Goal: Task Accomplishment & Management: Use online tool/utility

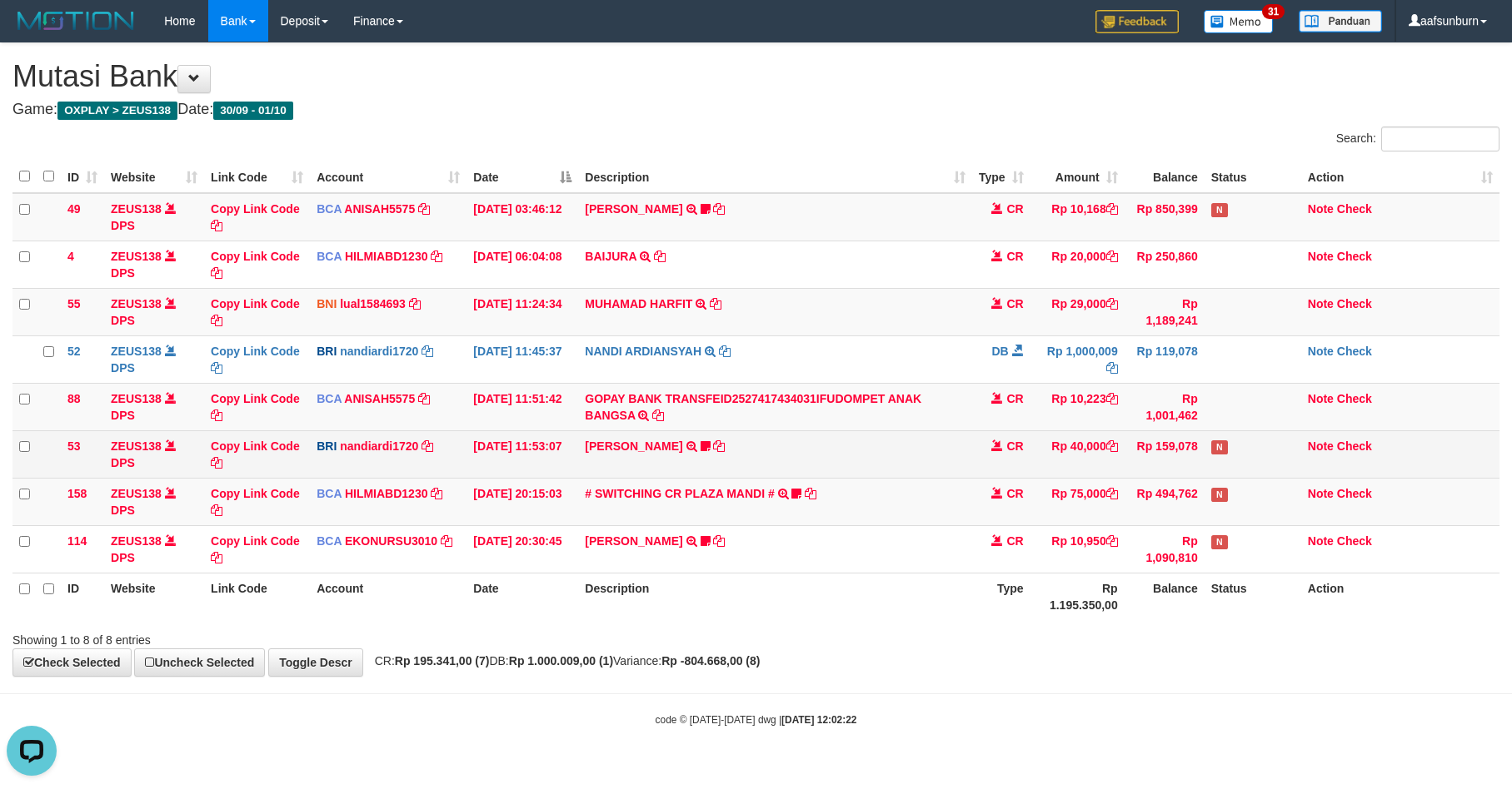
click at [1037, 458] on td "Rp 40,000" at bounding box center [1077, 454] width 94 height 48
drag, startPoint x: 1050, startPoint y: 458, endPoint x: 1060, endPoint y: 458, distance: 10.0
click at [1056, 458] on td "Rp 40,000" at bounding box center [1077, 454] width 94 height 48
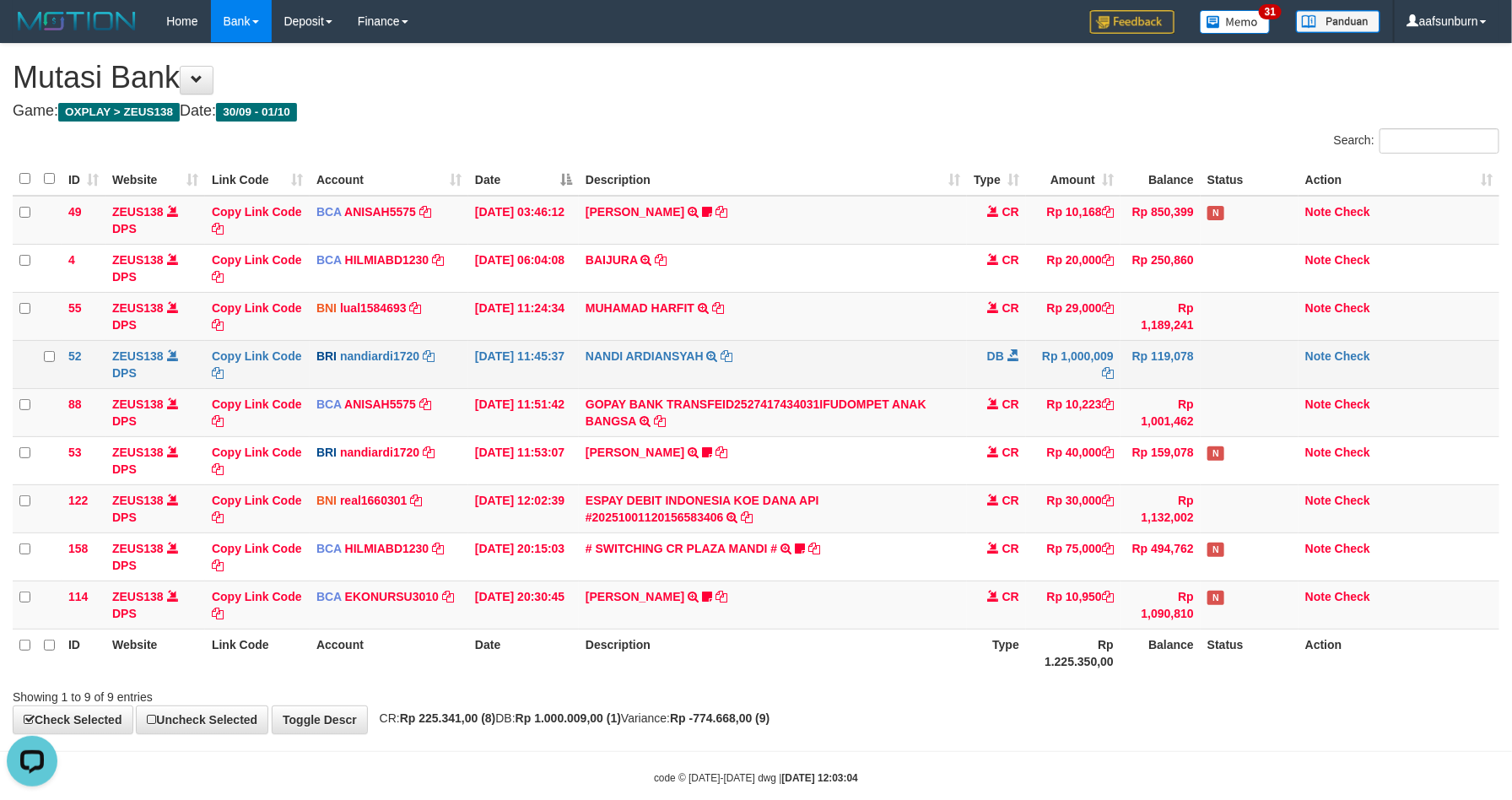
click at [1115, 378] on td "Rp 1,000,009" at bounding box center [1073, 364] width 94 height 48
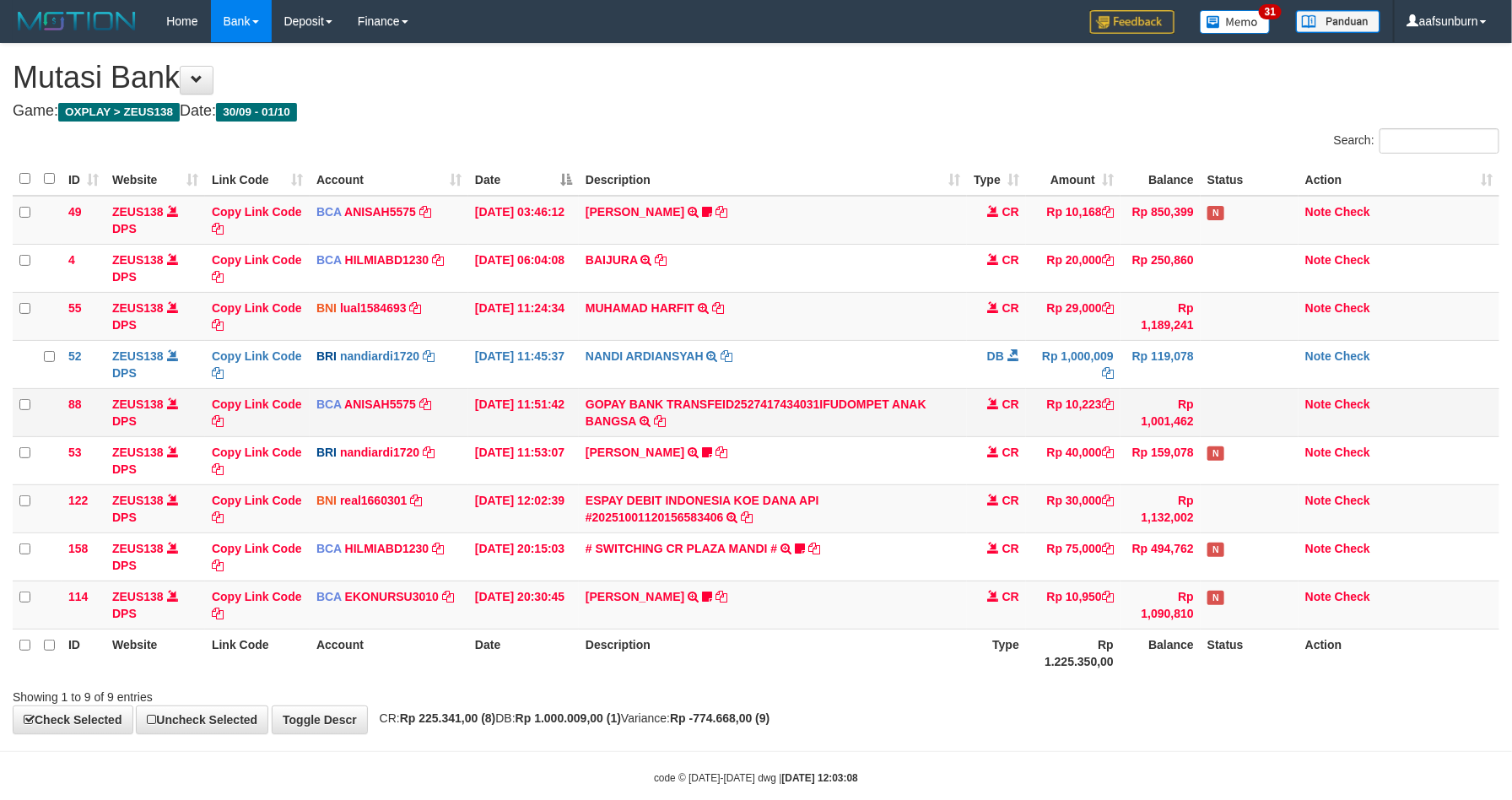
click at [1051, 415] on td "Rp 10,223" at bounding box center [1073, 412] width 94 height 48
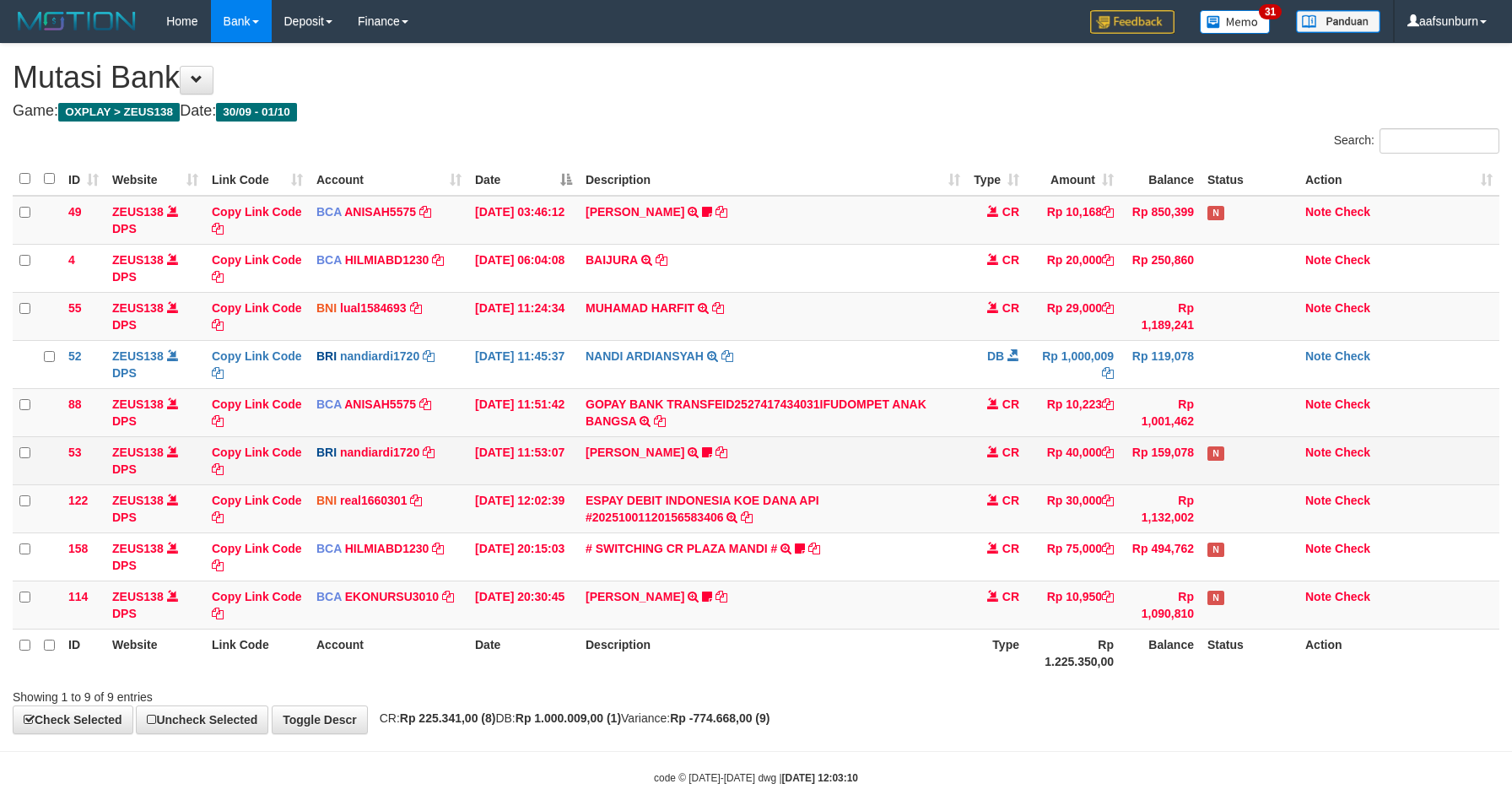
click at [1160, 458] on td "Rp 159,078" at bounding box center [1161, 460] width 80 height 48
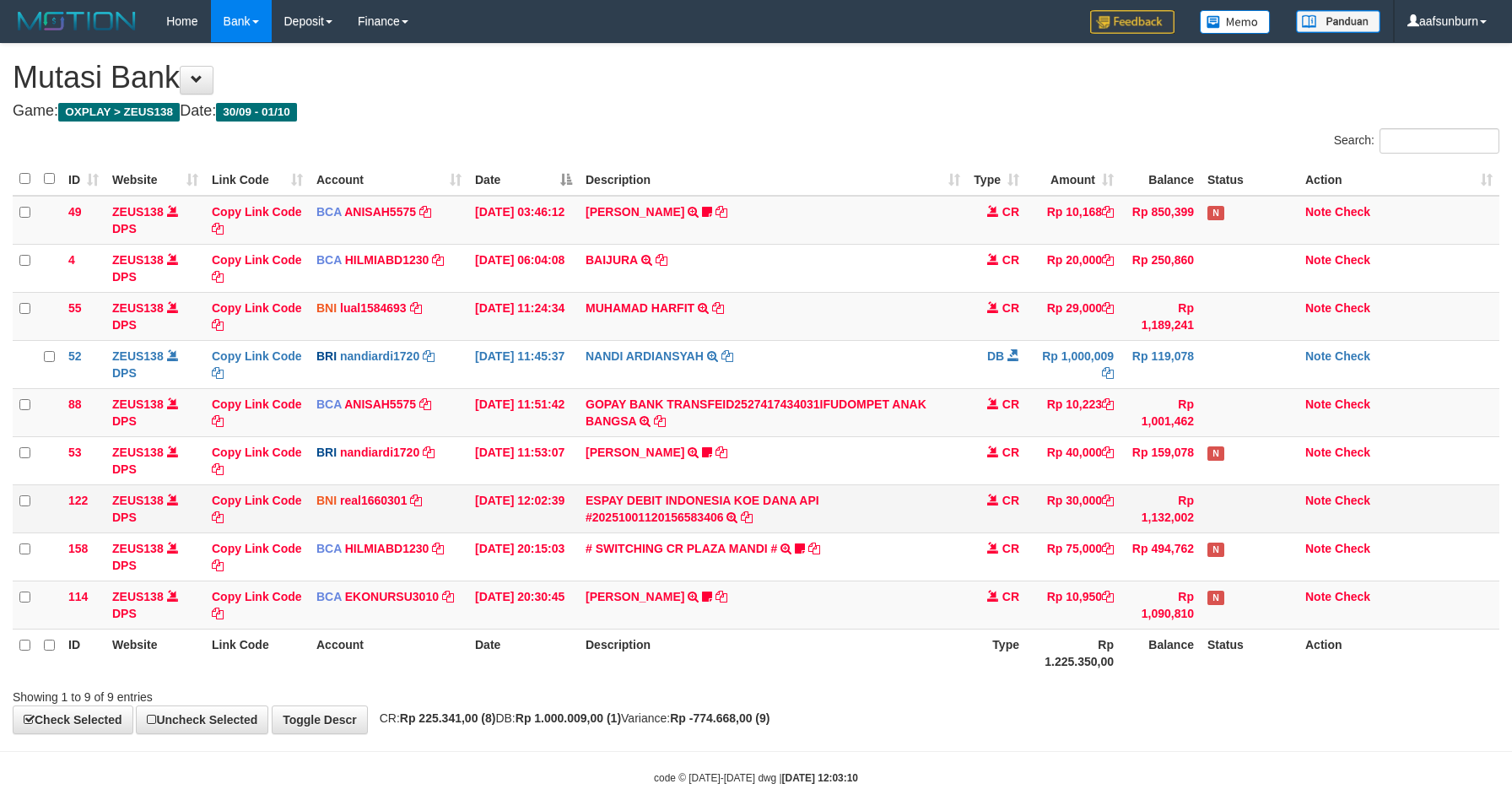
scroll to position [33, 0]
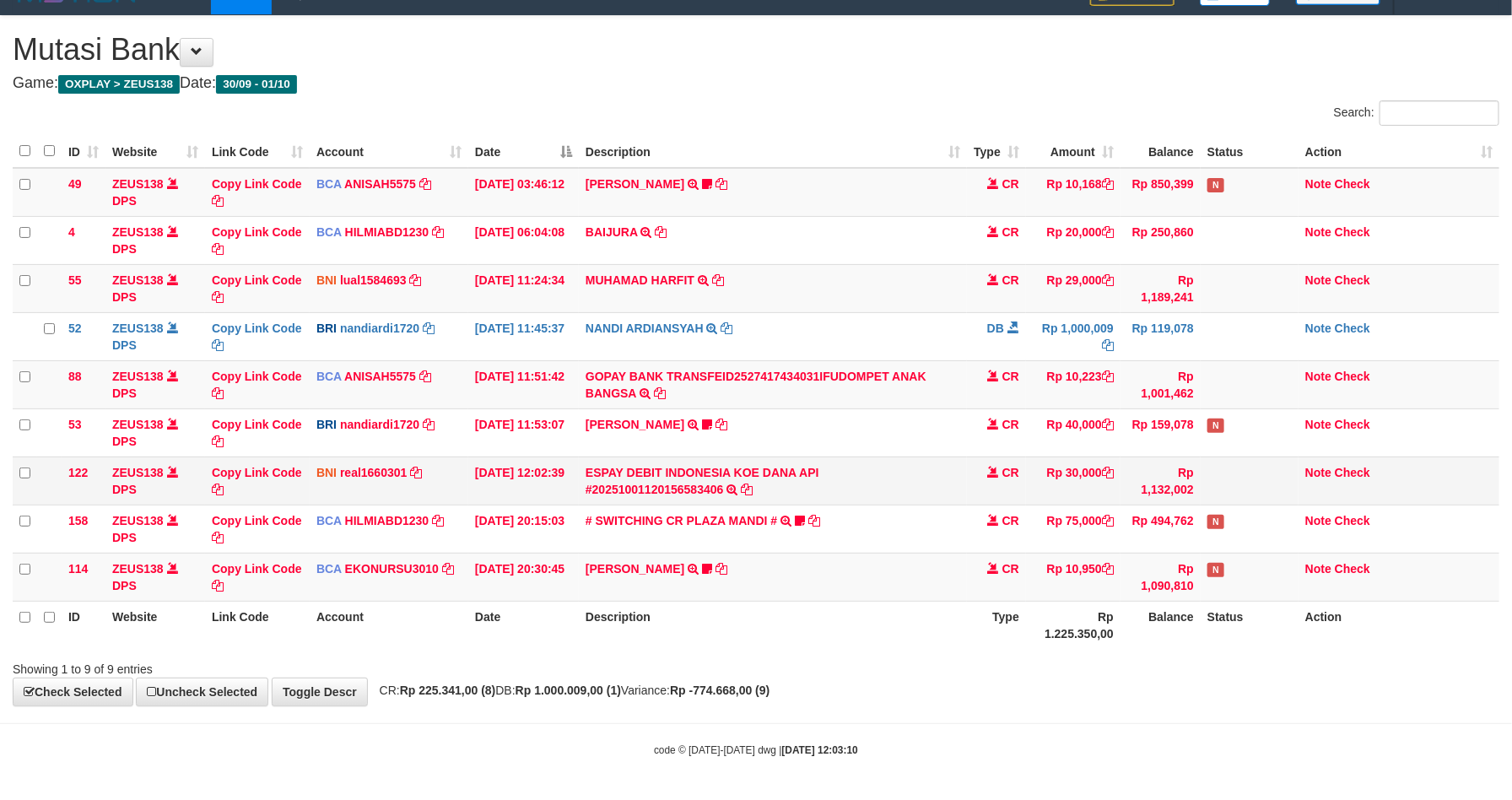
click at [1008, 469] on span "CR" at bounding box center [1010, 472] width 17 height 13
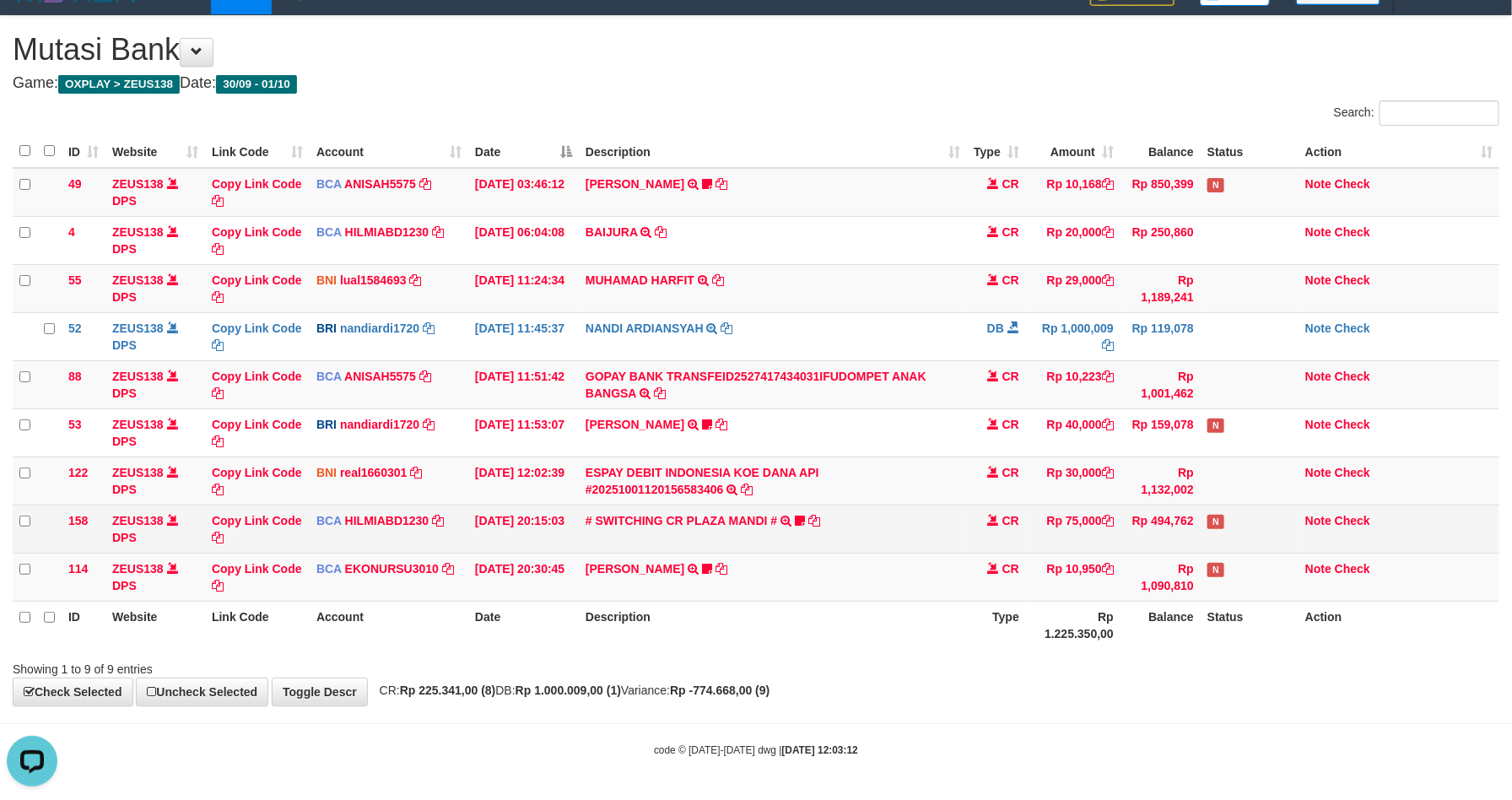
click at [1112, 509] on td "Rp 75,000" at bounding box center [1073, 529] width 94 height 48
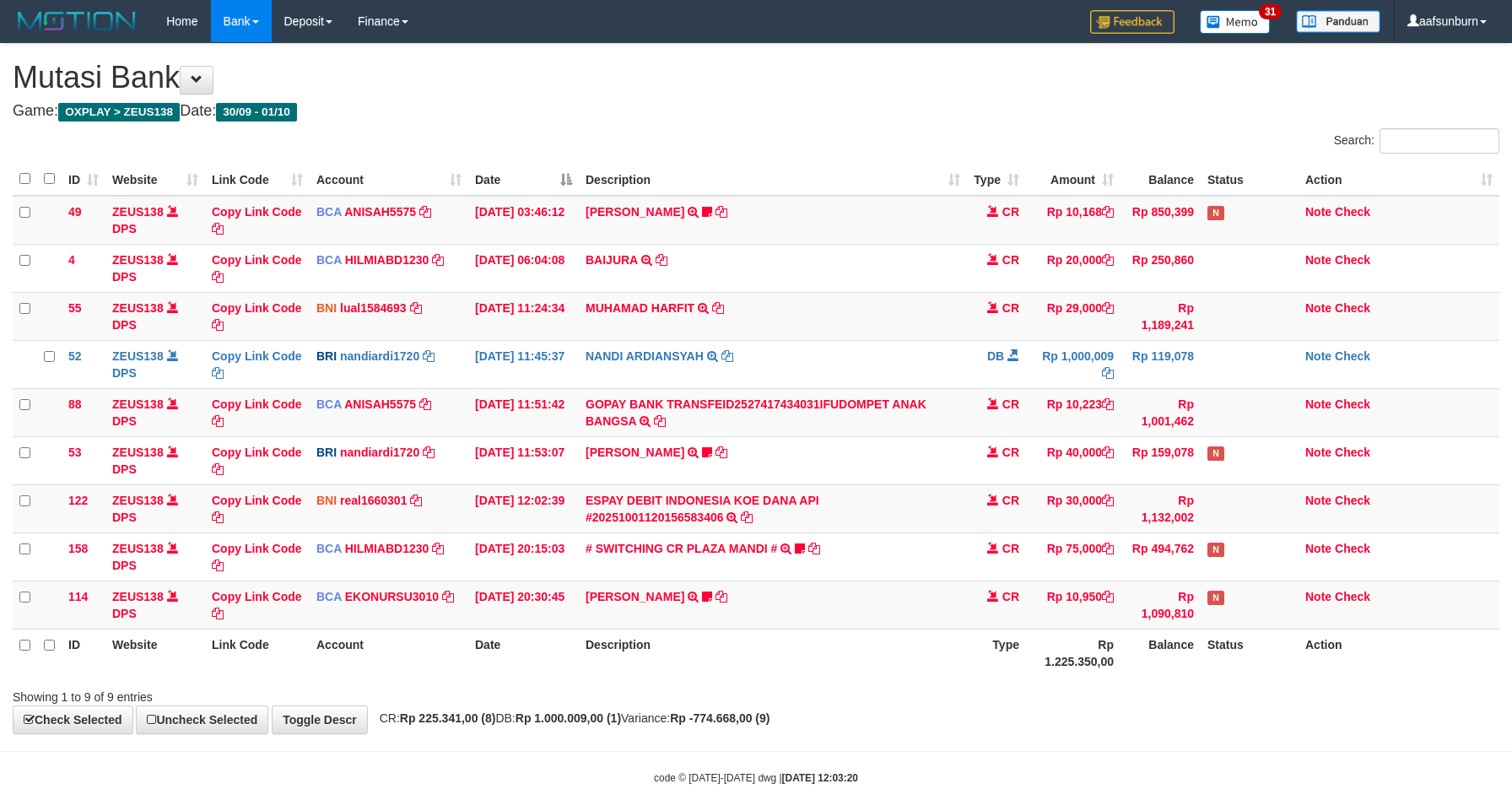
scroll to position [33, 0]
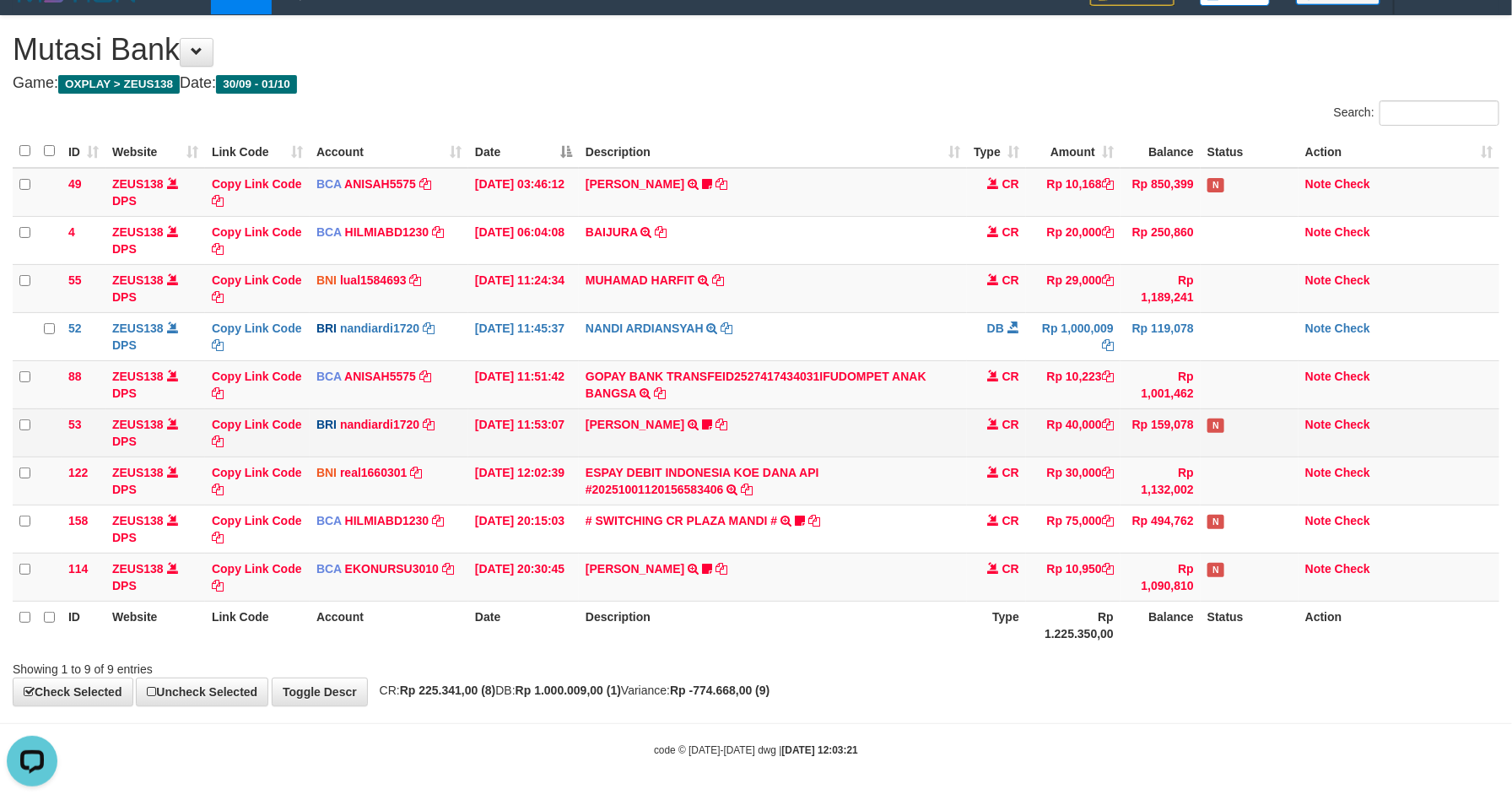
click at [1014, 434] on td "CR" at bounding box center [996, 433] width 59 height 48
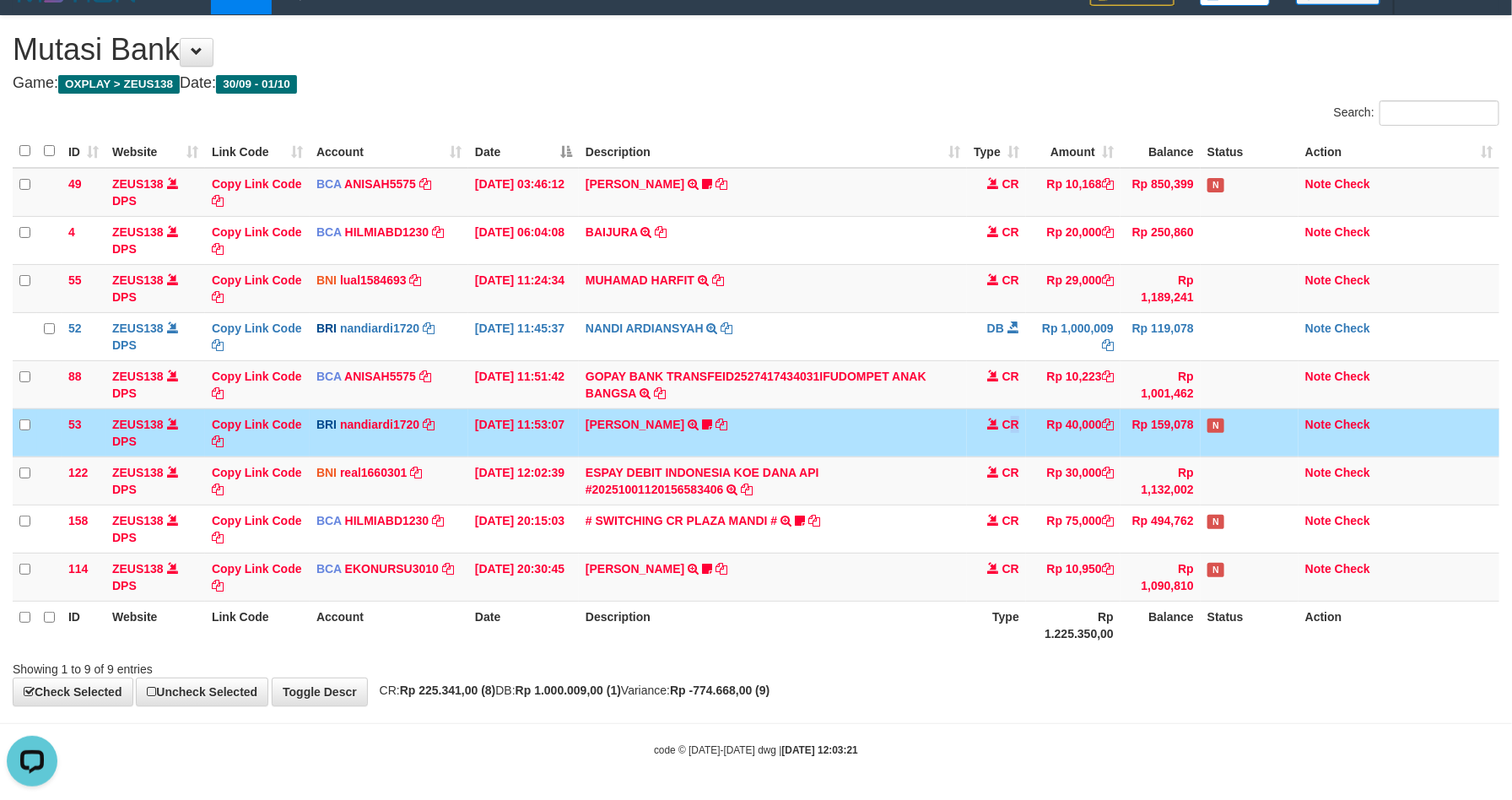
click at [1014, 434] on td "CR" at bounding box center [996, 433] width 59 height 48
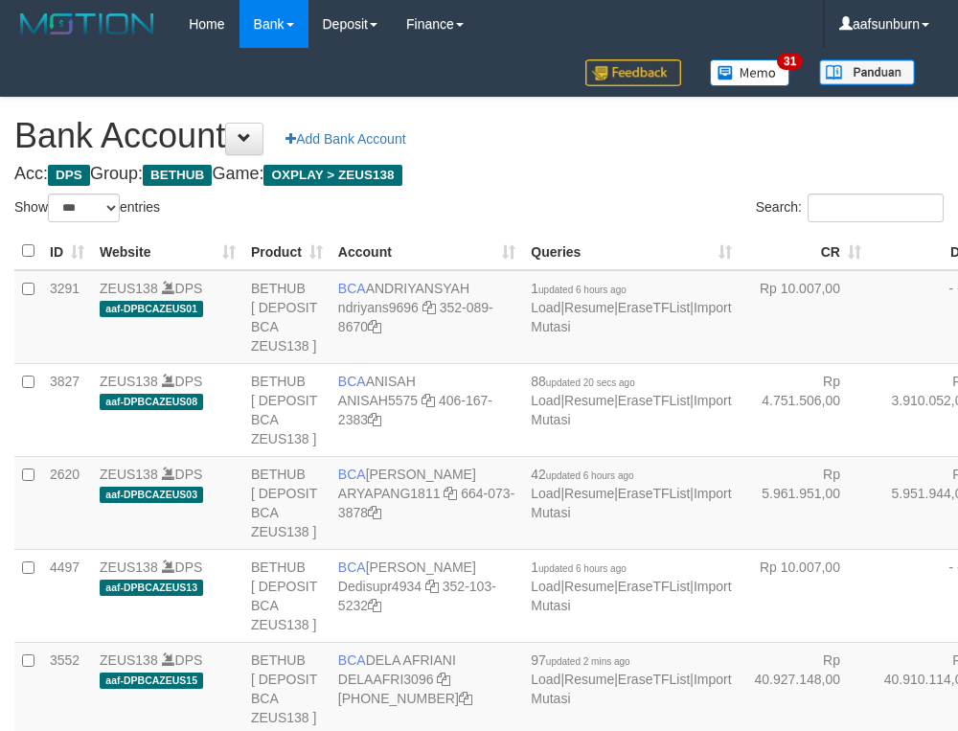
select select "***"
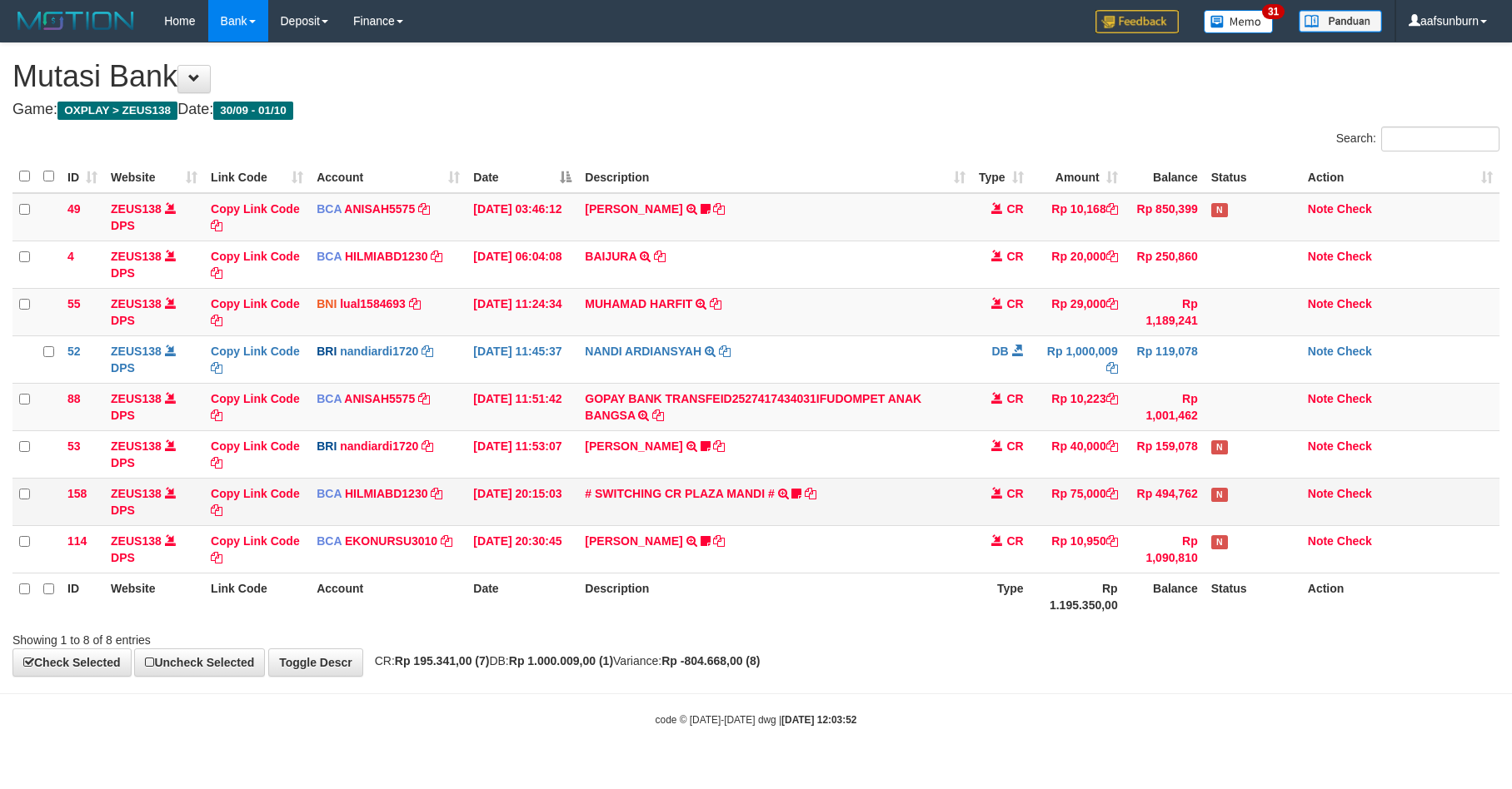
click at [1085, 526] on td "Rp 75,000" at bounding box center [1077, 501] width 94 height 48
click at [1157, 652] on div "**********" at bounding box center [756, 360] width 1512 height 633
click at [993, 627] on div at bounding box center [1070, 626] width 883 height 1
drag, startPoint x: 1182, startPoint y: 646, endPoint x: 1180, endPoint y: 637, distance: 9.2
click at [1178, 638] on div "Showing 1 to 8 of 8 entries" at bounding box center [756, 637] width 1512 height 23
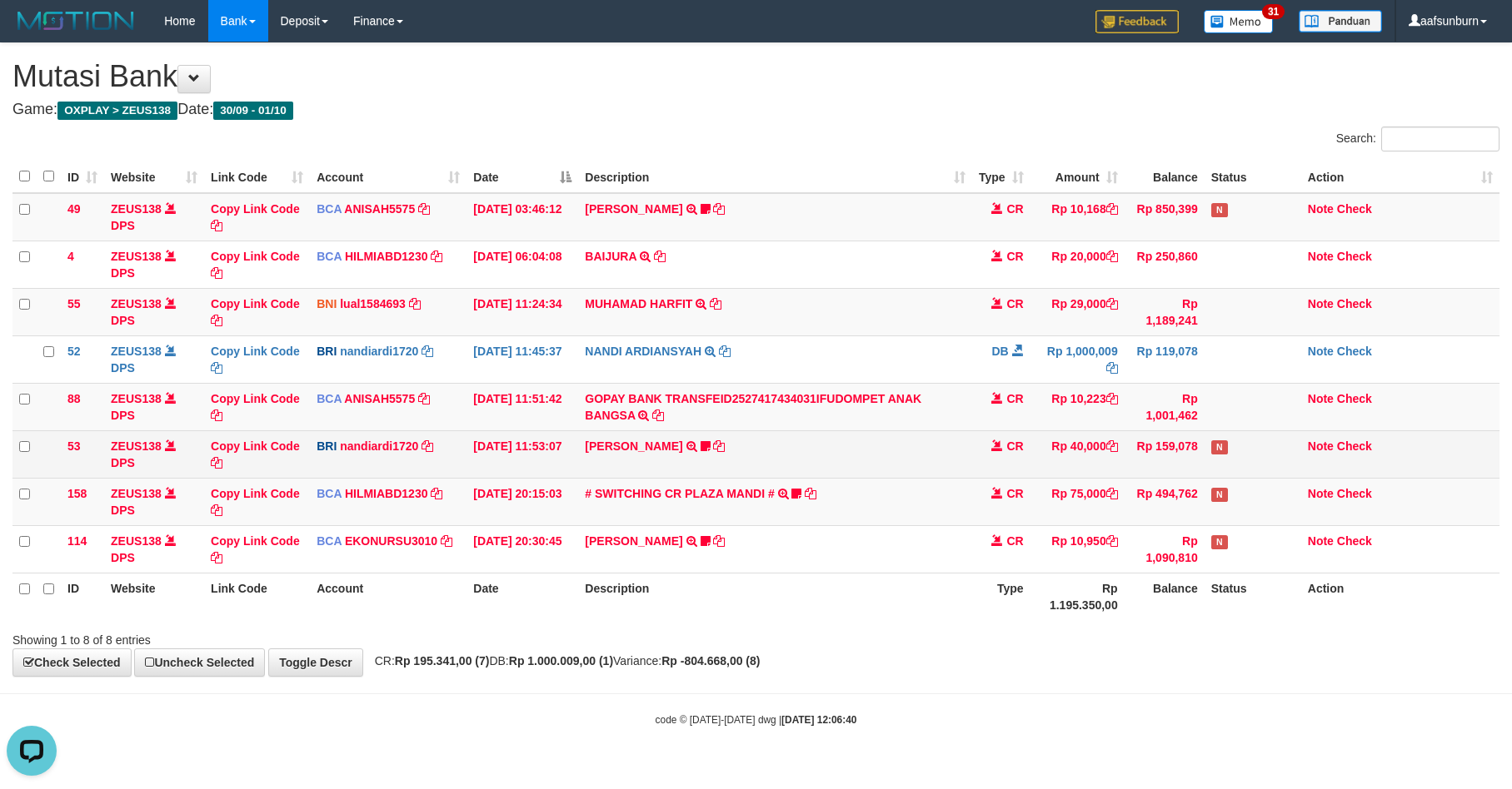
click at [1113, 473] on td "Rp 40,000" at bounding box center [1077, 454] width 94 height 48
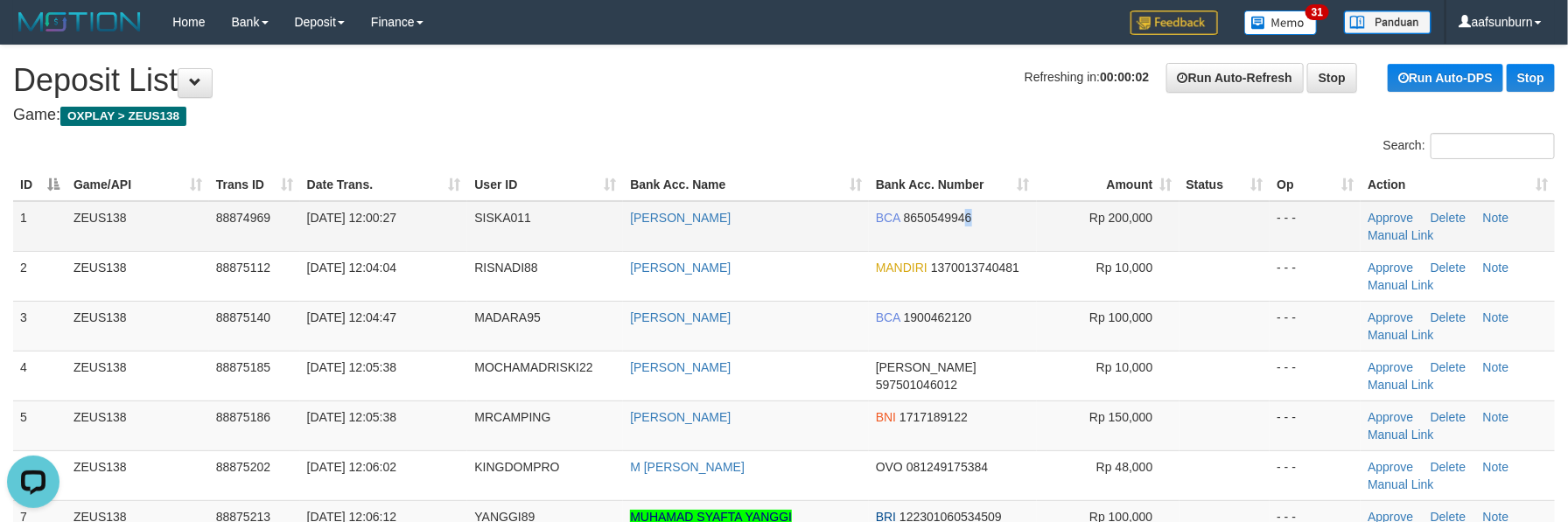
drag, startPoint x: 966, startPoint y: 204, endPoint x: 984, endPoint y: 207, distance: 18.2
click at [980, 207] on td "BCA 8650549946" at bounding box center [953, 226] width 168 height 51
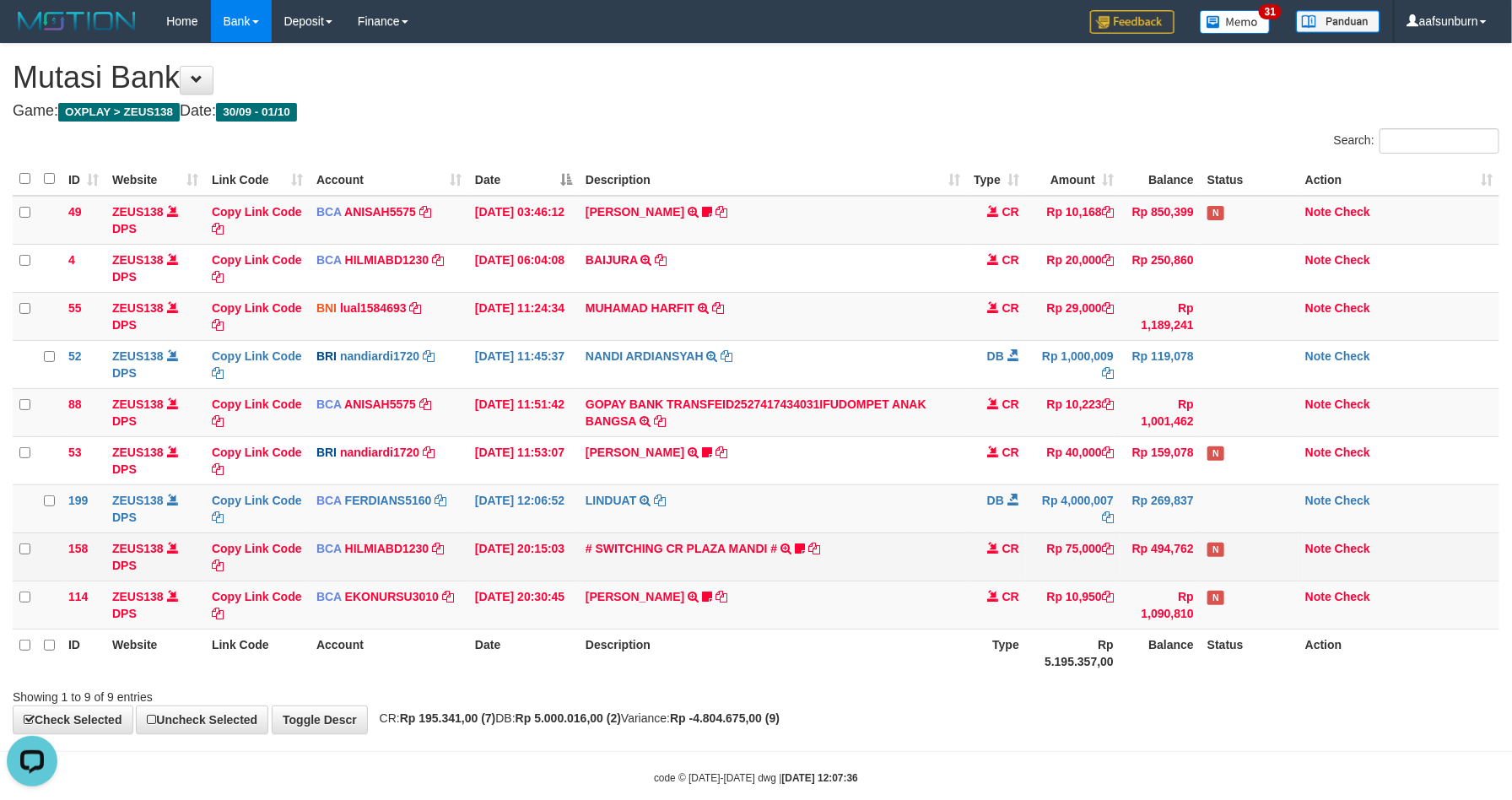
drag, startPoint x: 1241, startPoint y: 559, endPoint x: 1243, endPoint y: 537, distance: 22.1
click at [1238, 540] on td "N" at bounding box center [1250, 557] width 98 height 48
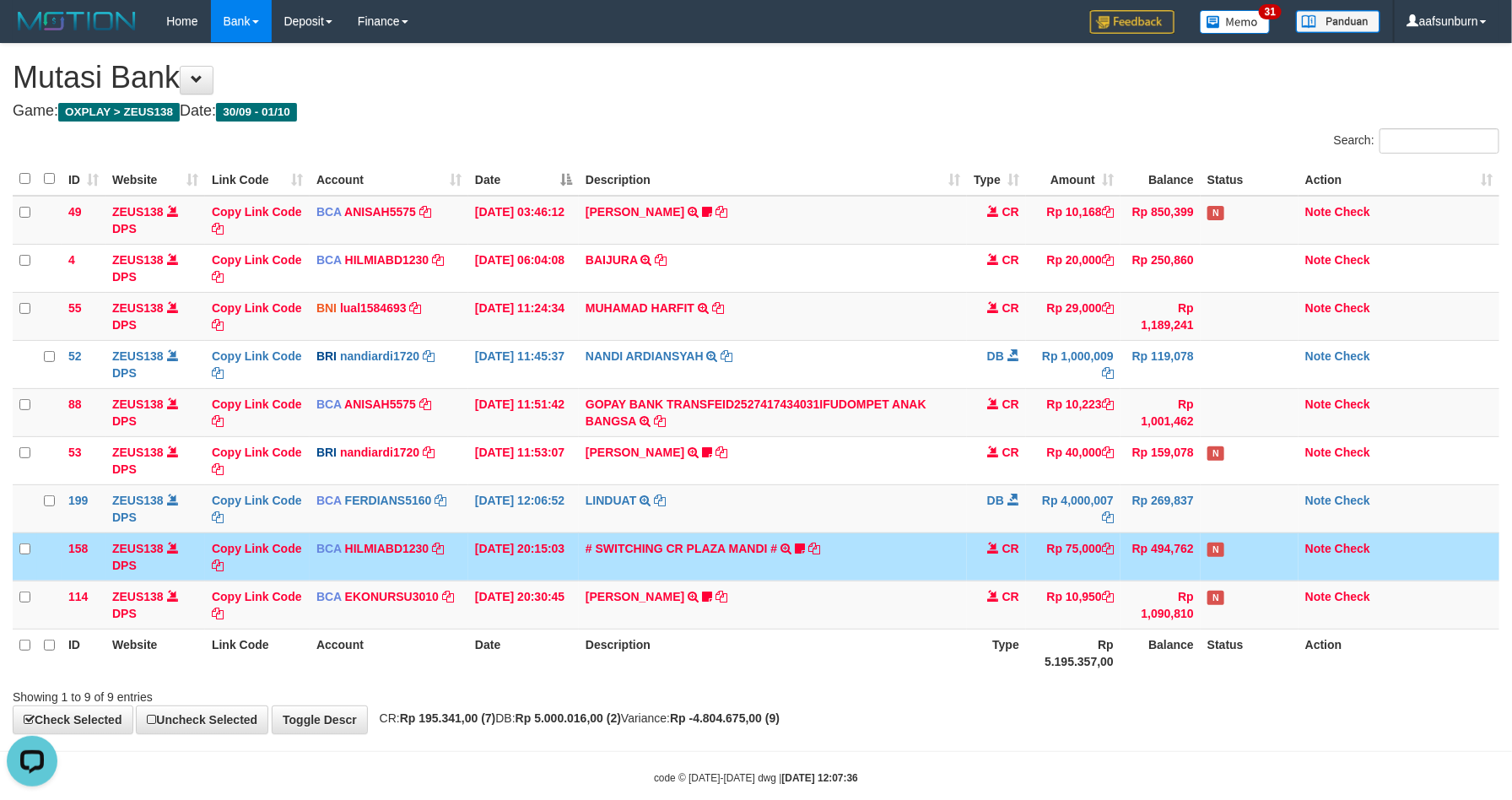
click at [1076, 581] on td "Rp 75,000" at bounding box center [1073, 557] width 94 height 48
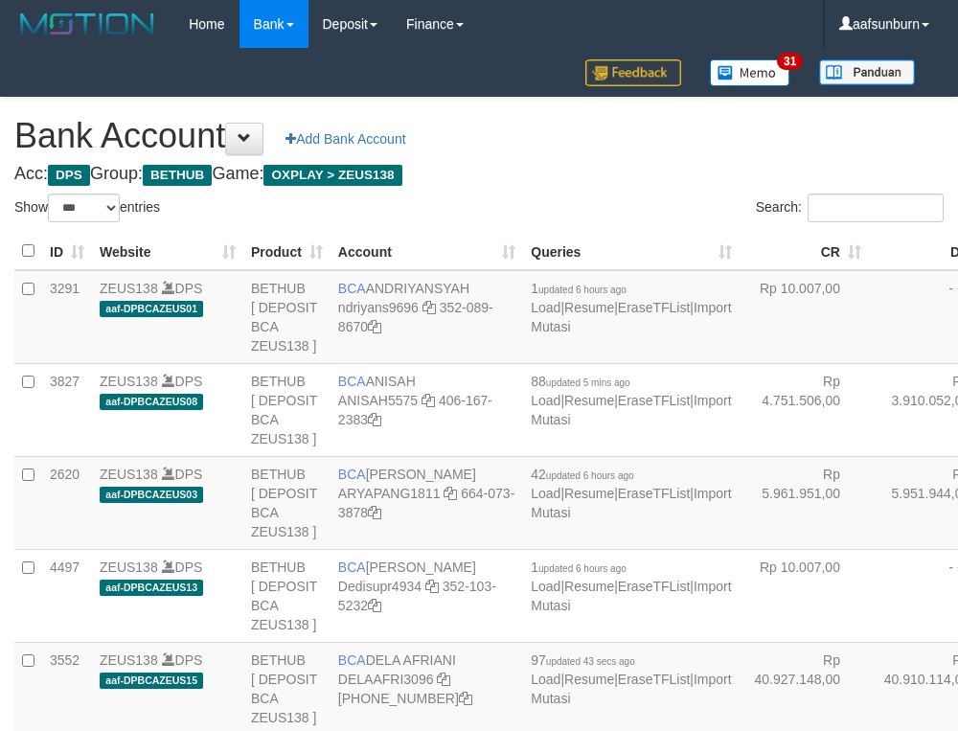
select select "***"
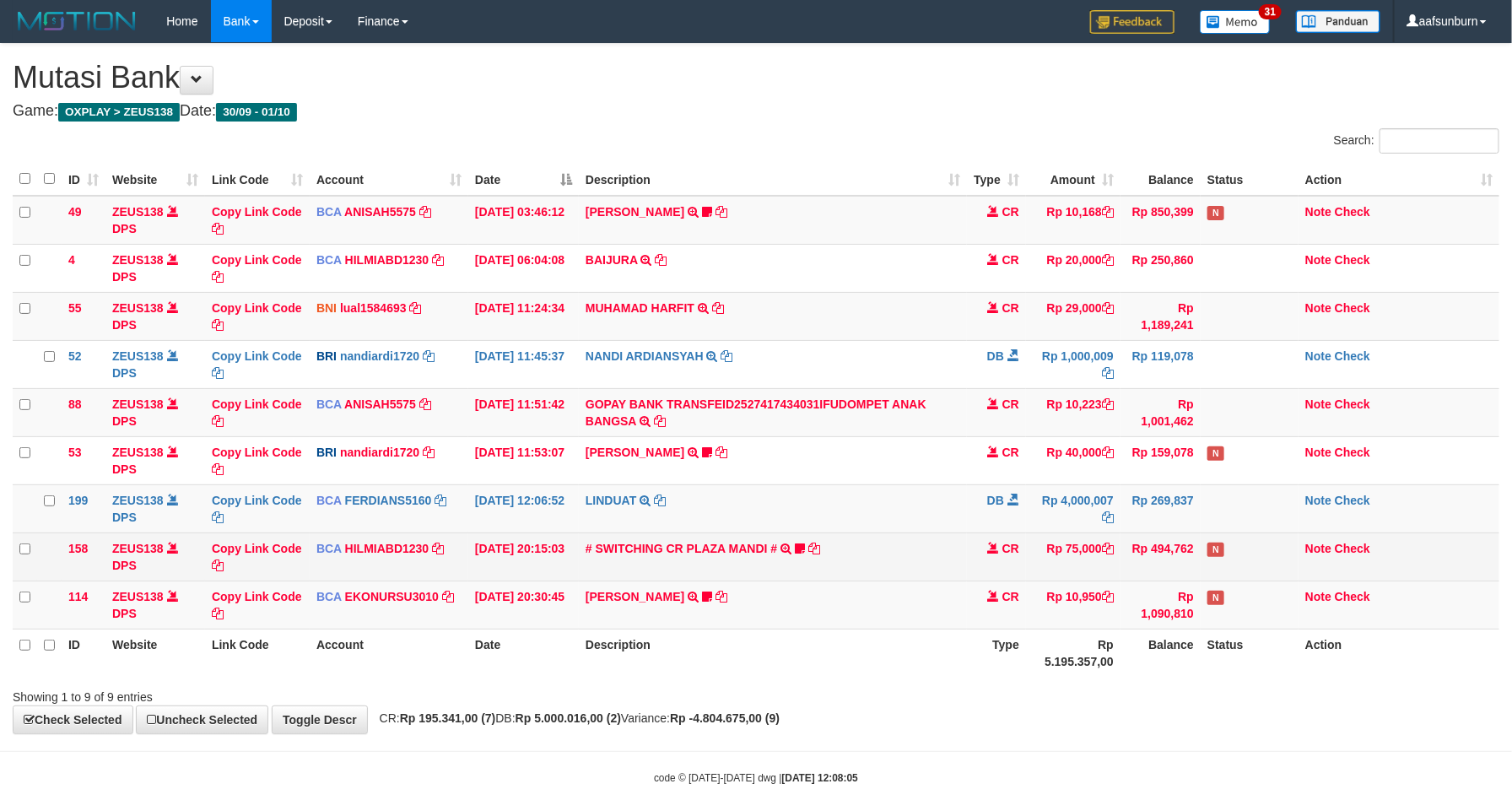
drag, startPoint x: 0, startPoint y: 0, endPoint x: 1041, endPoint y: 571, distance: 1187.3
click at [1041, 571] on td "Rp 75,000" at bounding box center [1073, 557] width 94 height 48
click at [938, 571] on td "# SWITCHING CR PLAZA MANDI # SWITCHING CR TRF TUPARDI 008 PLAZA MANDI 185000420…" at bounding box center [772, 557] width 388 height 48
click at [934, 570] on td "# SWITCHING CR PLAZA MANDI # SWITCHING CR TRF TUPARDI 008 PLAZA MANDI 185000420…" at bounding box center [772, 557] width 388 height 48
click at [1031, 550] on td "Rp 75,000" at bounding box center [1073, 557] width 94 height 48
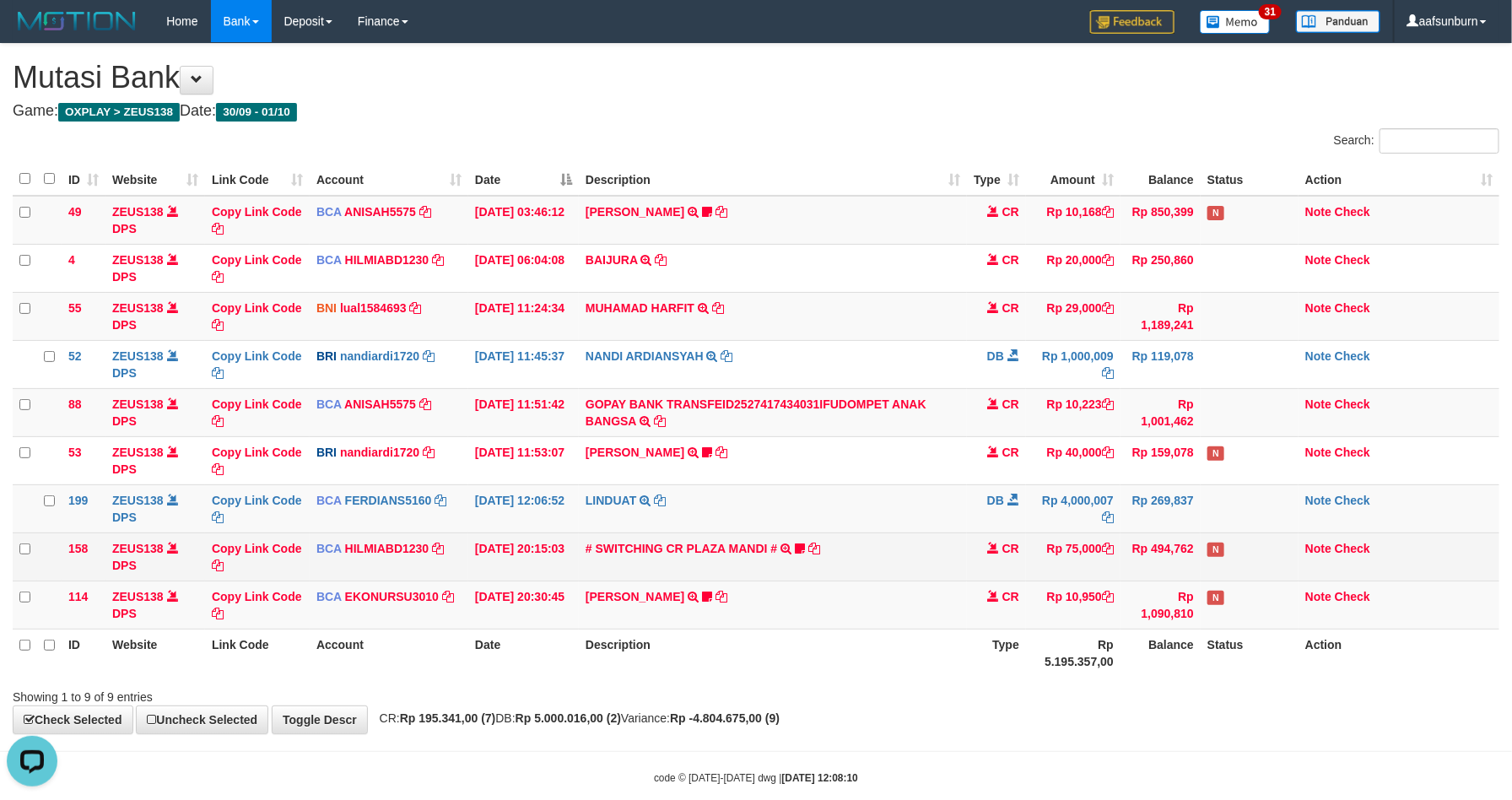
drag, startPoint x: 965, startPoint y: 568, endPoint x: 1051, endPoint y: 582, distance: 87.1
click at [967, 566] on tr "158 ZEUS138 DPS Copy Link Code BCA HILMIABD1230 DPS HILMI ABDILLAH mutasi_20250…" at bounding box center [756, 557] width 1486 height 48
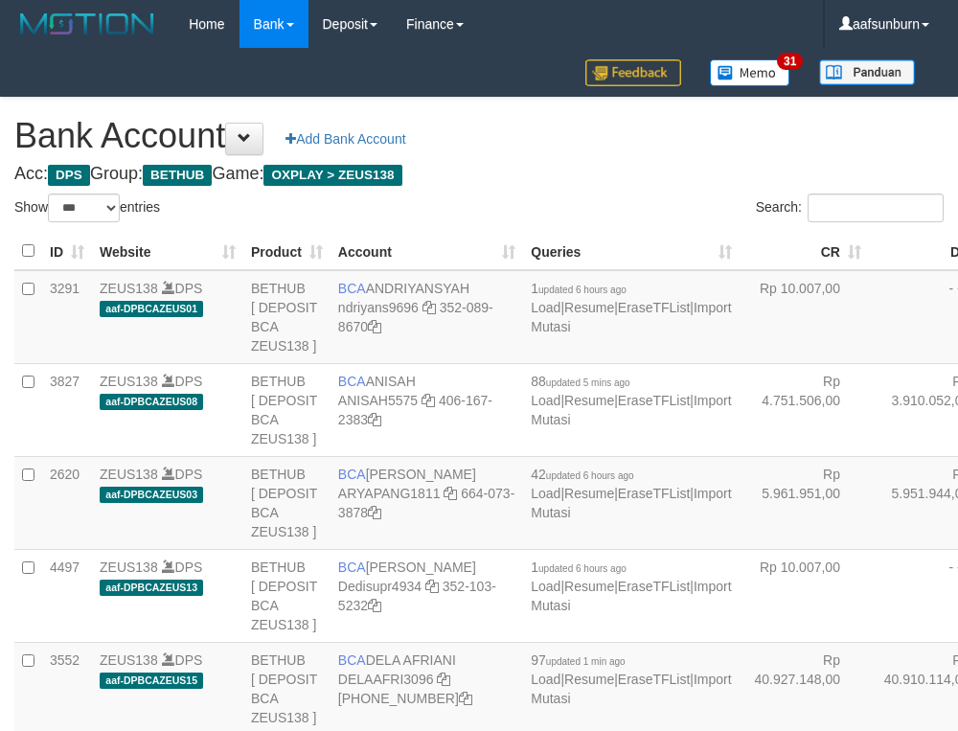
select select "***"
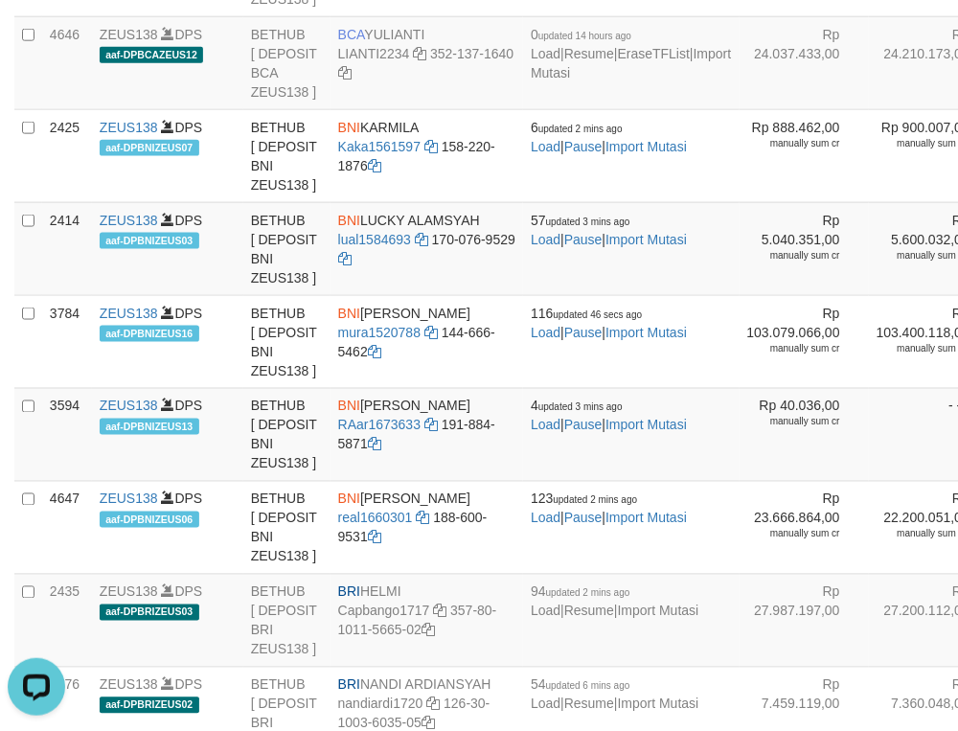
drag, startPoint x: 714, startPoint y: 497, endPoint x: 702, endPoint y: 509, distance: 16.3
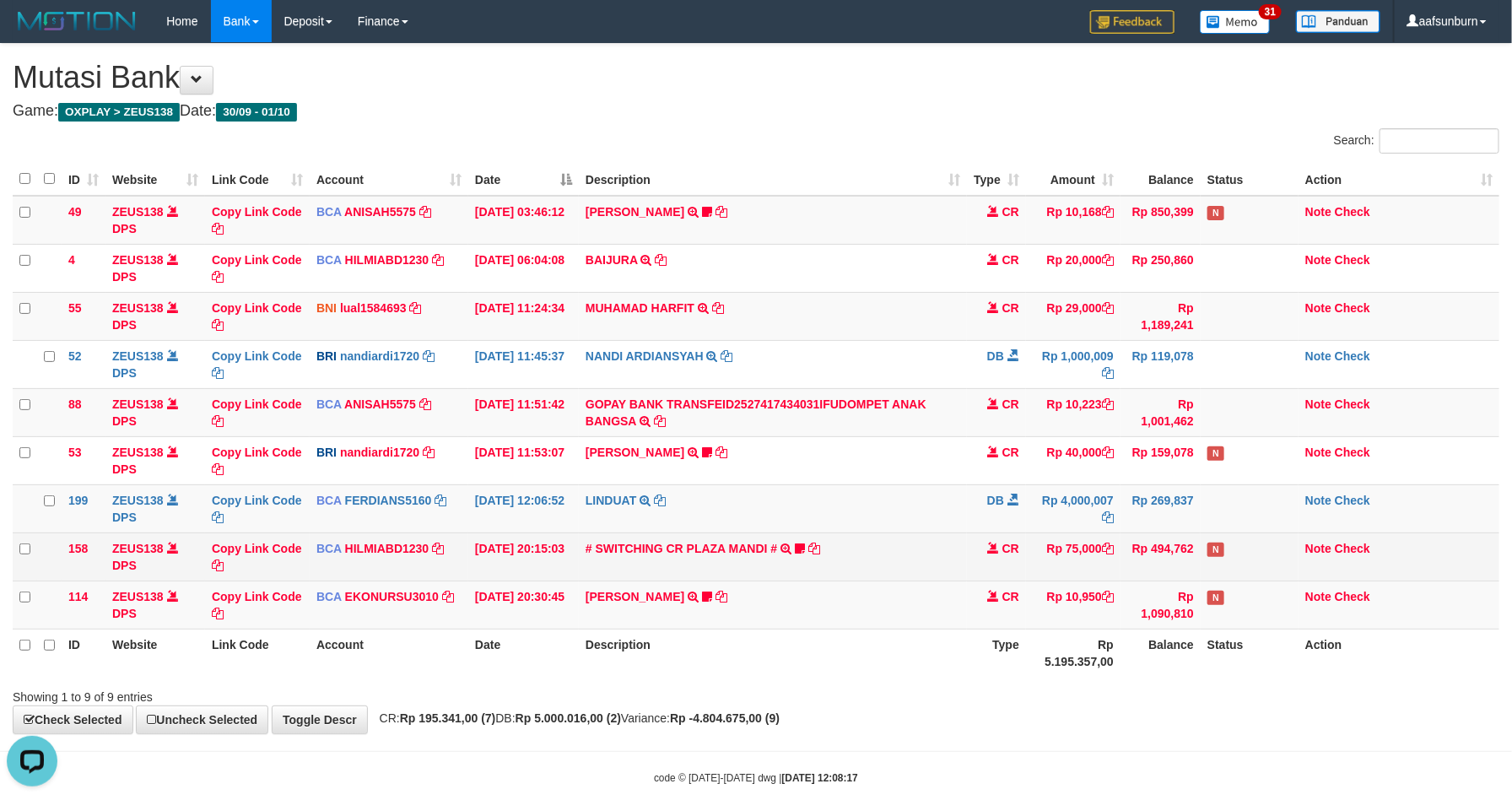
click at [1181, 574] on td "Rp 494,762" at bounding box center [1161, 557] width 80 height 48
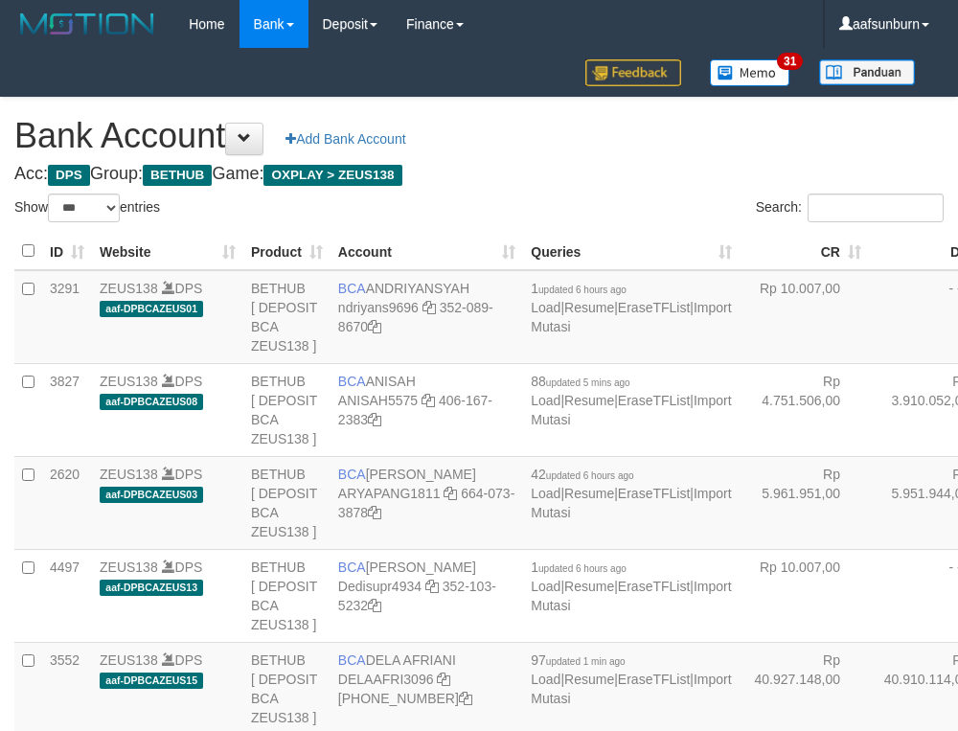
select select "***"
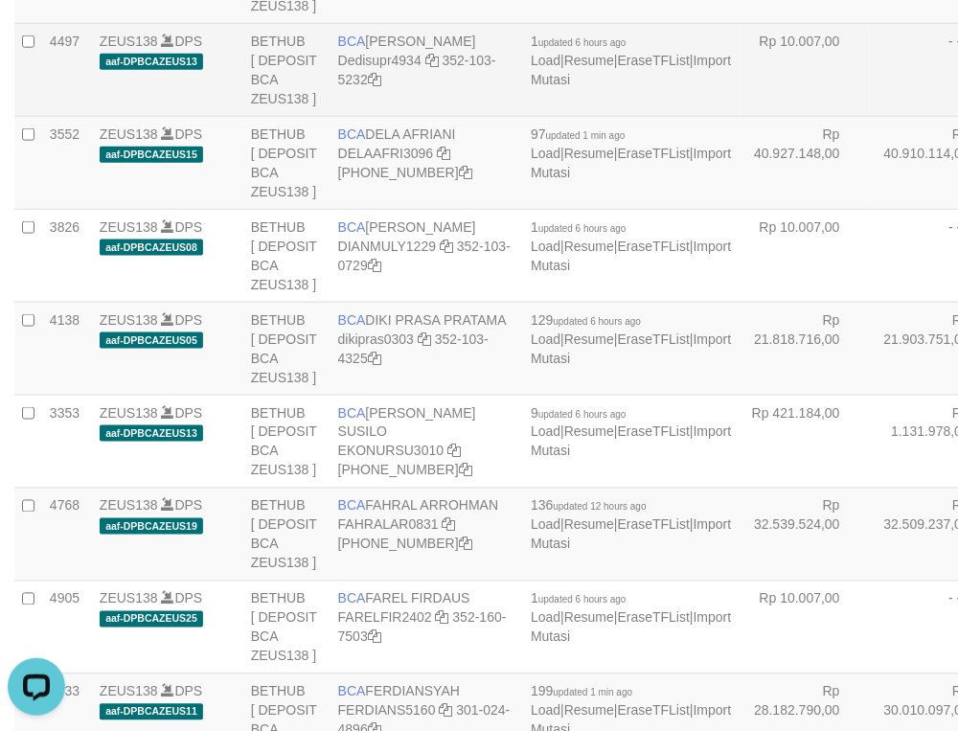
click at [869, 116] on td "- - -" at bounding box center [933, 69] width 129 height 93
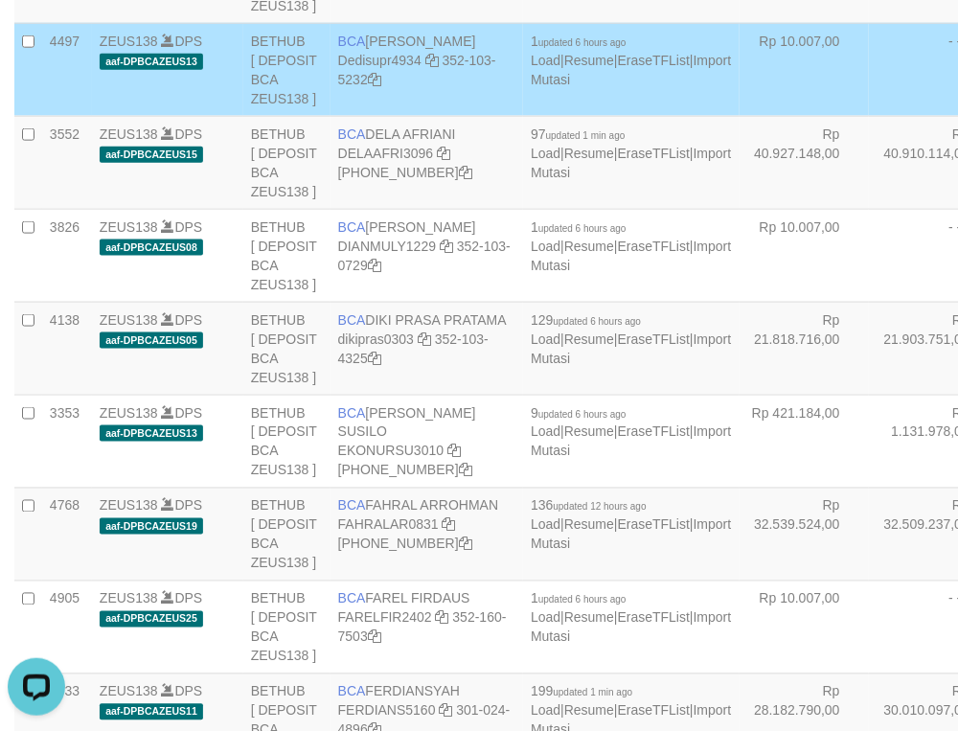
drag, startPoint x: 846, startPoint y: 227, endPoint x: 855, endPoint y: 314, distance: 87.6
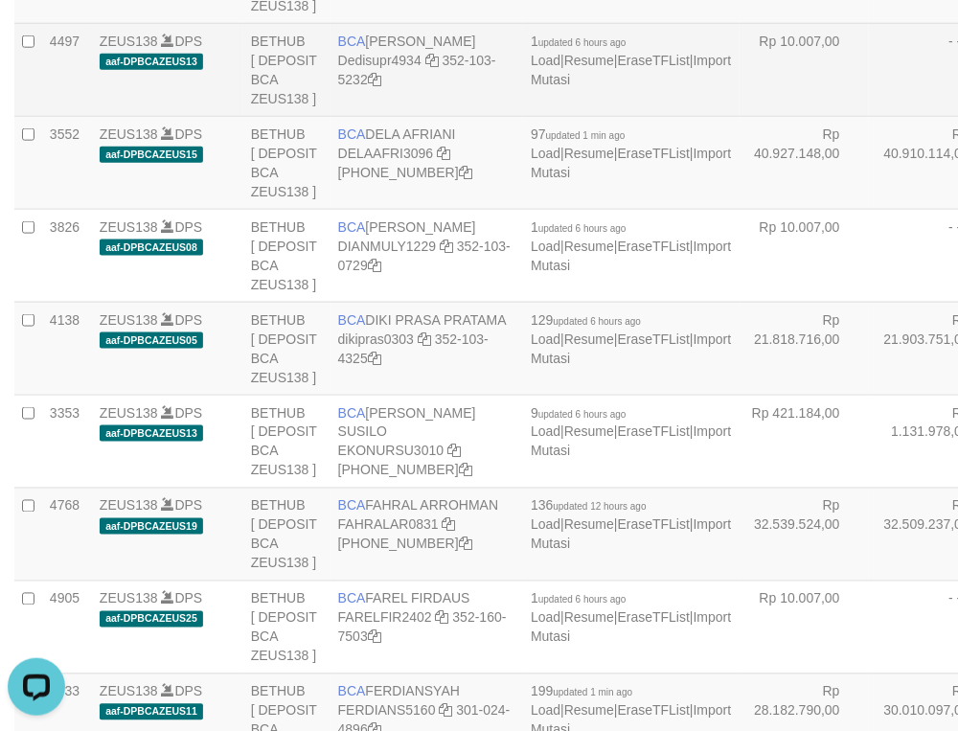
click at [869, 116] on td "- - -" at bounding box center [933, 69] width 129 height 93
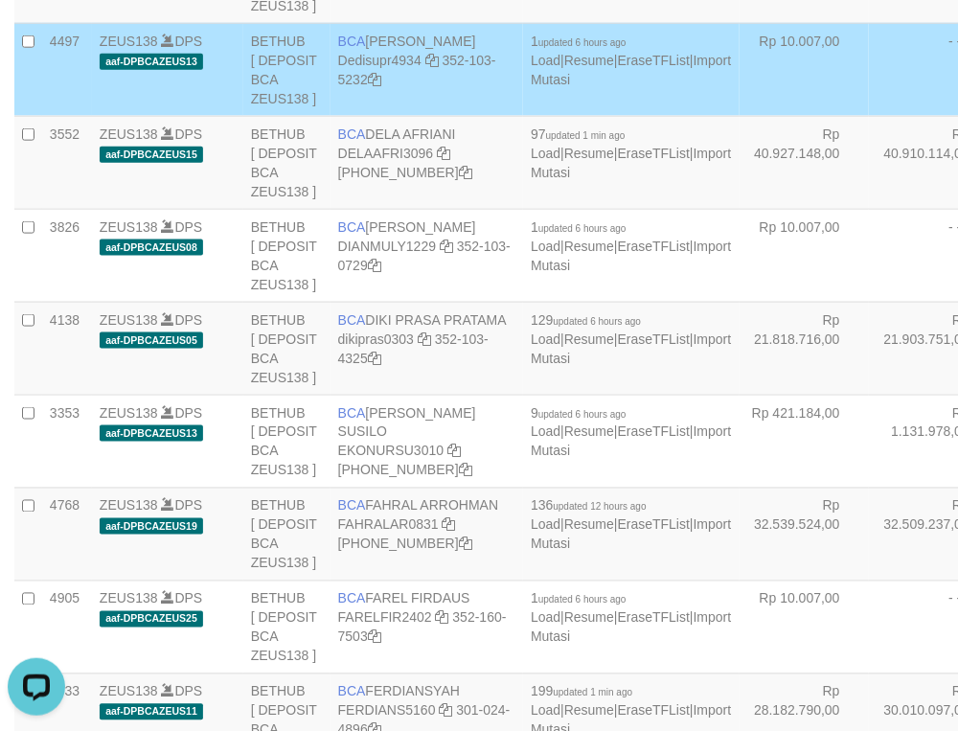
scroll to position [73, 0]
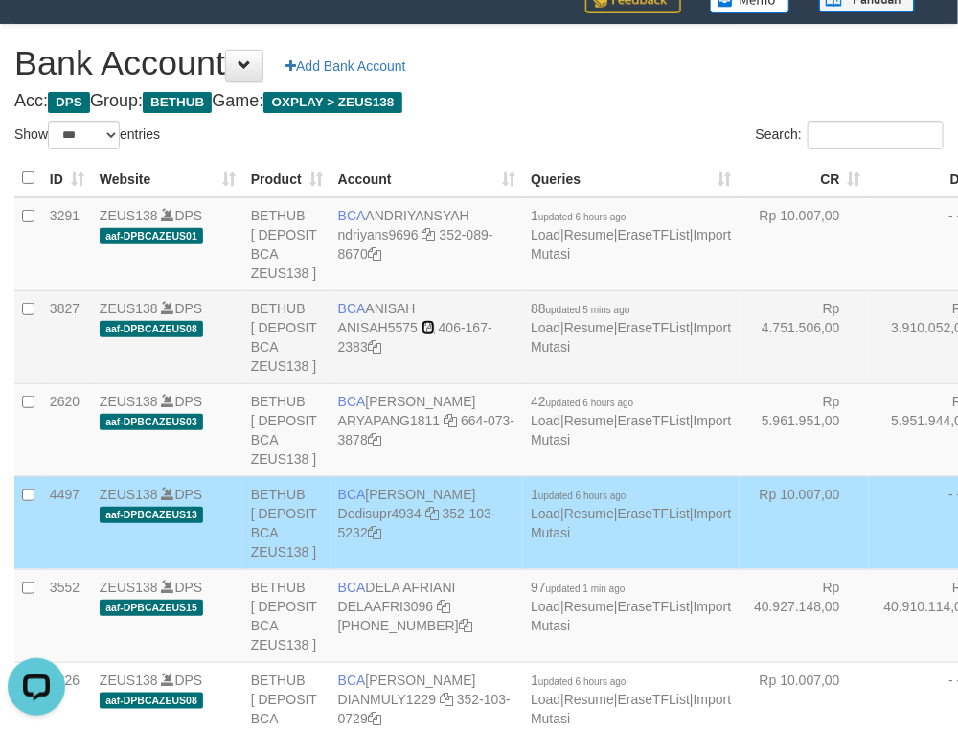
click at [428, 334] on icon at bounding box center [428, 327] width 13 height 13
drag, startPoint x: 796, startPoint y: 437, endPoint x: 736, endPoint y: 437, distance: 60.4
click at [869, 383] on td "Rp 3.910.052,00" at bounding box center [933, 336] width 129 height 93
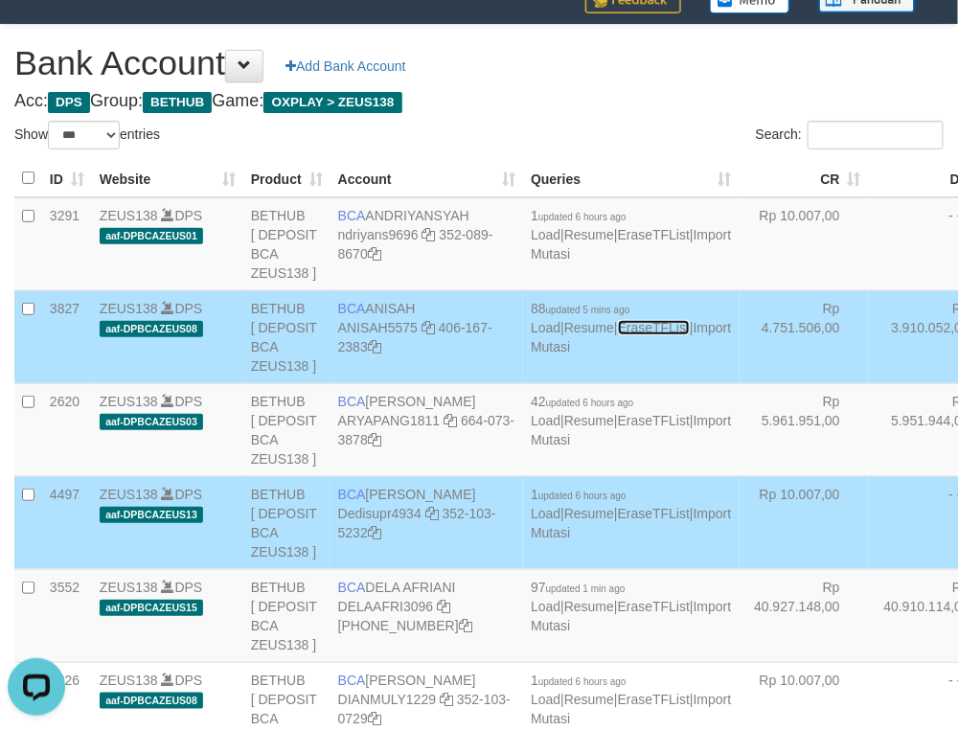
click at [618, 335] on link "EraseTFList" at bounding box center [654, 327] width 72 height 15
click at [531, 355] on link "Import Mutasi" at bounding box center [631, 337] width 200 height 34
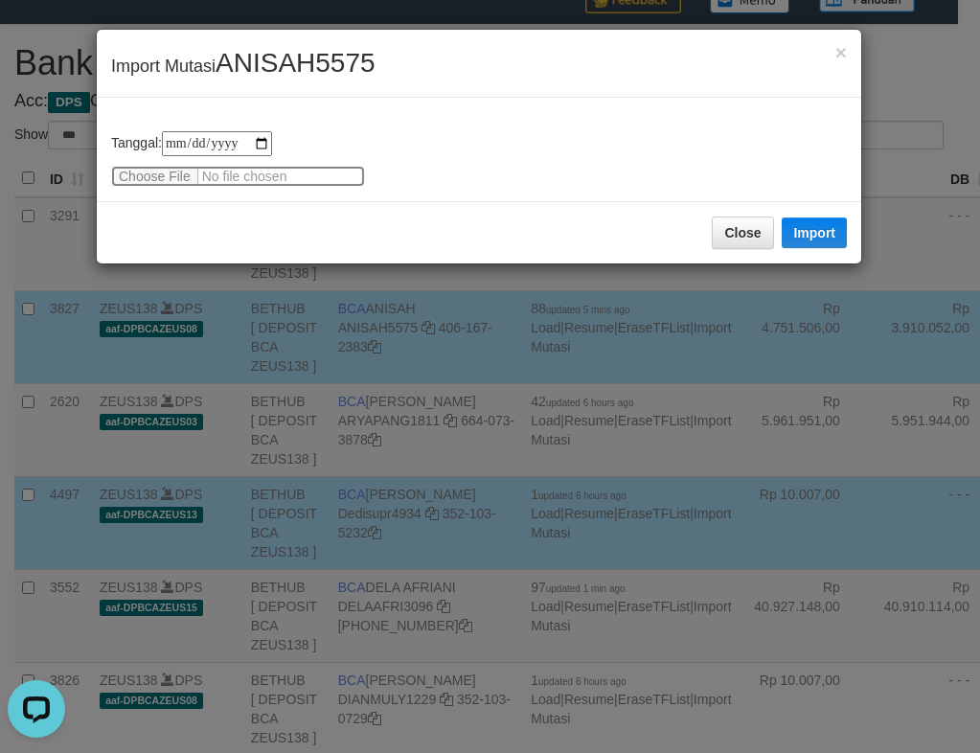
click at [144, 179] on input "file" at bounding box center [238, 176] width 254 height 21
type input "**********"
click at [820, 240] on button "Import" at bounding box center [814, 233] width 65 height 31
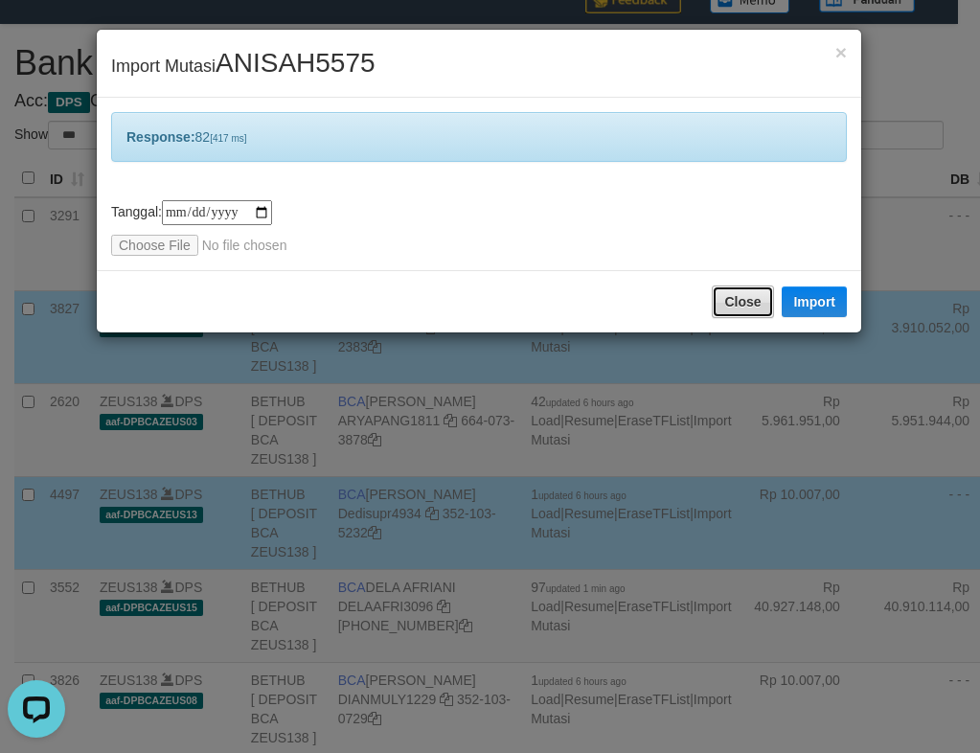
click at [739, 314] on button "Close" at bounding box center [742, 302] width 61 height 33
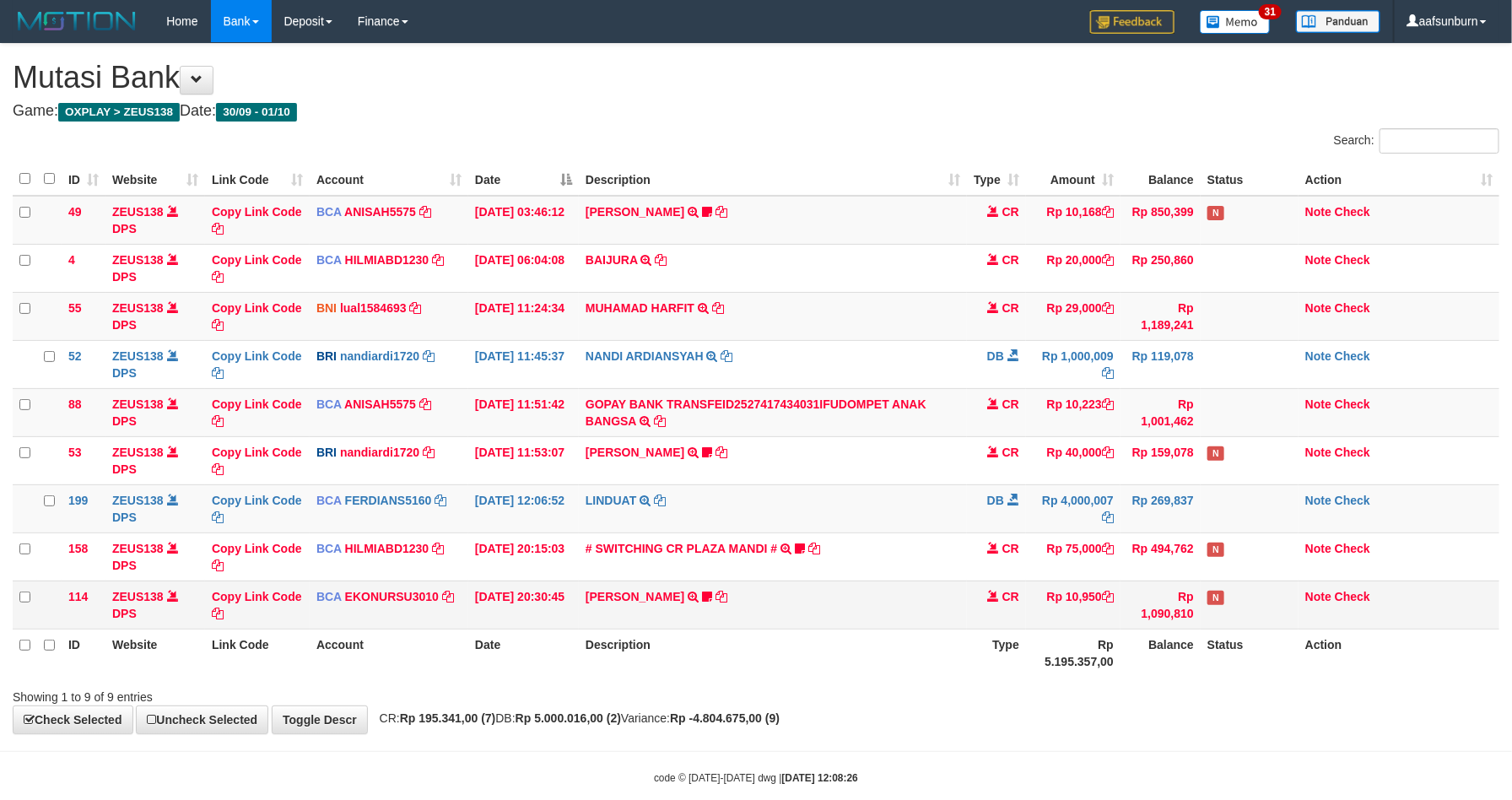
click at [1104, 586] on td "Rp 10,950" at bounding box center [1073, 604] width 94 height 48
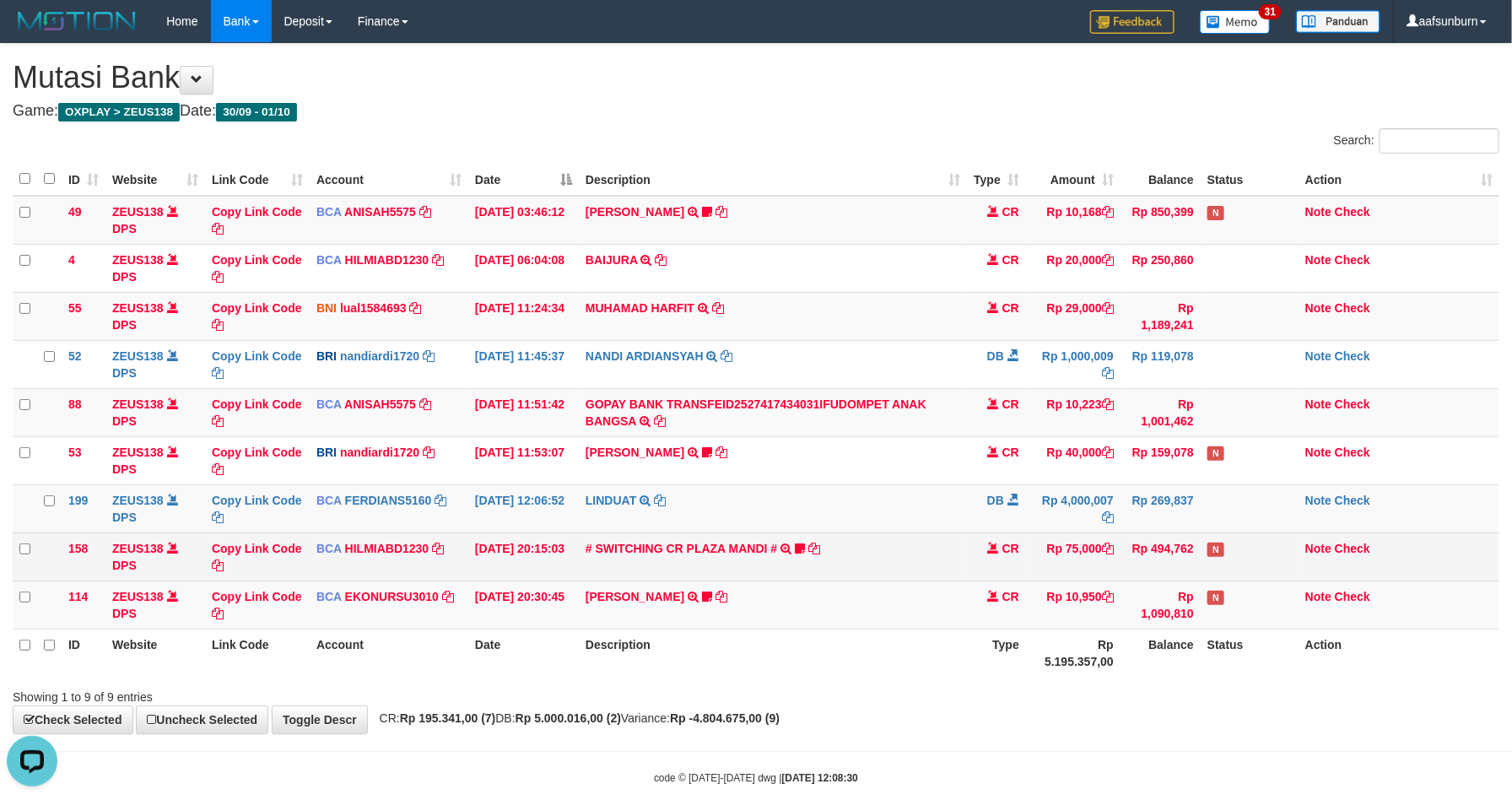
click at [980, 536] on td "CR" at bounding box center [996, 557] width 59 height 48
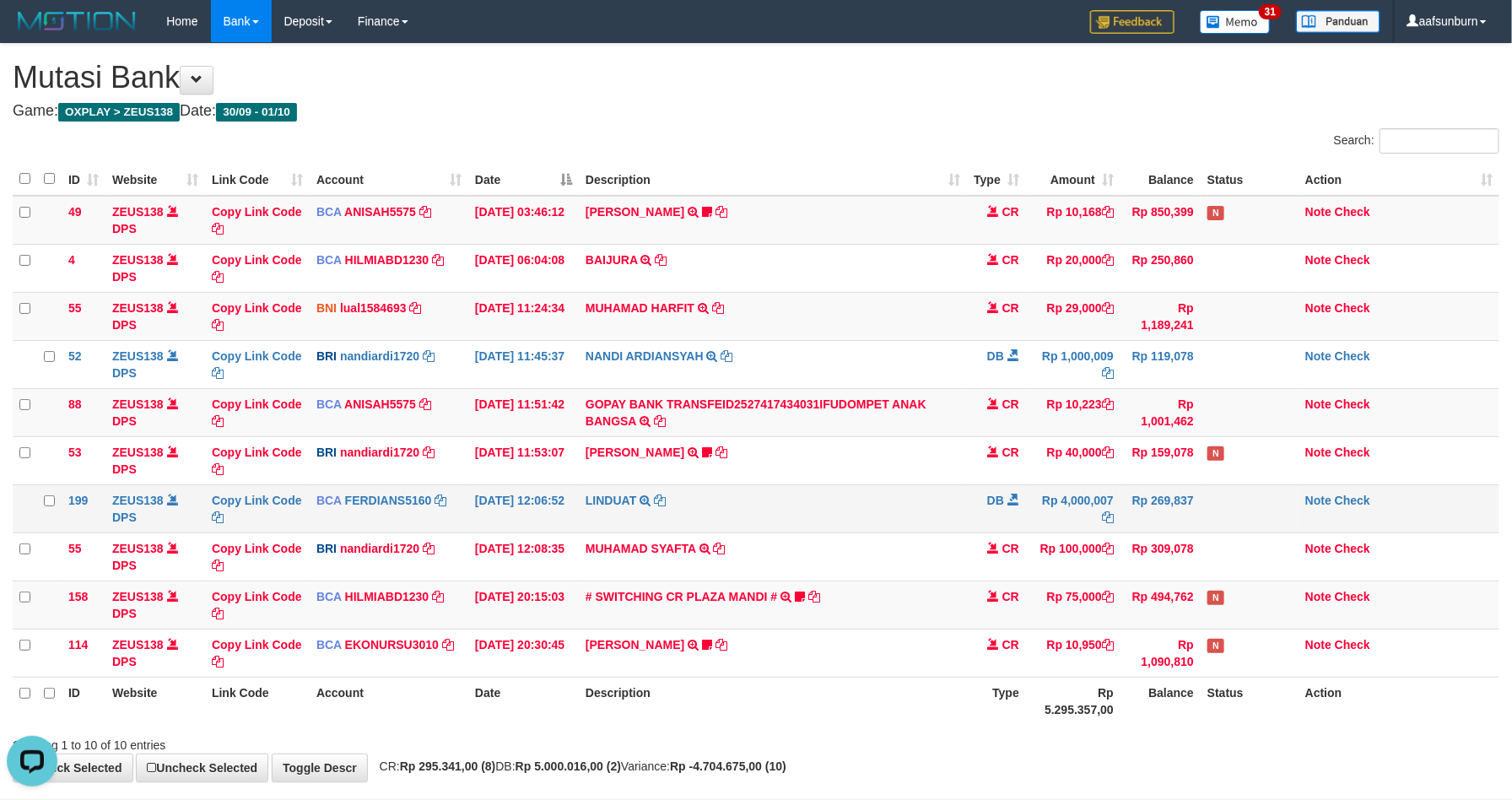
click at [1110, 505] on td "Rp 4,000,007" at bounding box center [1073, 508] width 94 height 48
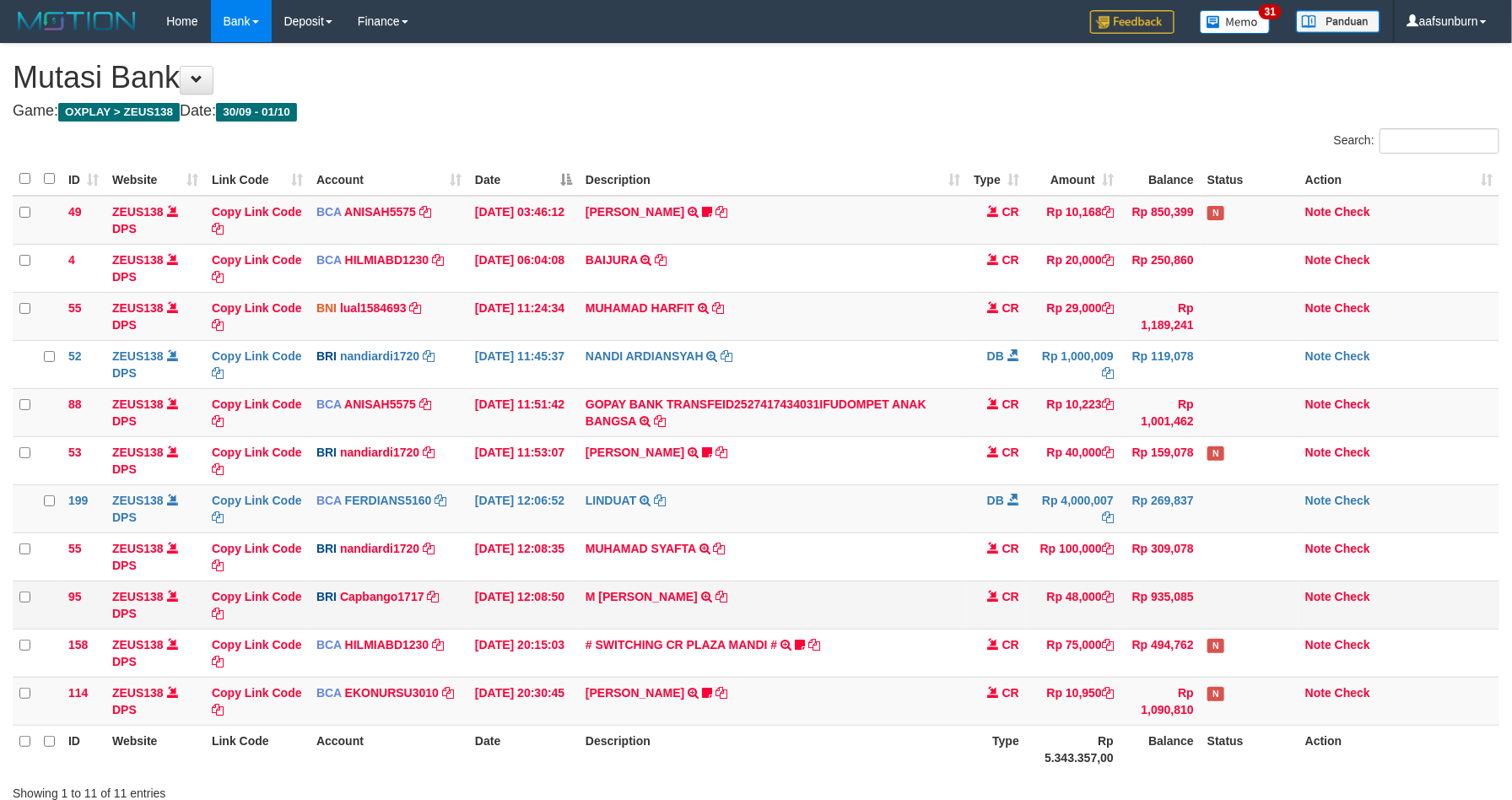
click at [1036, 594] on td "Rp 48,000" at bounding box center [1073, 604] width 94 height 48
click at [1043, 619] on td "Rp 48,000" at bounding box center [1073, 604] width 94 height 48
click at [1041, 618] on td "Rp 48,000" at bounding box center [1073, 604] width 94 height 48
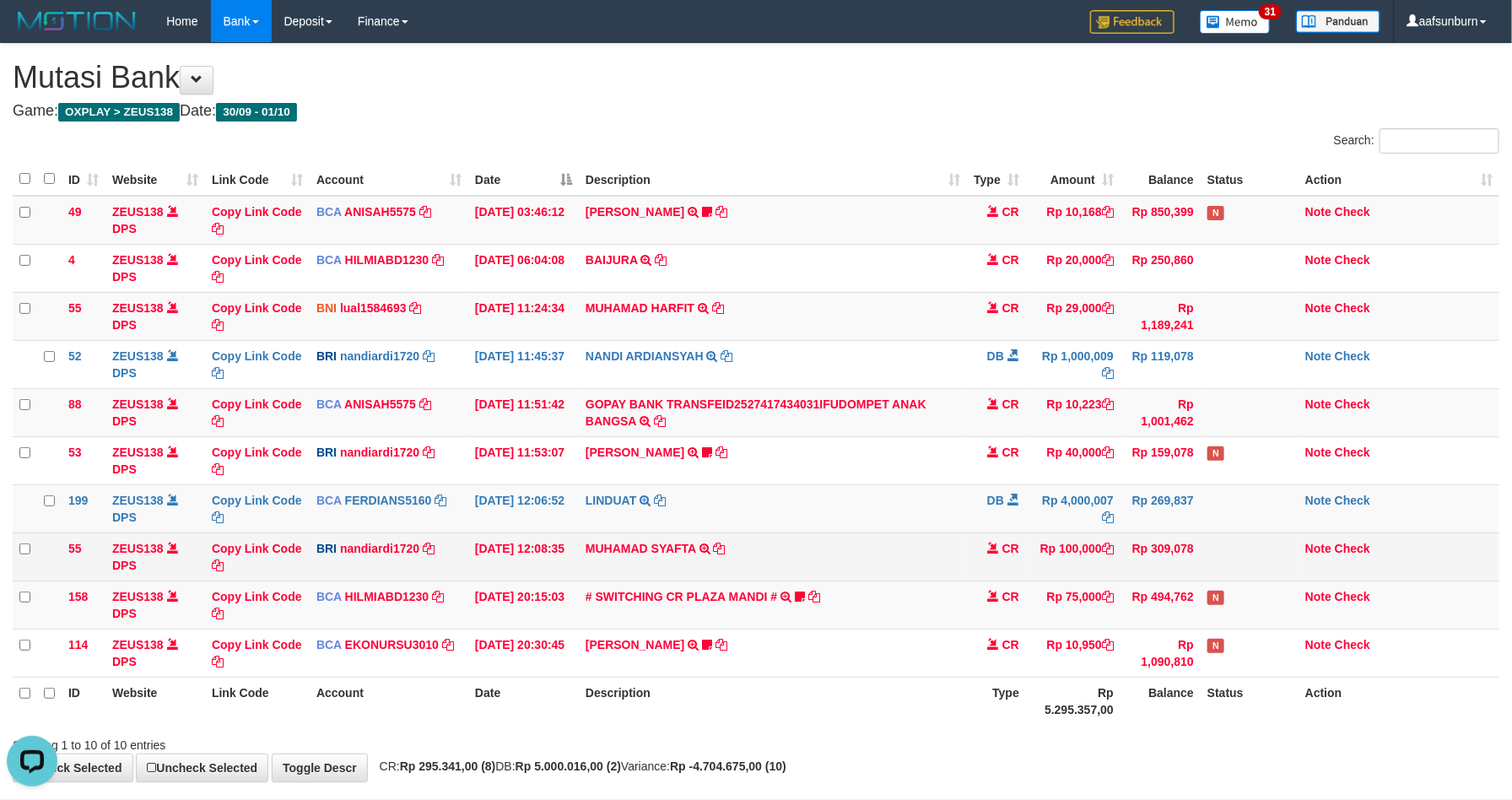
click at [1162, 560] on td "Rp 309,078" at bounding box center [1161, 557] width 80 height 48
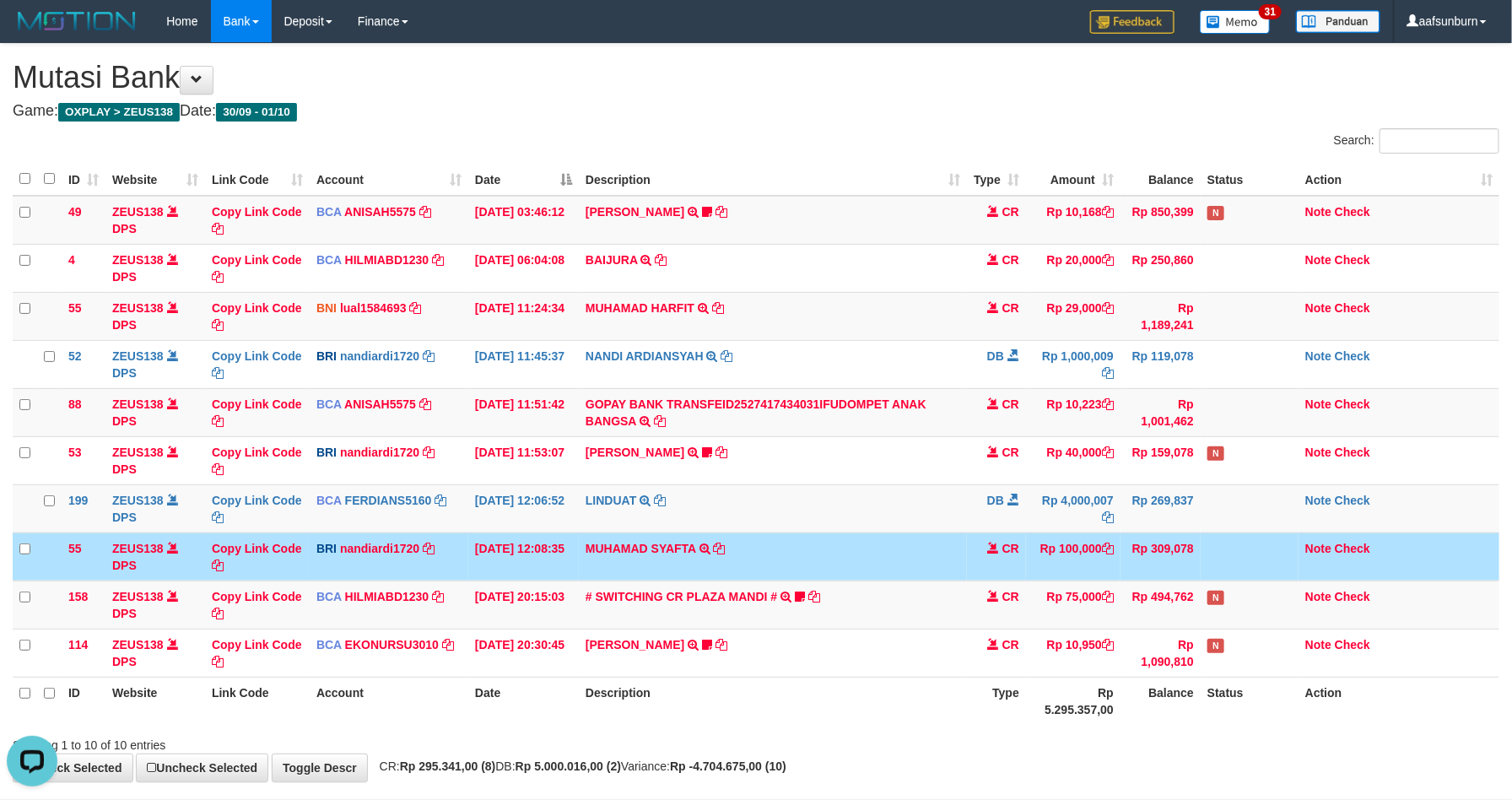
click at [1157, 550] on td "Rp 309,078" at bounding box center [1161, 557] width 80 height 48
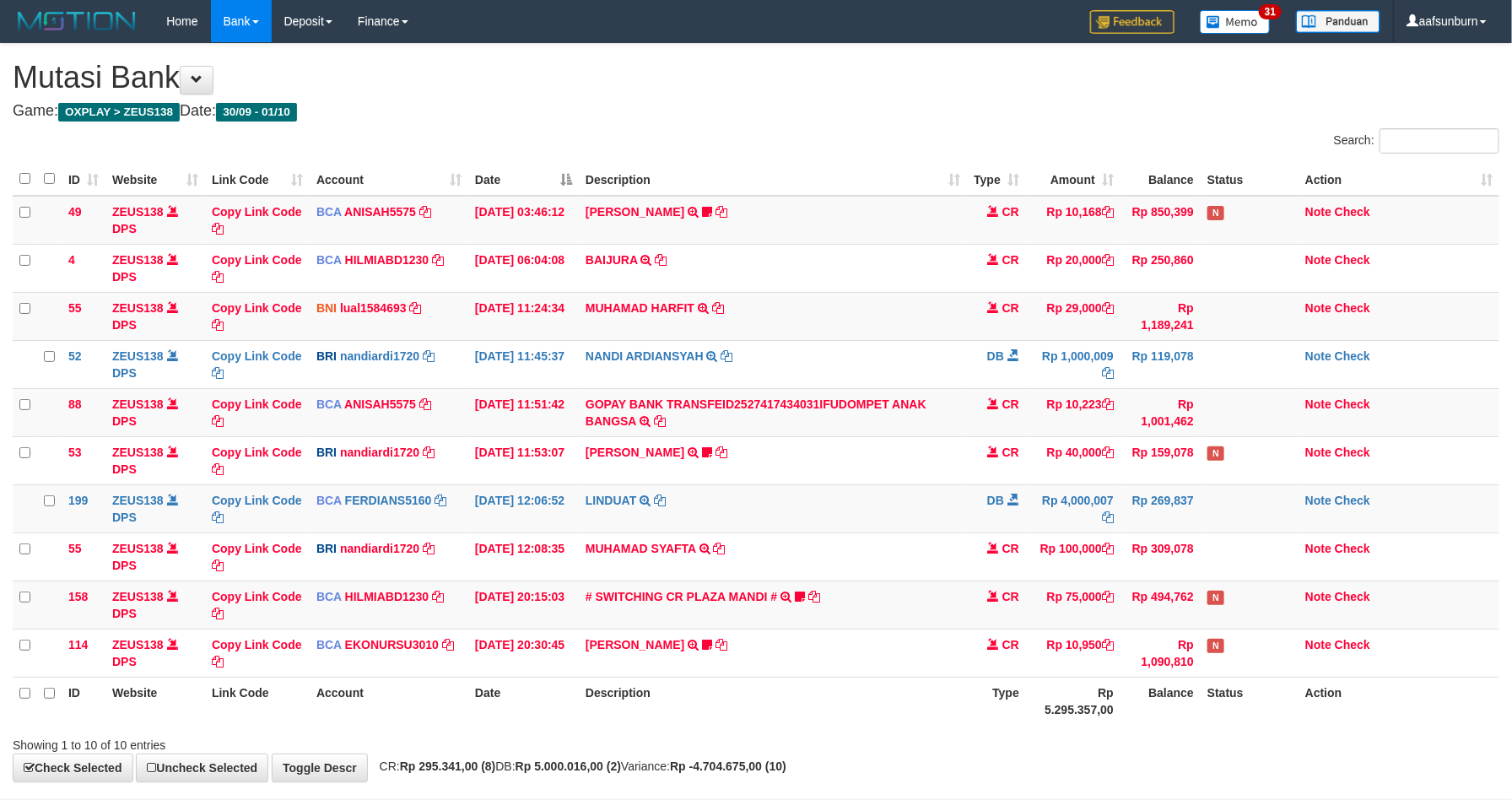
click at [1155, 545] on td "Rp 309,078" at bounding box center [1161, 557] width 80 height 48
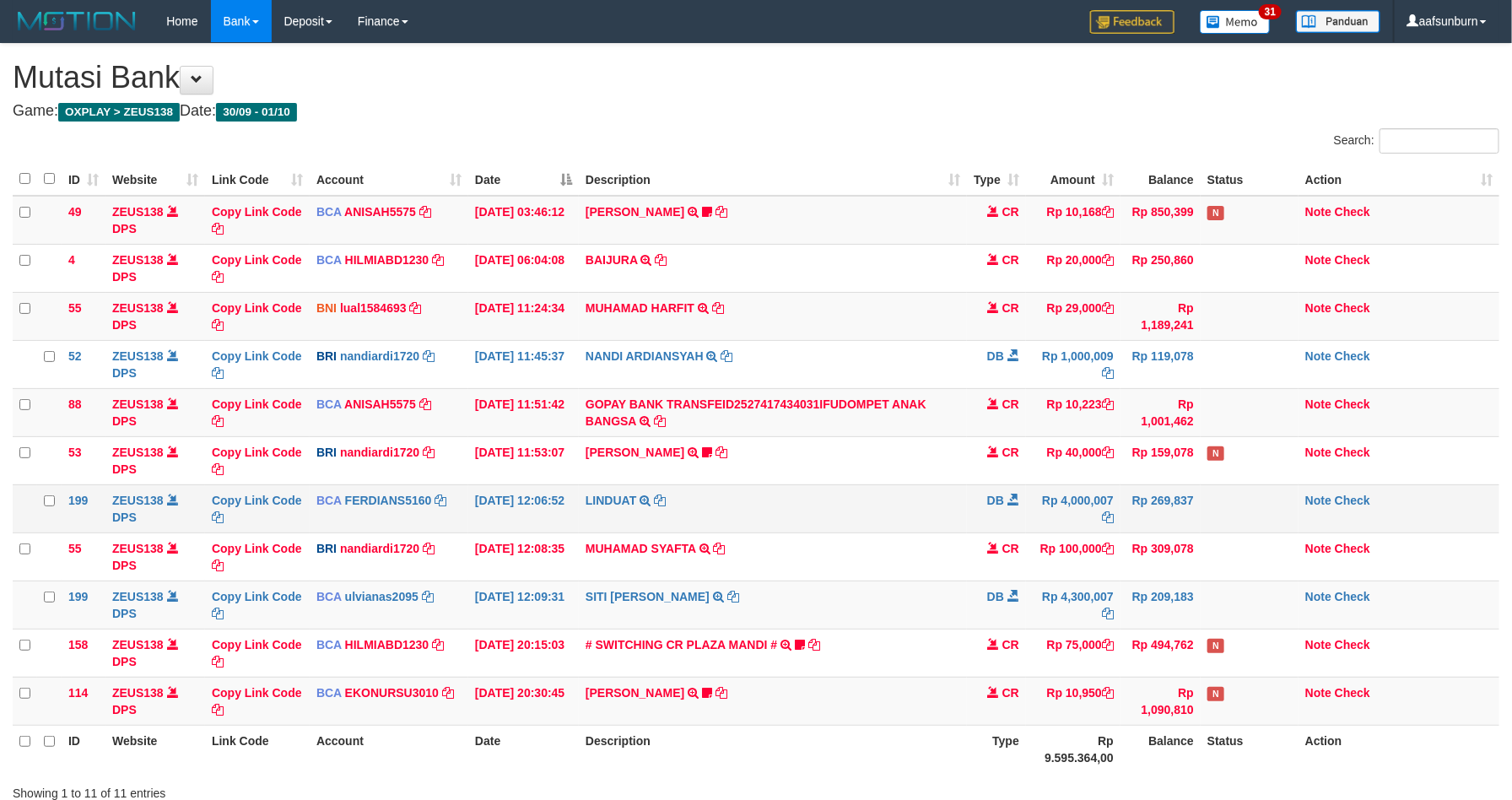
click at [1154, 524] on td "Rp 269,837" at bounding box center [1161, 508] width 80 height 48
click at [626, 213] on link "[PERSON_NAME]" at bounding box center [635, 211] width 99 height 13
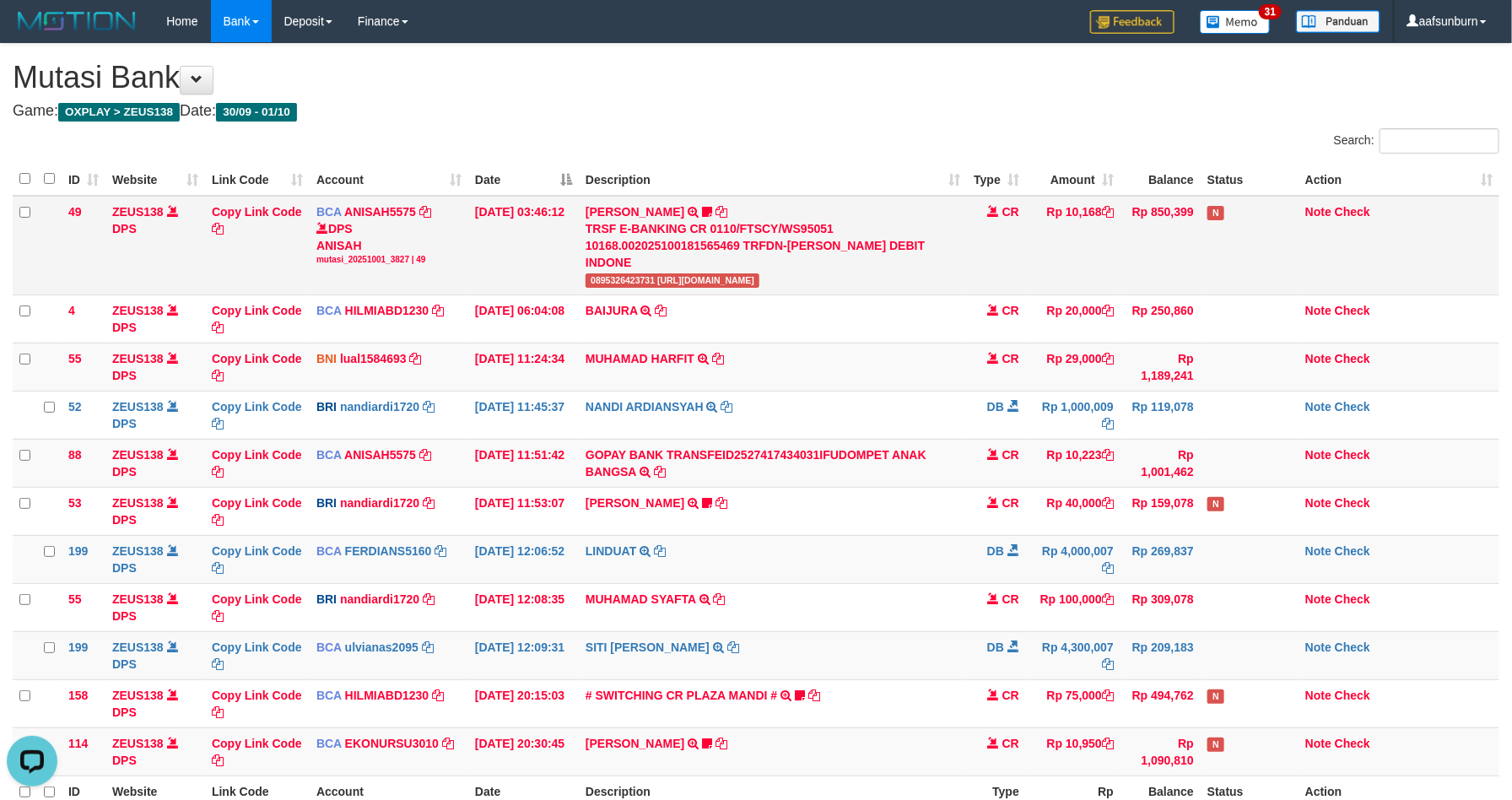
click at [623, 282] on span "0895326423731 [URL][DOMAIN_NAME]" at bounding box center [672, 280] width 173 height 14
copy span "0895326423731"
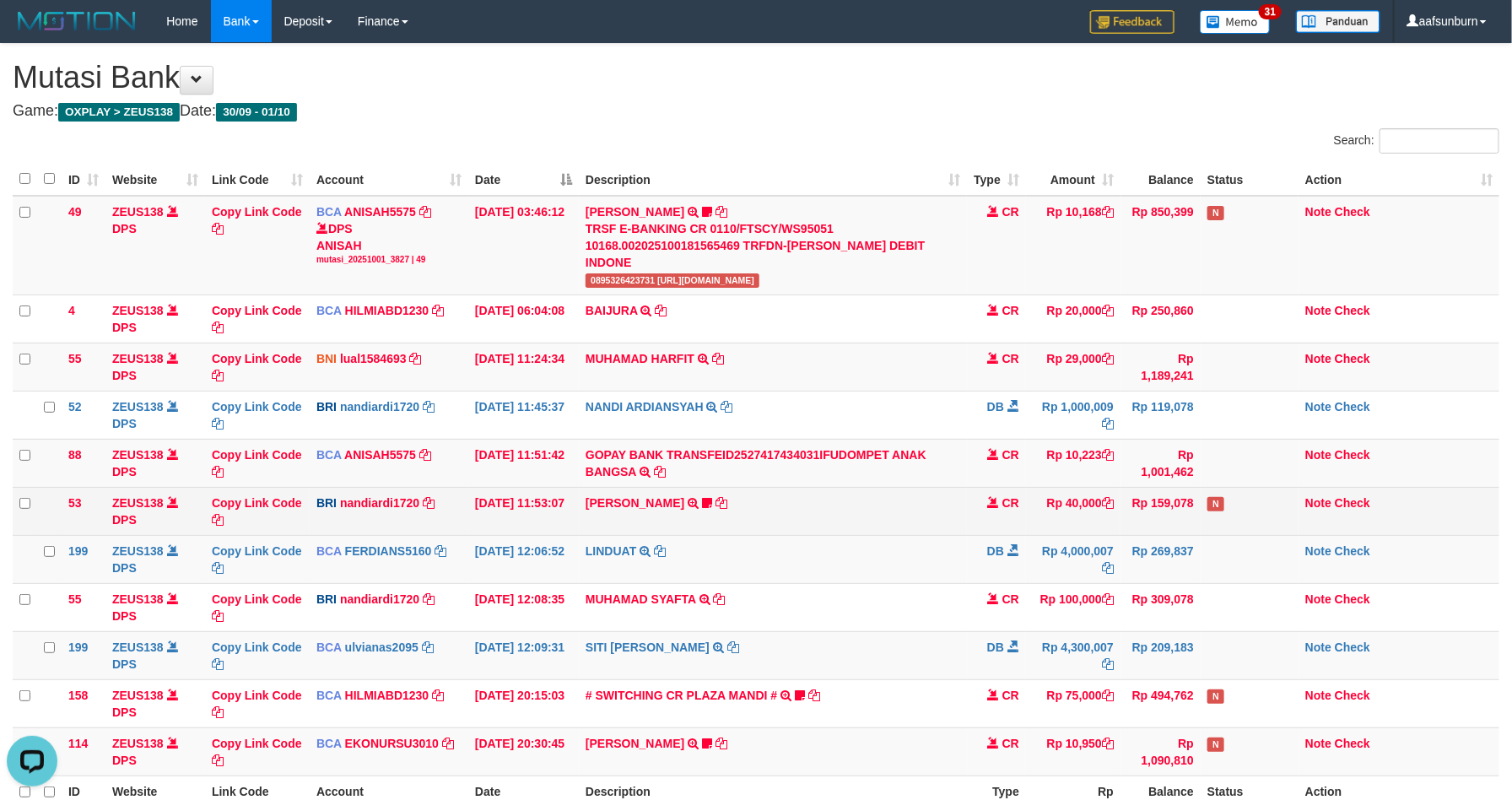
click at [1059, 524] on td "Rp 40,000" at bounding box center [1073, 511] width 94 height 48
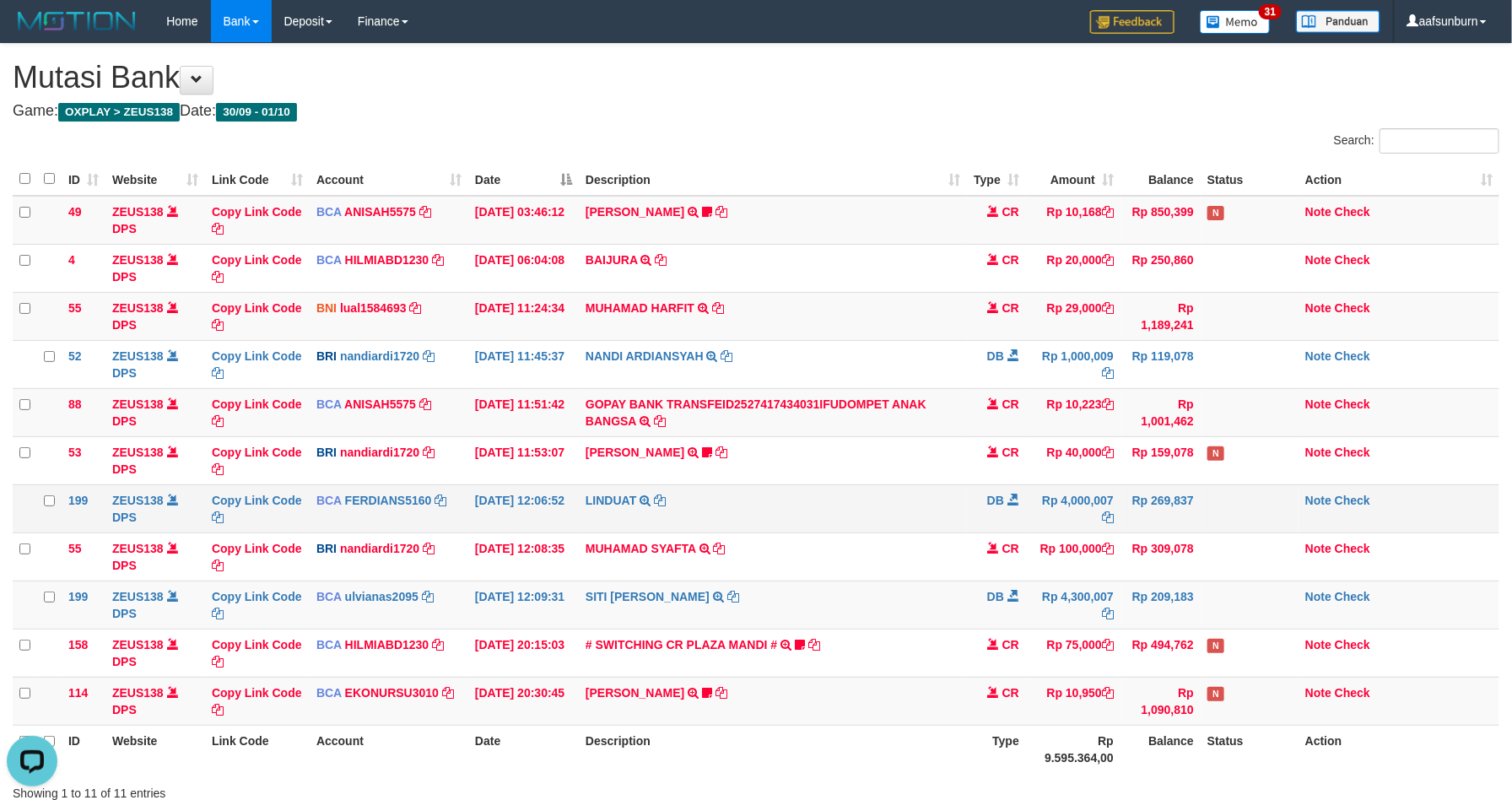
click at [988, 530] on td "DB" at bounding box center [996, 508] width 59 height 48
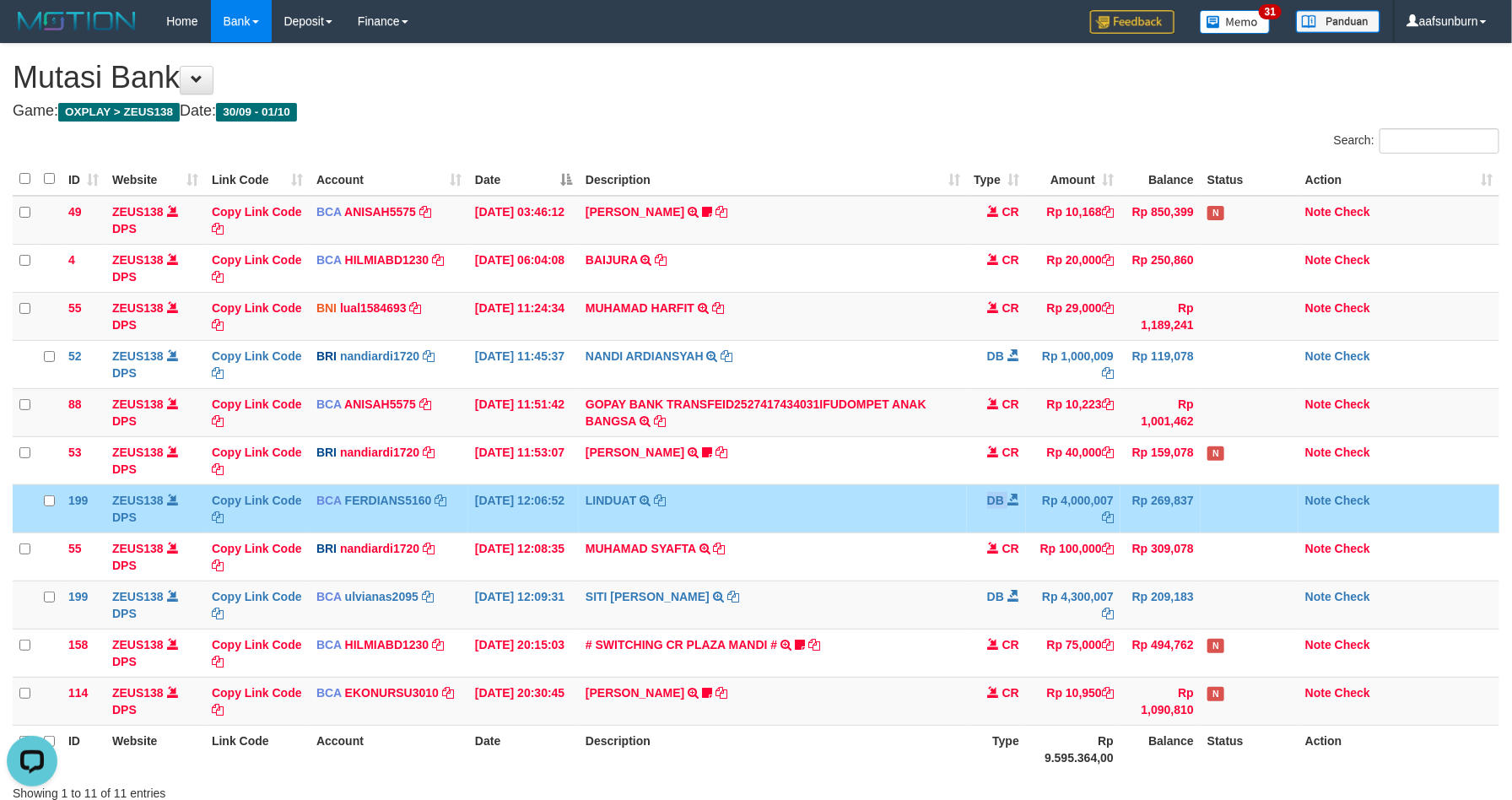
click at [988, 530] on td "DB" at bounding box center [996, 508] width 59 height 48
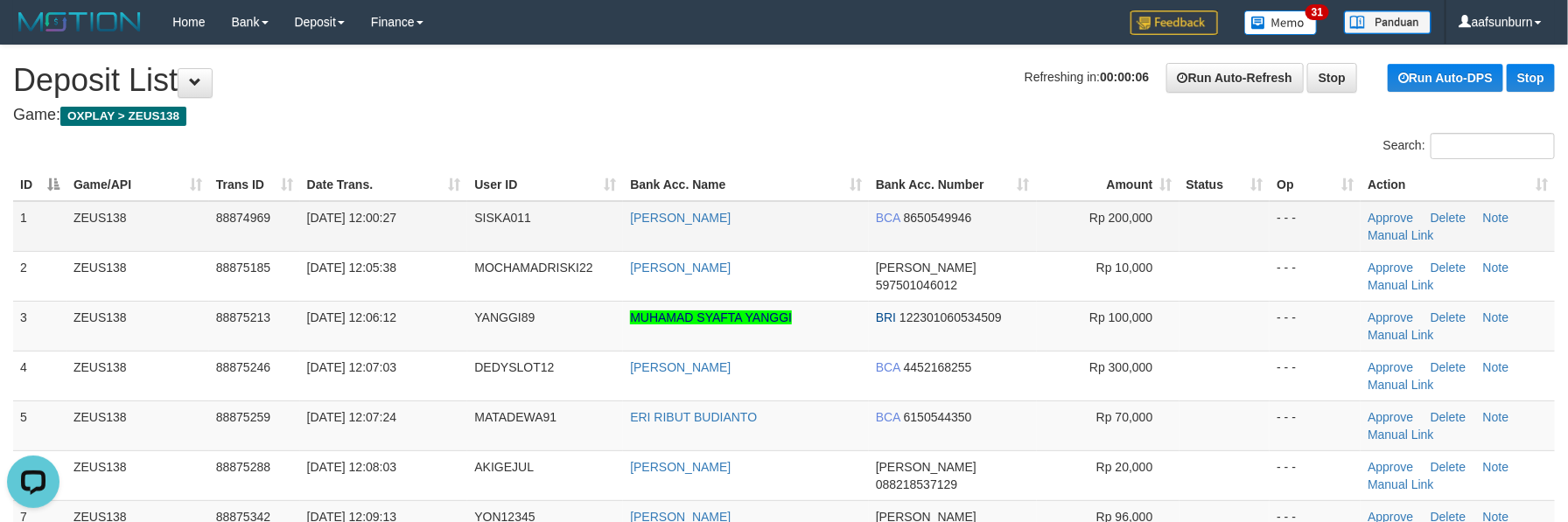
drag, startPoint x: 1197, startPoint y: 270, endPoint x: 1198, endPoint y: 220, distance: 50.0
click at [1195, 266] on td at bounding box center [1226, 276] width 91 height 50
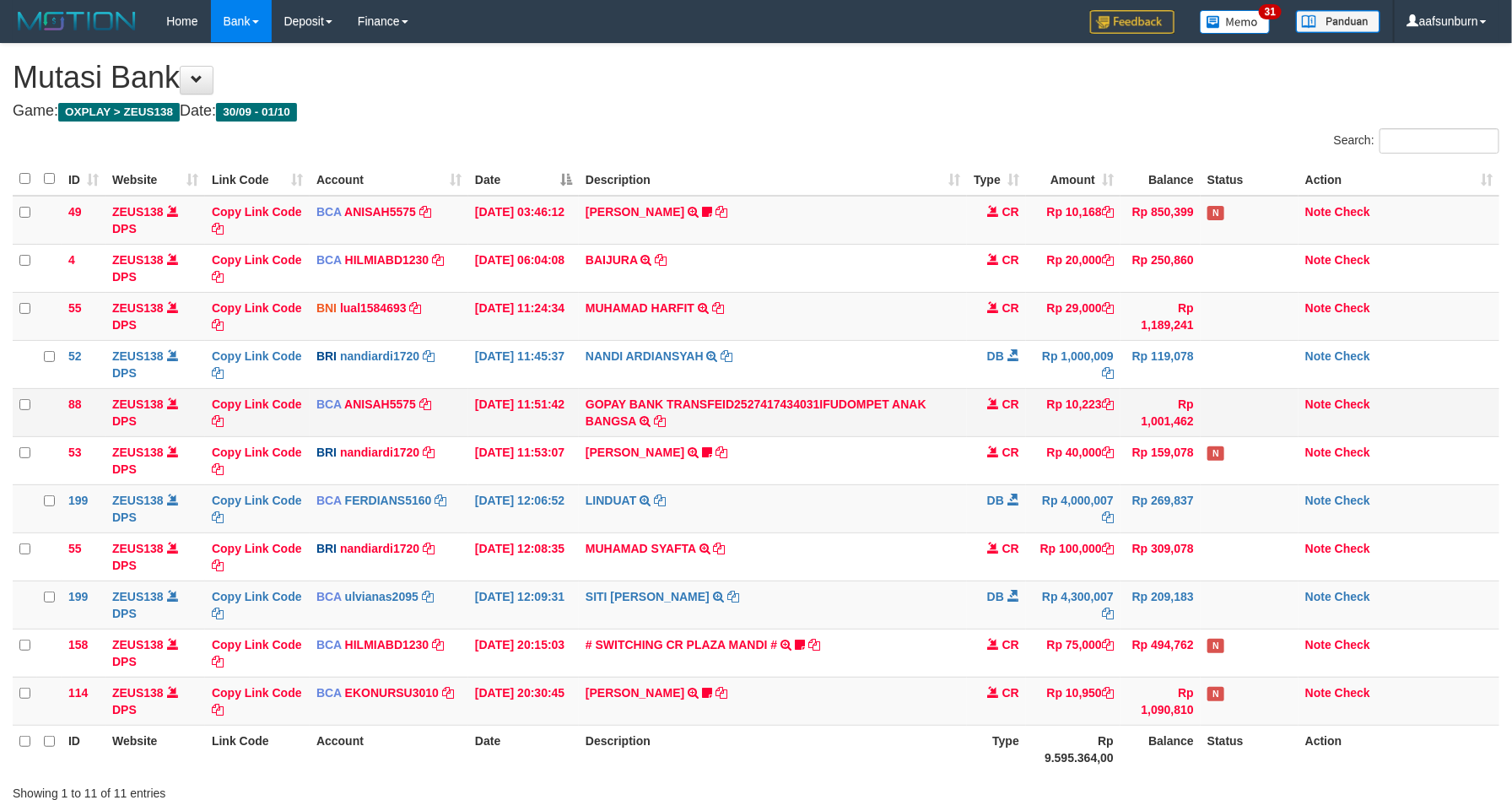
click at [790, 393] on td "GOPAY BANK TRANSFEID2527417434031IFUDOMPET ANAK BANGSA TRSF E-BANKING CR 0110/F…" at bounding box center [772, 412] width 388 height 48
click at [787, 401] on link "GOPAY BANK TRANSFEID2527417434031IFUDOMPET ANAK BANGSA" at bounding box center [756, 412] width 341 height 30
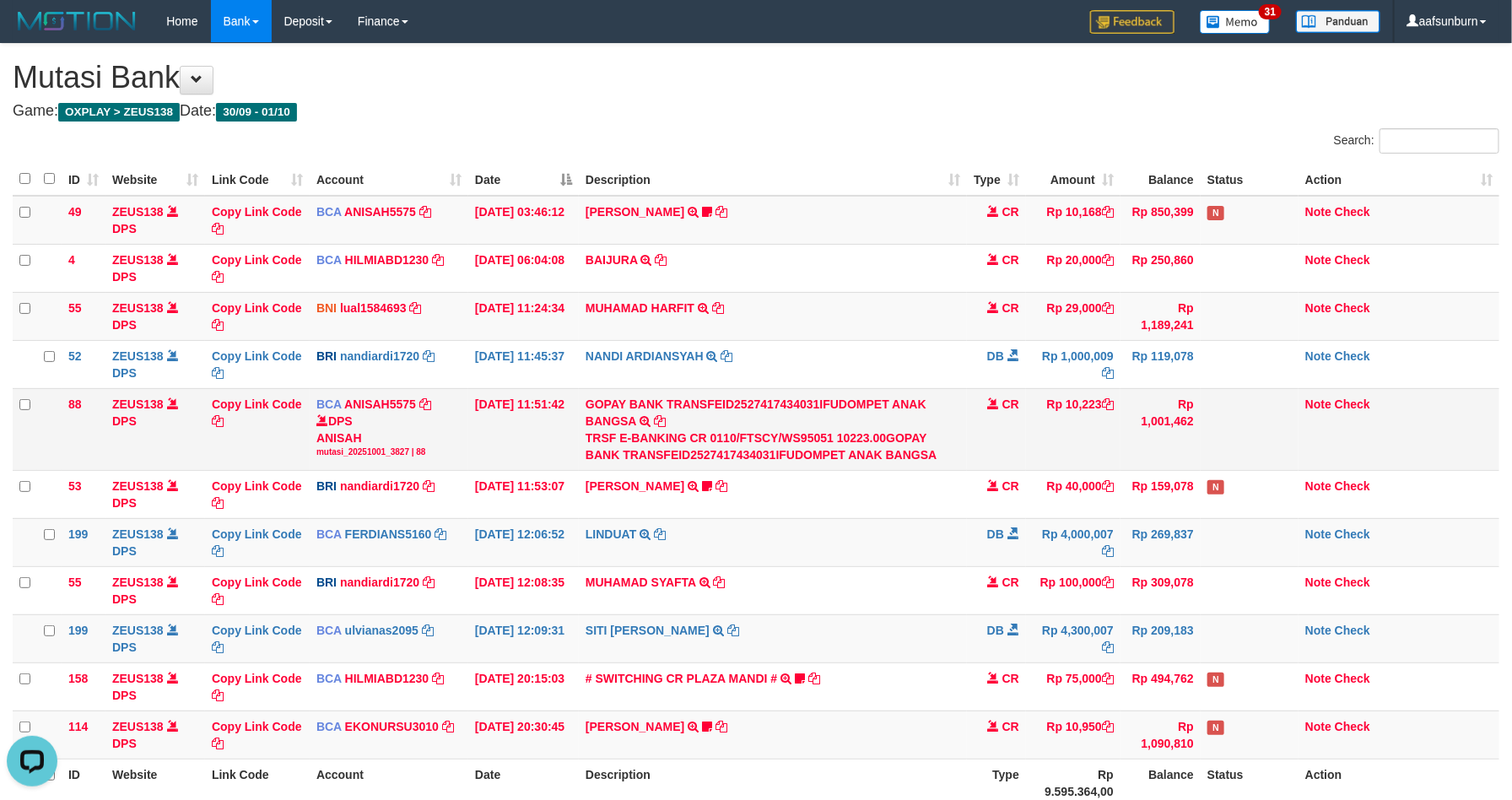
click at [1079, 397] on td "Rp 10,223" at bounding box center [1073, 429] width 94 height 82
copy td "10,223"
click at [883, 403] on link "GOPAY BANK TRANSFEID2527417434031IFUDOMPET ANAK BANGSA" at bounding box center [756, 412] width 341 height 30
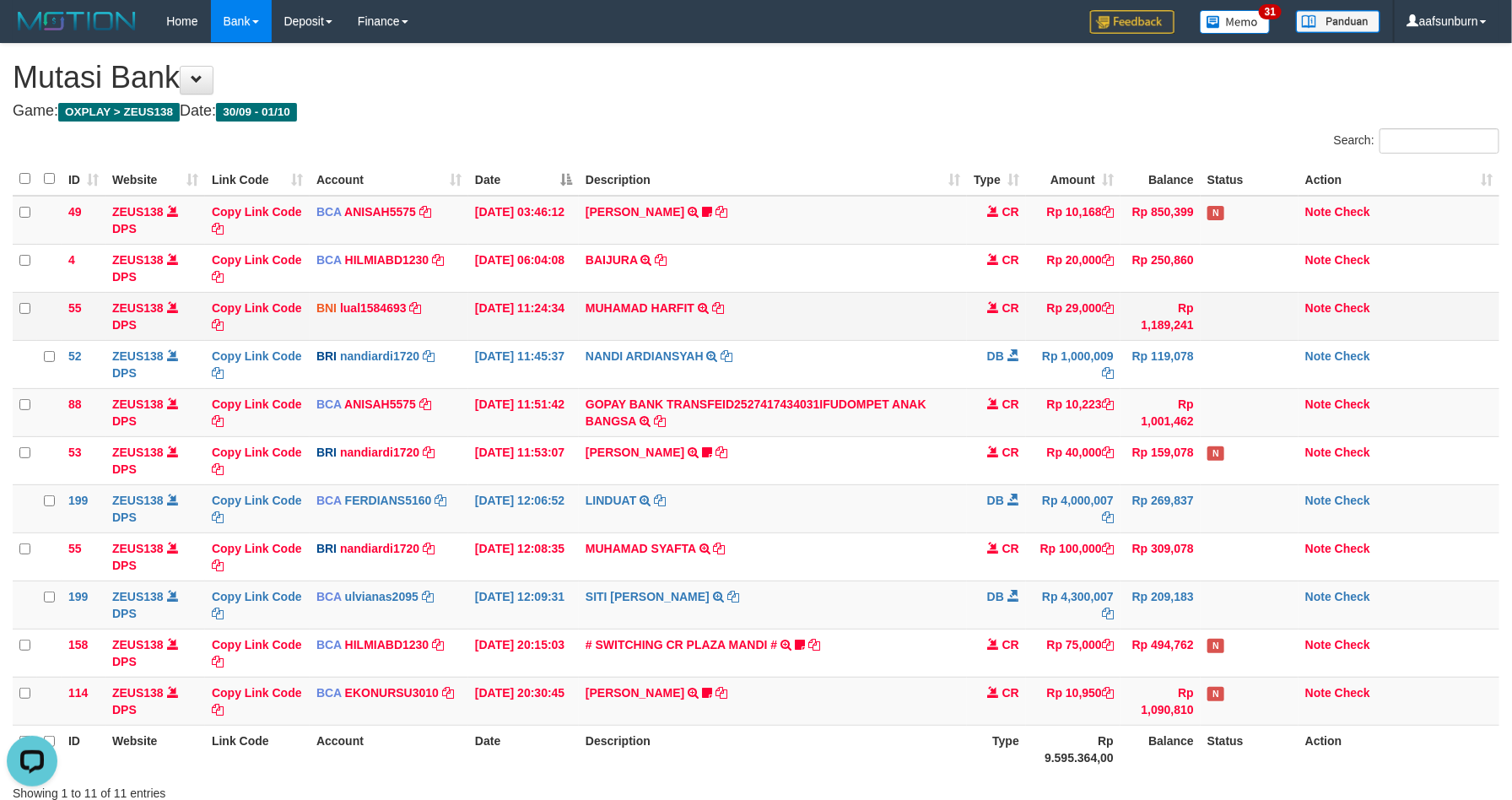
click at [880, 330] on td "MUHAMAD HARFIT TRANSFER DARI SDR MUHAMAD HARFIT" at bounding box center [772, 316] width 388 height 48
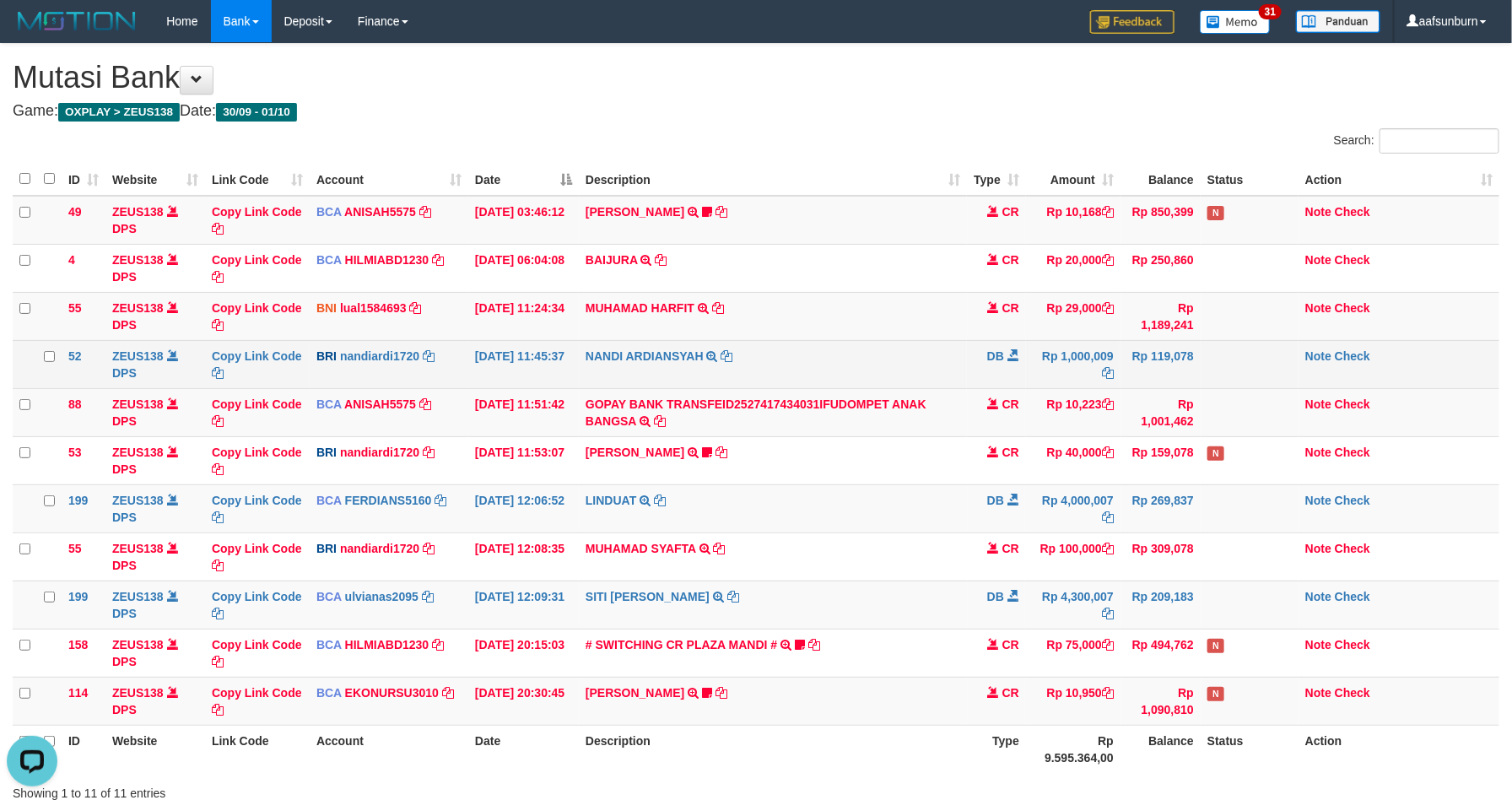
click at [860, 354] on td "NANDI ARDIANSYAH TRANSFER NBMB NANDI ARDIANSYAH TO [PERSON_NAME]" at bounding box center [772, 364] width 388 height 48
click at [859, 350] on td "NANDI ARDIANSYAH TRANSFER NBMB NANDI ARDIANSYAH TO [PERSON_NAME]" at bounding box center [772, 364] width 388 height 48
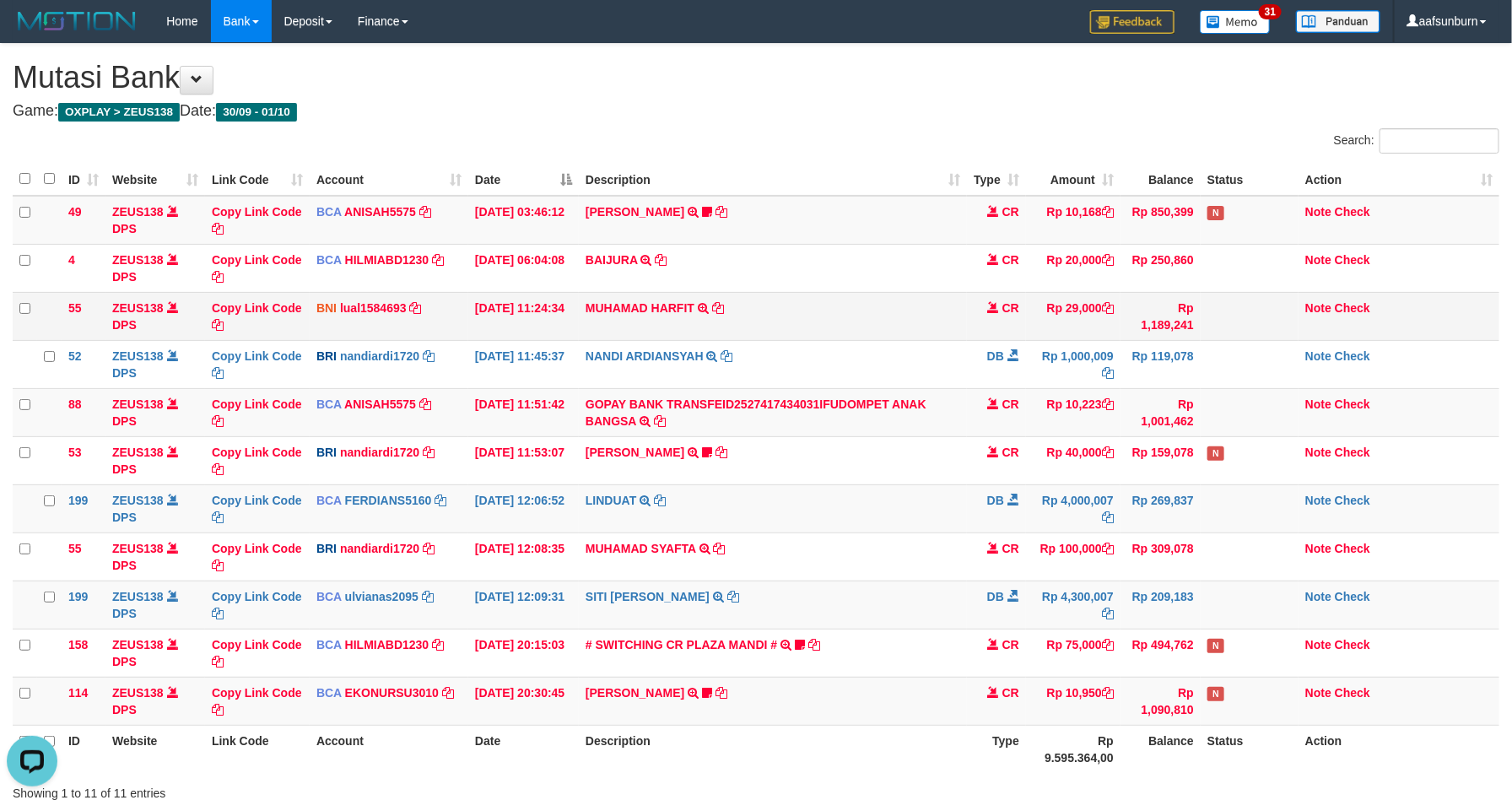
click at [859, 340] on td "MUHAMAD HARFIT TRANSFER DARI SDR [PERSON_NAME]" at bounding box center [772, 316] width 388 height 48
click at [790, 401] on link "GOPAY BANK TRANSFEID2527417434031IFUDOMPET ANAK BANGSA" at bounding box center [756, 412] width 341 height 30
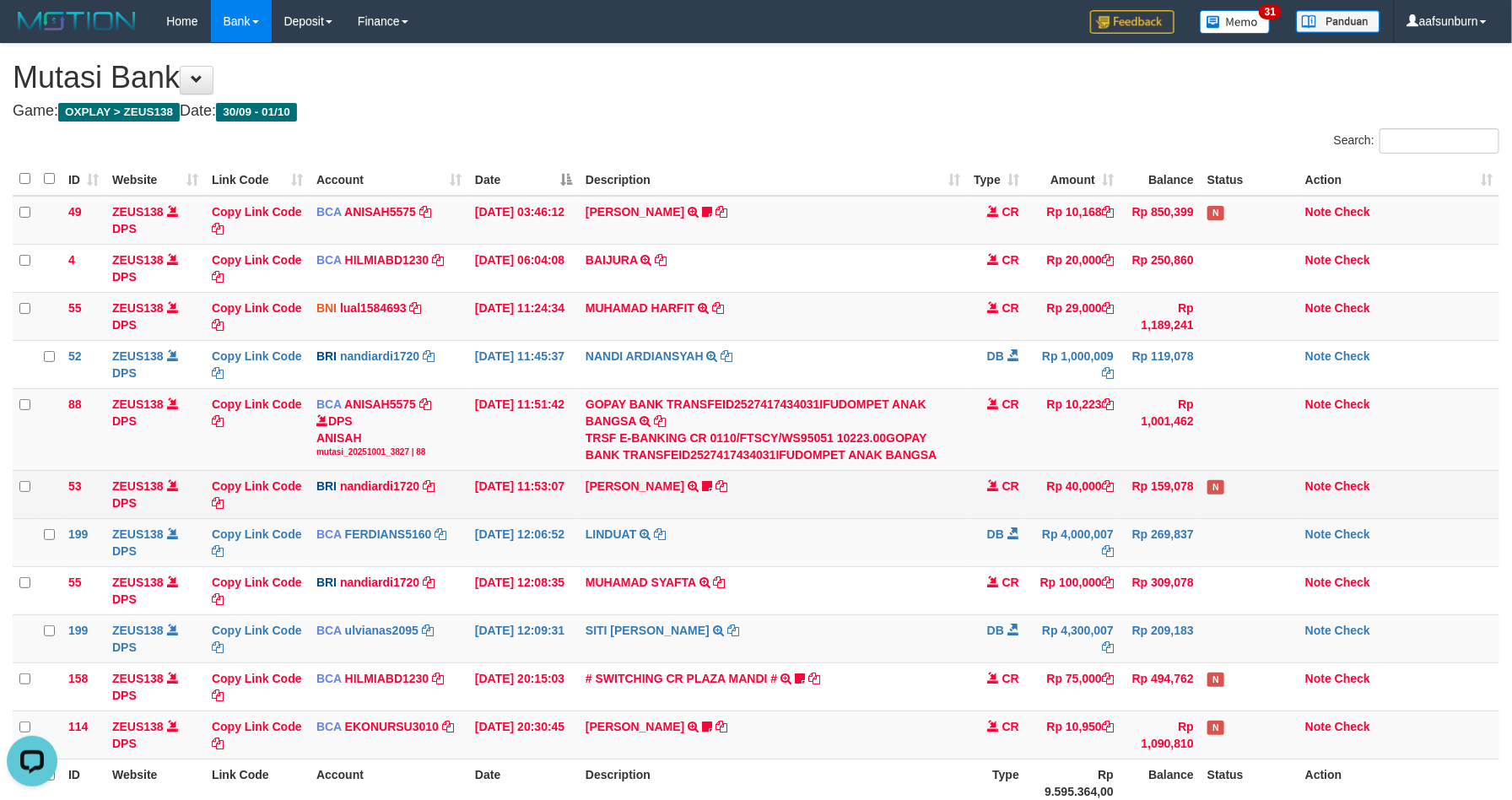
click at [1003, 515] on td "CR" at bounding box center [996, 494] width 59 height 48
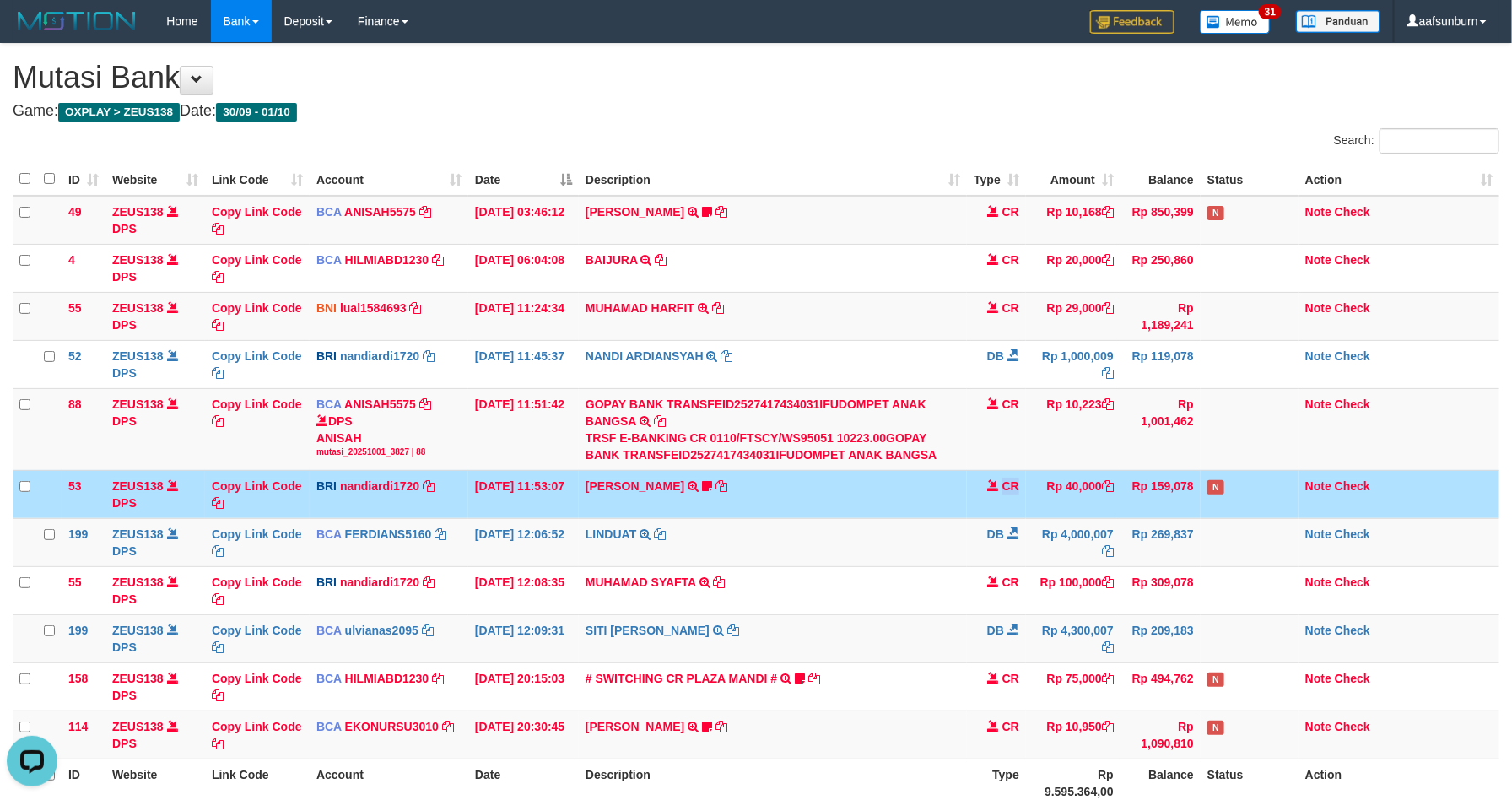
click at [1003, 515] on td "CR" at bounding box center [996, 494] width 59 height 48
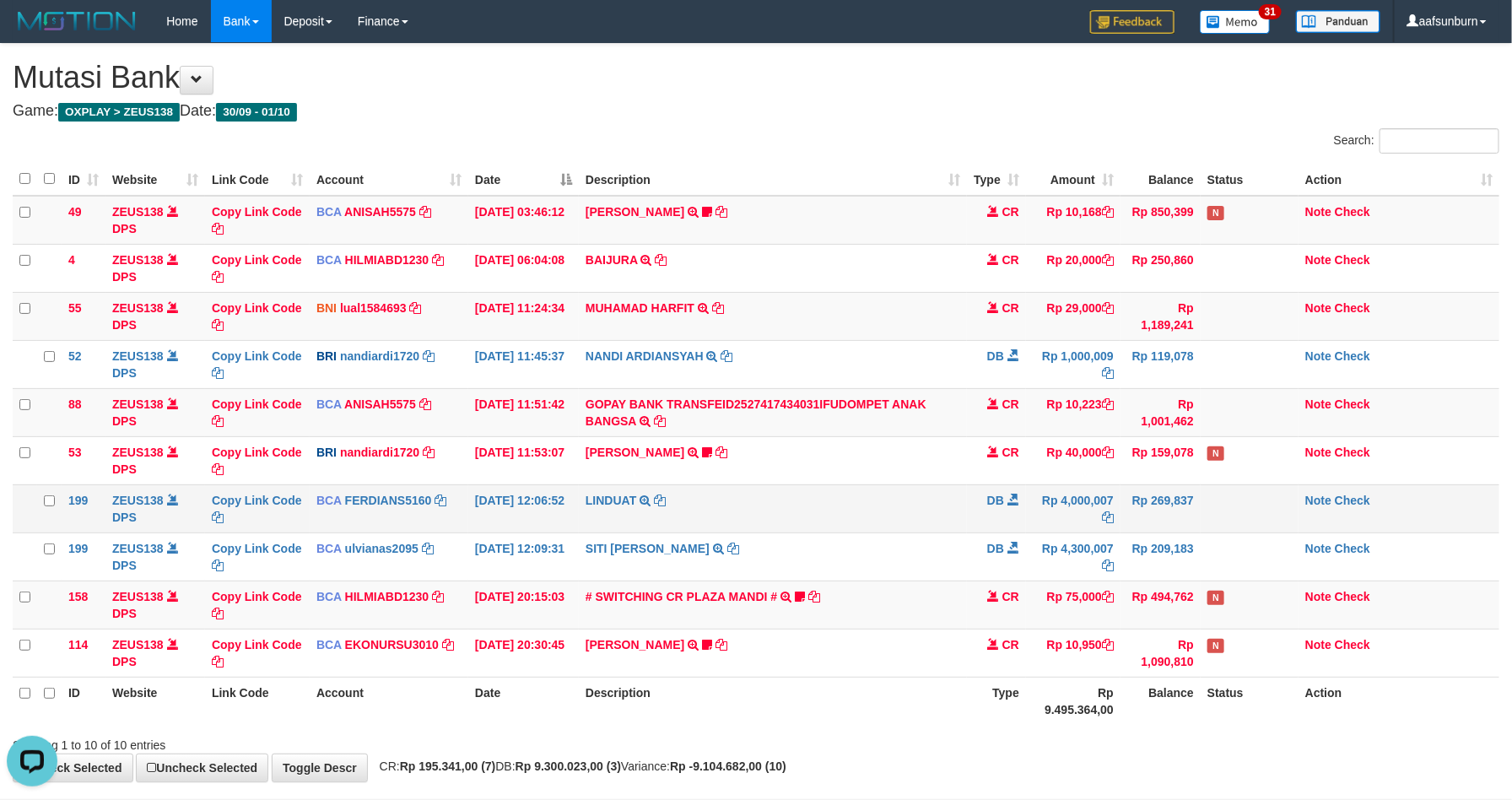
drag, startPoint x: 762, startPoint y: 537, endPoint x: 753, endPoint y: 530, distance: 11.4
click at [753, 532] on tbody "49 ZEUS138 DPS Copy Link Code BCA ANISAH5575 DPS [PERSON_NAME] mutasi_20251001_…" at bounding box center [756, 436] width 1486 height 482
click at [917, 522] on td "LINDUAT TRSF E-BANKING DB 0110/FTSCY/WS95031 4000007.00LINDUAT" at bounding box center [772, 508] width 388 height 48
drag, startPoint x: 894, startPoint y: 501, endPoint x: 1529, endPoint y: 463, distance: 636.1
click at [900, 489] on td "LINDUAT TRSF E-BANKING DB 0110/FTSCY/WS95031 4000007.00LINDUAT" at bounding box center [772, 508] width 388 height 48
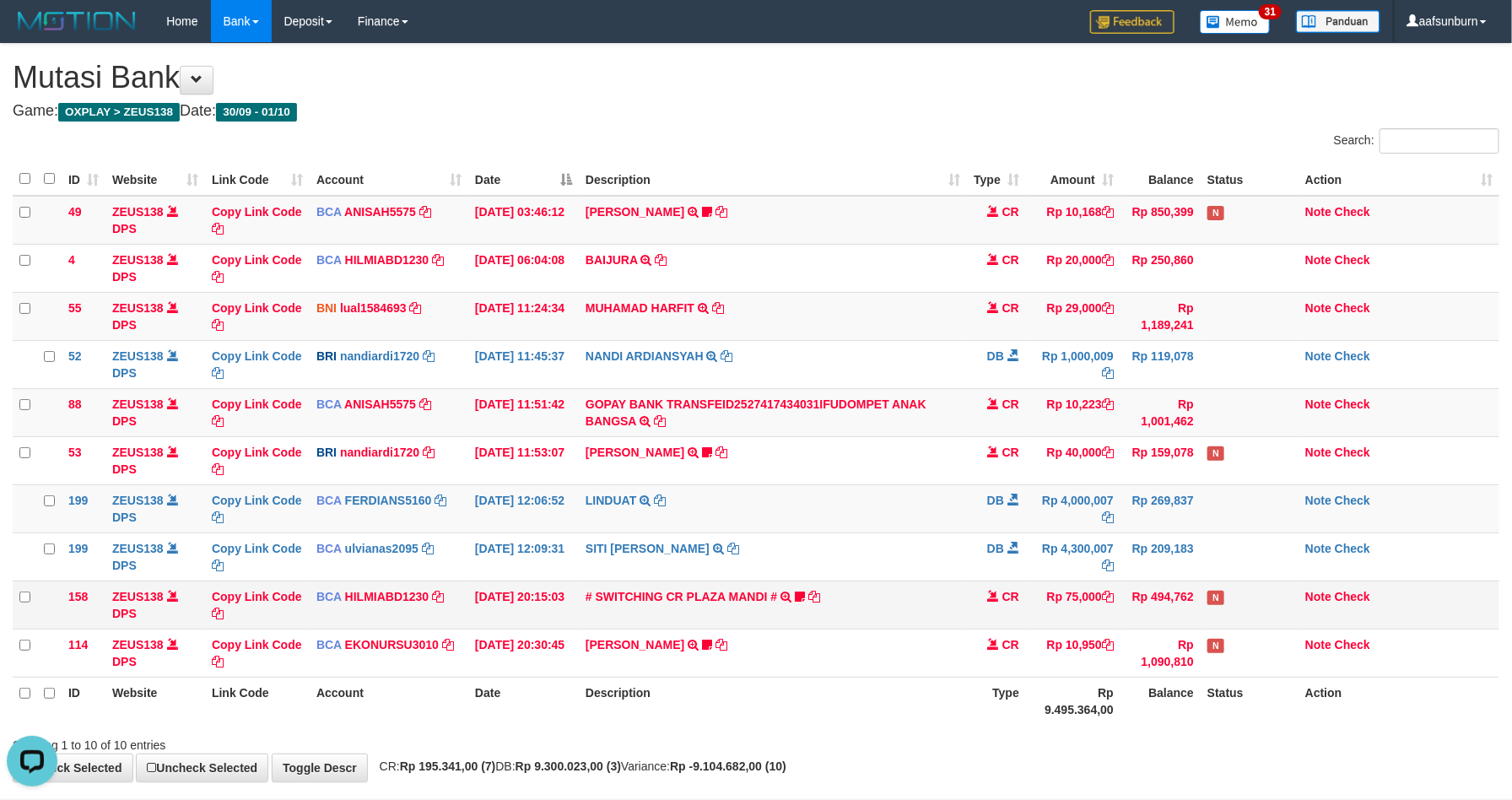
drag, startPoint x: 1051, startPoint y: 416, endPoint x: 1083, endPoint y: 623, distance: 209.5
click at [1058, 455] on tbody "49 ZEUS138 DPS Copy Link Code BCA ANISAH5575 DPS ANISAH mutasi_20251001_3827 | …" at bounding box center [756, 436] width 1486 height 482
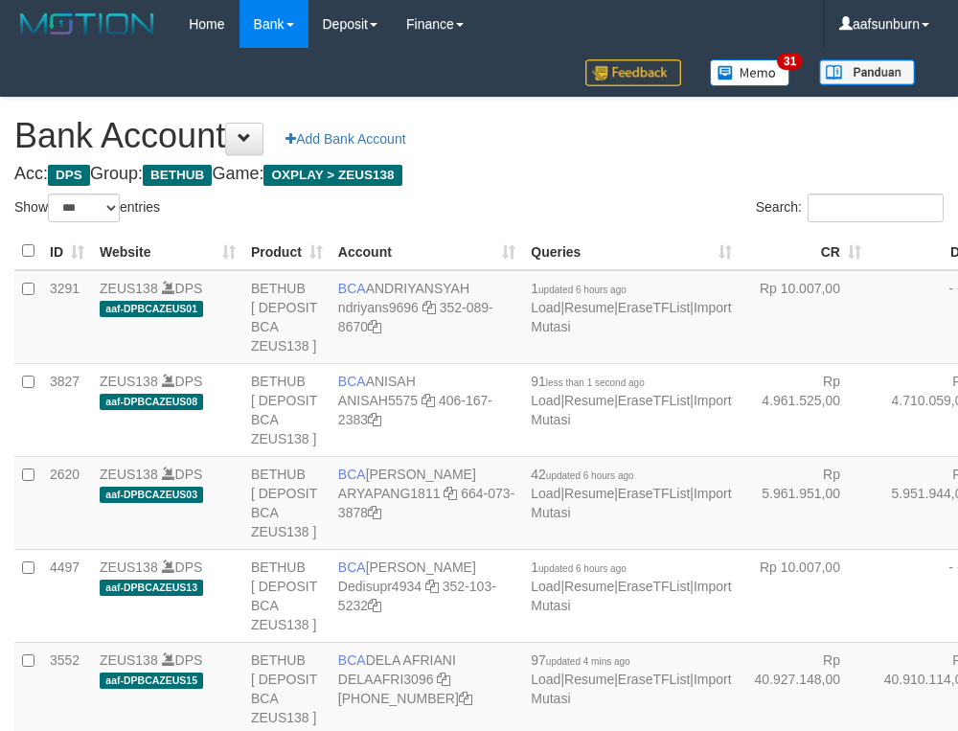
select select "***"
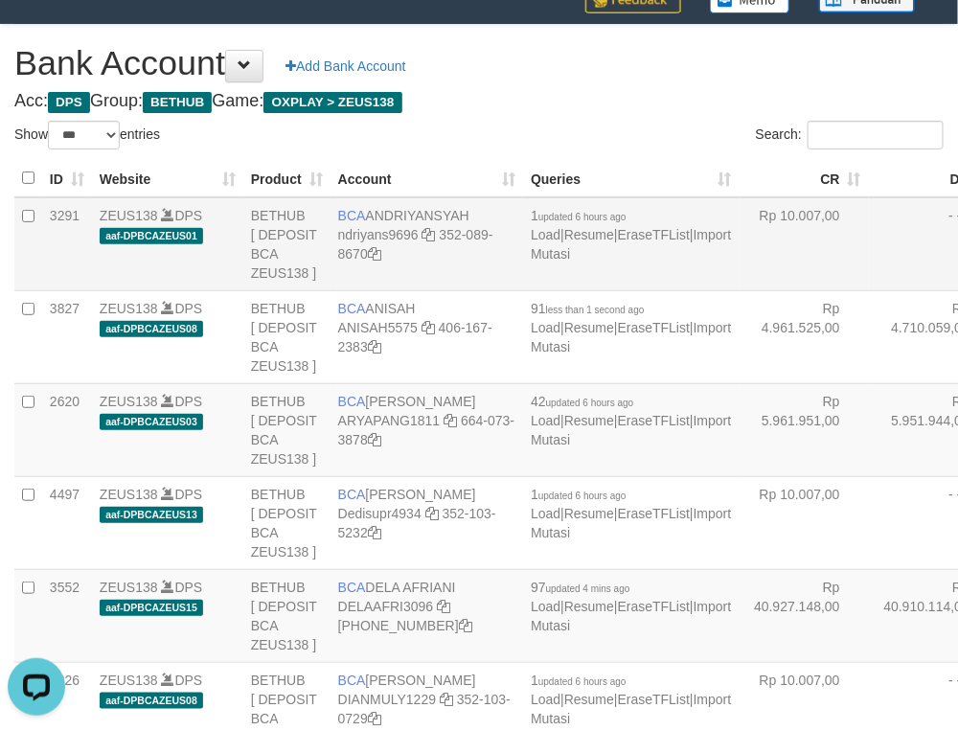
click at [869, 291] on td "- - -" at bounding box center [933, 244] width 129 height 94
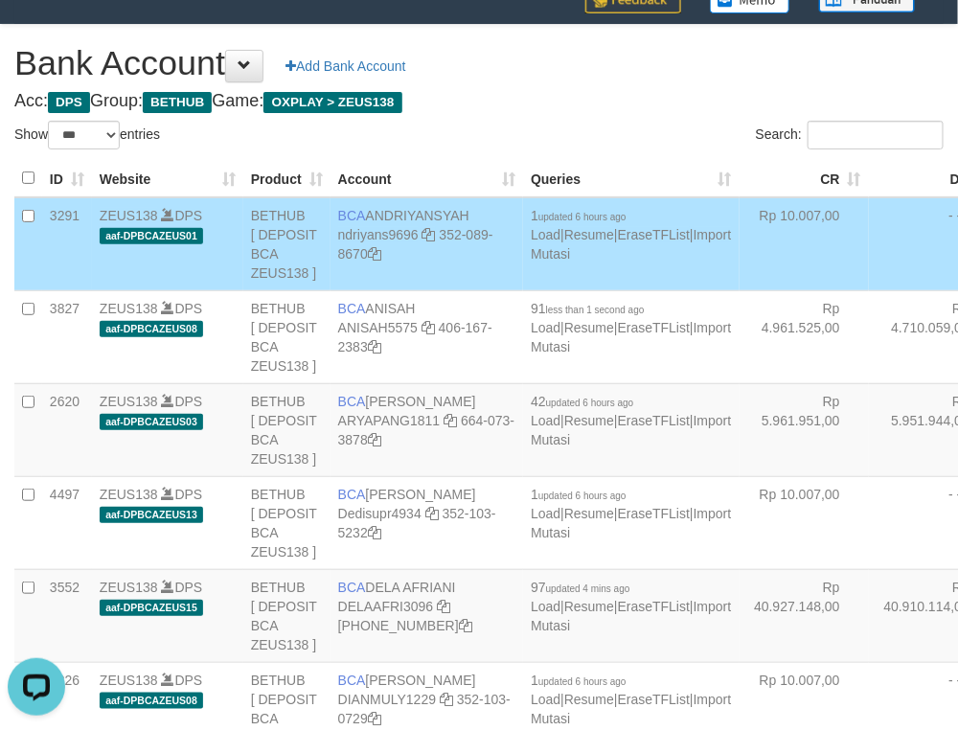
scroll to position [3389, 0]
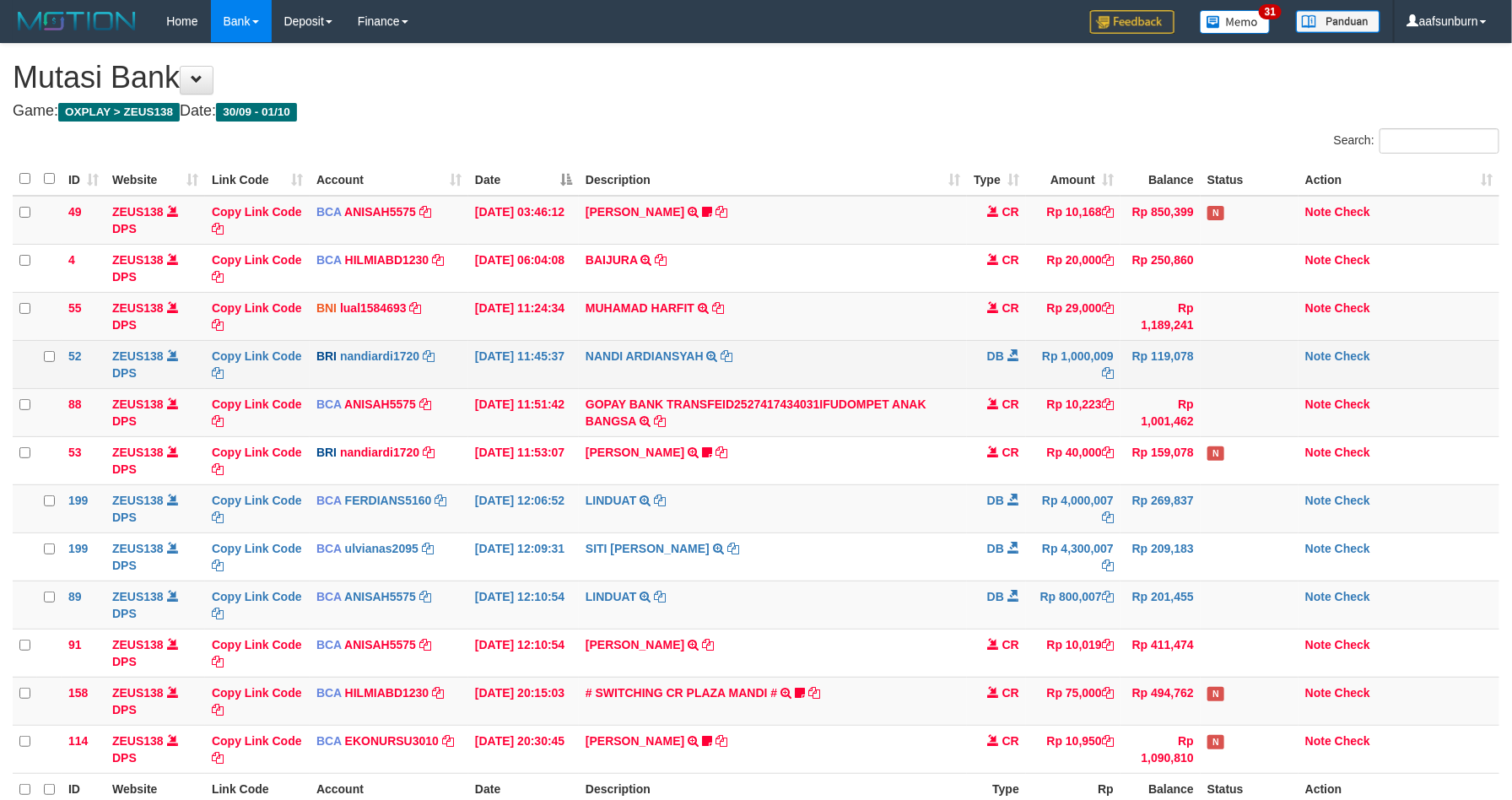
click at [780, 348] on td "NANDI ARDIANSYAH TRANSFER NBMB NANDI ARDIANSYAH TO RIAN RIZKI PRATAMA" at bounding box center [772, 364] width 388 height 48
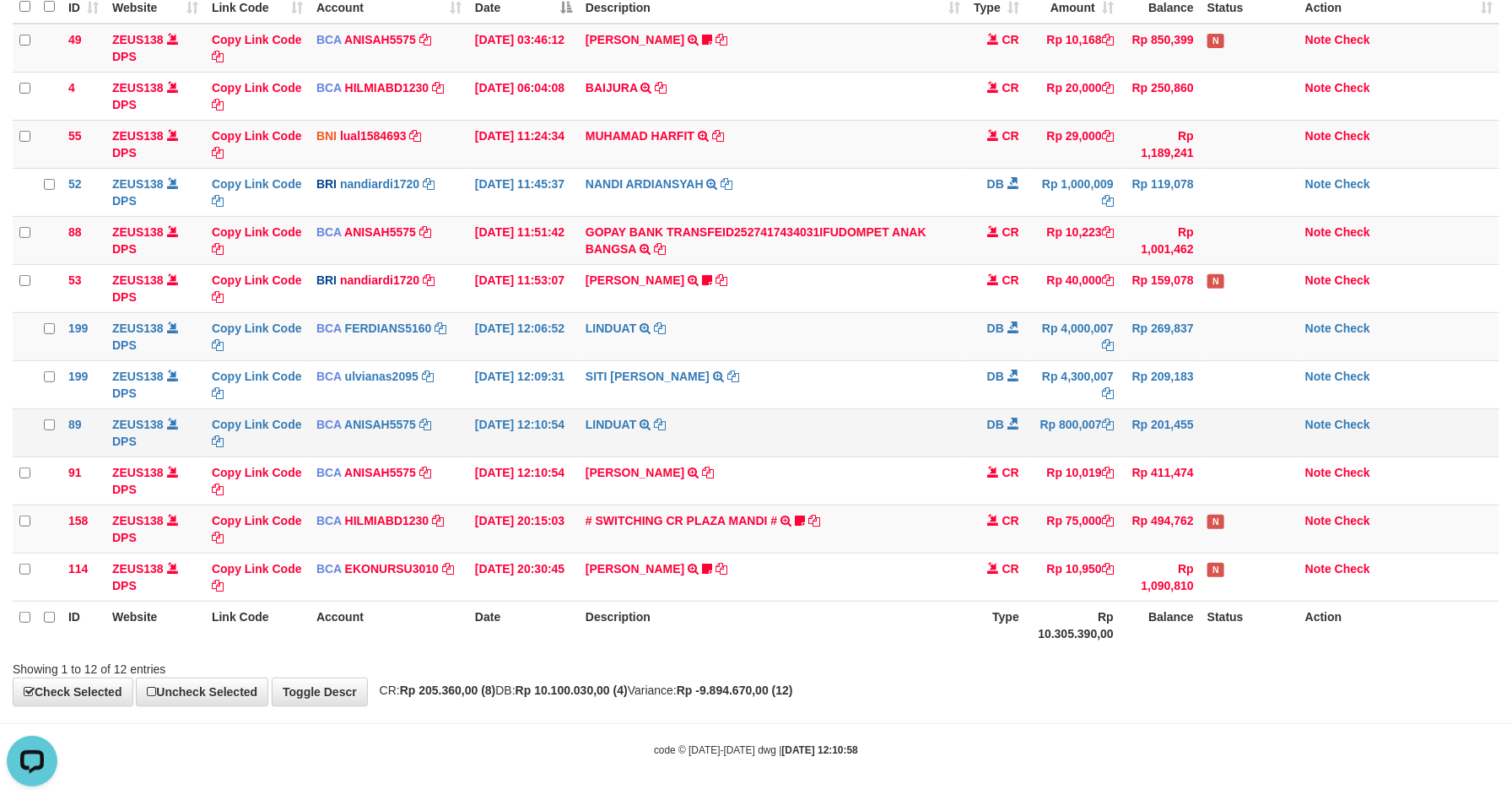
scroll to position [178, 0]
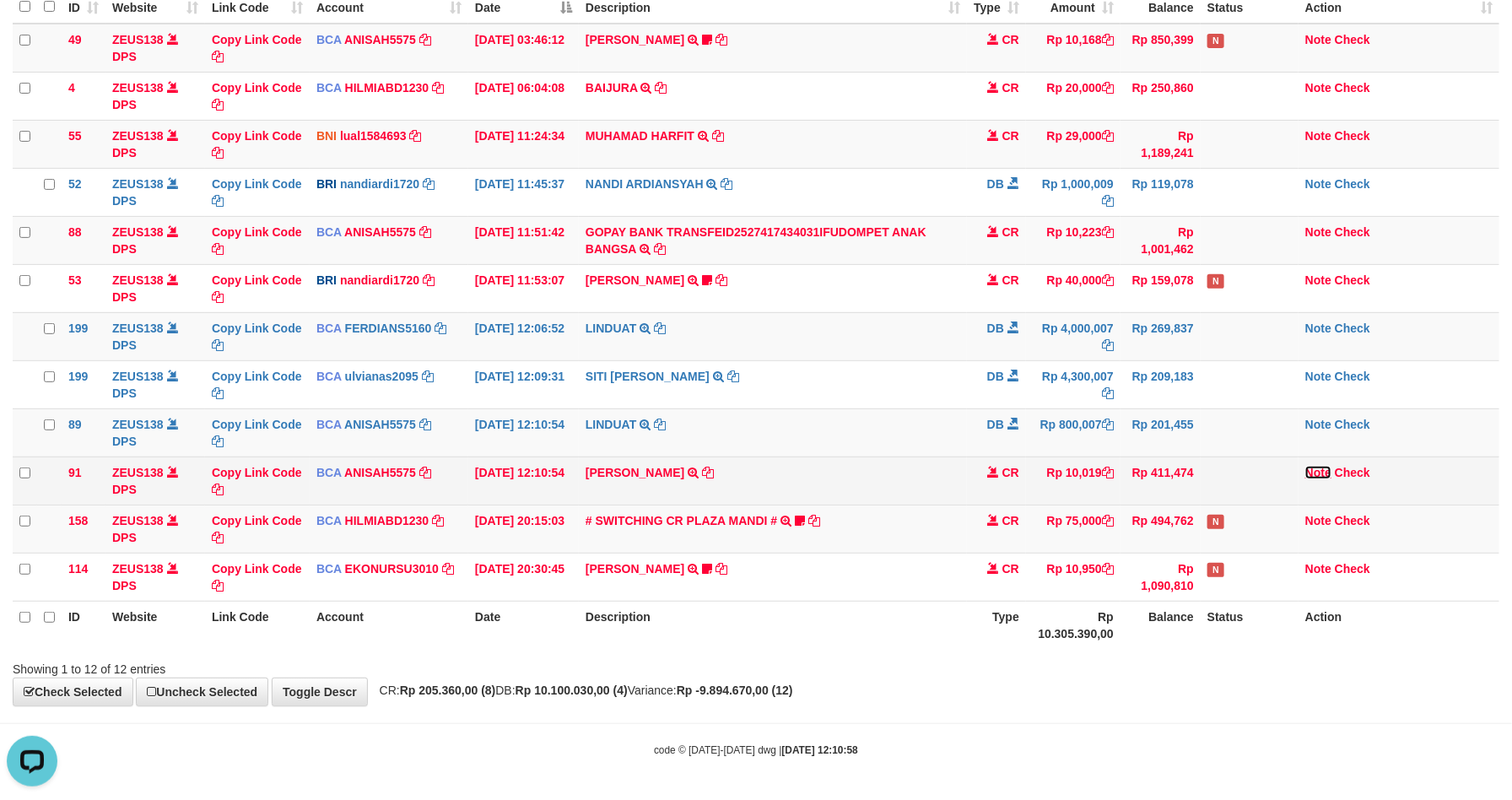
click at [1314, 469] on link "Note" at bounding box center [1318, 472] width 26 height 13
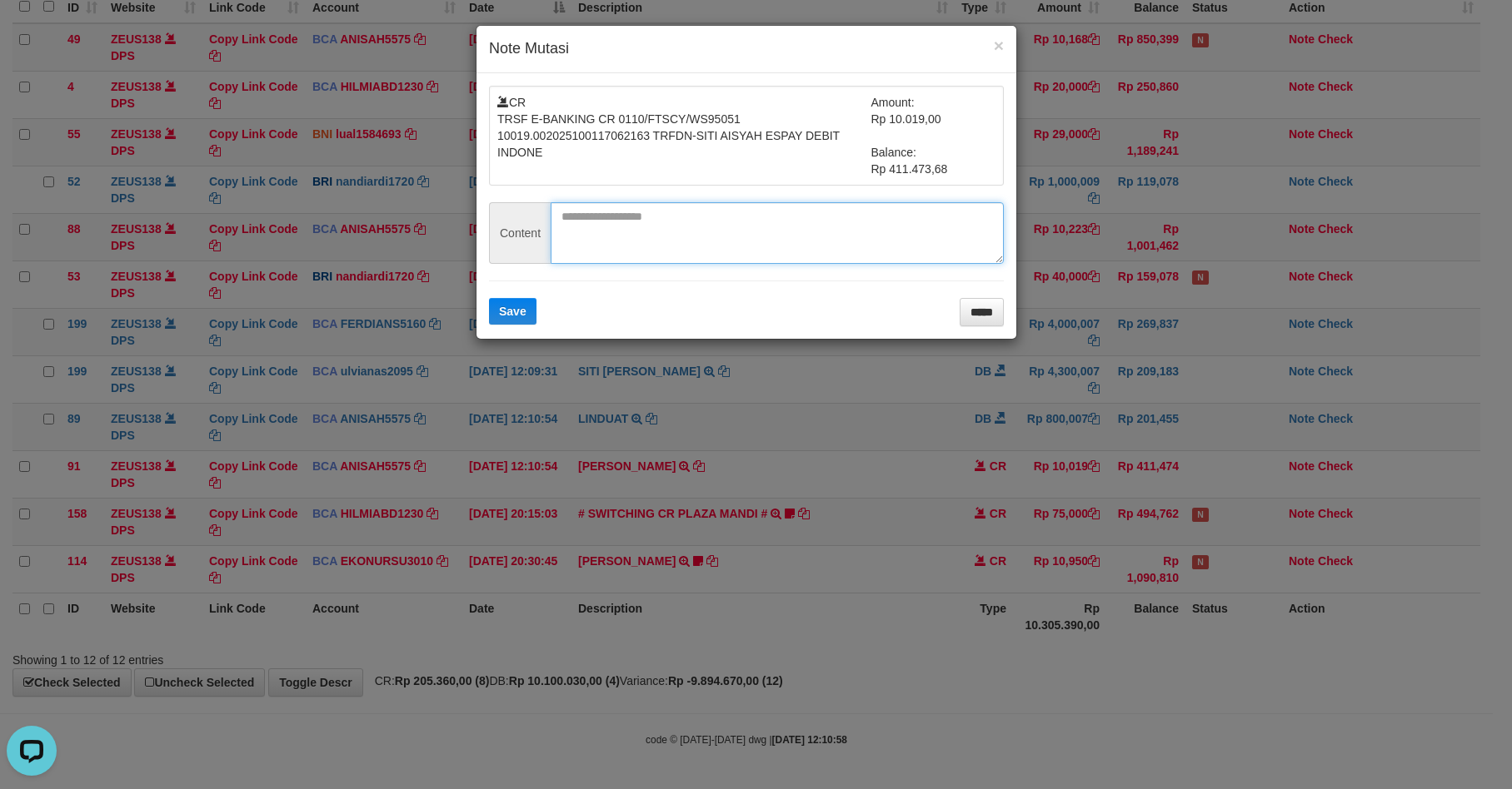
click at [683, 212] on textarea at bounding box center [776, 233] width 453 height 62
paste textarea "********"
type textarea "********"
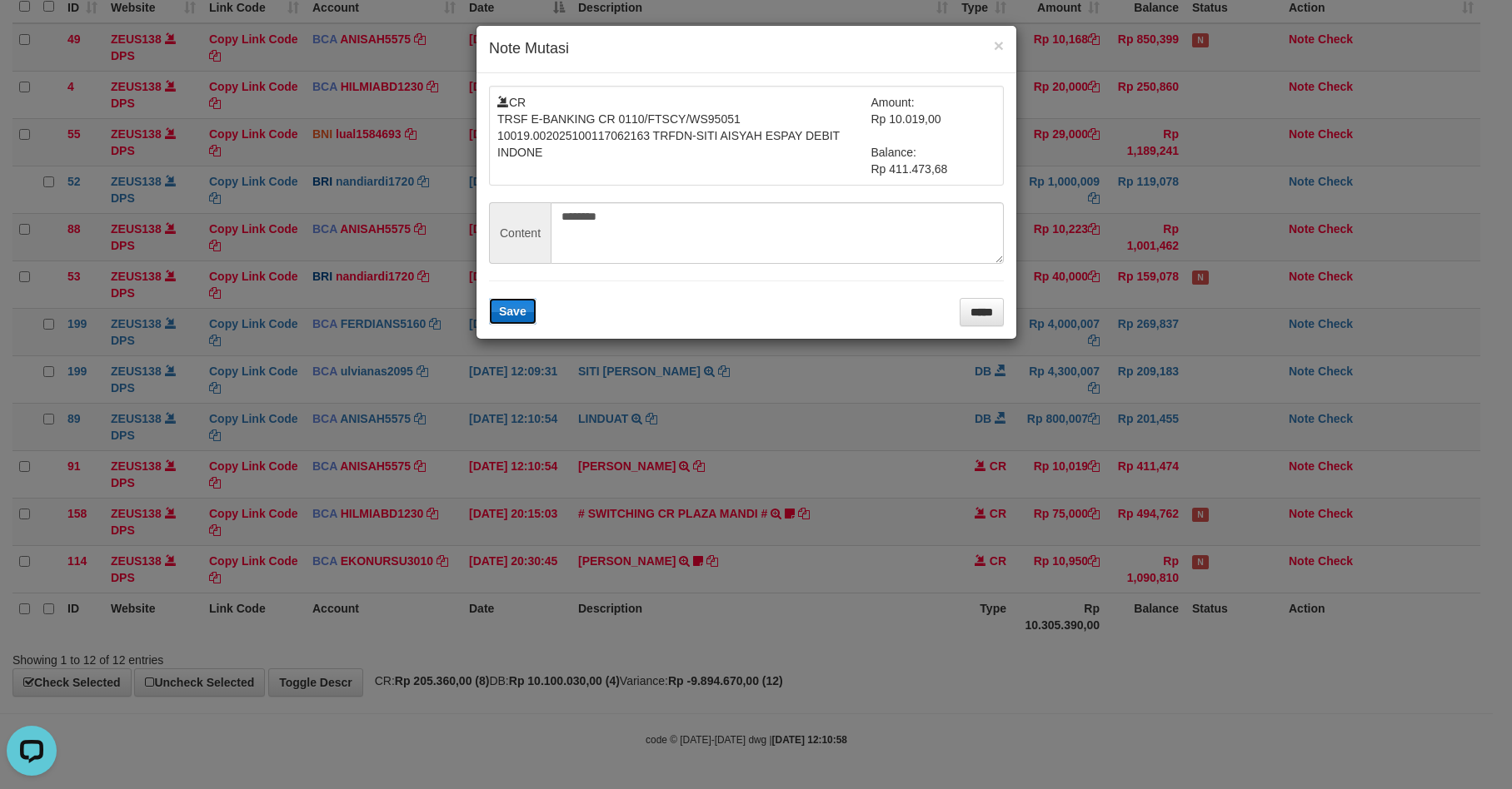
click at [513, 308] on span "Save" at bounding box center [513, 311] width 28 height 13
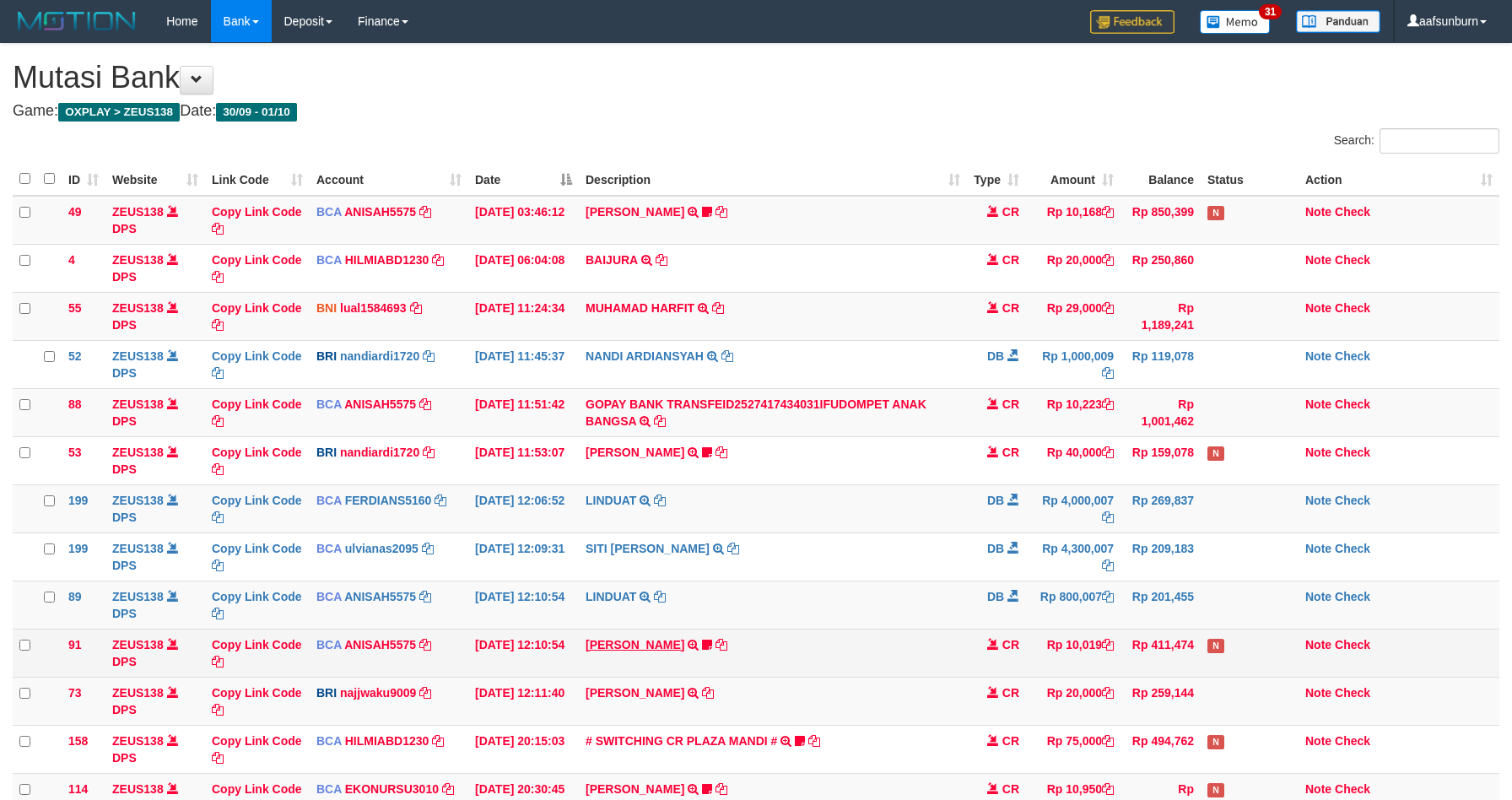
scroll to position [178, 0]
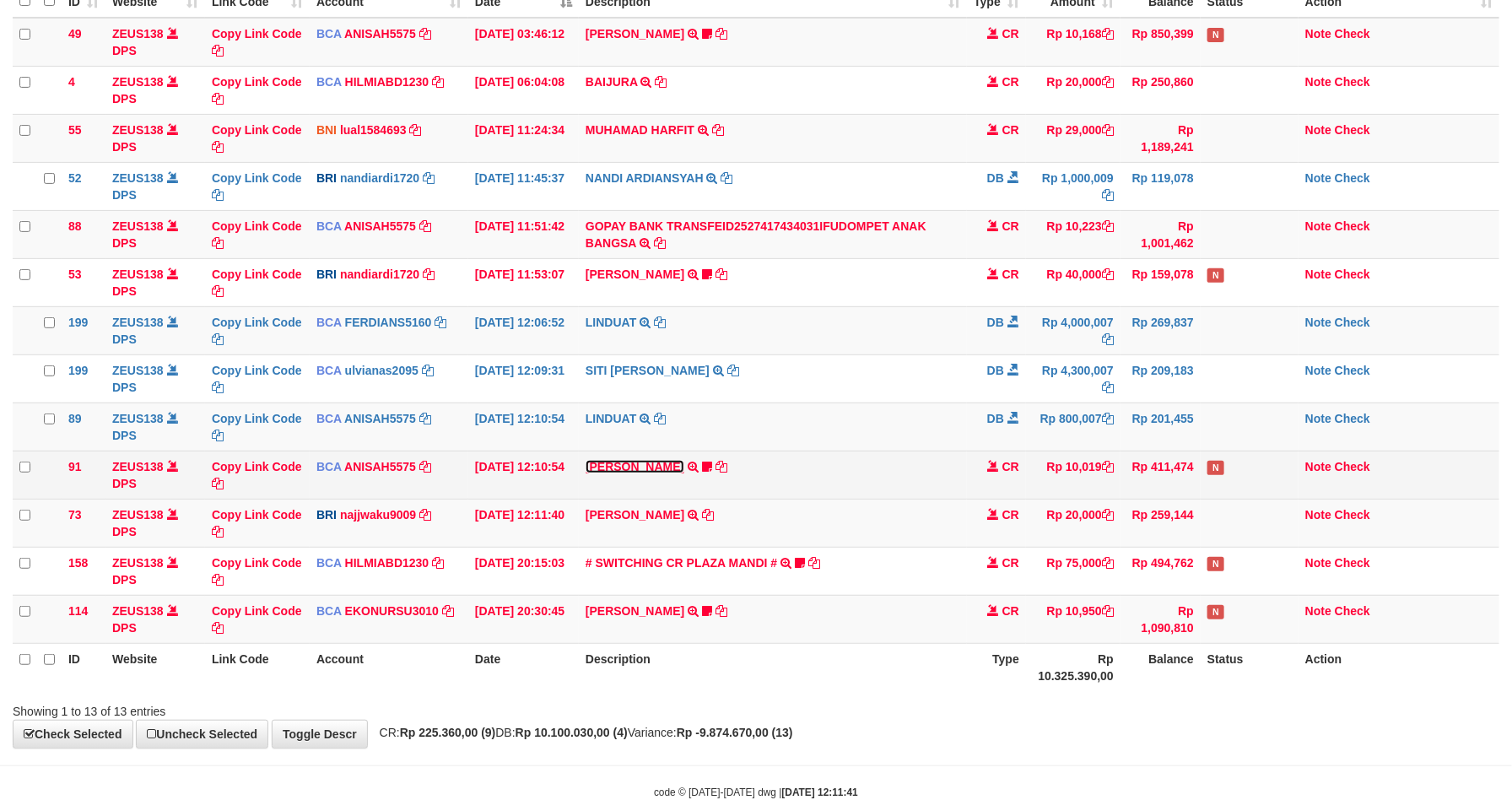
click at [588, 469] on link "SITI AISYAH" at bounding box center [635, 466] width 99 height 13
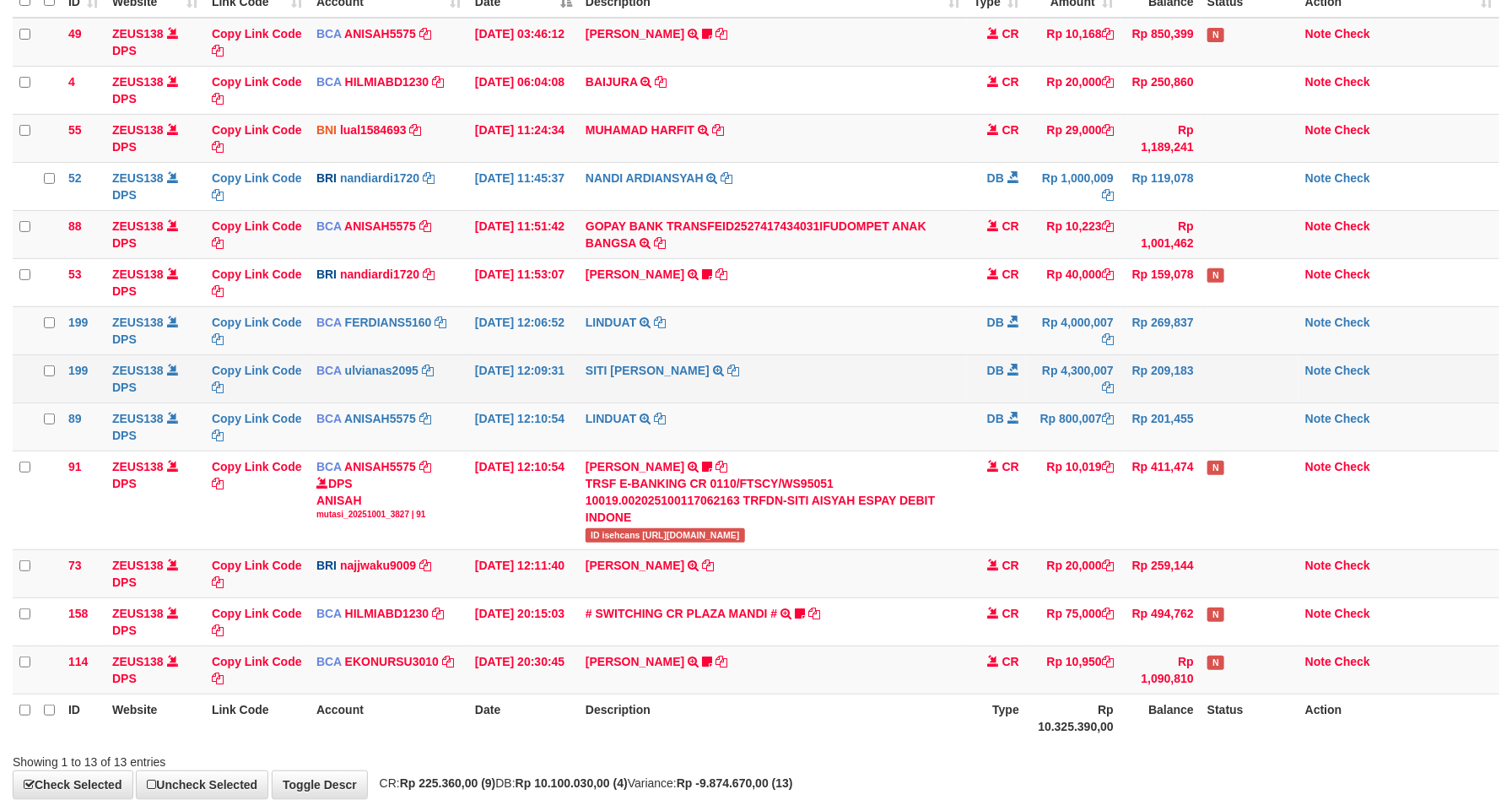
click at [864, 403] on td "SITI NURLITA SAPIT TRSF E-BANKING DB 0110/FTSCY/WS95031 4300007.00SITI NURLITA …" at bounding box center [772, 378] width 388 height 48
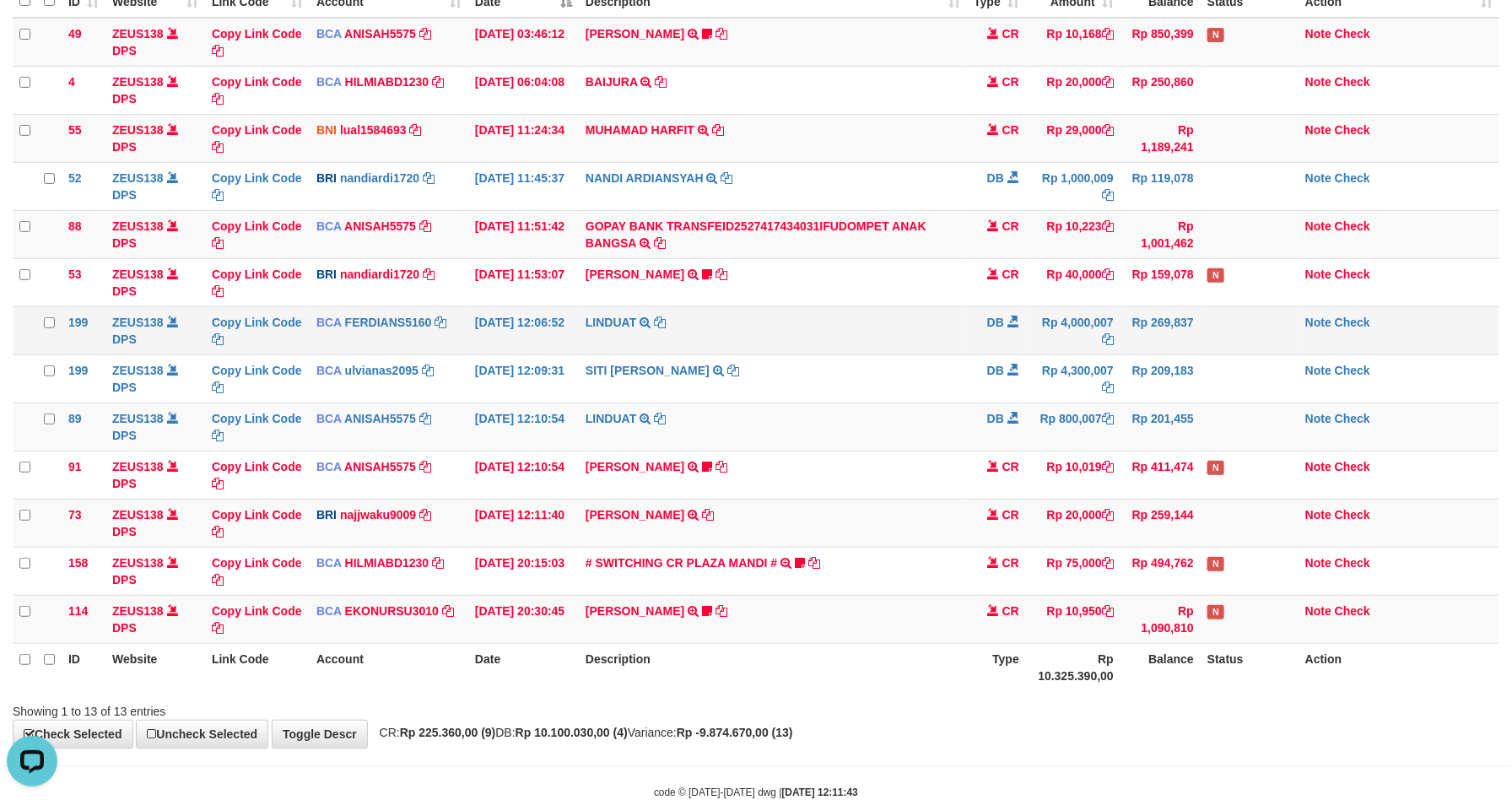
click at [1013, 322] on span at bounding box center [1013, 321] width 11 height 11
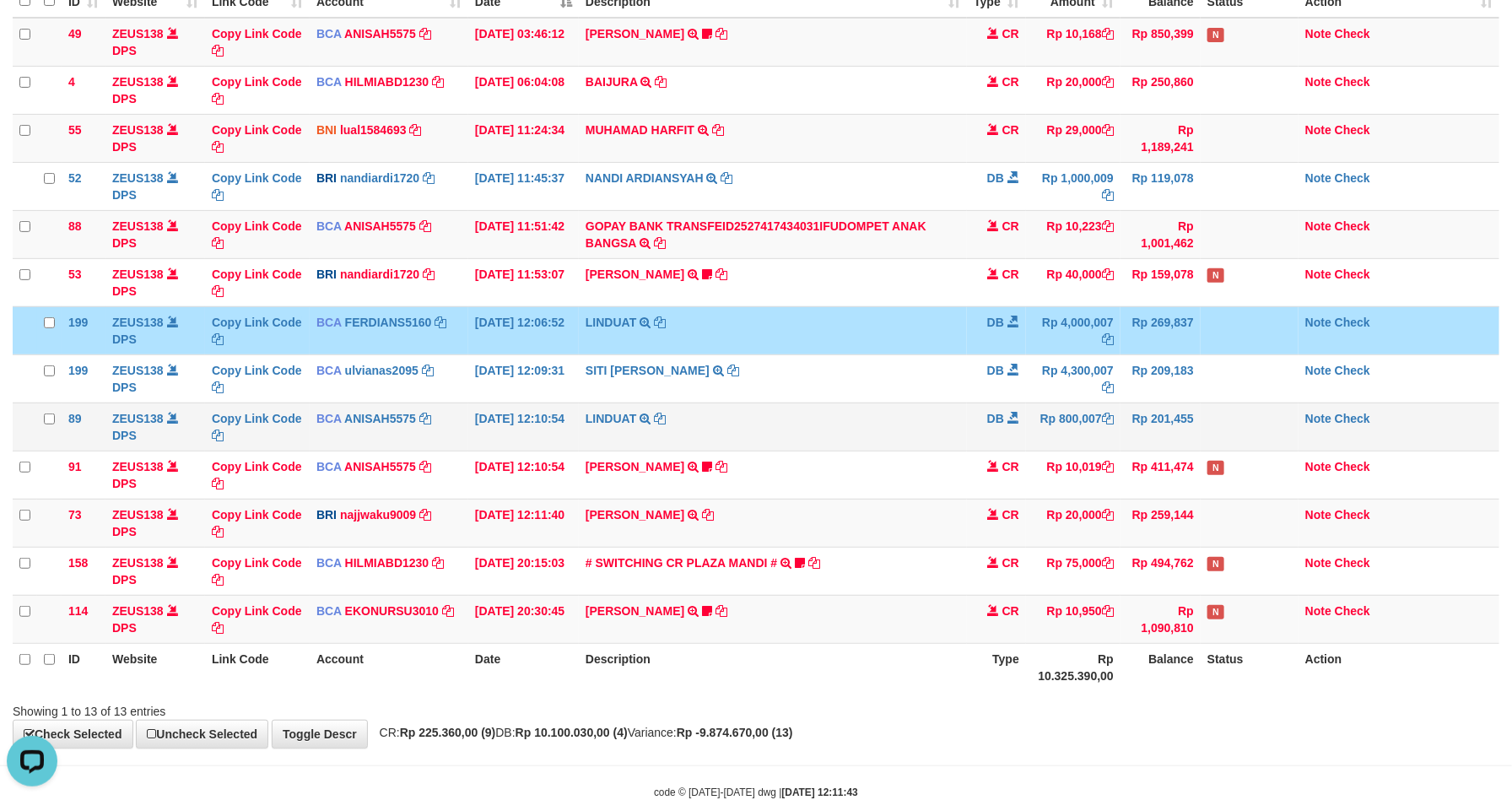
drag, startPoint x: 894, startPoint y: 414, endPoint x: 902, endPoint y: 423, distance: 12.0
click at [889, 411] on td "LINDUAT TRSF E-BANKING DB 0110/FTSCY/WS95031 800007.00LINDUAT" at bounding box center [772, 426] width 388 height 48
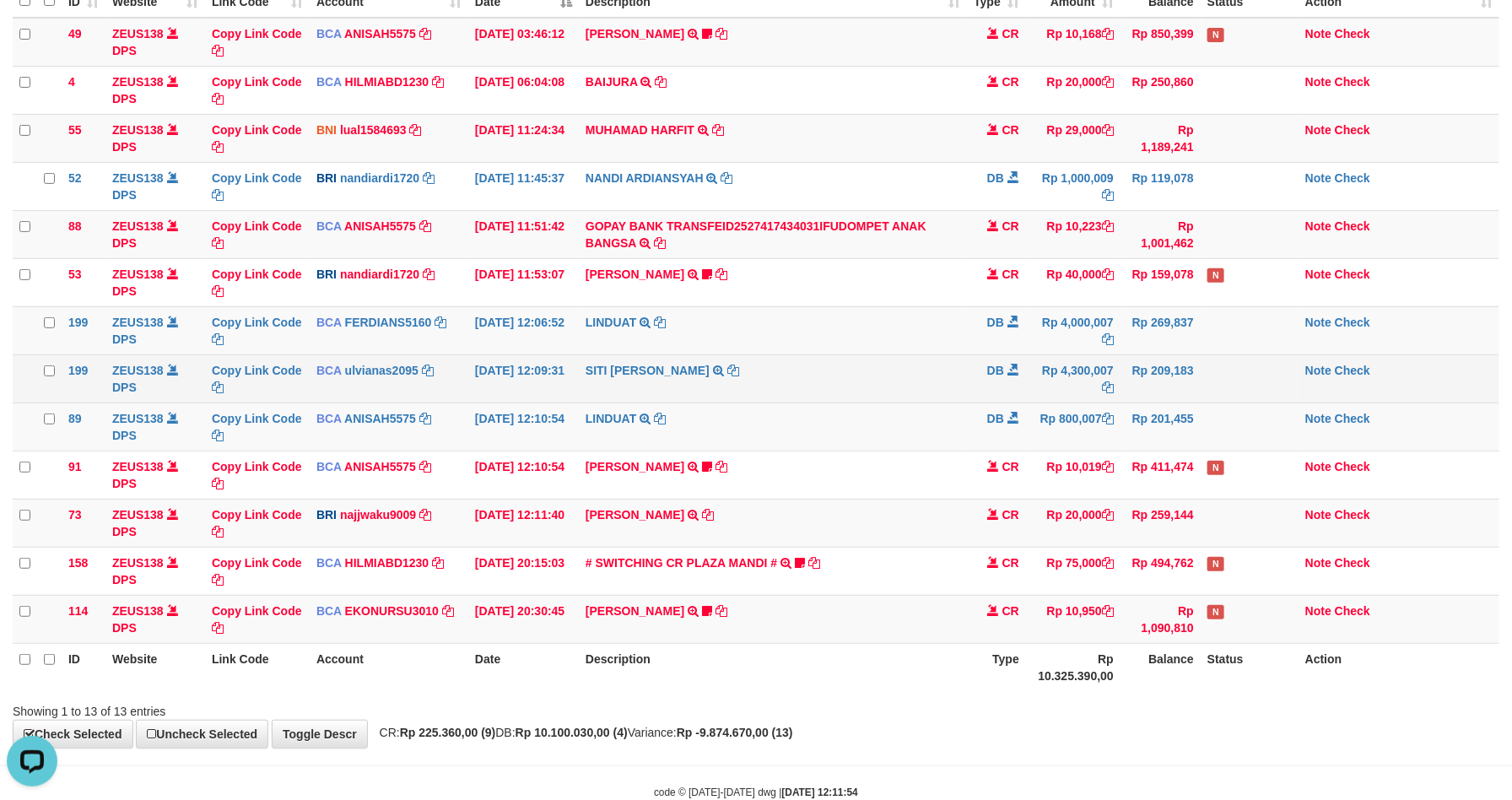
click at [1103, 381] on td "Rp 4,300,007" at bounding box center [1073, 378] width 94 height 48
drag, startPoint x: 1103, startPoint y: 381, endPoint x: 1134, endPoint y: 366, distance: 34.4
click at [1103, 374] on td "Rp 4,300,007" at bounding box center [1073, 378] width 94 height 48
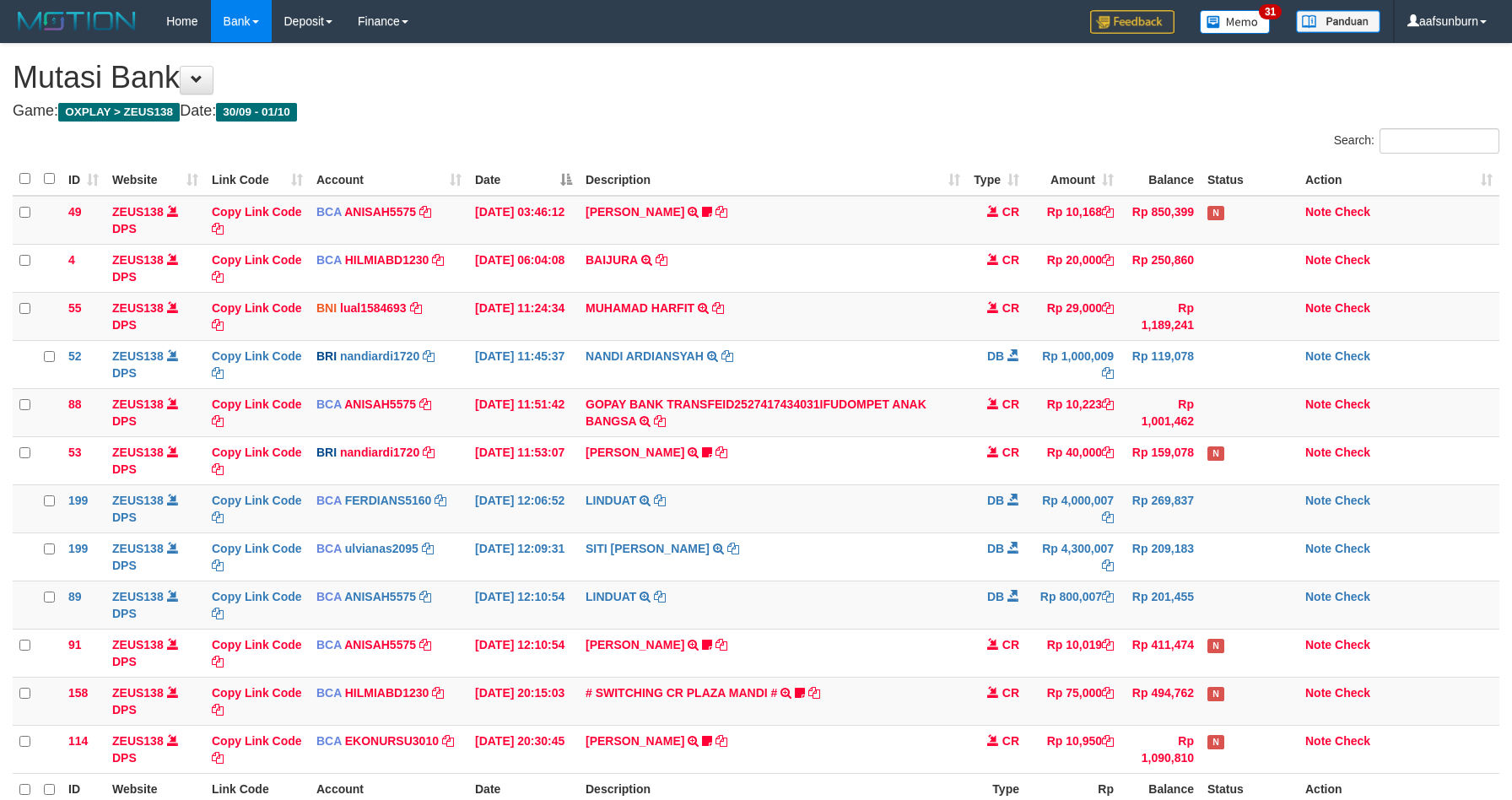
scroll to position [178, 0]
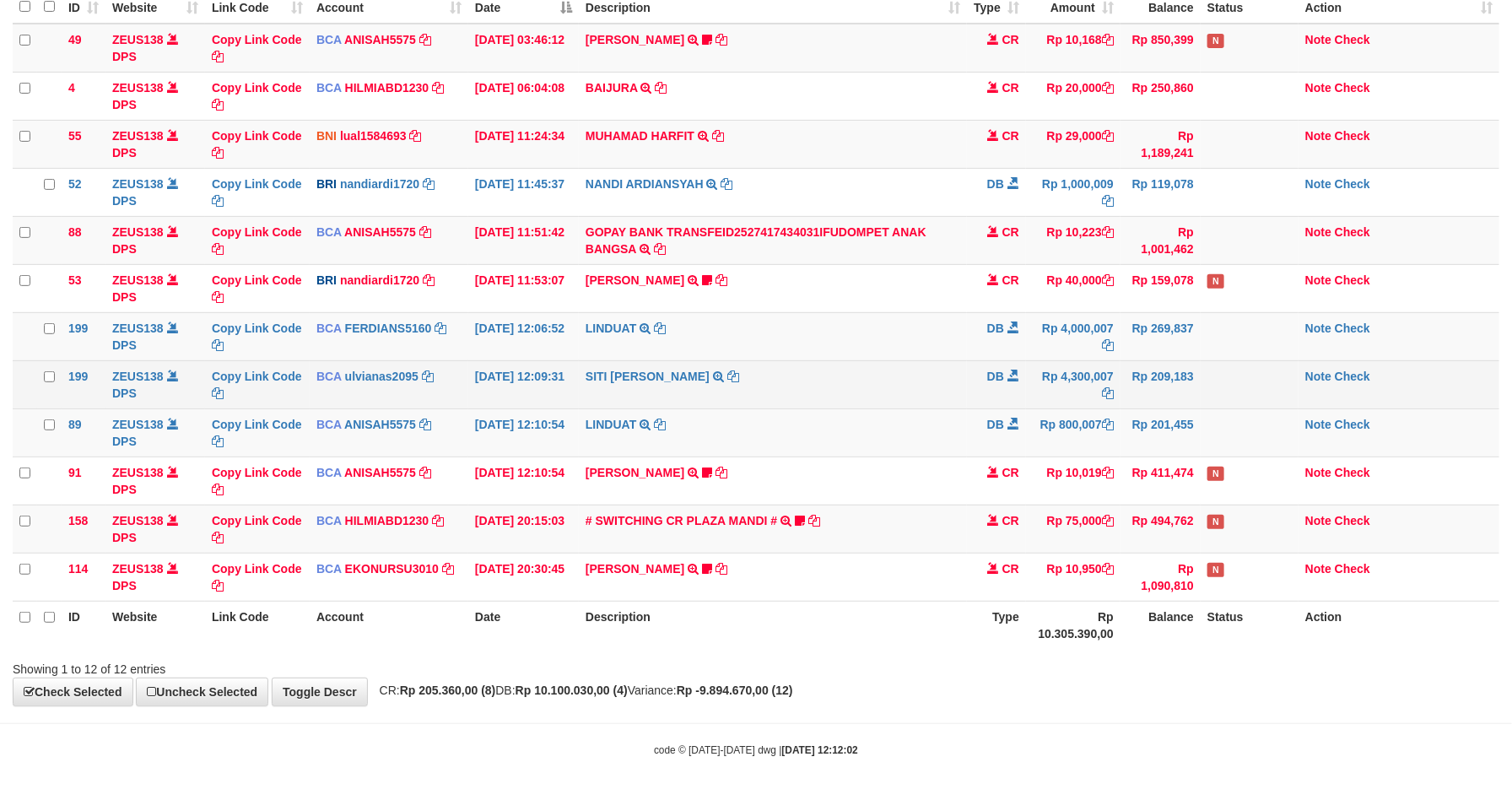
click at [771, 368] on td "SITI [PERSON_NAME] TRSF E-BANKING DB 0110/FTSCY/WS95031 4300007.00SITI [PERSON_…" at bounding box center [772, 384] width 388 height 48
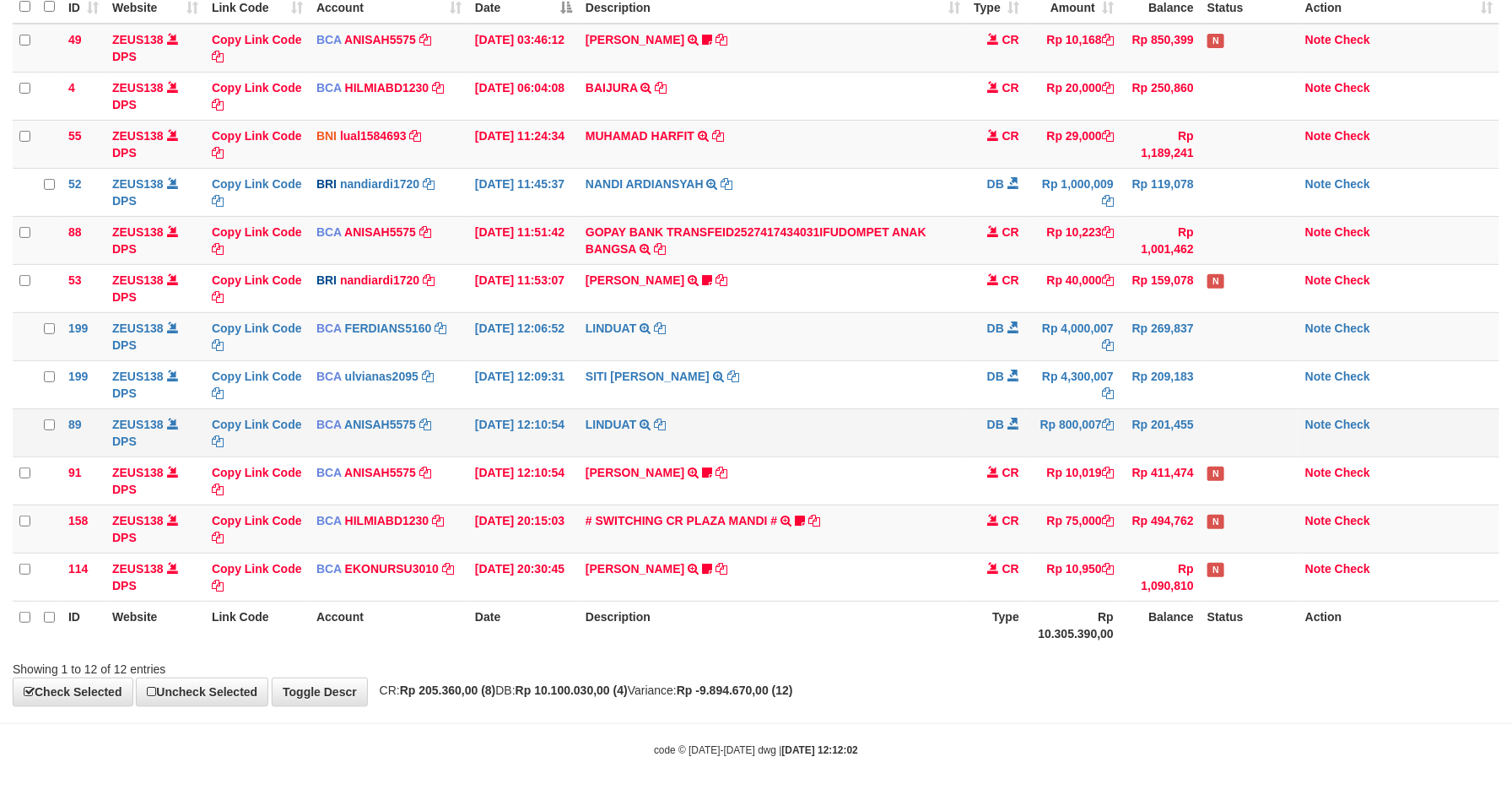
drag, startPoint x: 771, startPoint y: 368, endPoint x: 942, endPoint y: 429, distance: 181.6
click at [775, 368] on td "SITI [PERSON_NAME] TRSF E-BANKING DB 0110/FTSCY/WS95031 4300007.00SITI [PERSON_…" at bounding box center [772, 384] width 388 height 48
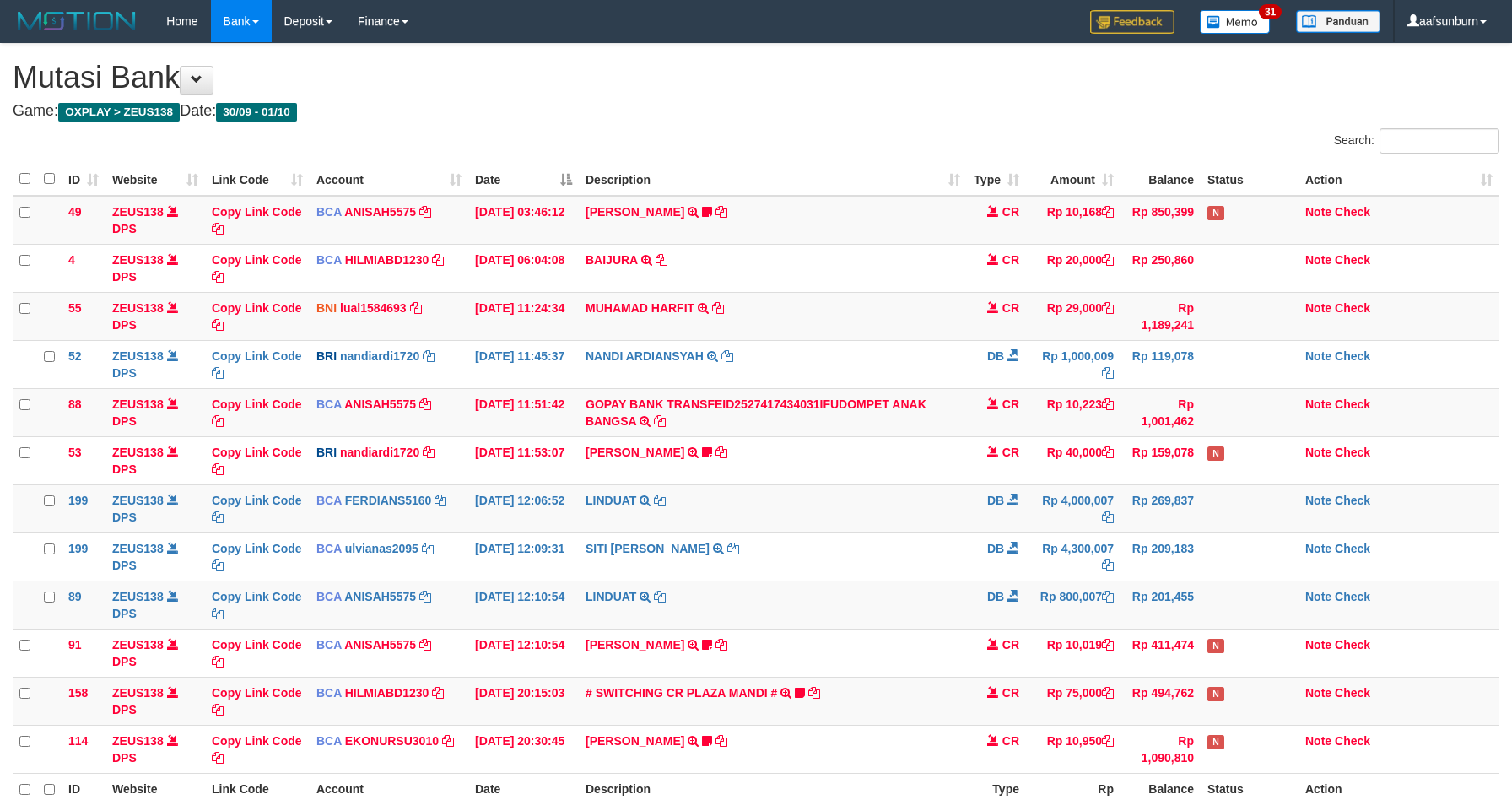
scroll to position [178, 0]
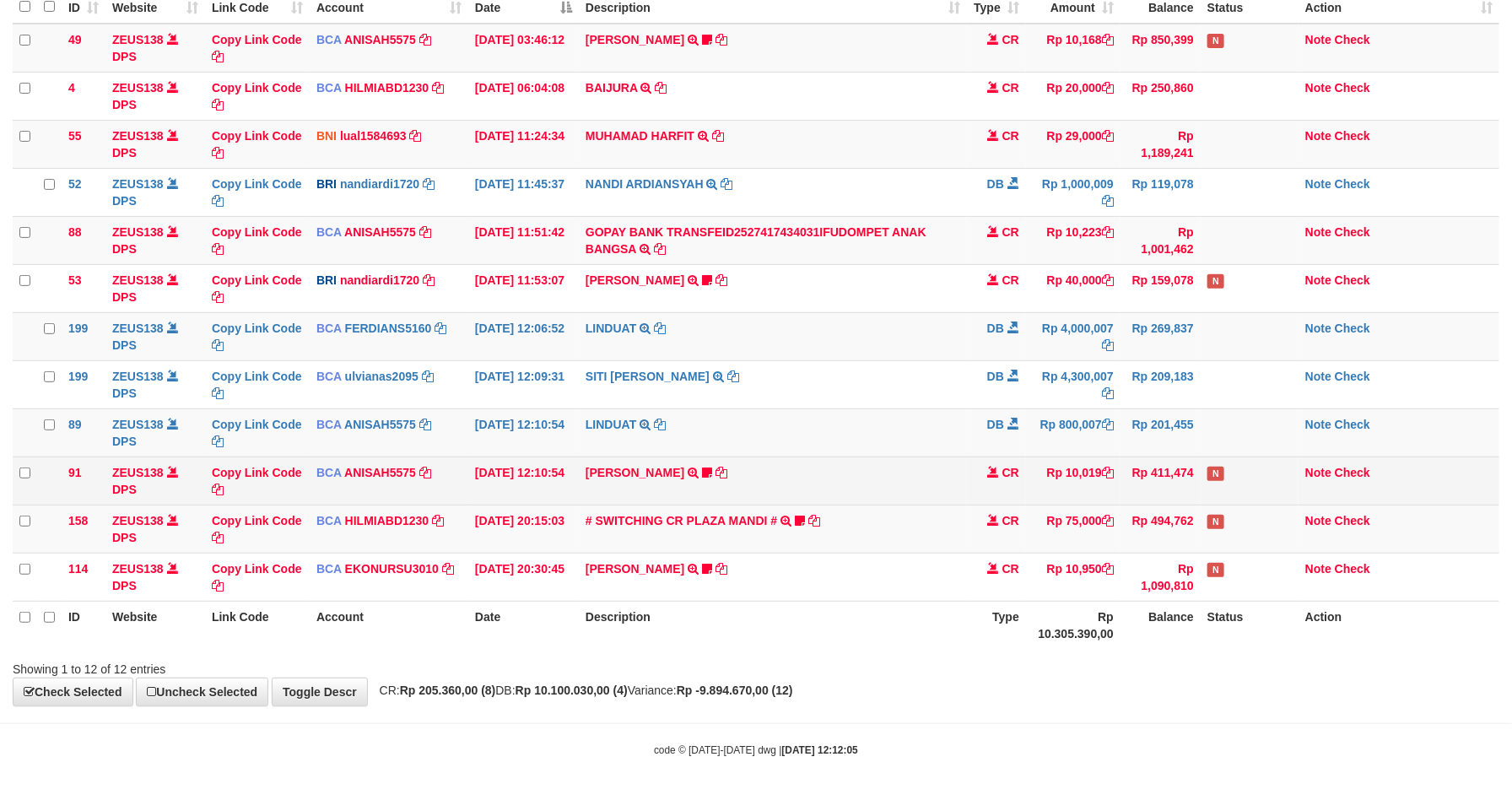
click at [909, 493] on td "SITI AISYAH TRSF E-BANKING CR 0110/FTSCY/WS95051 10019.002025100117062163 TRFDN…" at bounding box center [772, 480] width 388 height 48
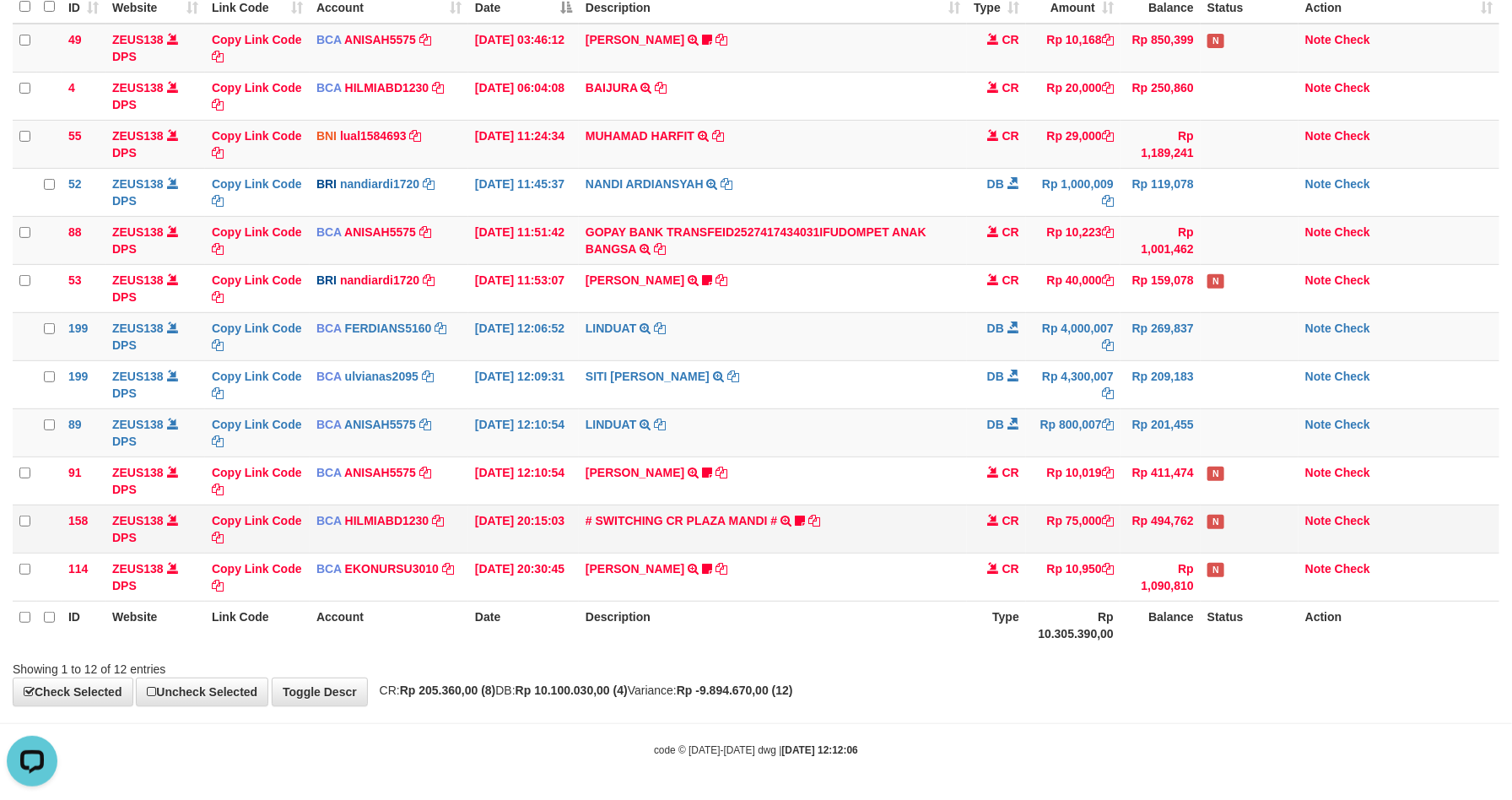
click at [841, 507] on td "# SWITCHING CR PLAZA MANDI # SWITCHING CR TRF TUPARDI 008 PLAZA MANDI 185000420…" at bounding box center [772, 529] width 388 height 48
click at [839, 505] on td "# SWITCHING CR PLAZA MANDI # SWITCHING CR TRF TUPARDI 008 PLAZA MANDI 185000420…" at bounding box center [772, 529] width 388 height 48
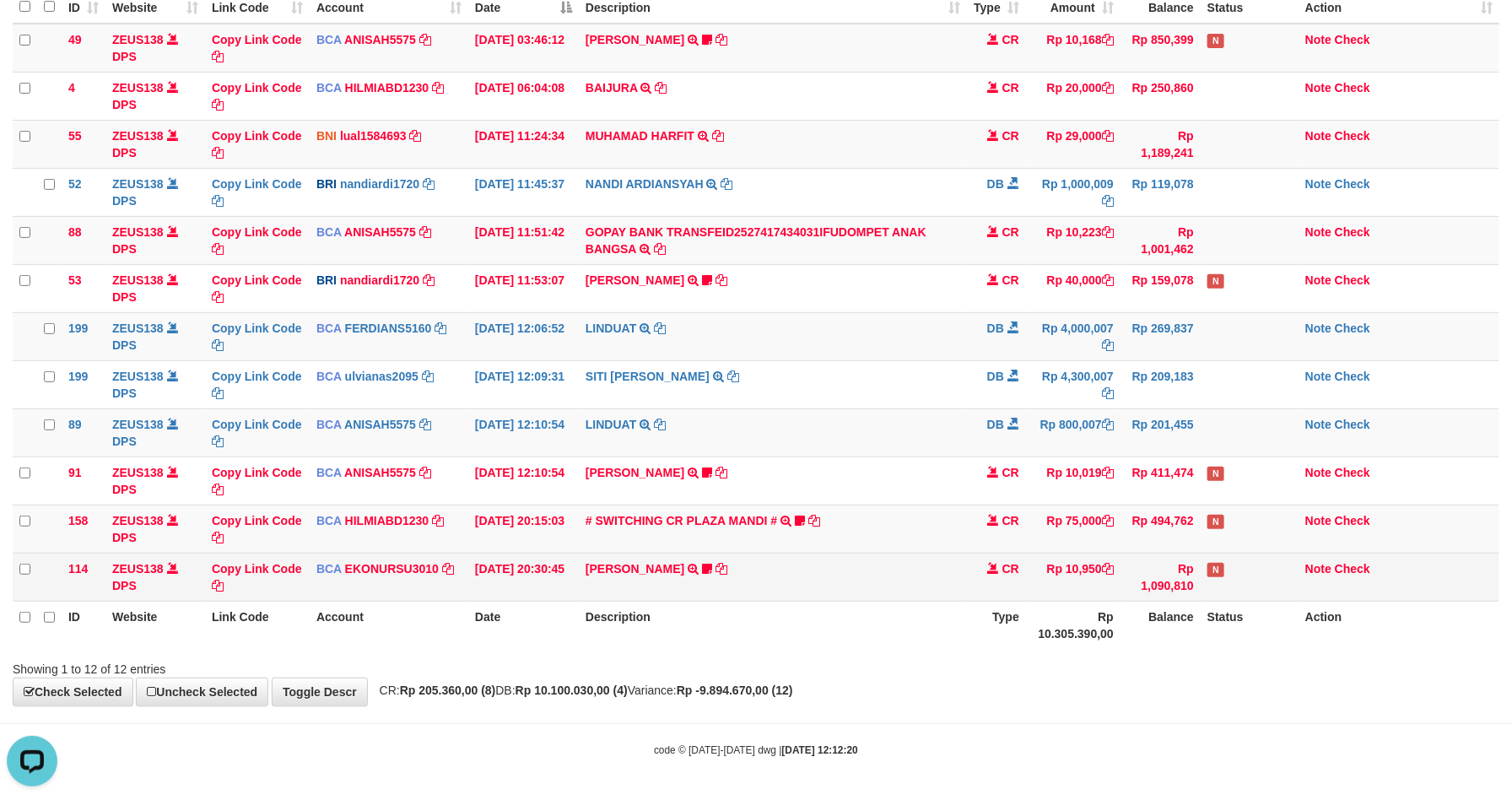
drag, startPoint x: 1080, startPoint y: 557, endPoint x: 1071, endPoint y: 553, distance: 9.8
click at [1071, 553] on td "Rp 10,950" at bounding box center [1073, 577] width 94 height 48
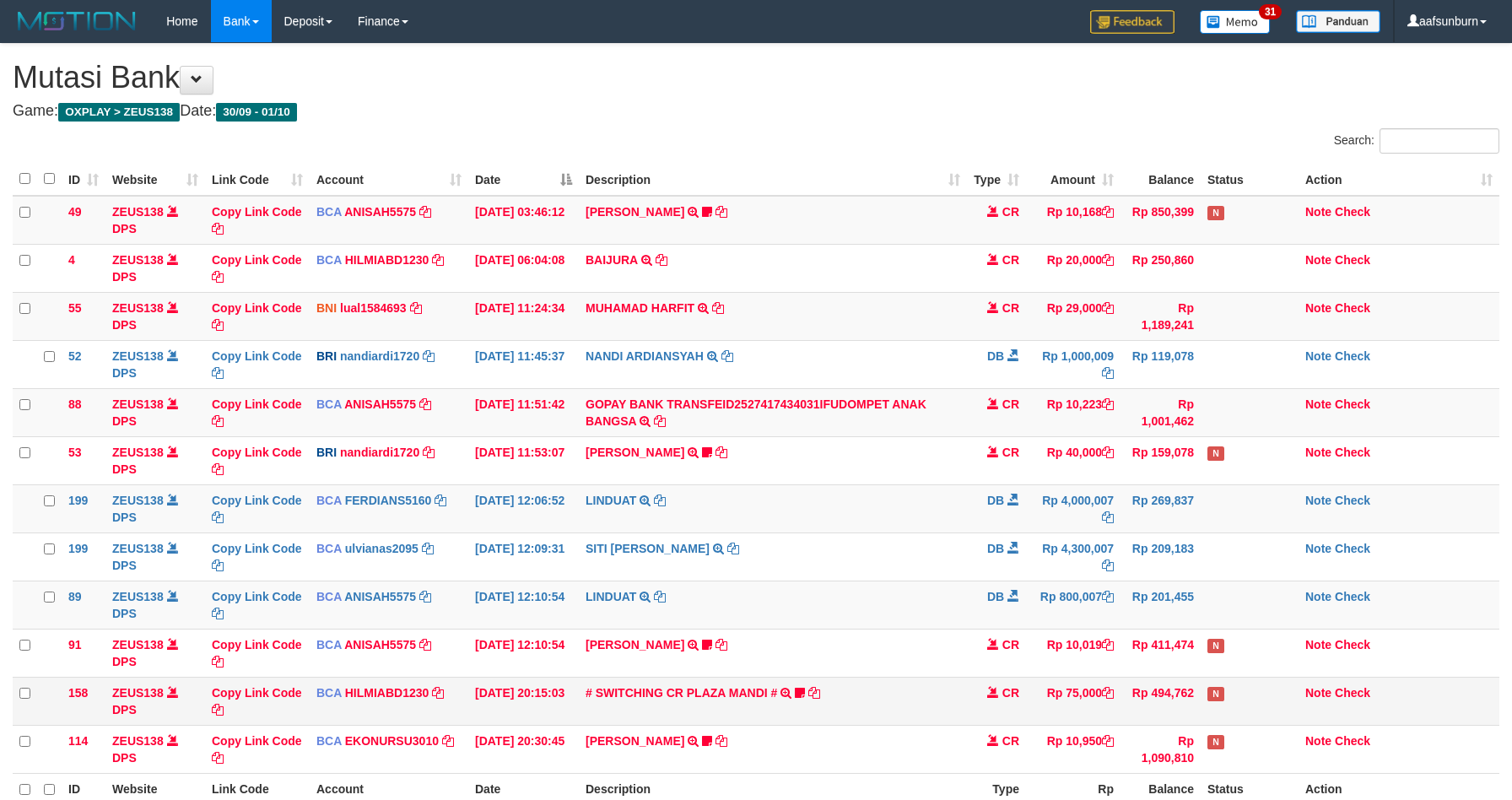
scroll to position [178, 0]
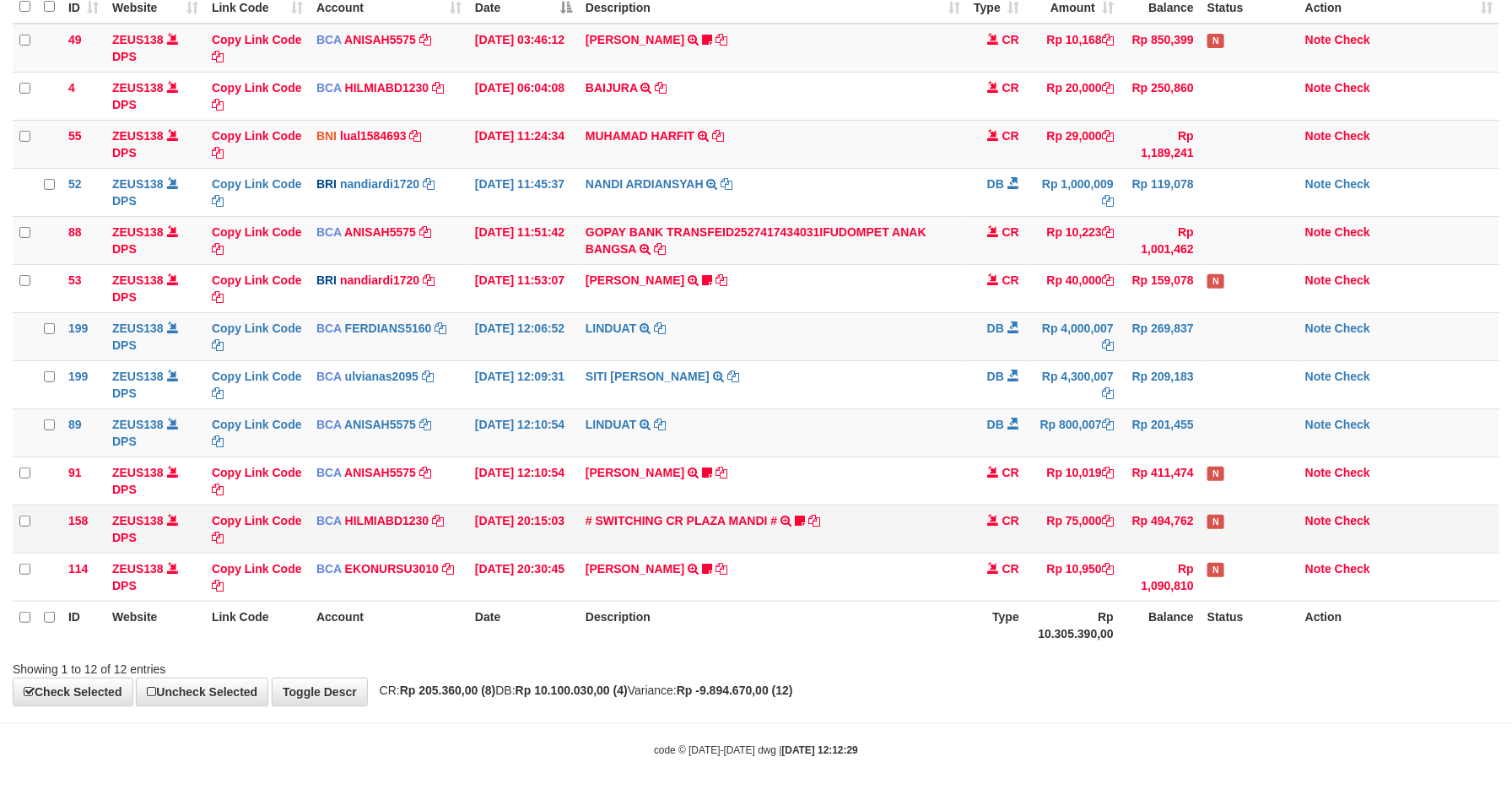
click at [899, 515] on td "# SWITCHING CR PLAZA MANDI # SWITCHING CR TRF TUPARDI 008 PLAZA MANDI 185000420…" at bounding box center [772, 529] width 388 height 48
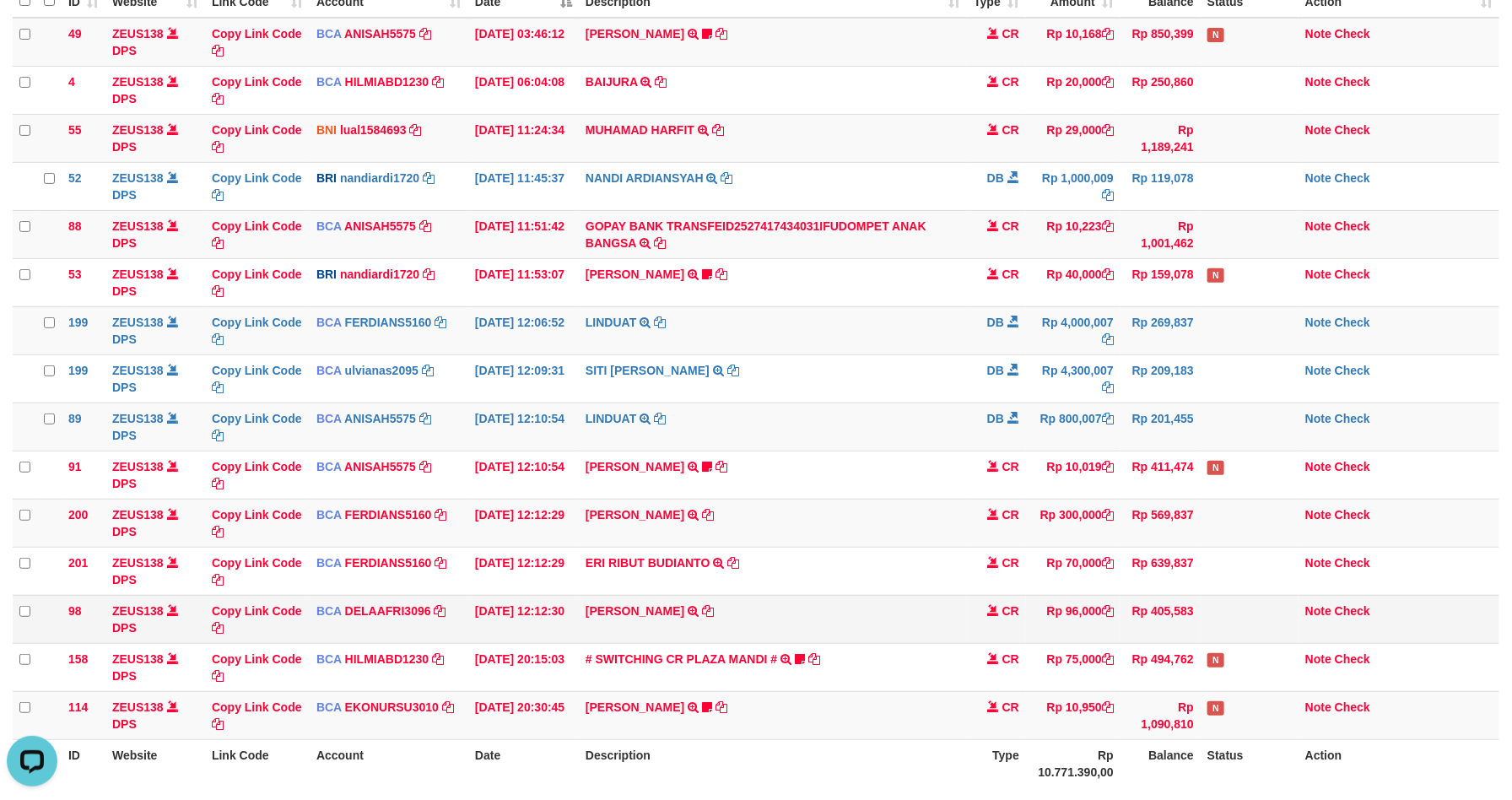
click at [1026, 601] on td "Rp 96,000" at bounding box center [1073, 619] width 94 height 48
click at [1081, 353] on td "Rp 4,000,007" at bounding box center [1073, 330] width 94 height 48
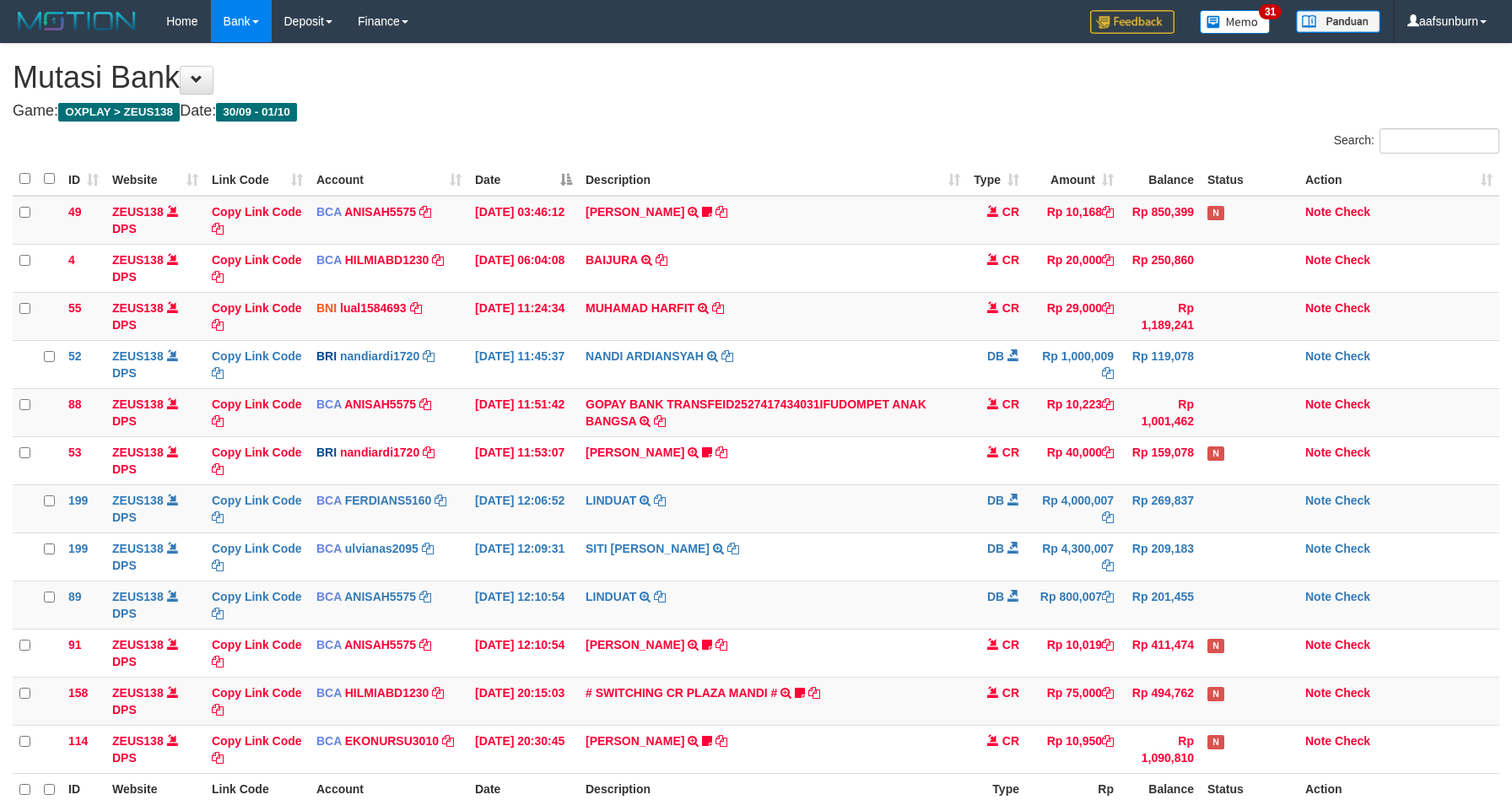
scroll to position [178, 0]
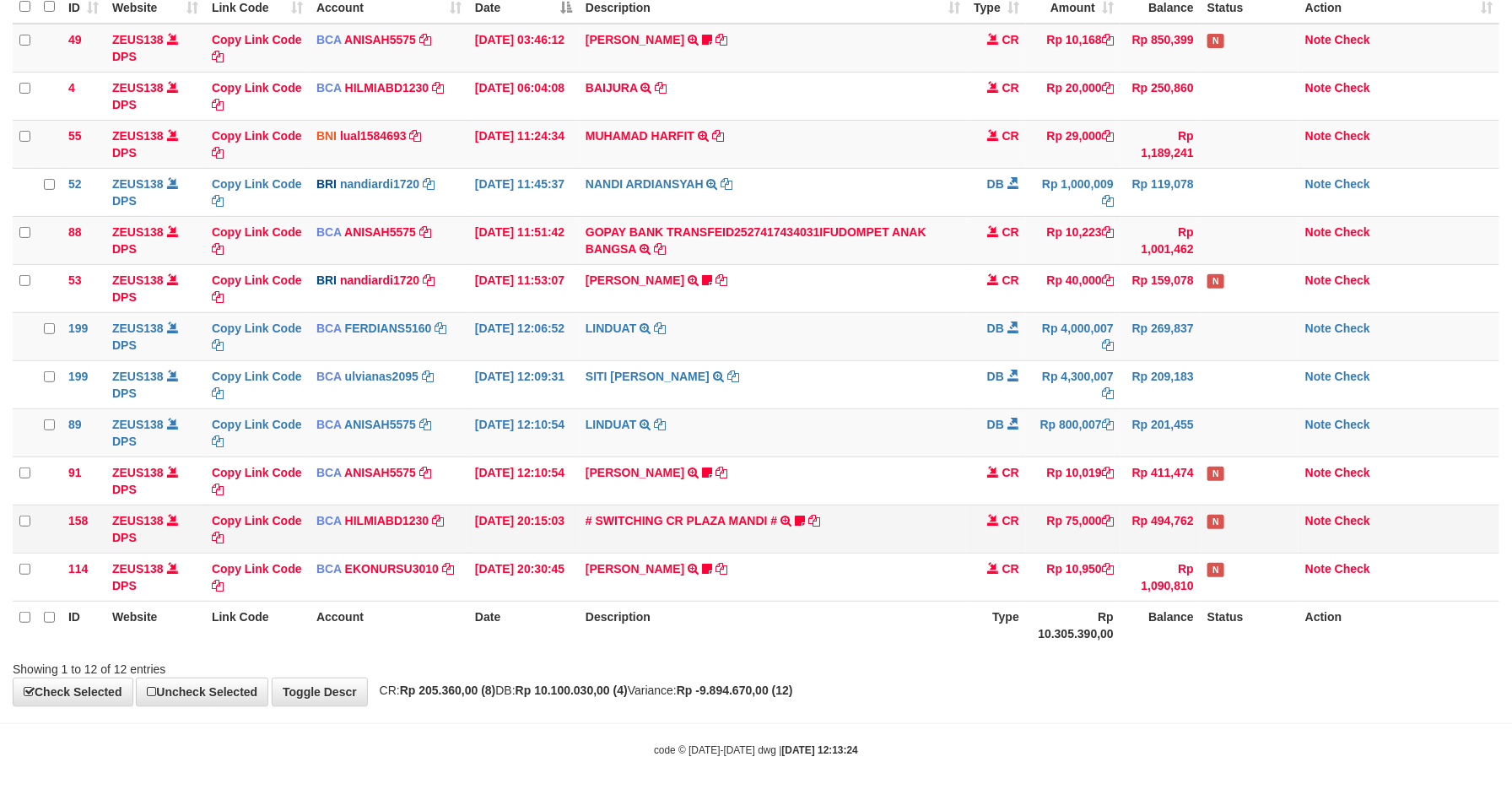
click at [1029, 517] on td "Rp 75,000" at bounding box center [1073, 529] width 94 height 48
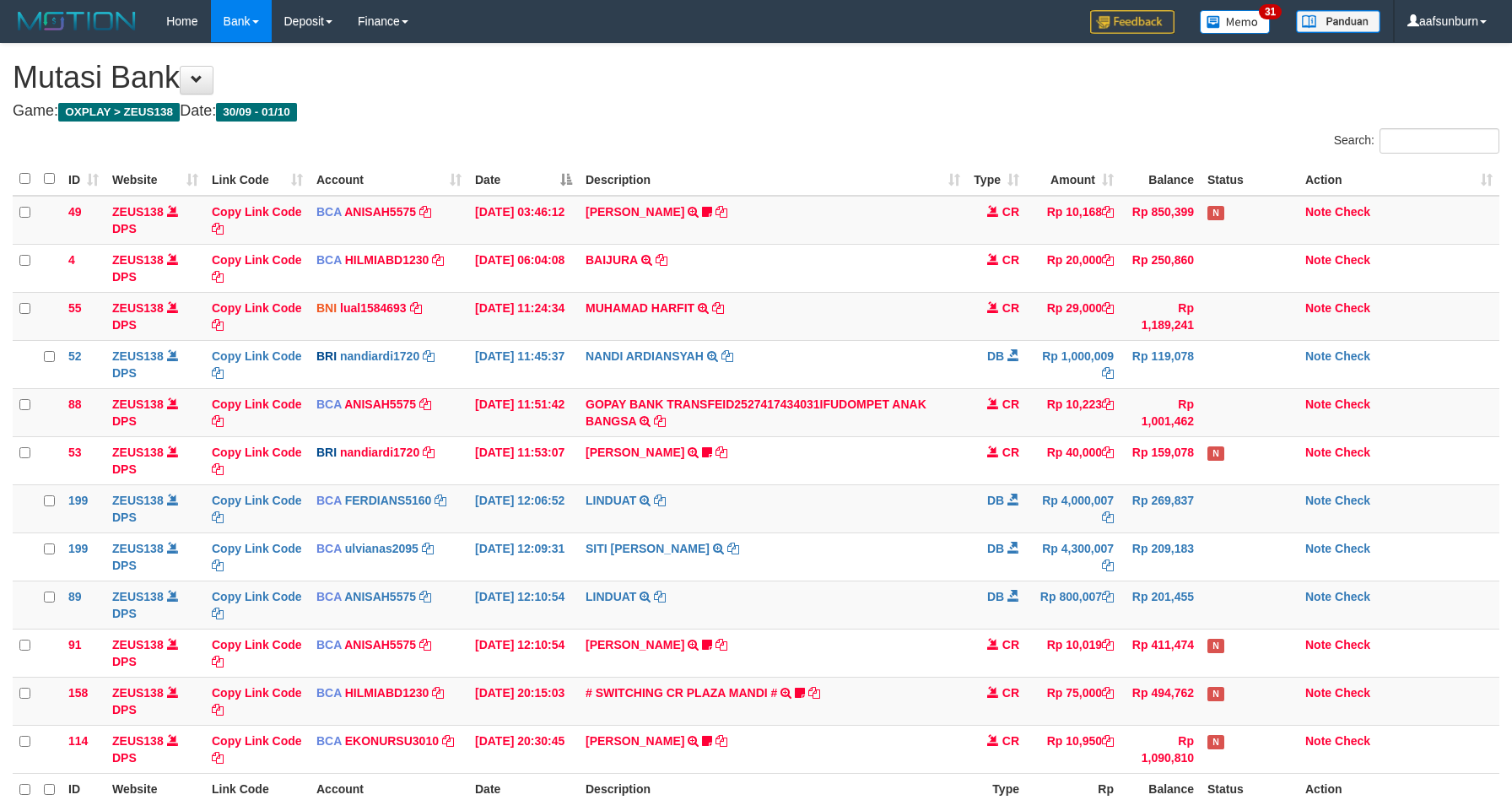
scroll to position [178, 0]
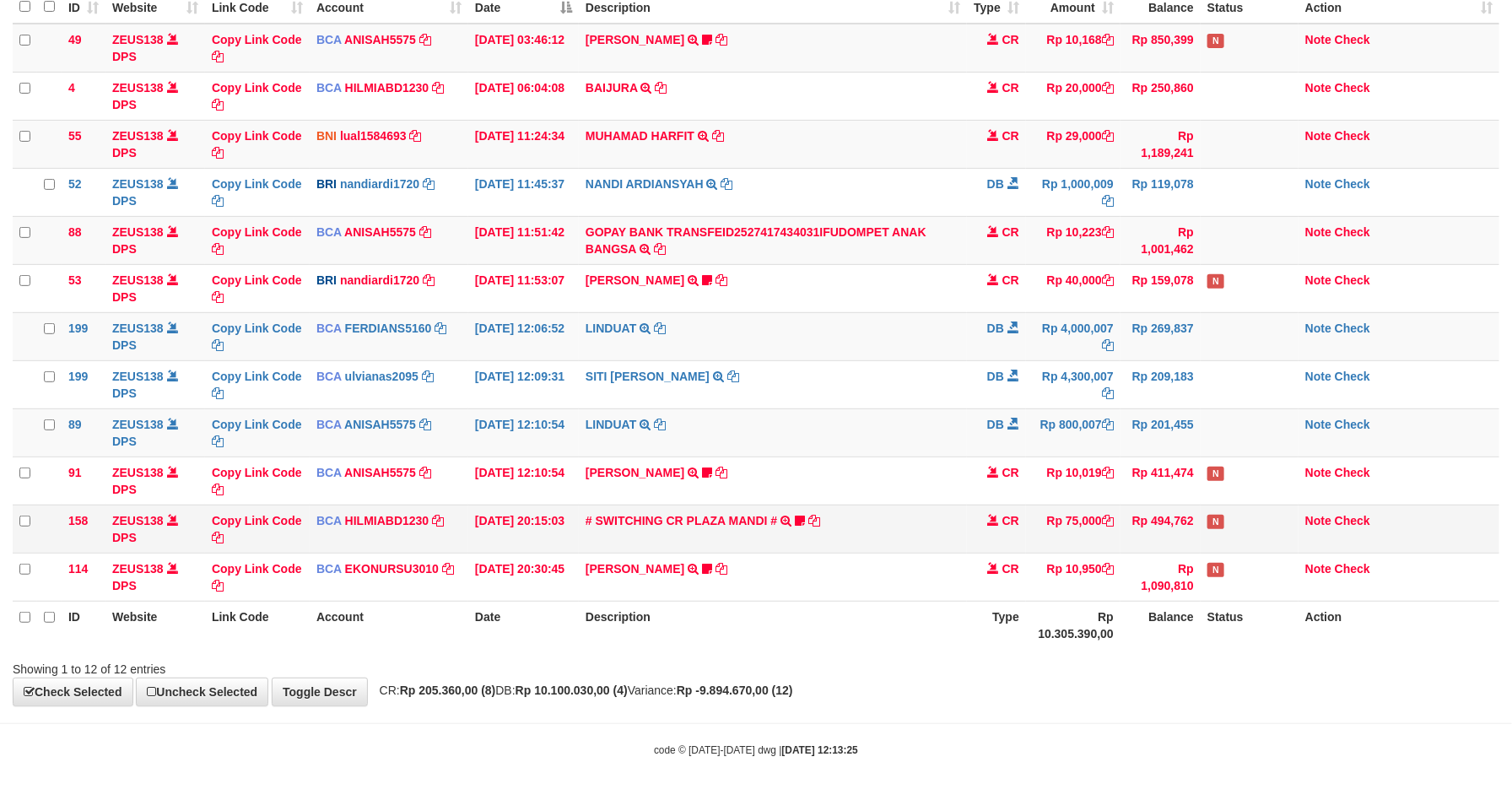
click at [915, 510] on td "# SWITCHING CR PLAZA MANDI # SWITCHING CR TRF TUPARDI 008 PLAZA MANDI 185000420…" at bounding box center [772, 529] width 388 height 48
click at [1088, 527] on td "Rp 75,000" at bounding box center [1073, 529] width 94 height 48
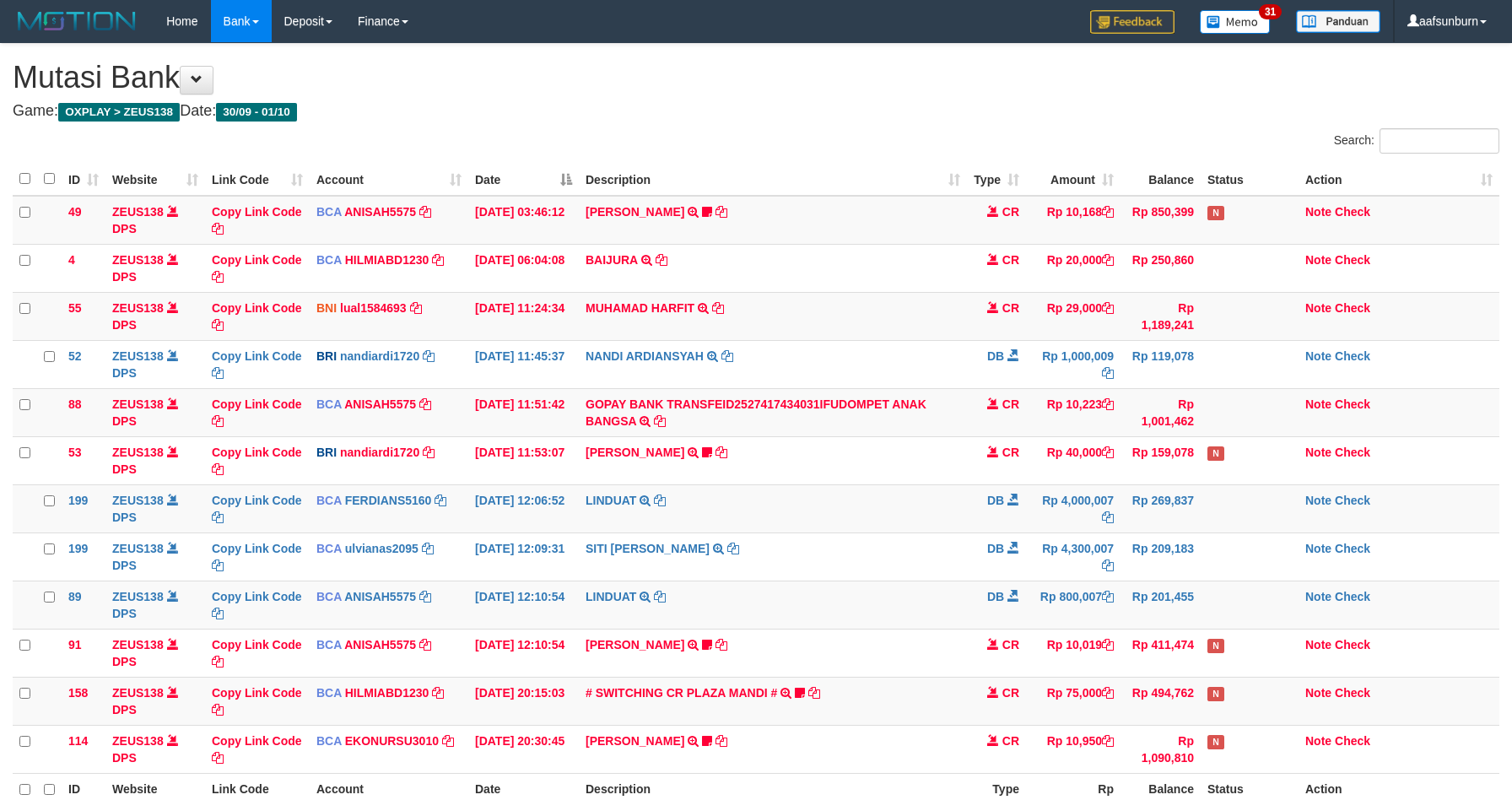
scroll to position [178, 0]
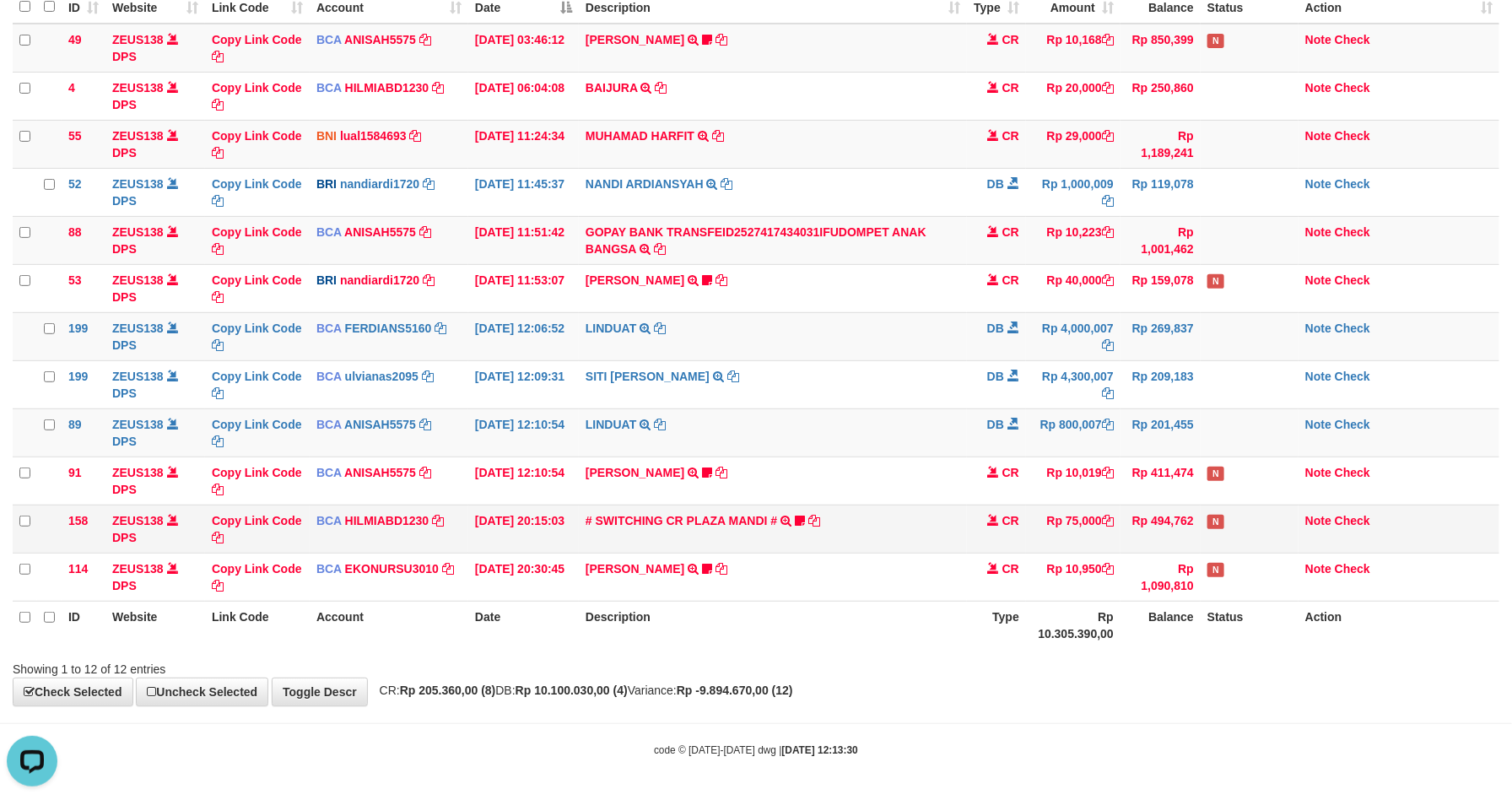
click at [961, 515] on td "# SWITCHING CR PLAZA MANDI # SWITCHING CR TRF TUPARDI 008 PLAZA MANDI 185000420…" at bounding box center [772, 529] width 388 height 48
drag, startPoint x: 961, startPoint y: 515, endPoint x: 973, endPoint y: 520, distance: 13.0
click at [961, 515] on td "# SWITCHING CR PLAZA MANDI # SWITCHING CR TRF TUPARDI 008 PLAZA MANDI 185000420…" at bounding box center [772, 529] width 388 height 48
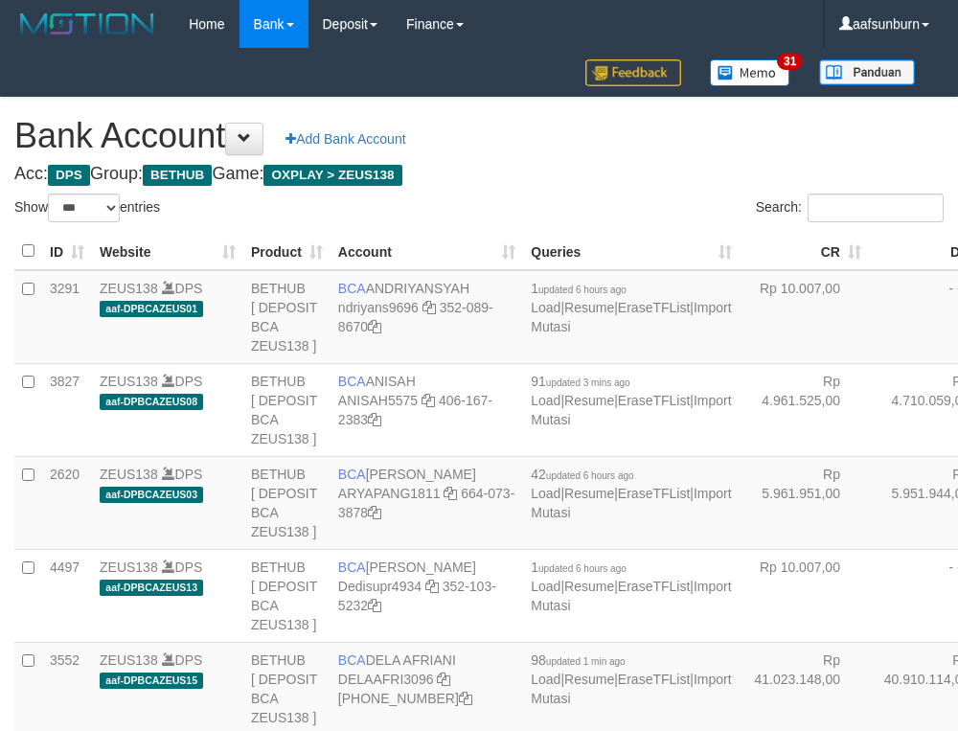
select select "***"
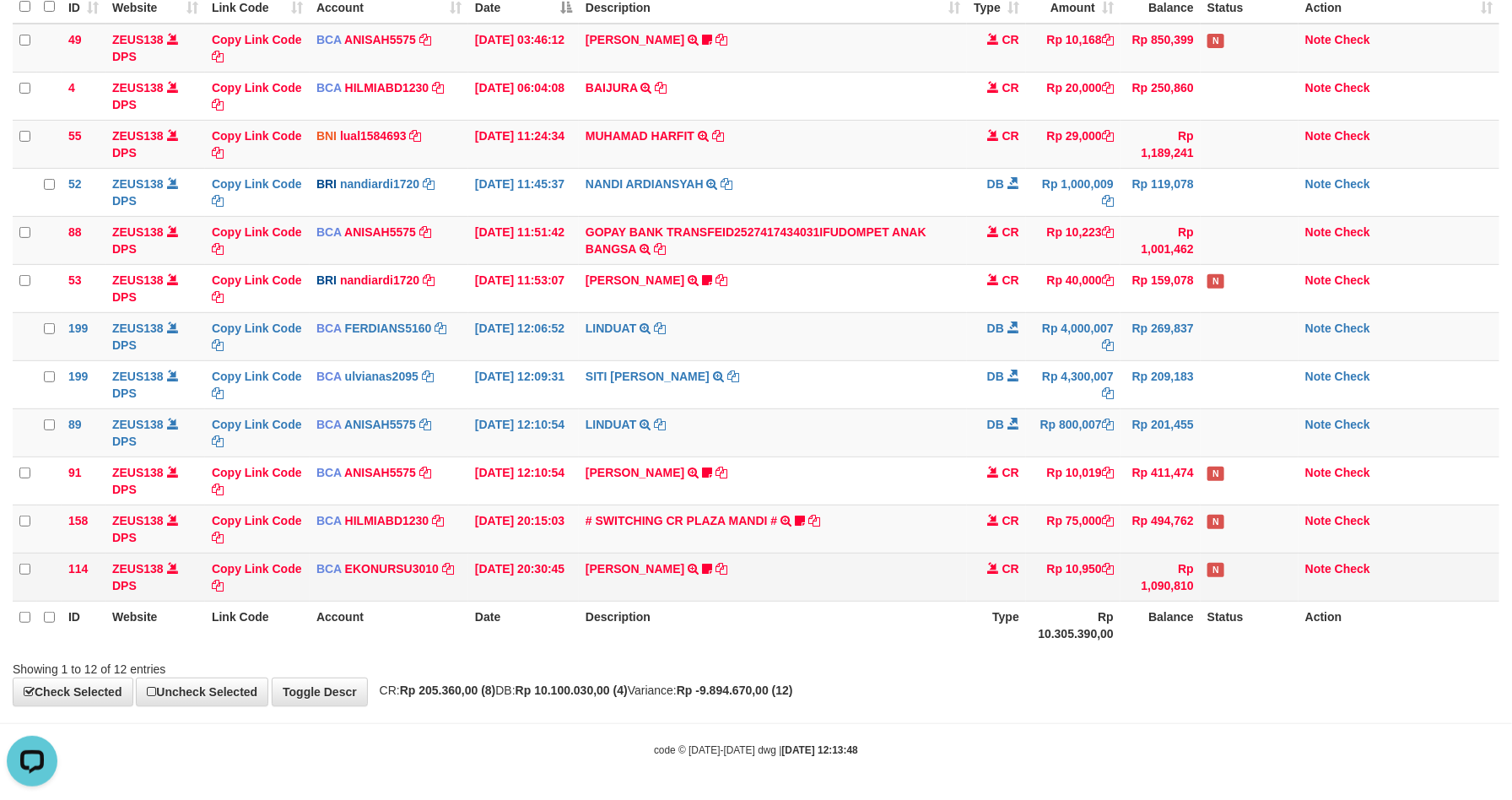
click at [1132, 553] on td "Rp 1,090,810" at bounding box center [1161, 577] width 80 height 48
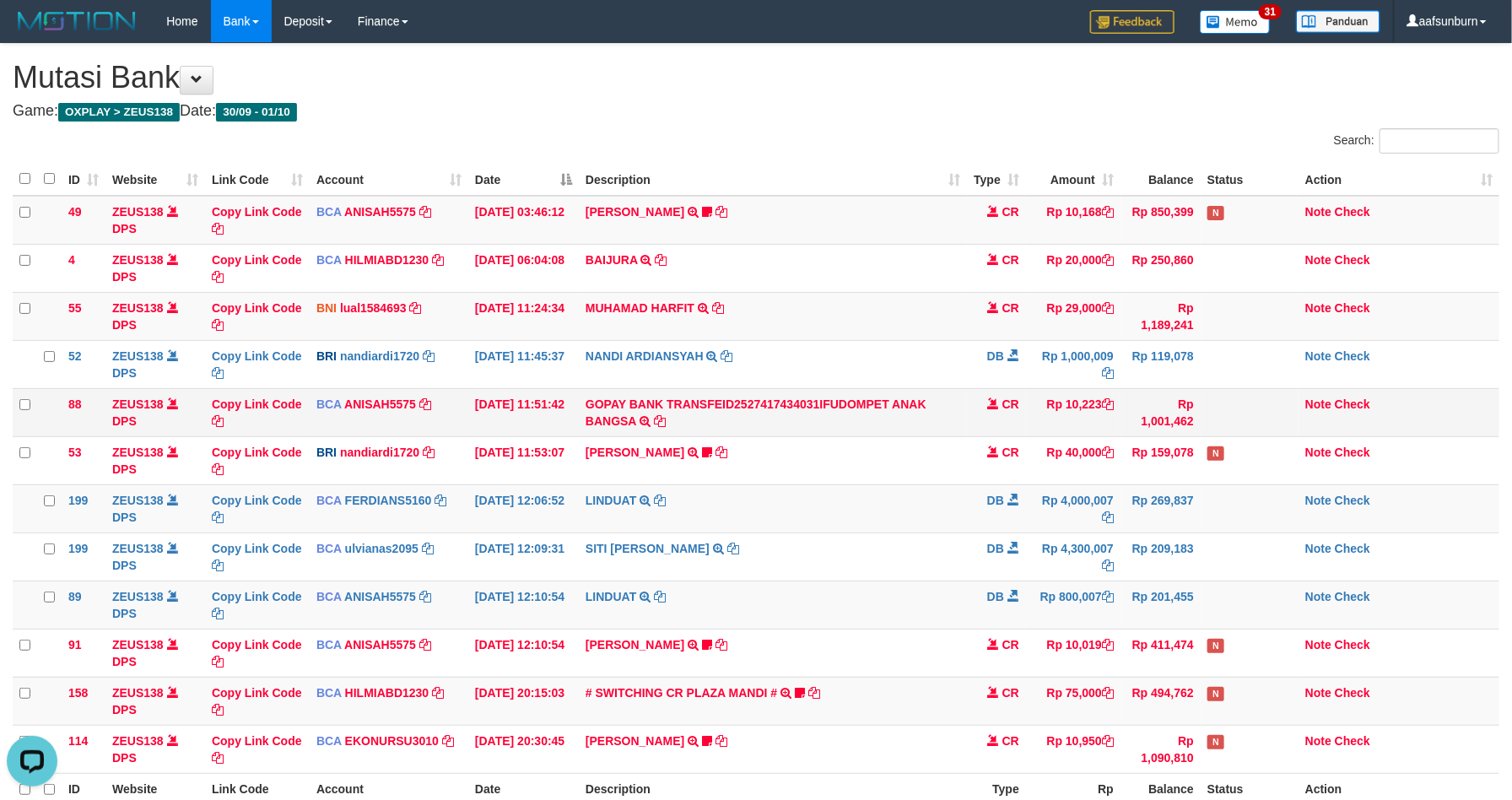
click at [1084, 411] on td "Rp 10,223" at bounding box center [1073, 412] width 94 height 48
copy td "10,223"
click at [1309, 400] on link "Note" at bounding box center [1318, 404] width 26 height 13
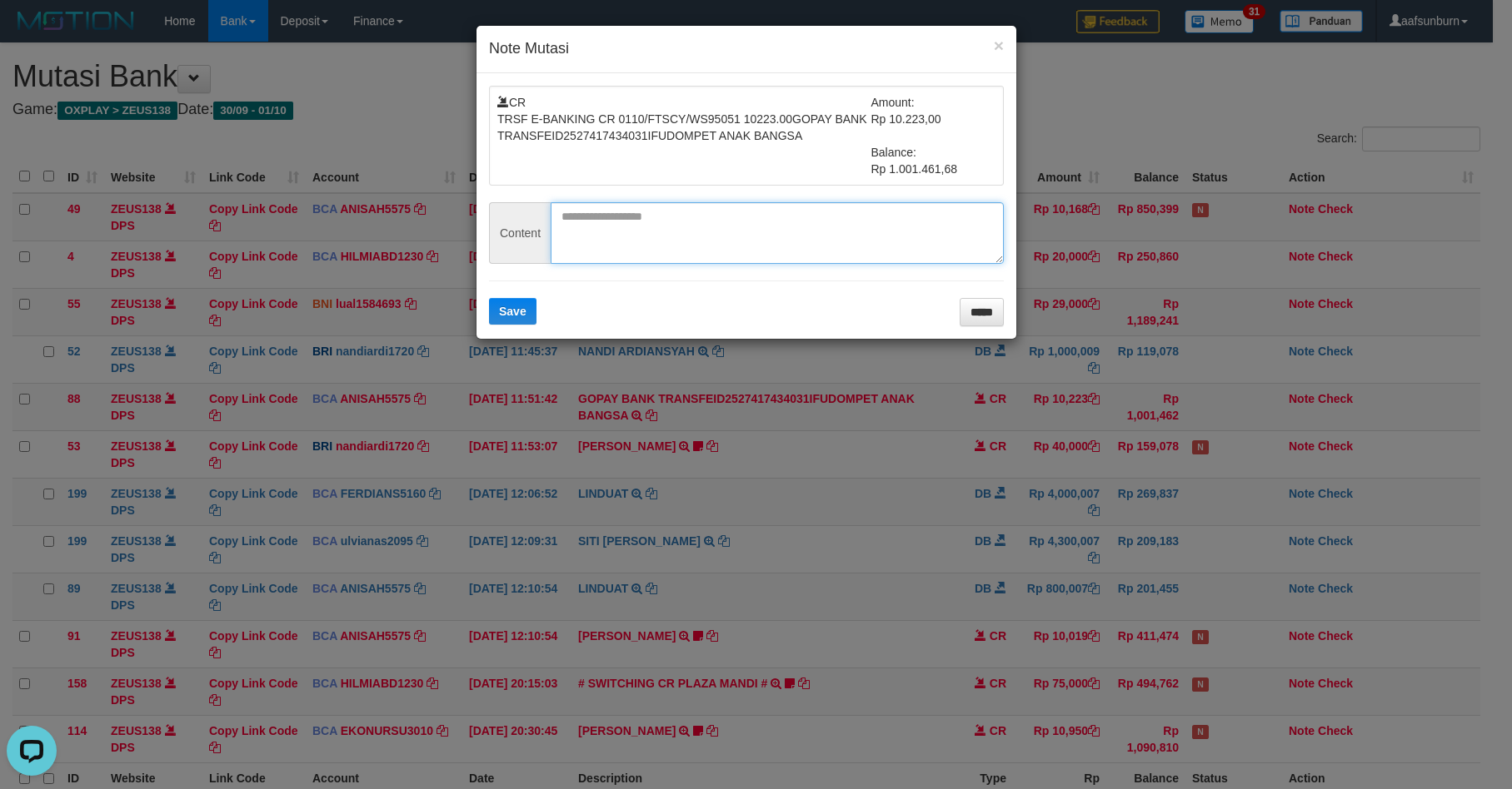
click at [706, 249] on textarea at bounding box center [776, 233] width 453 height 62
paste textarea "**********"
click at [677, 228] on textarea "**********" at bounding box center [776, 233] width 453 height 62
type textarea "**********"
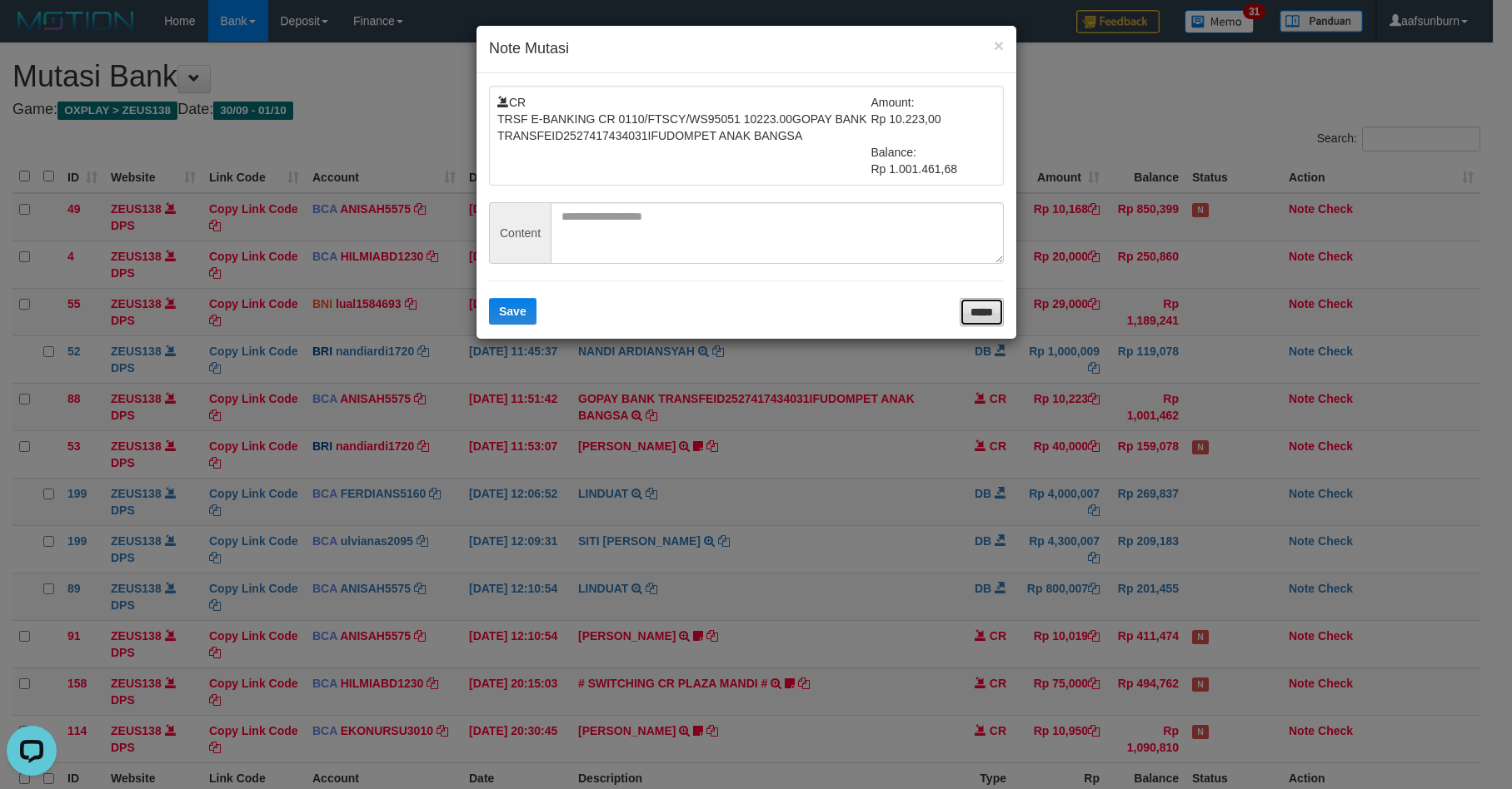
click at [972, 315] on input "*****" at bounding box center [982, 312] width 44 height 29
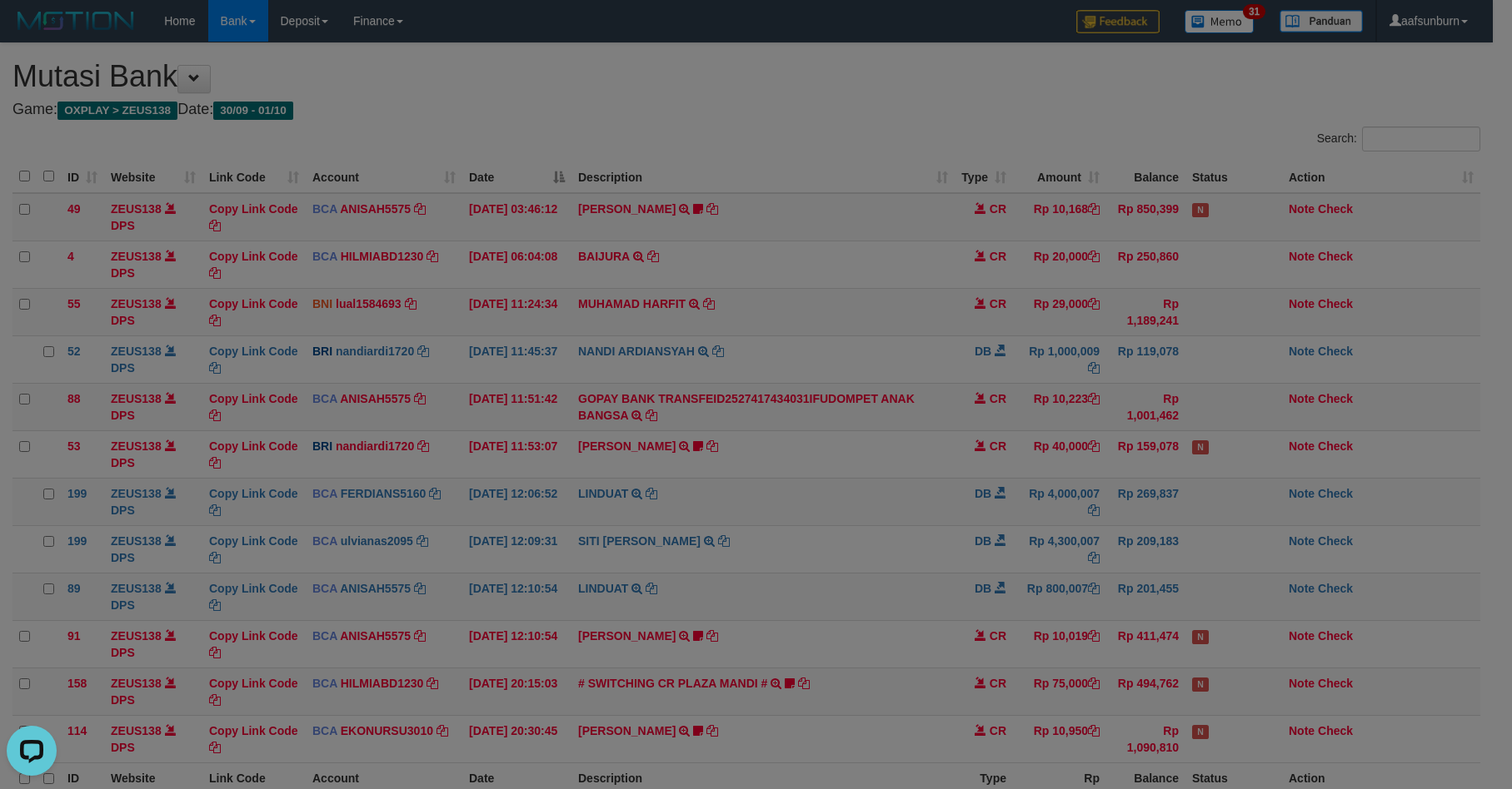
drag, startPoint x: 970, startPoint y: 310, endPoint x: 1146, endPoint y: 370, distance: 185.9
click at [973, 310] on body "Toggle navigation Home Bank Account List Load By Website Group [OXPLAY] ZEUS138…" at bounding box center [756, 480] width 1512 height 959
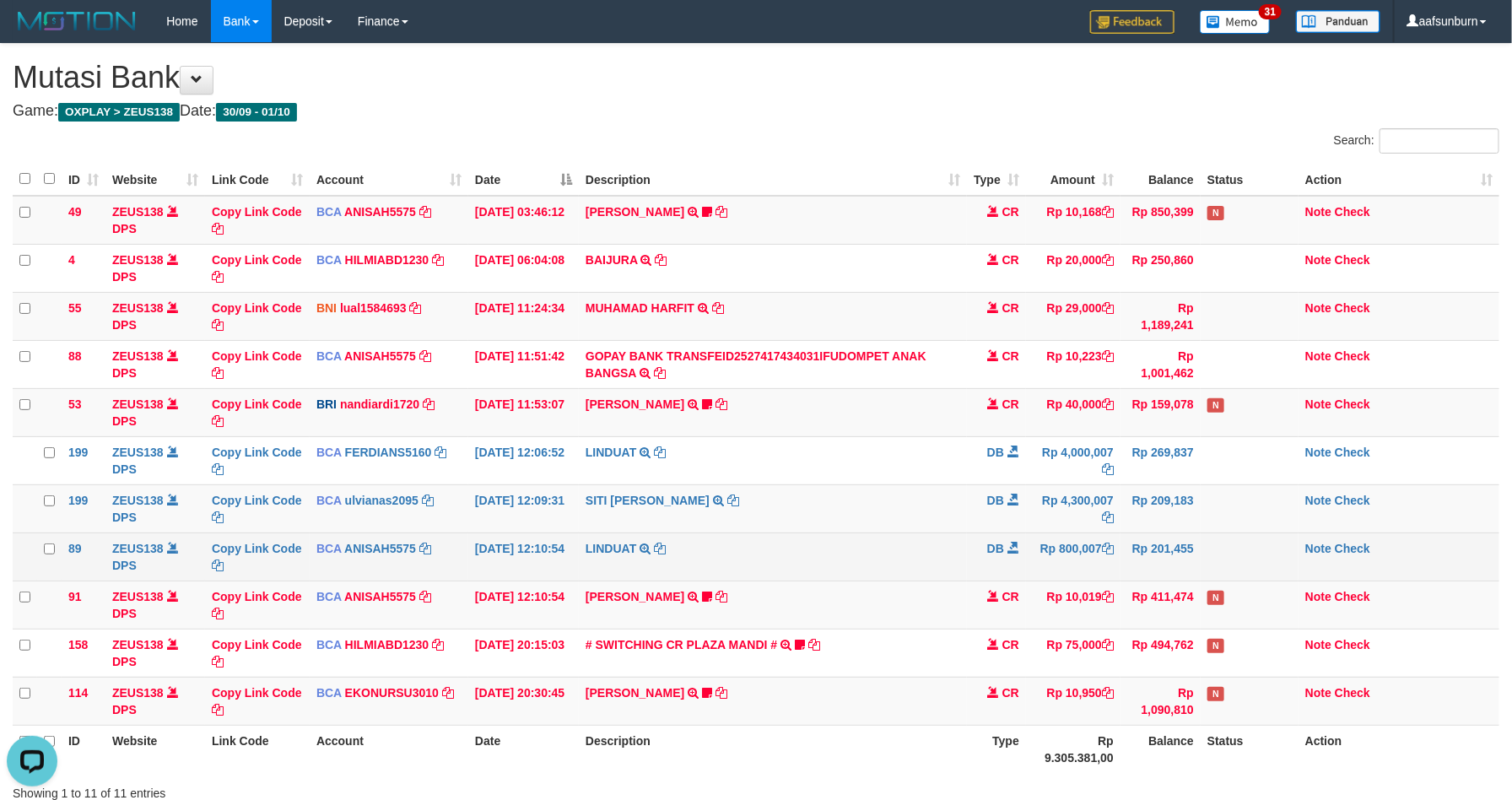
drag, startPoint x: 914, startPoint y: 557, endPoint x: 1527, endPoint y: 409, distance: 630.6
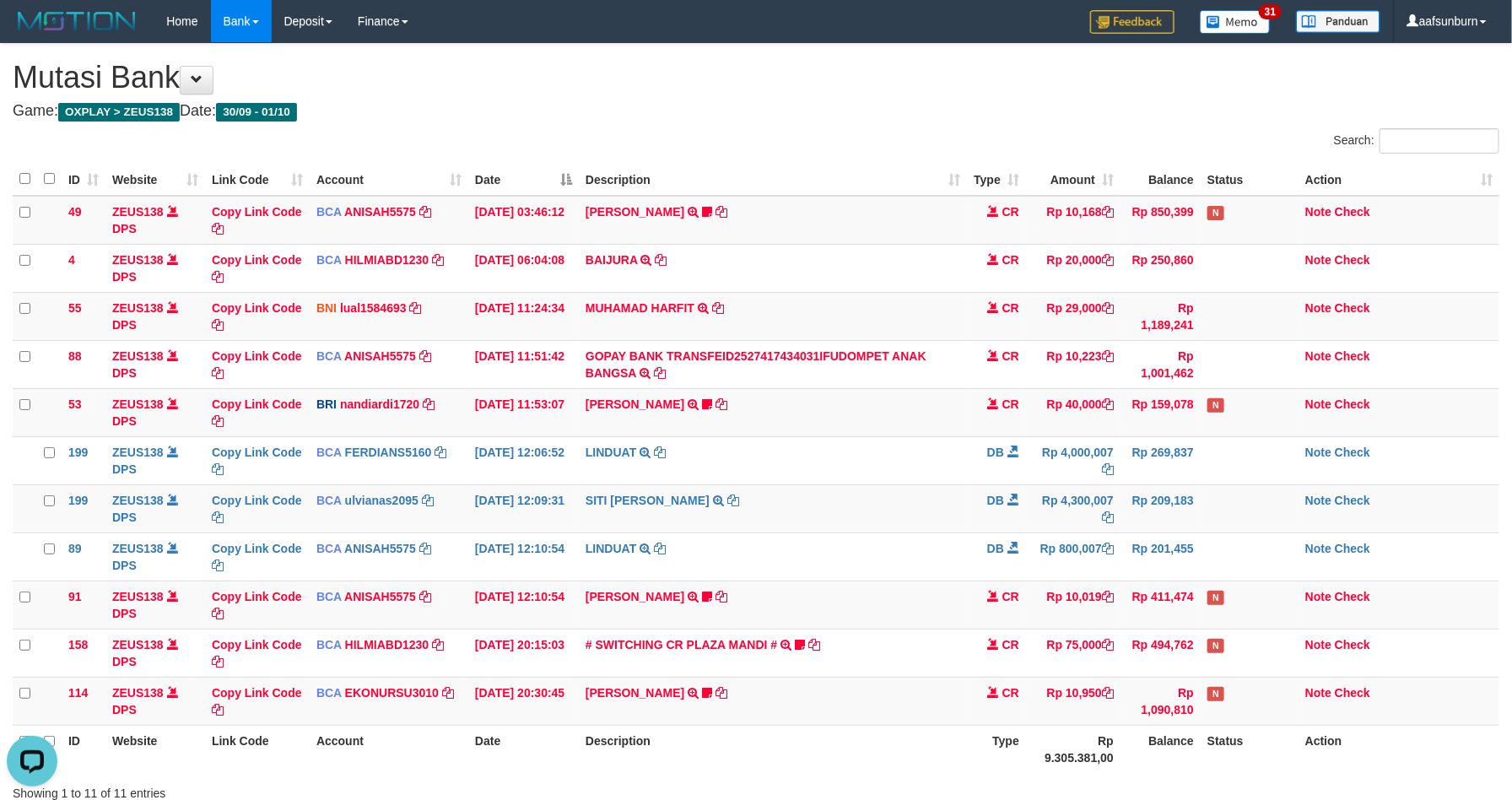
click at [919, 552] on td "LINDUAT TRSF E-BANKING DB 0110/FTSCY/WS95031 800007.00LINDUAT" at bounding box center [772, 557] width 388 height 48
click at [759, 423] on td "[PERSON_NAME] TRANSFER NBMB [PERSON_NAME] TO NANDI ARDIANSYAH Basilius08" at bounding box center [772, 412] width 388 height 48
click at [760, 421] on td "[PERSON_NAME] TRANSFER NBMB [PERSON_NAME] TO NANDI ARDIANSYAH Basilius08" at bounding box center [772, 412] width 388 height 48
click at [636, 317] on td "MUHAMAD HARFIT TRANSFER DARI SDR MUHAMAD HARFIT" at bounding box center [772, 316] width 388 height 48
click at [636, 316] on td "MUHAMAD HARFIT TRANSFER DARI SDR MUHAMAD HARFIT" at bounding box center [772, 316] width 388 height 48
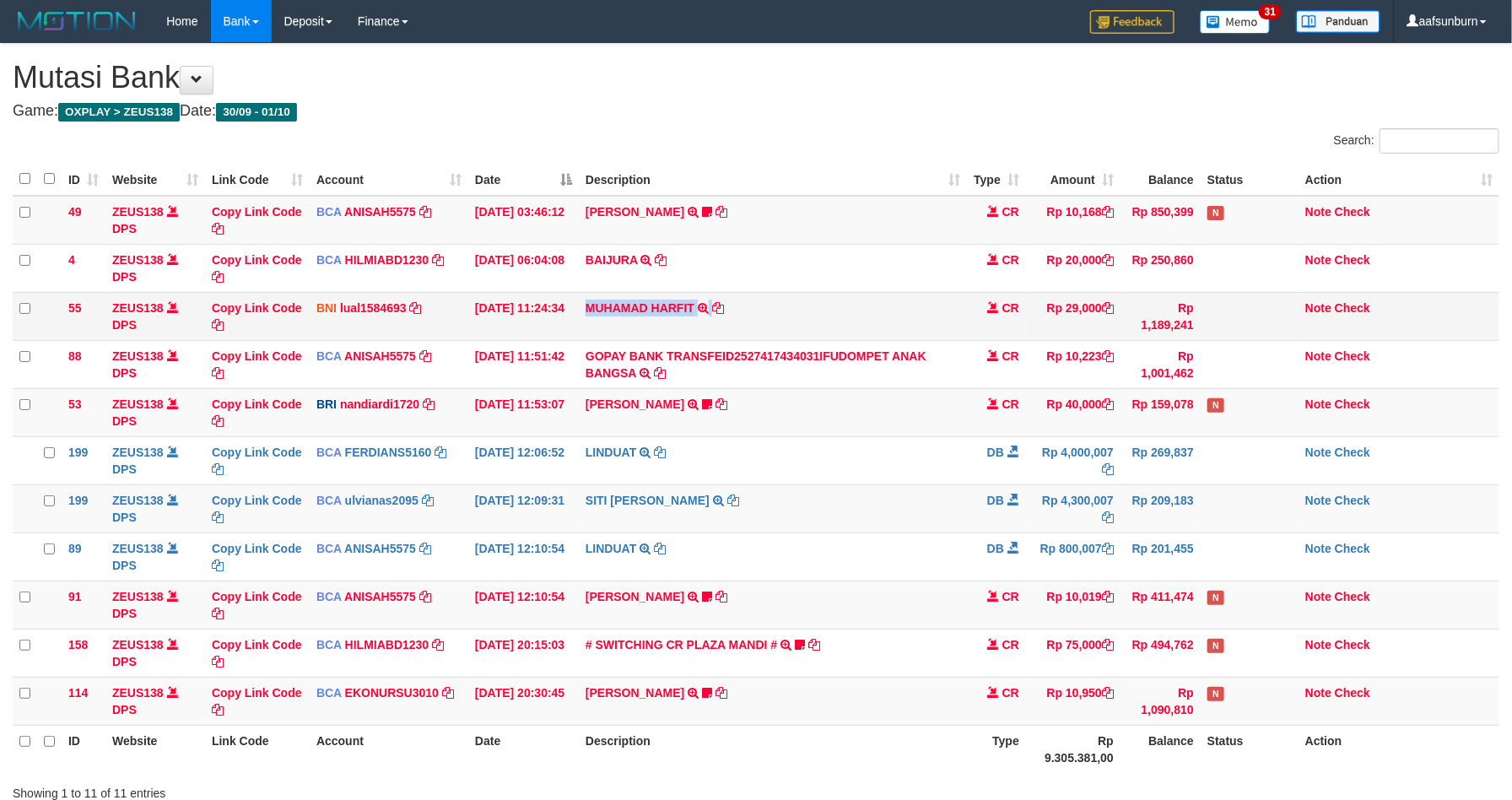
click at [636, 316] on td "MUHAMAD HARFIT TRANSFER DARI SDR MUHAMAD HARFIT" at bounding box center [772, 316] width 388 height 48
copy td "MUHAMAD HARFIT"
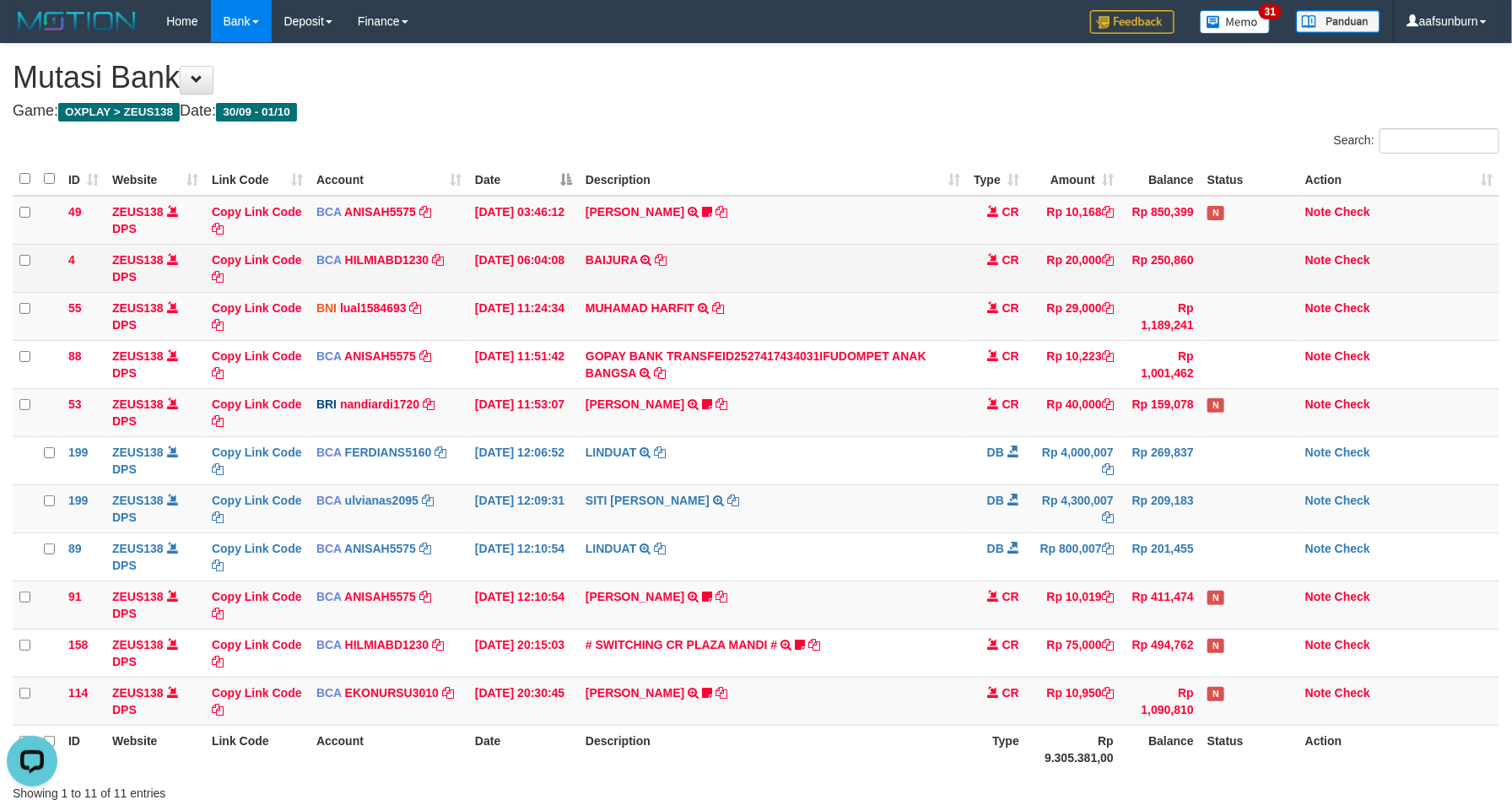
click at [935, 267] on td "BAIJURA TRSF E-BANKING CR 0110/FTSCY/WS95051 20000.002025100191215388 TRFDN-BAI…" at bounding box center [772, 268] width 388 height 48
click at [935, 264] on td "BAIJURA TRSF E-BANKING CR 0110/FTSCY/WS95051 20000.002025100191215388 TRFDN-BAI…" at bounding box center [772, 268] width 388 height 48
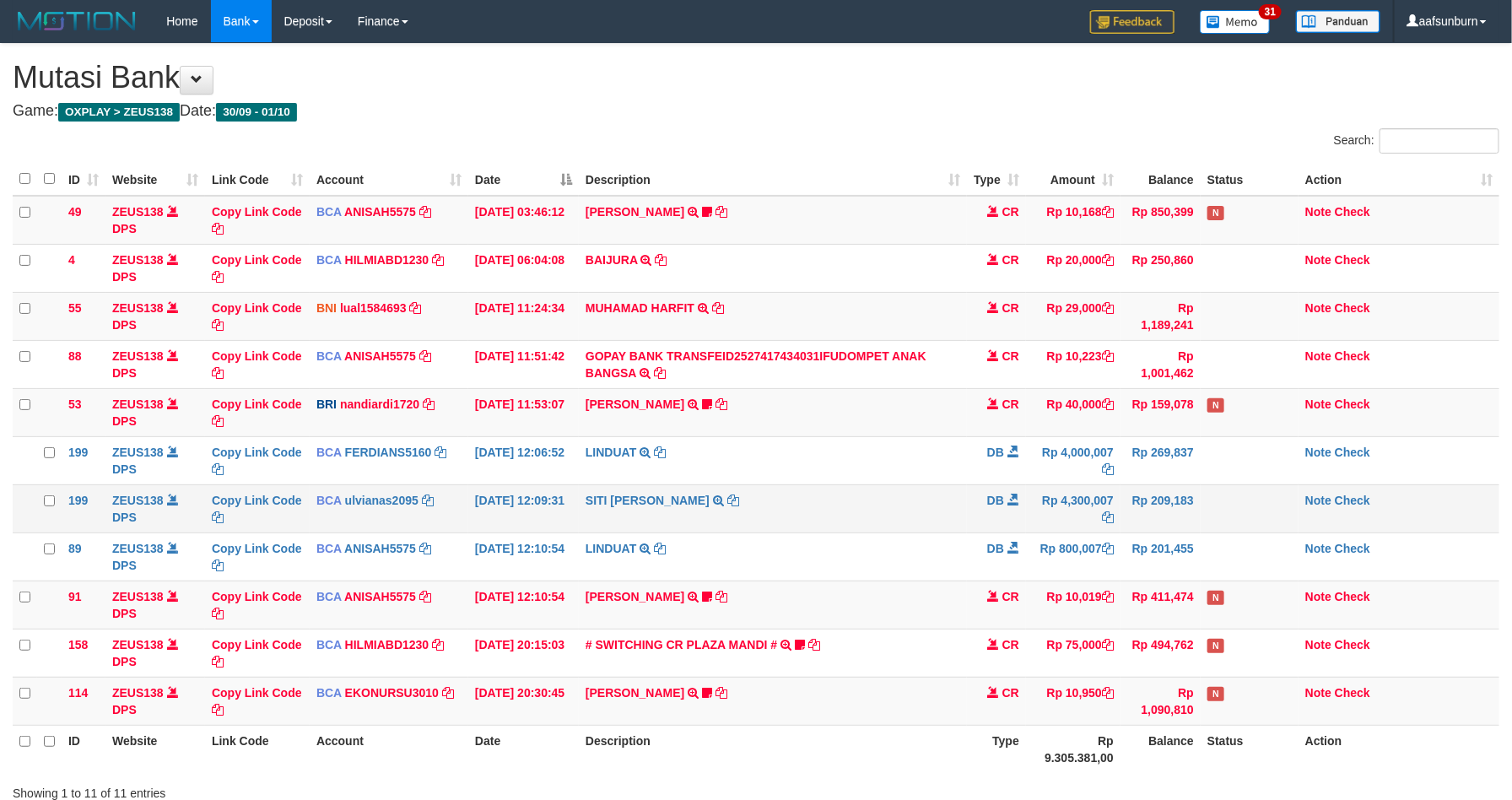
click at [831, 493] on td "SITI NURLITA SAPIT TRSF E-BANKING DB 0110/FTSCY/WS95031 4300007.00SITI NURLITA …" at bounding box center [772, 508] width 388 height 48
drag, startPoint x: 999, startPoint y: 405, endPoint x: 976, endPoint y: 397, distance: 24.4
click at [976, 398] on td "CR" at bounding box center [996, 412] width 59 height 48
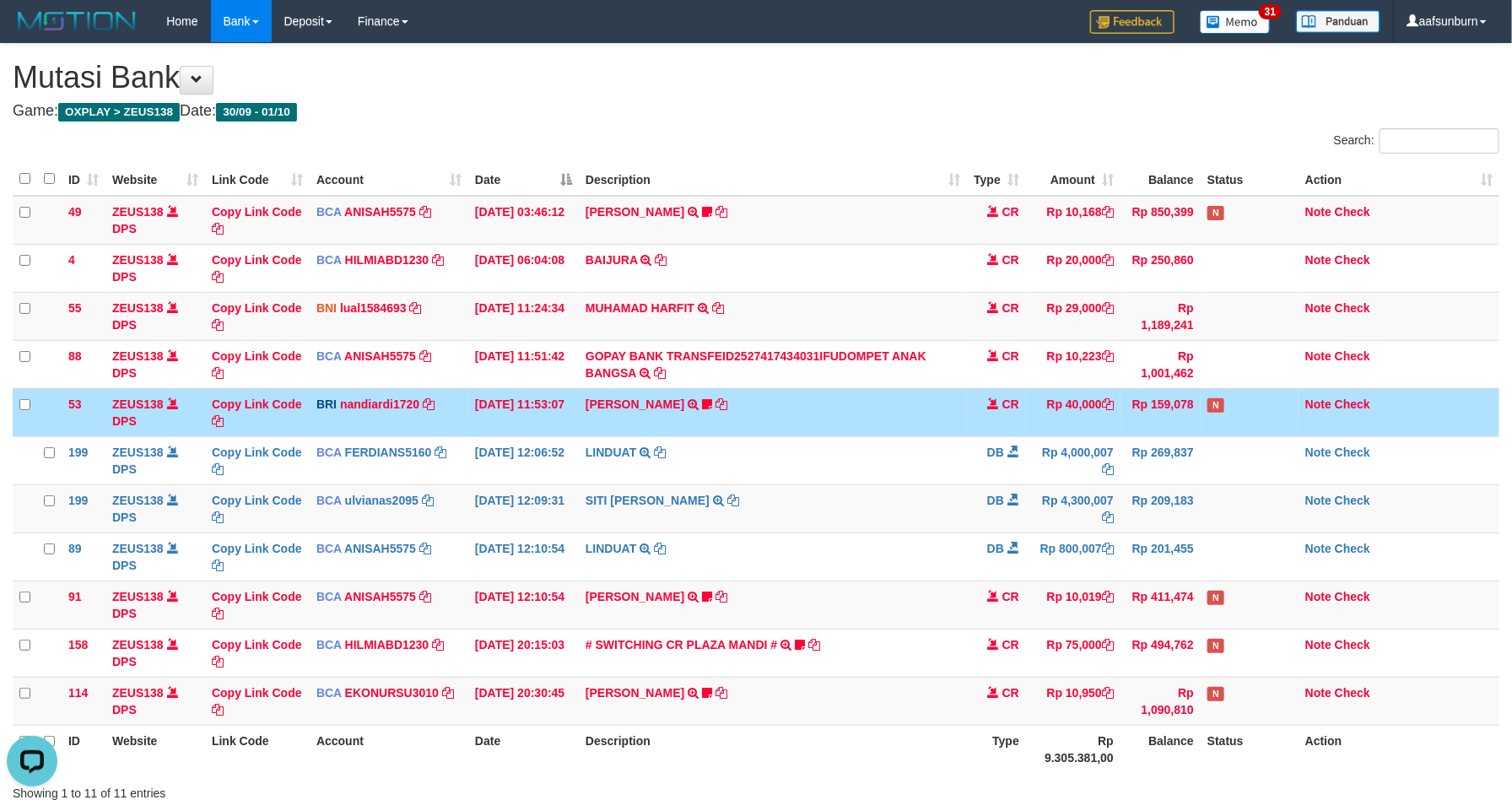
click at [976, 397] on td "CR" at bounding box center [996, 412] width 59 height 48
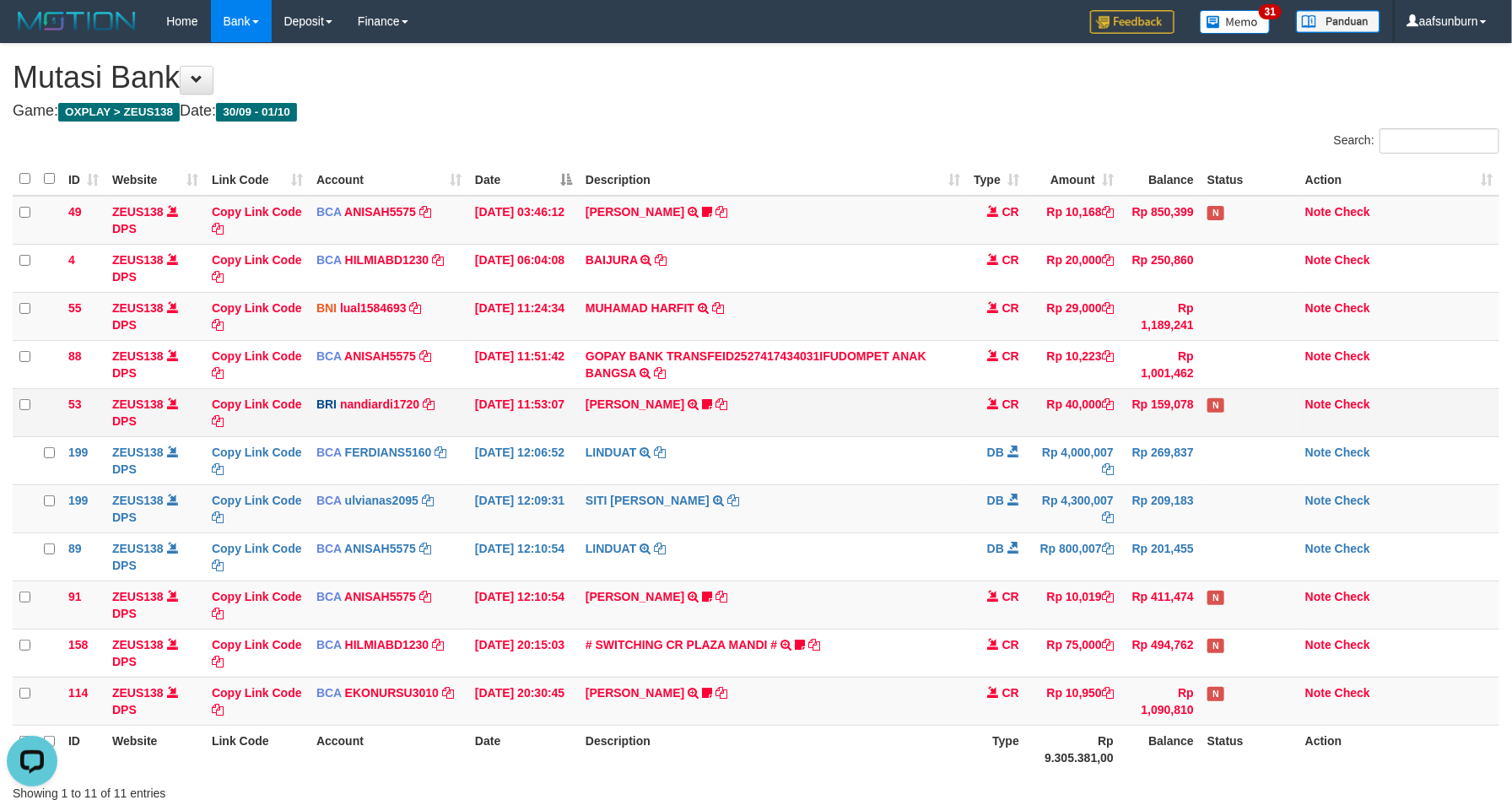
click at [937, 404] on td "BASILIUS CHARL TRANSFER NBMB BASILIUS CHARL TO NANDI ARDIANSYAH Basilius08" at bounding box center [772, 412] width 388 height 48
click at [1063, 522] on td "Rp 4,300,007" at bounding box center [1073, 508] width 94 height 48
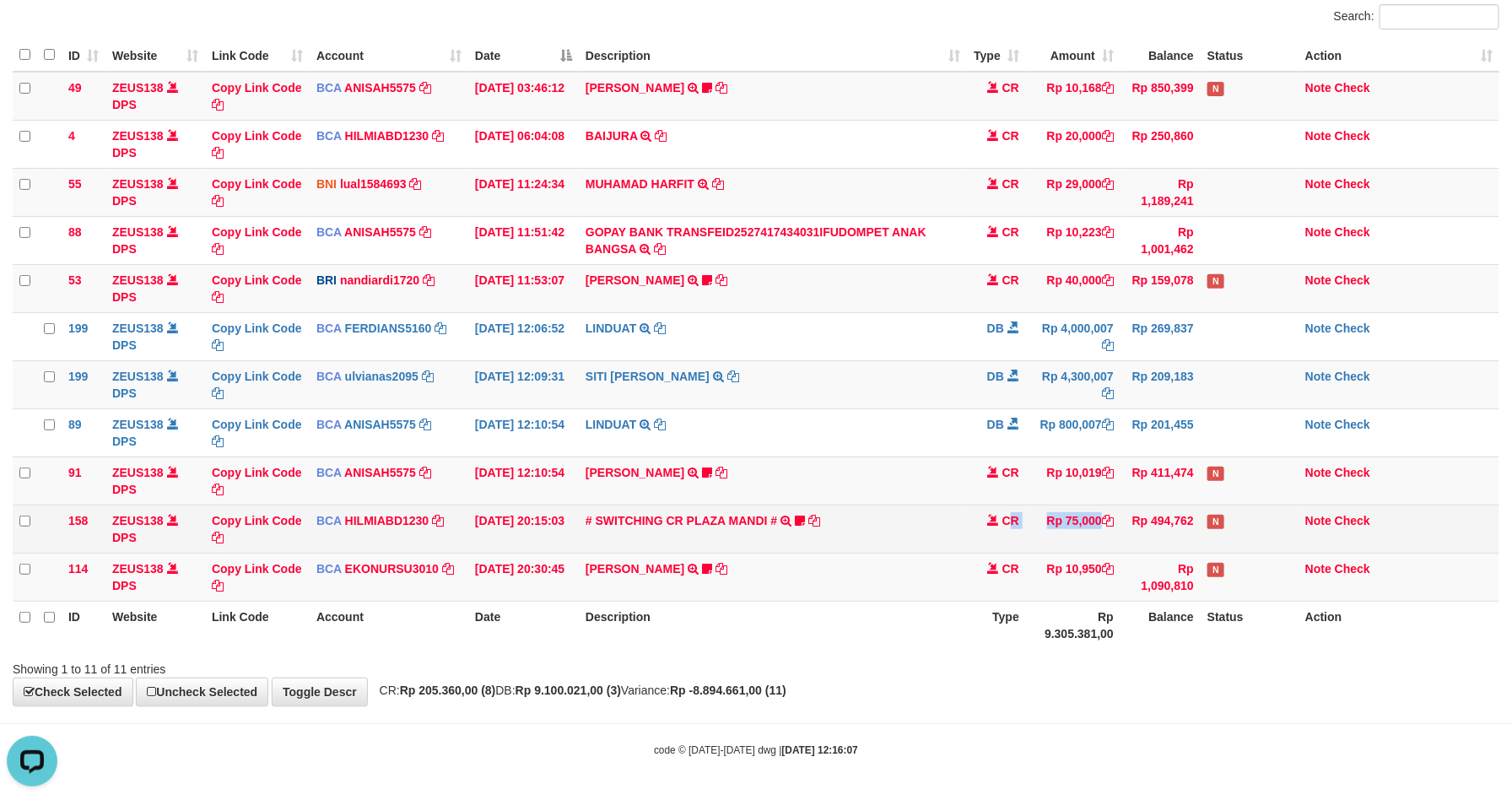
click at [1079, 525] on tr "158 ZEUS138 DPS Copy Link Code BCA HILMIABD1230 DPS HILMI ABDILLAH mutasi_20250…" at bounding box center [756, 529] width 1486 height 48
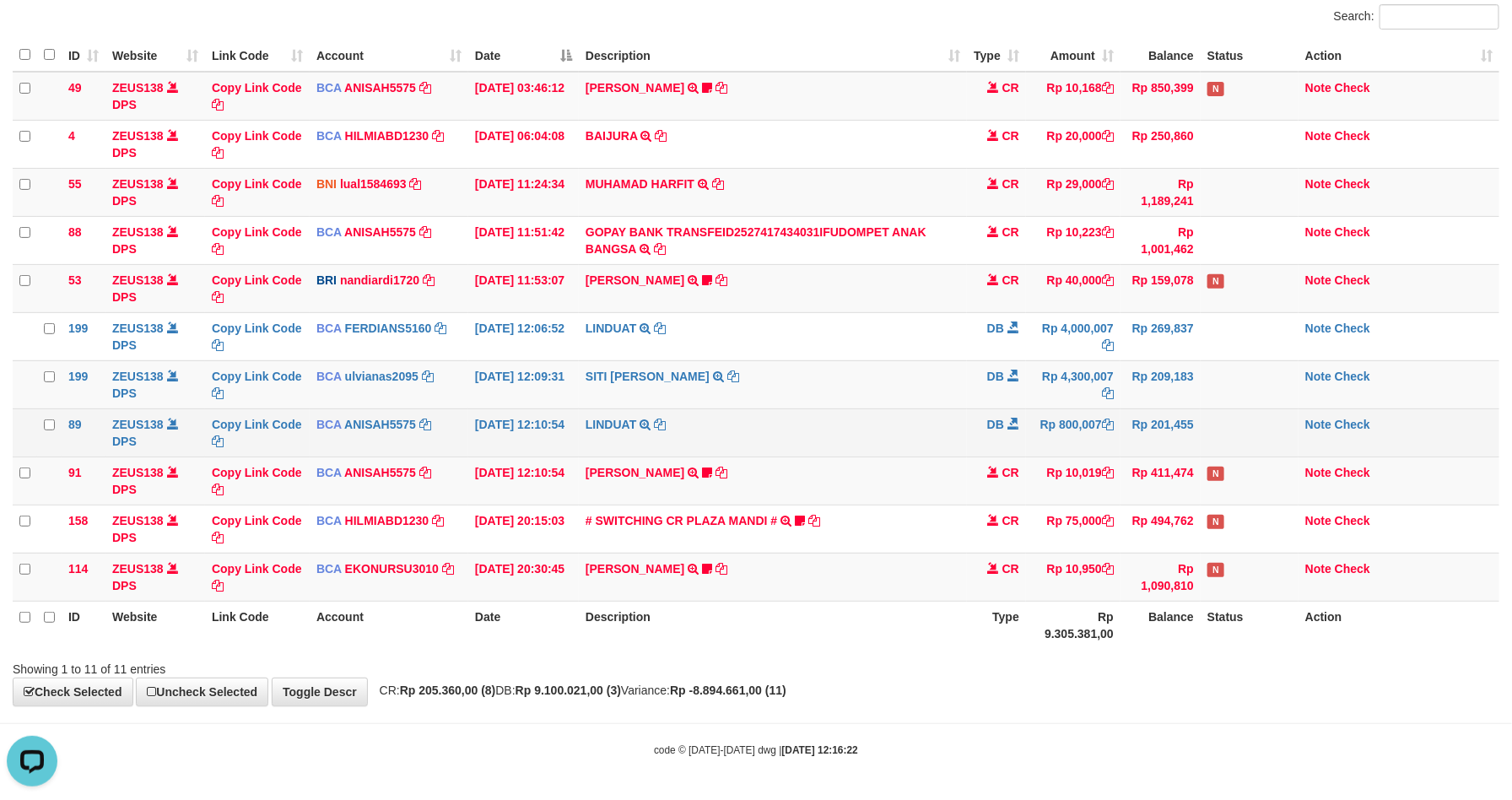
click at [851, 436] on td "LINDUAT TRSF E-BANKING DB 0110/FTSCY/WS95031 800007.00LINDUAT" at bounding box center [772, 433] width 388 height 48
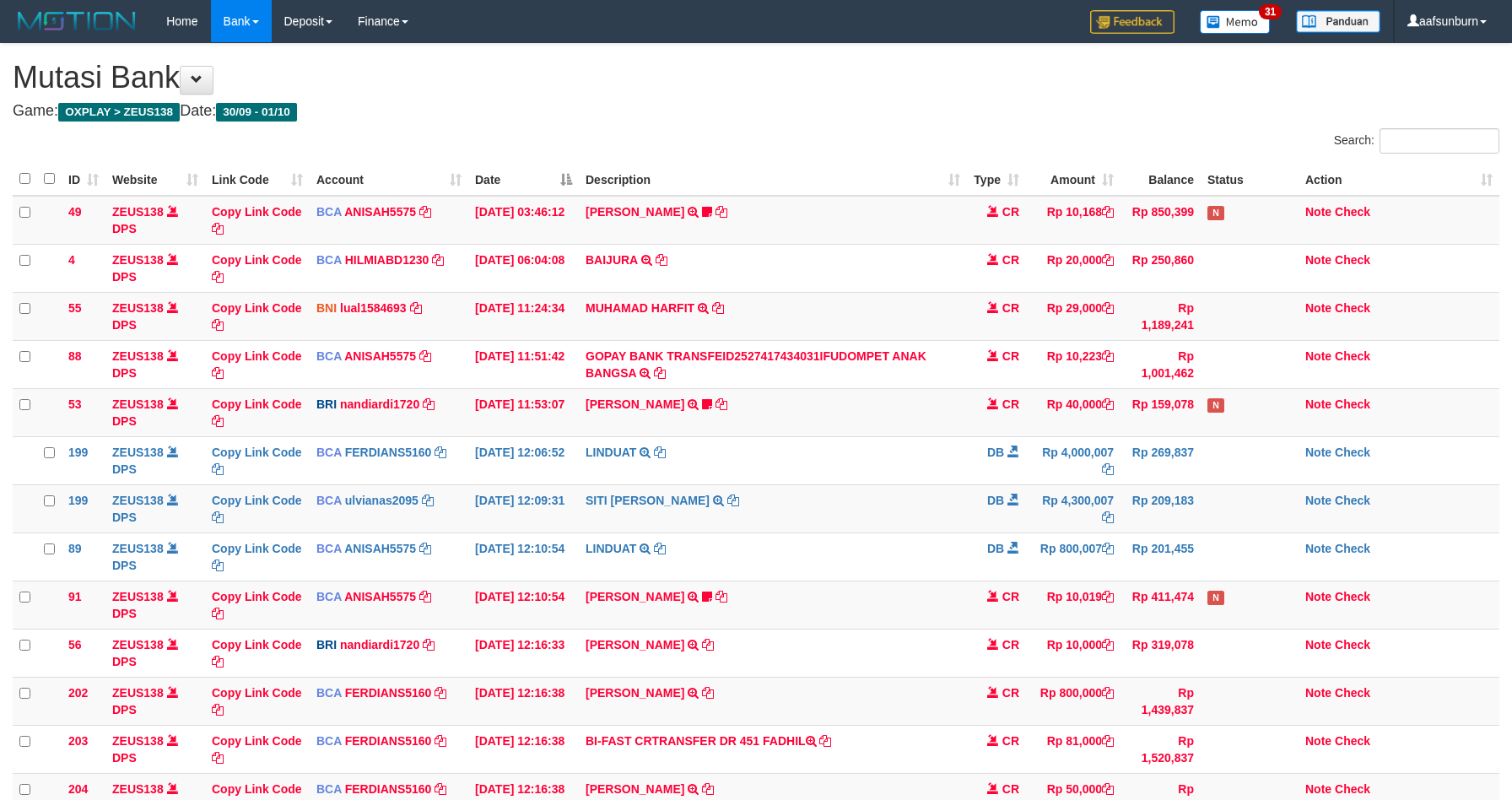
scroll to position [124, 0]
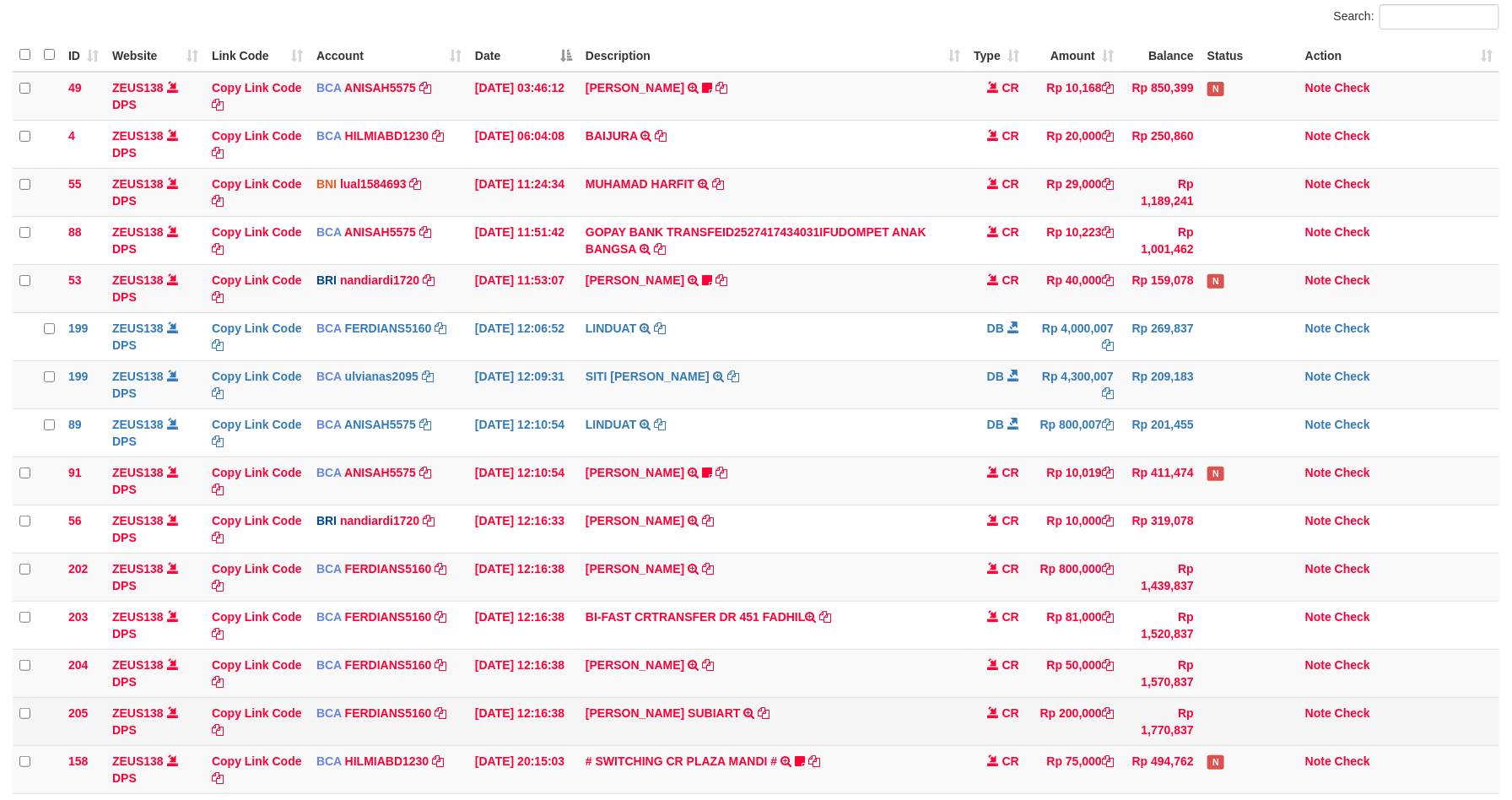
click at [934, 713] on td "MARTIN JOE SUBIART TRSF E-BANKING CR 0110/FTSCY/WS95031 200000.00MARTIN JOE SUB…" at bounding box center [772, 722] width 388 height 48
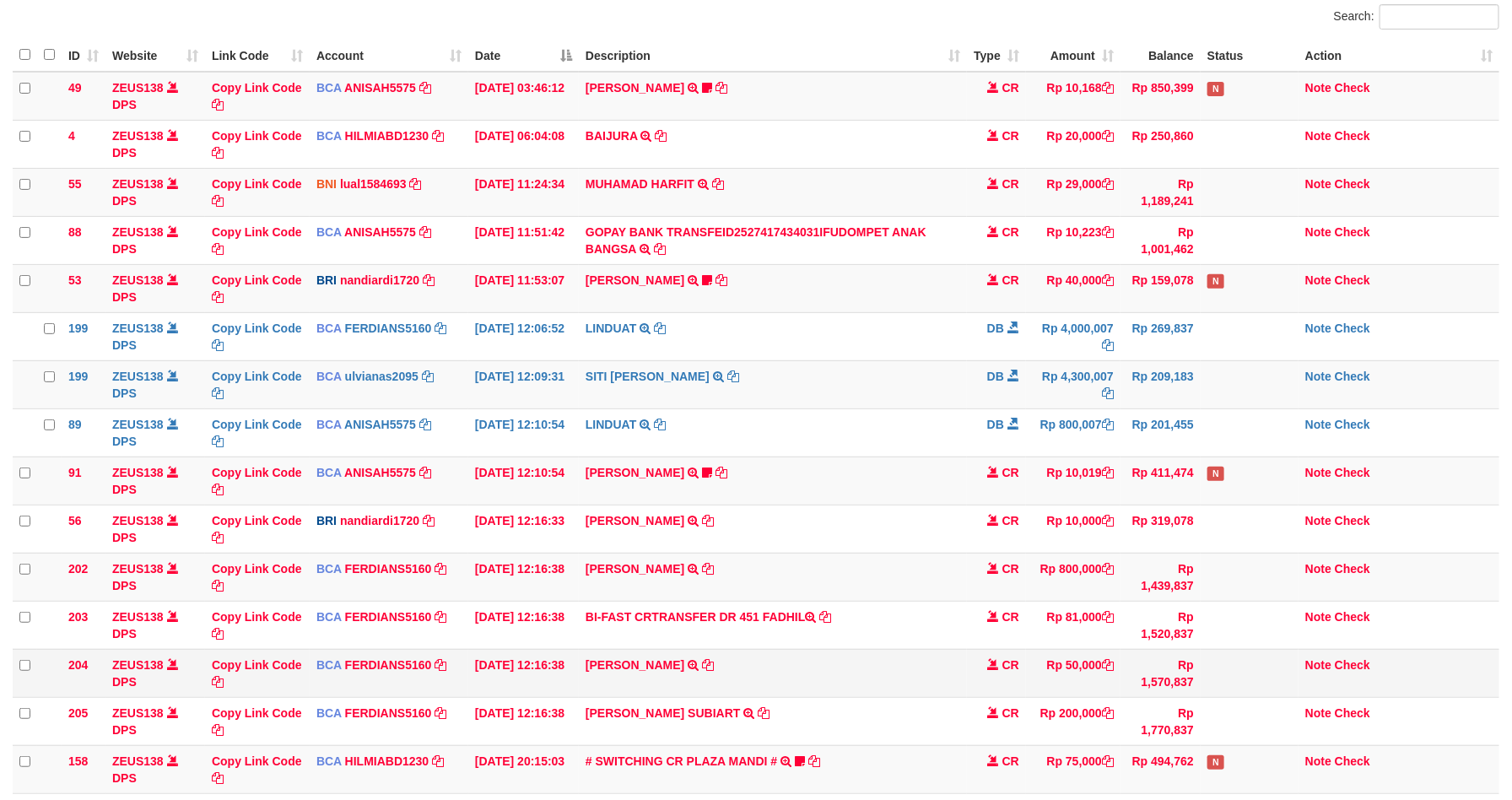
click at [929, 661] on td "SOLEH SURYADI TRSF E-BANKING CR 0110/FTSCY/WS95031 50000.00SOLEH SURYADI" at bounding box center [772, 673] width 388 height 48
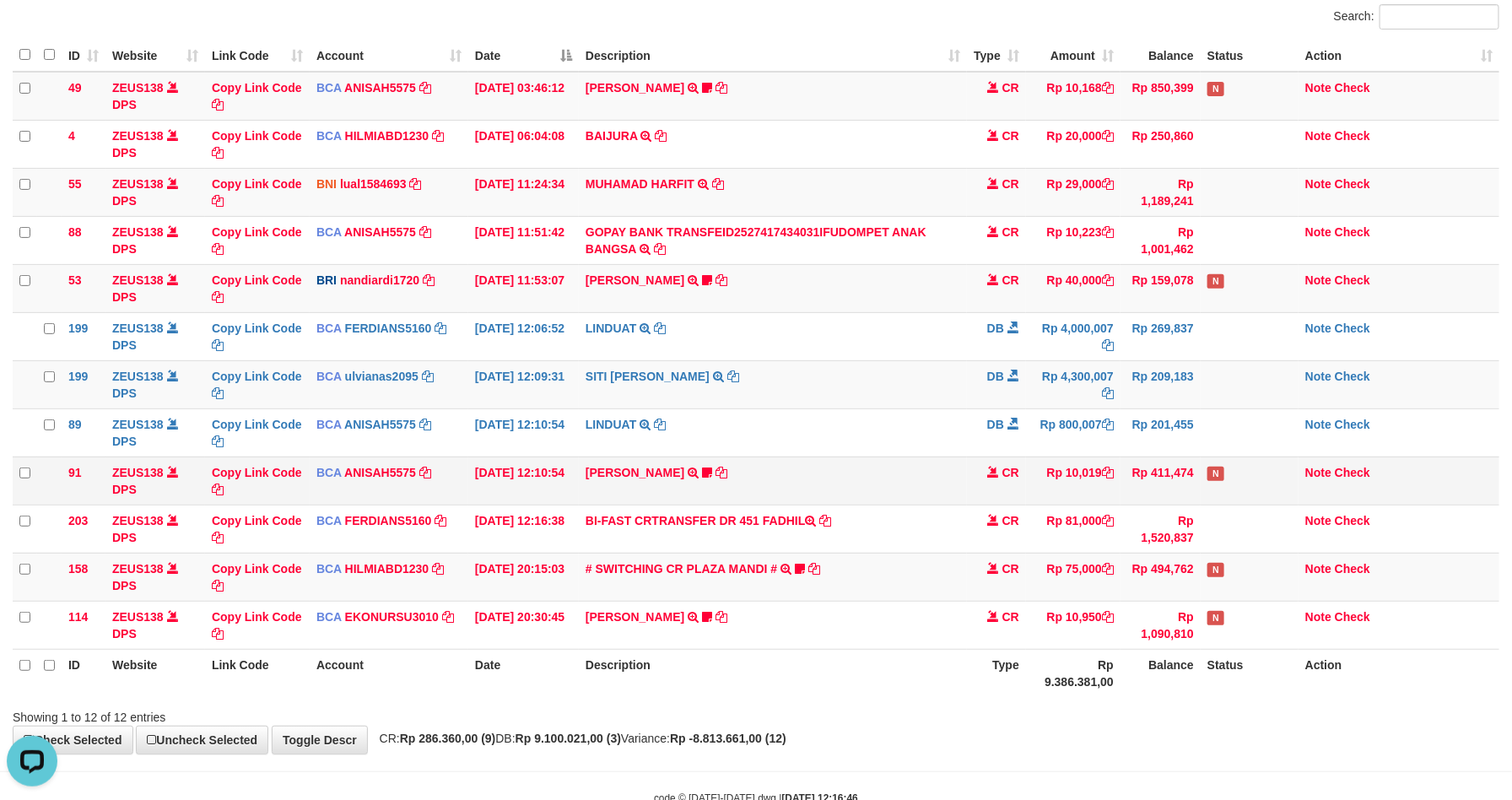
click at [964, 464] on td "SITI AISYAH TRSF E-BANKING CR 0110/FTSCY/WS95051 10019.002025100117062163 TRFDN…" at bounding box center [772, 480] width 388 height 48
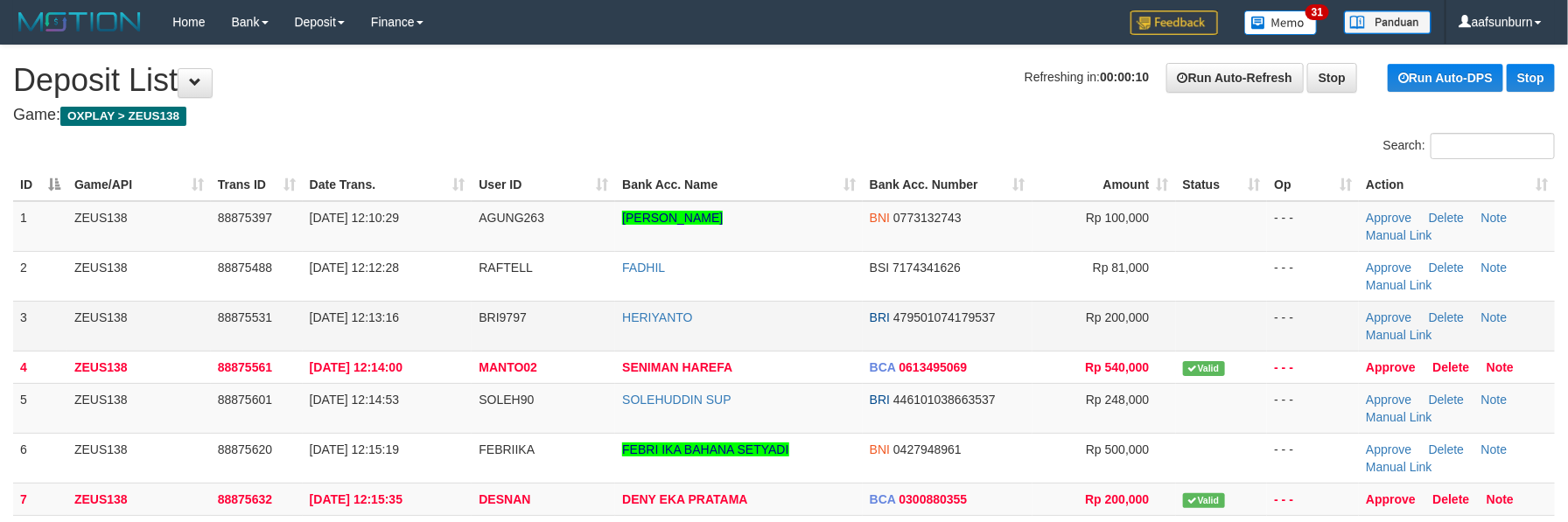
click at [1252, 336] on td at bounding box center [1222, 326] width 92 height 50
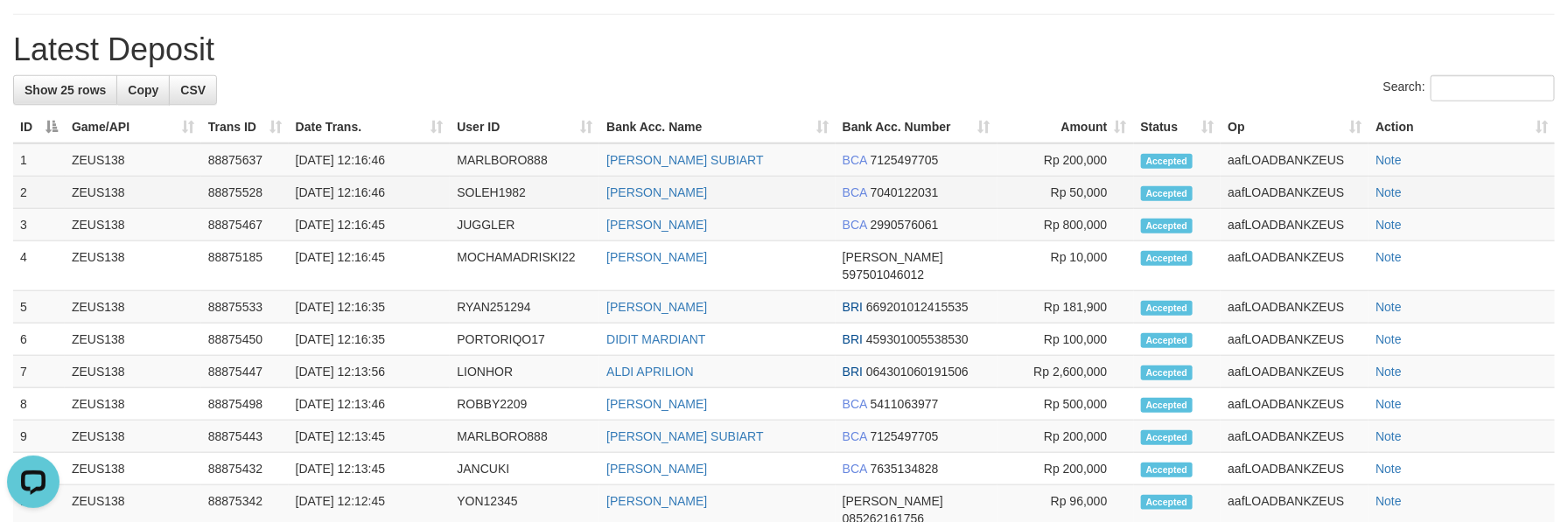
drag, startPoint x: 1027, startPoint y: 211, endPoint x: 1021, endPoint y: 199, distance: 13.4
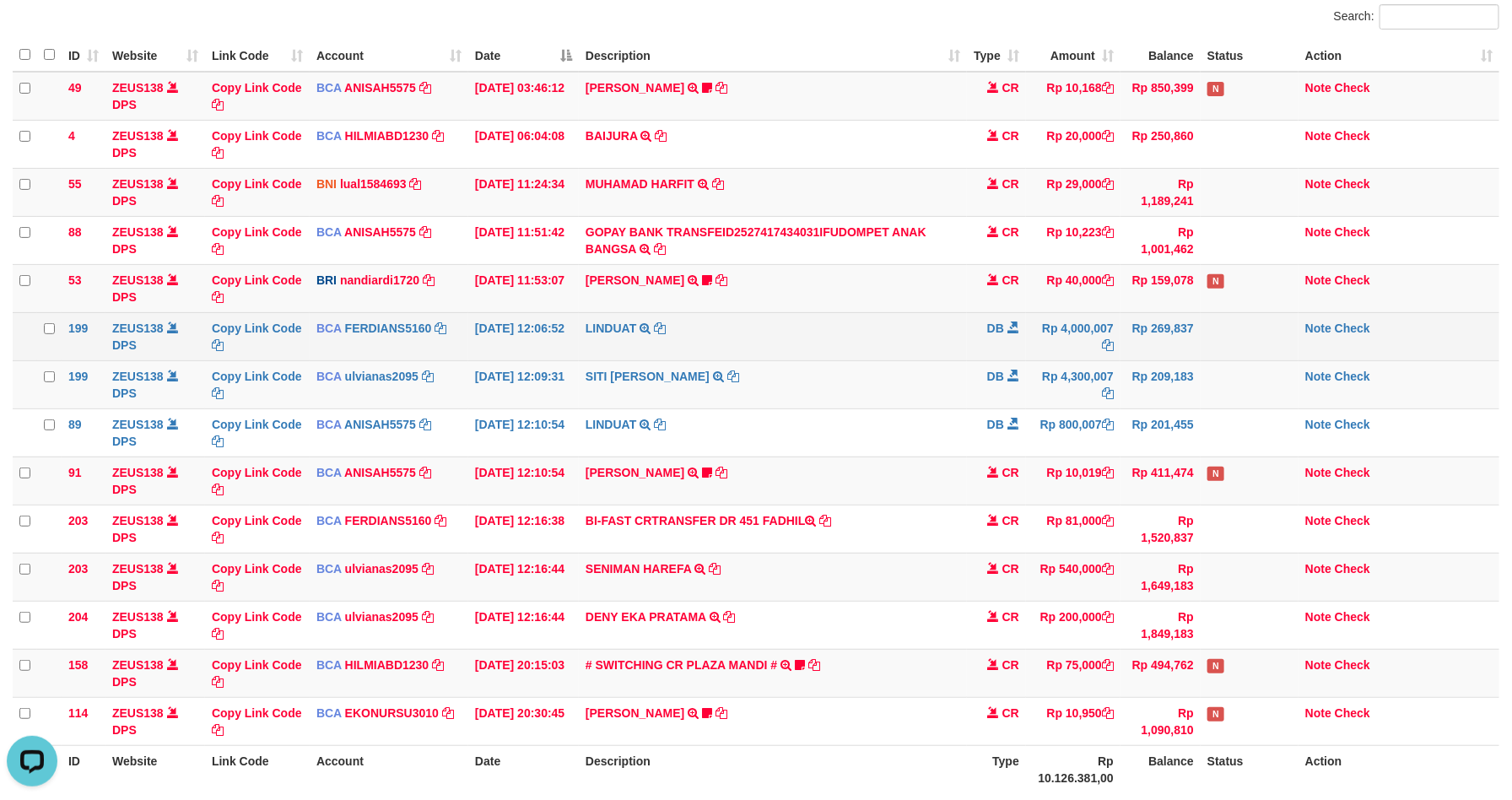
drag, startPoint x: 941, startPoint y: 337, endPoint x: 953, endPoint y: 339, distance: 12.2
click at [947, 339] on td "LINDUAT TRSF E-BANKING DB 0110/FTSCY/WS95031 4000007.00LINDUAT" at bounding box center [772, 337] width 388 height 48
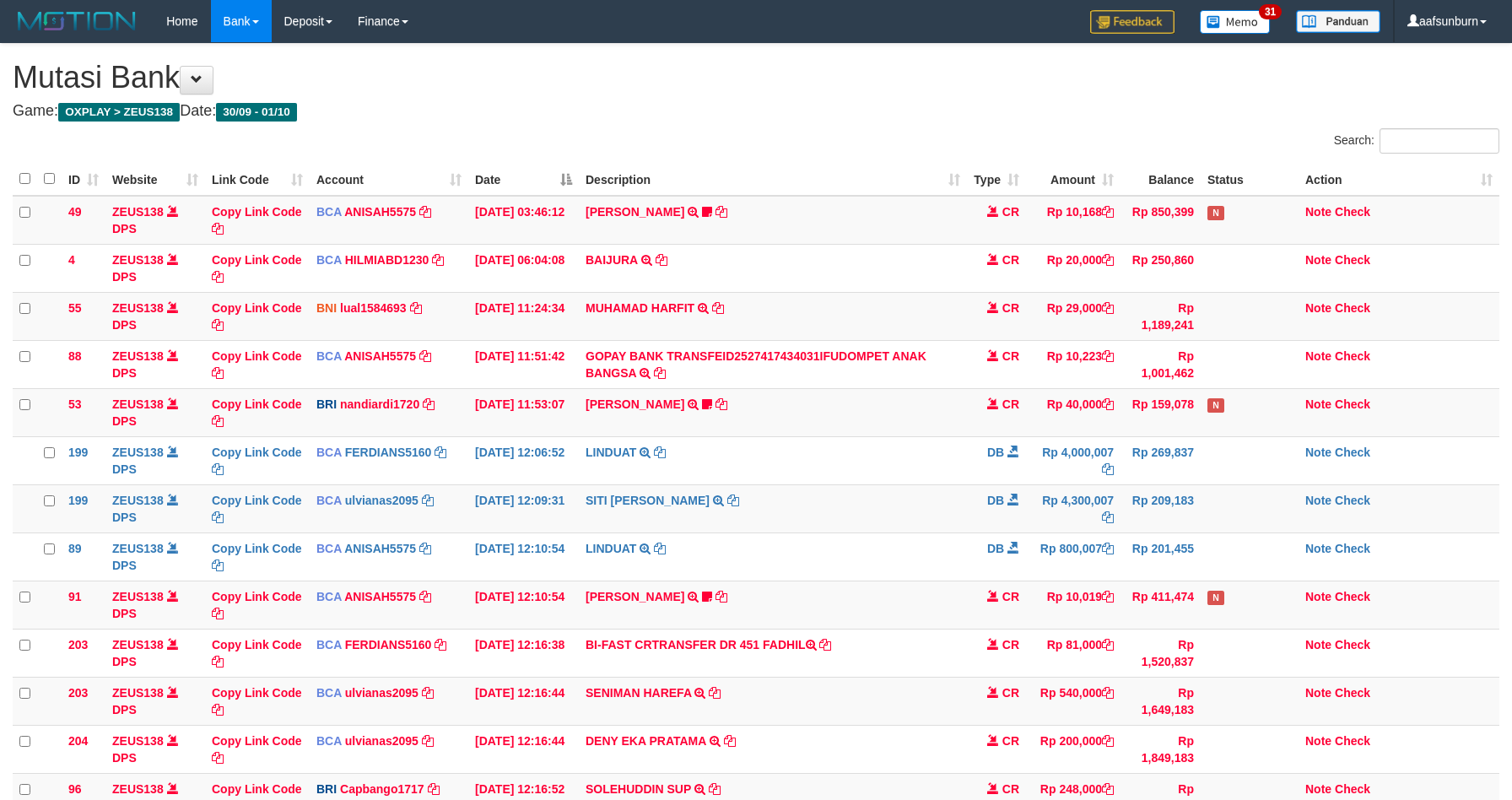
scroll to position [124, 0]
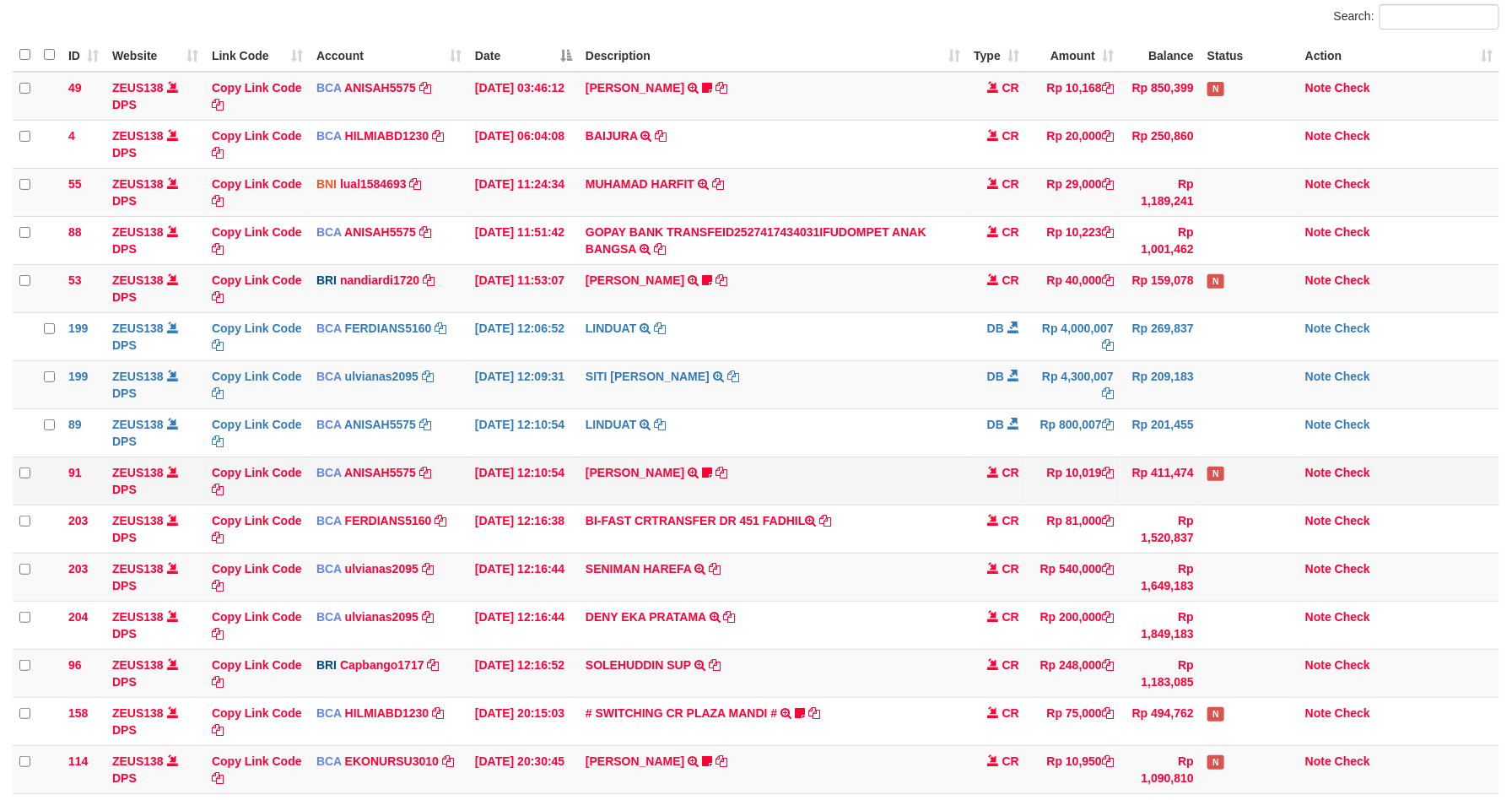
click at [1137, 461] on td "Rp 411,474" at bounding box center [1161, 480] width 80 height 48
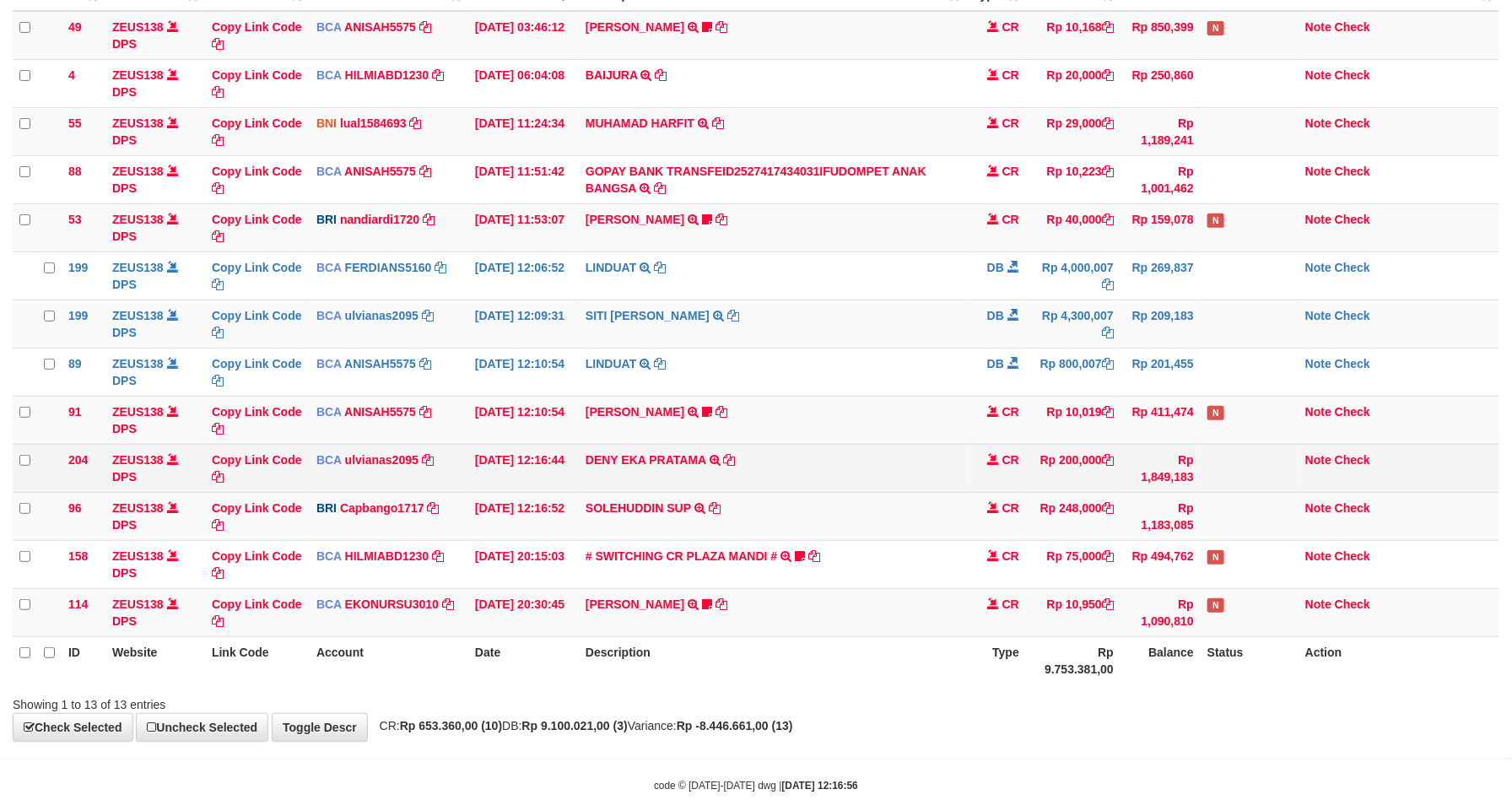
scroll to position [124, 0]
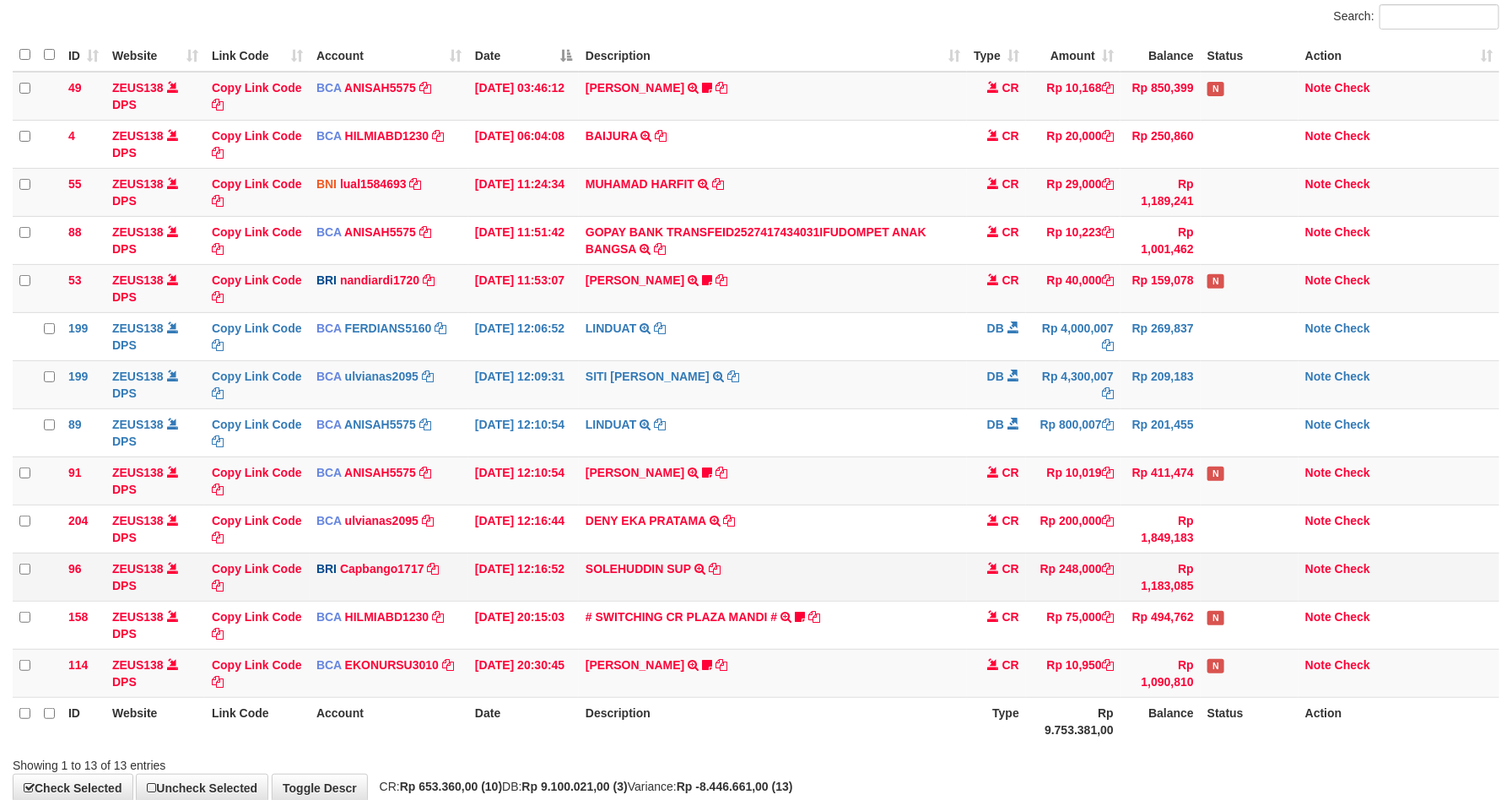
click at [806, 573] on td "SOLEHUDDIN SUP TRANSFER NBMB SOLEHUDDIN SUP TO HELMI" at bounding box center [772, 577] width 388 height 48
copy tr "SOLEHUDDIN SUP TRANSFER NBMB SOLEHUDDIN SUP TO HELMI"
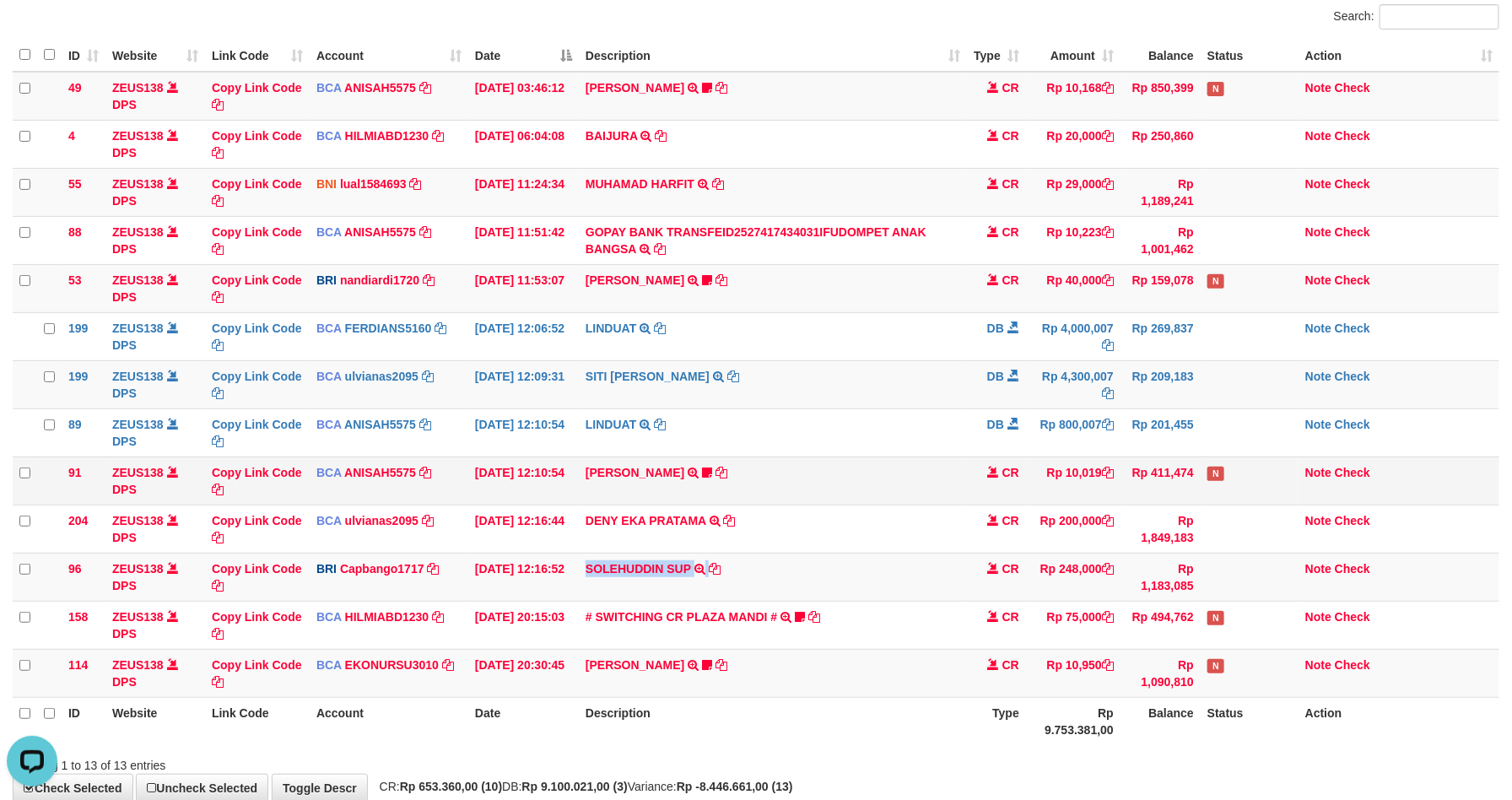
click at [945, 486] on td "SITI AISYAH TRSF E-BANKING CR 0110/FTSCY/WS95051 10019.002025100117062163 TRFDN…" at bounding box center [772, 480] width 388 height 48
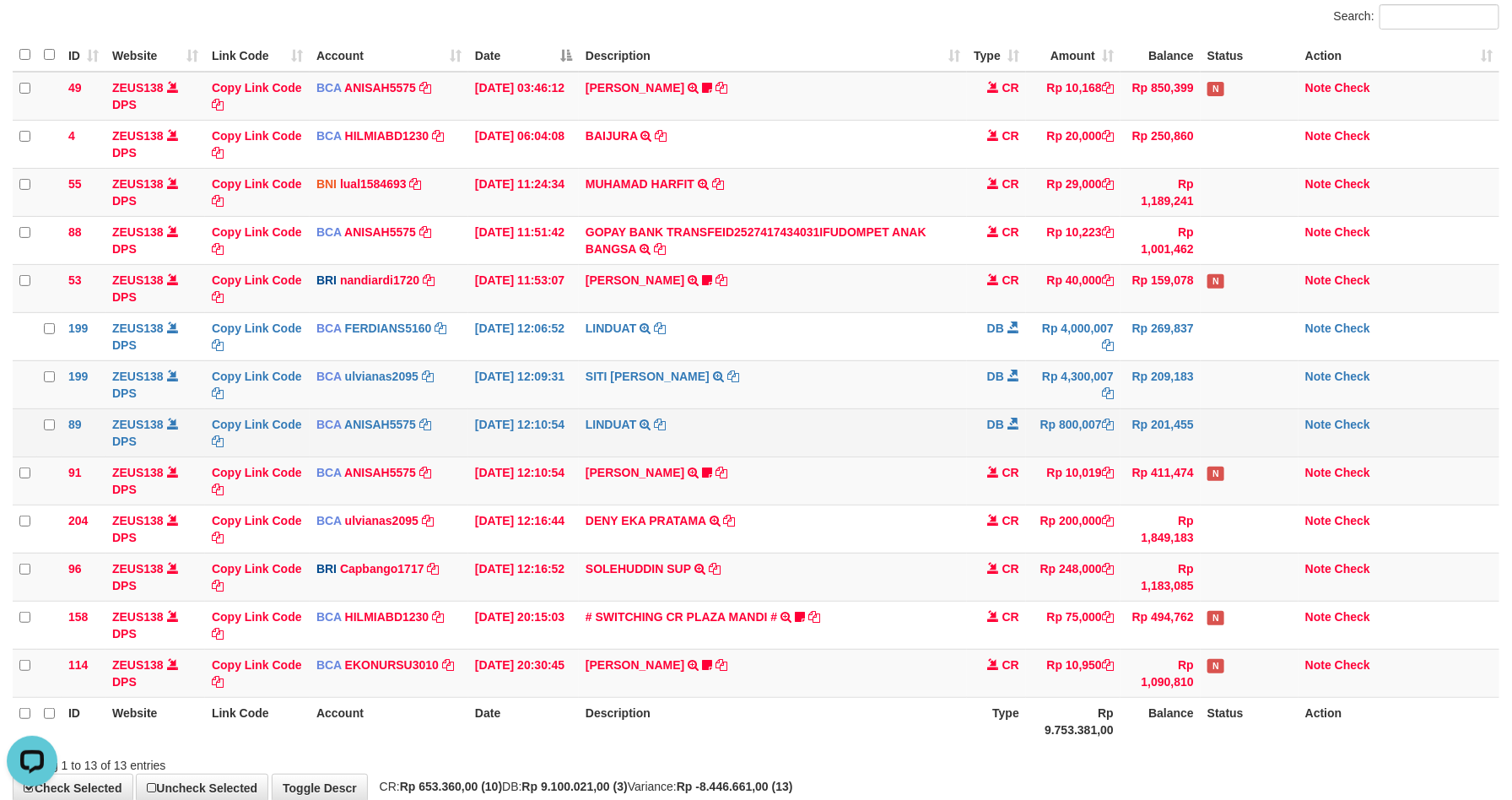
click at [914, 426] on td "LINDUAT TRSF E-BANKING DB 0110/FTSCY/WS95031 800007.00LINDUAT" at bounding box center [772, 433] width 388 height 48
click at [912, 446] on td "LINDUAT TRSF E-BANKING DB 0110/FTSCY/WS95031 800007.00LINDUAT" at bounding box center [772, 433] width 388 height 48
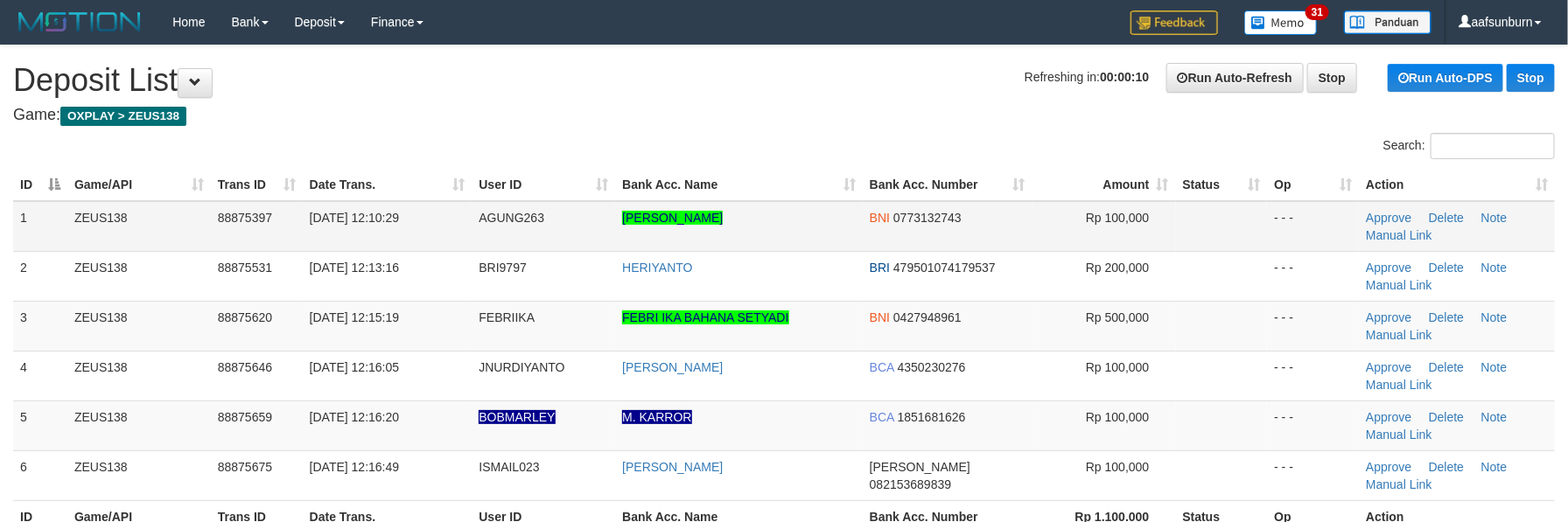
click at [1005, 229] on td "BNI 0773132743" at bounding box center [948, 226] width 170 height 51
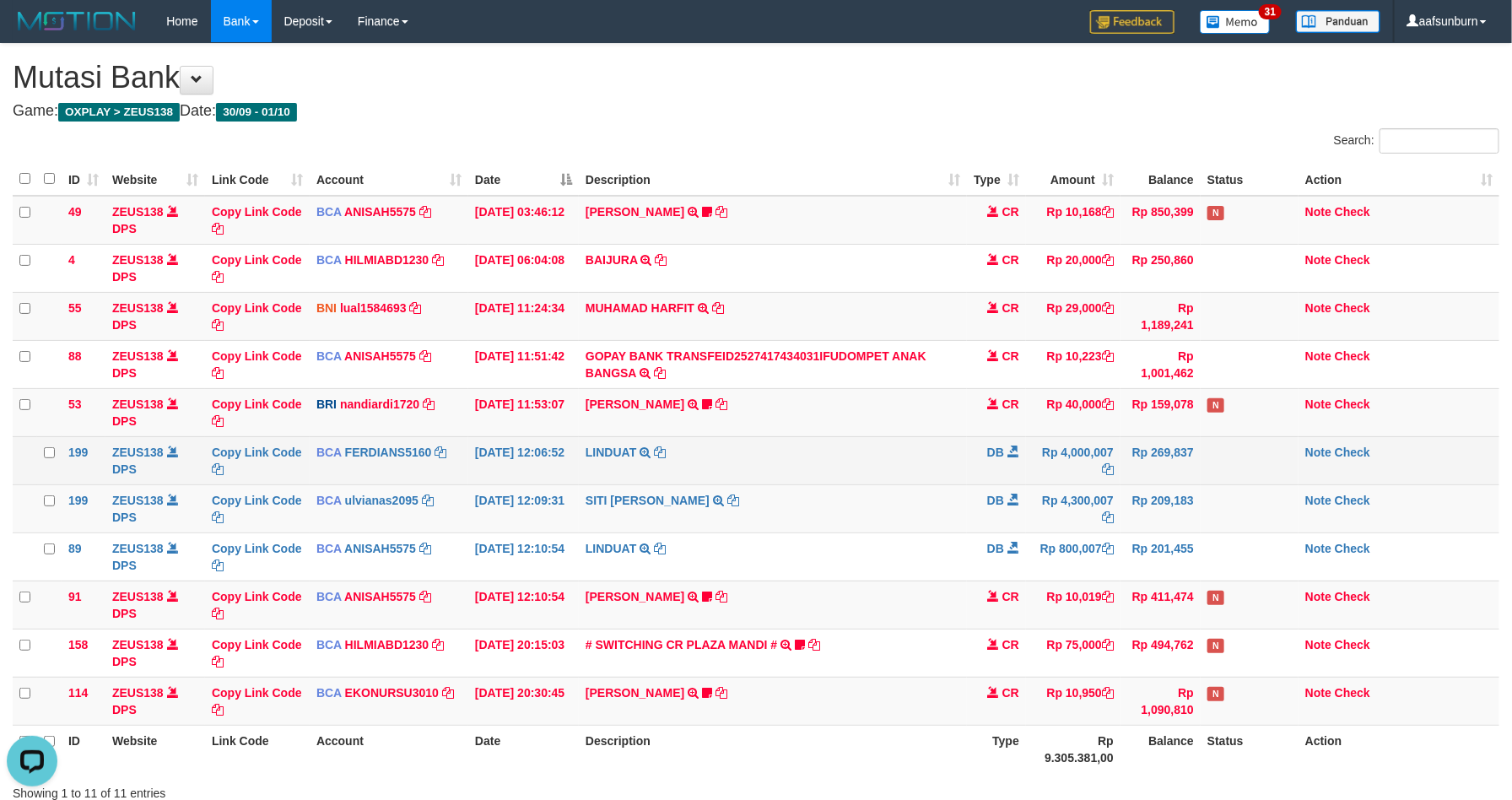
click at [833, 466] on td "LINDUAT TRSF E-BANKING DB 0110/FTSCY/WS95031 4000007.00LINDUAT" at bounding box center [772, 460] width 388 height 48
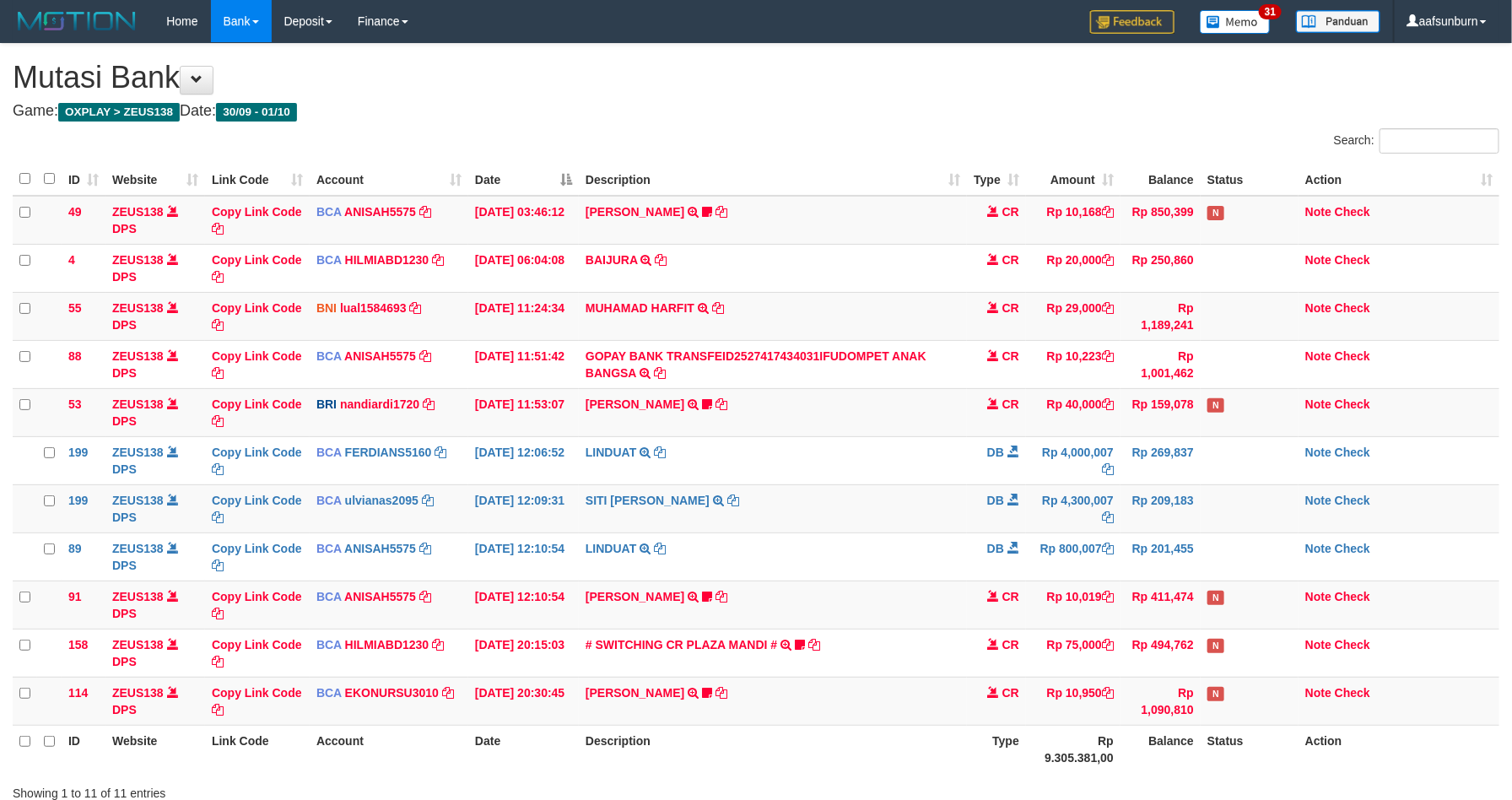
click at [806, 290] on td "BAIJURA TRSF E-BANKING CR 0110/FTSCY/WS95051 20000.002025100191215388 TRFDN-BAI…" at bounding box center [772, 268] width 388 height 48
drag, startPoint x: 0, startPoint y: 0, endPoint x: 810, endPoint y: 312, distance: 868.0
click at [808, 307] on td "MUHAMAD HARFIT TRANSFER DARI SDR [PERSON_NAME]" at bounding box center [772, 316] width 388 height 48
click at [879, 340] on td "MUHAMAD HARFIT TRANSFER DARI SDR MUHAMAD HARFIT" at bounding box center [772, 316] width 388 height 48
click at [924, 333] on td "MUHAMAD HARFIT TRANSFER DARI SDR [PERSON_NAME]" at bounding box center [772, 316] width 388 height 48
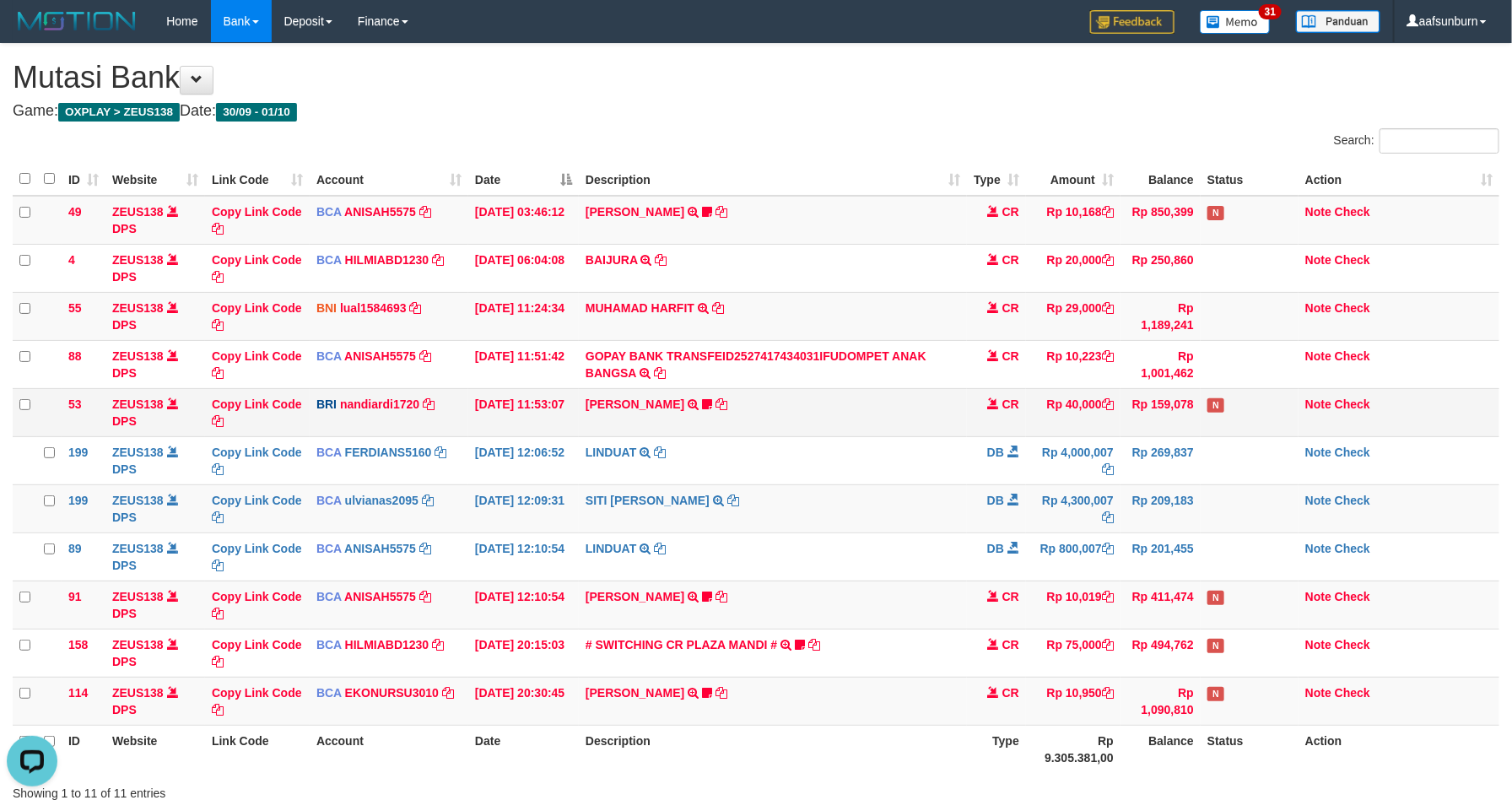
click at [952, 406] on td "[PERSON_NAME] TRANSFER NBMB [PERSON_NAME] TO NANDI ARDIANSYAH Basilius08" at bounding box center [772, 412] width 388 height 48
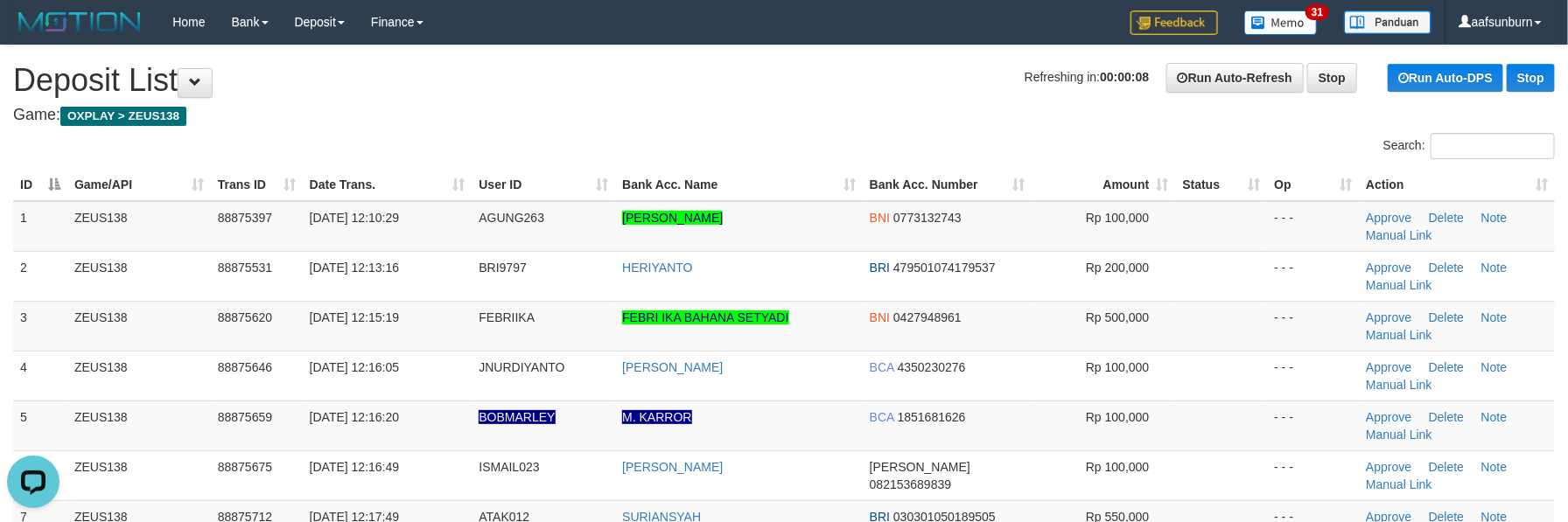
click at [871, 169] on th "Bank Acc. Number" at bounding box center [948, 184] width 170 height 32
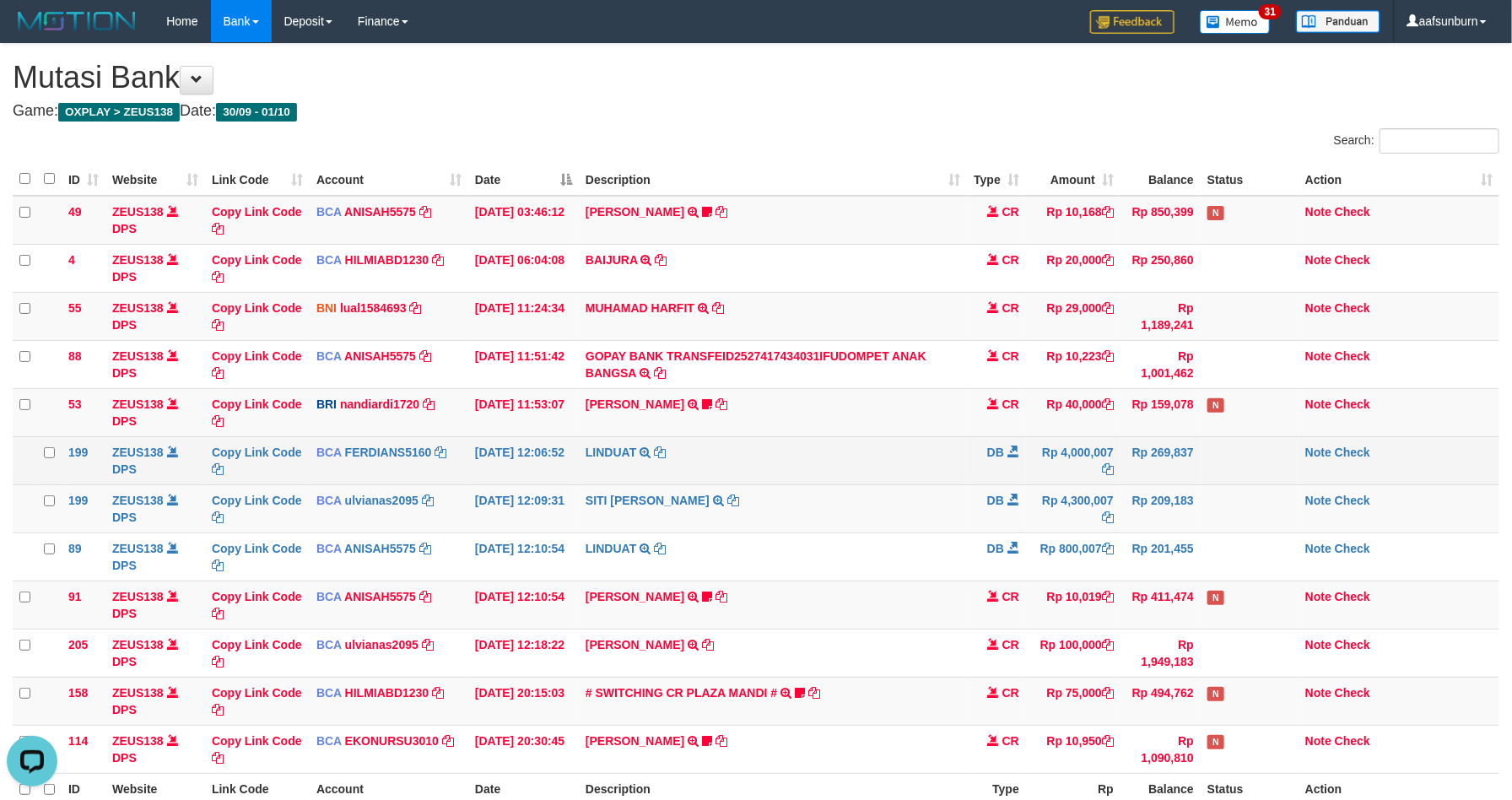
click at [975, 476] on td "DB" at bounding box center [996, 460] width 59 height 48
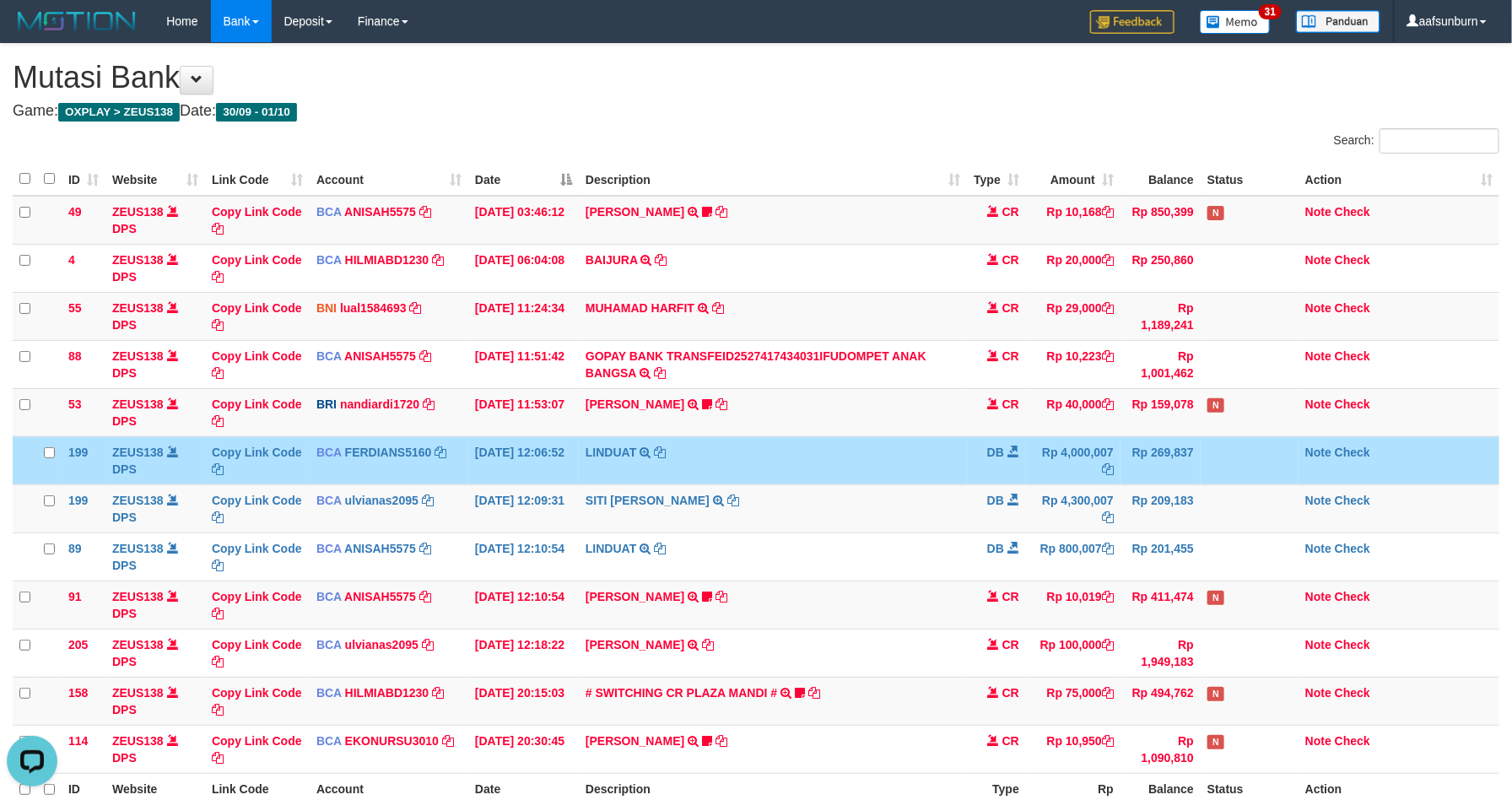
click at [972, 474] on td "DB" at bounding box center [996, 460] width 59 height 48
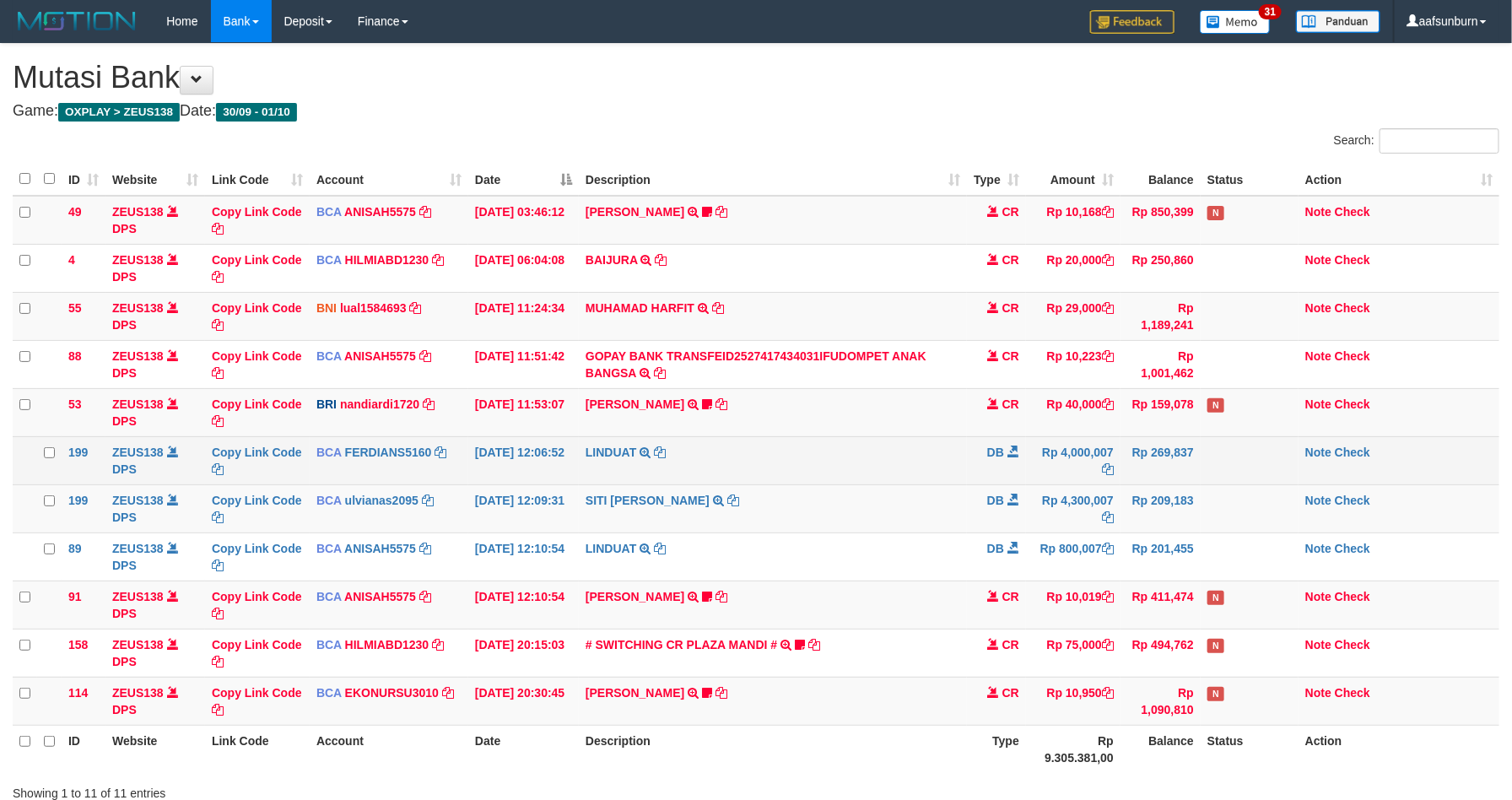
click at [1029, 469] on td "Rp 4,000,007" at bounding box center [1073, 460] width 94 height 48
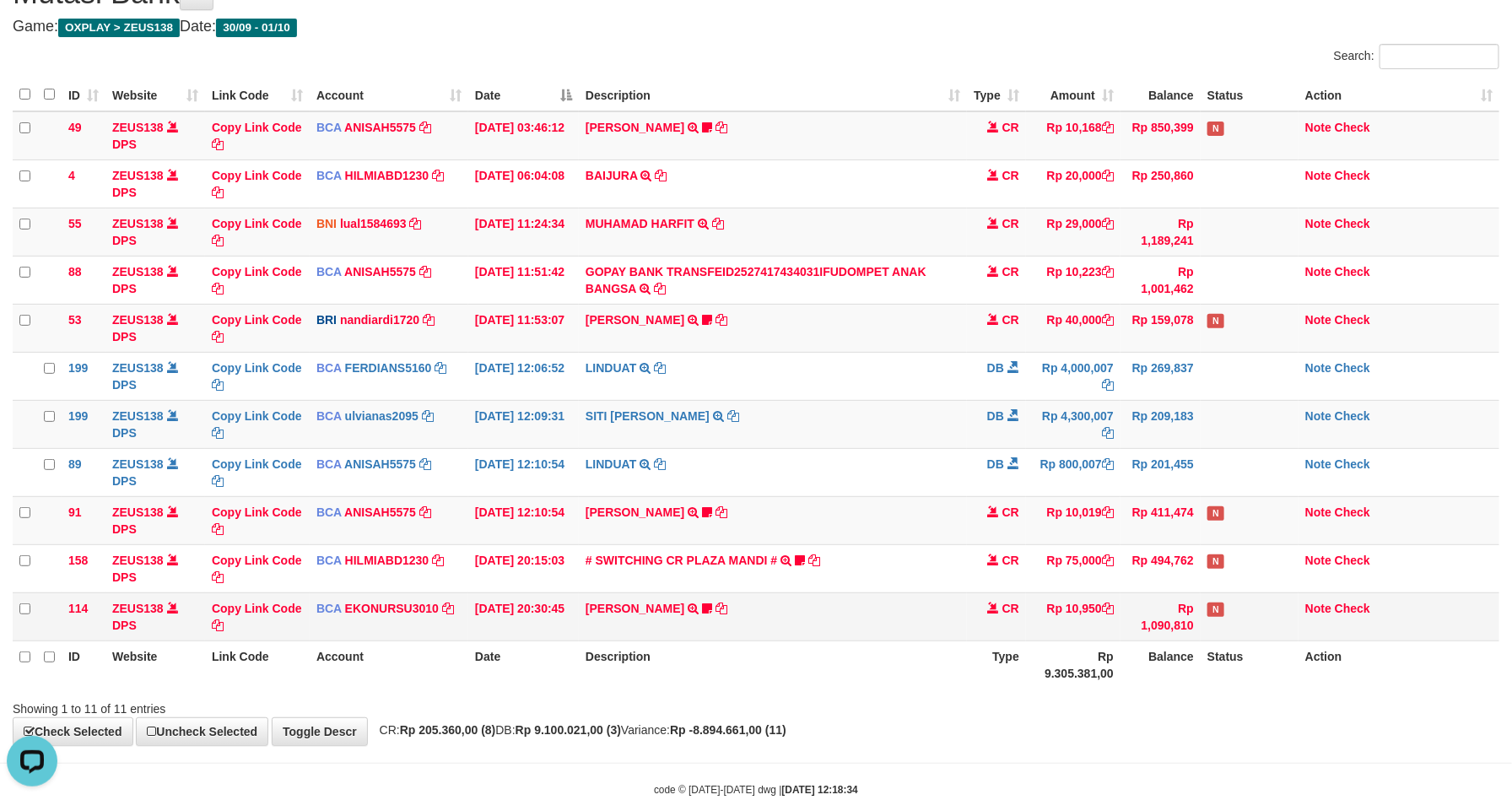
scroll to position [127, 0]
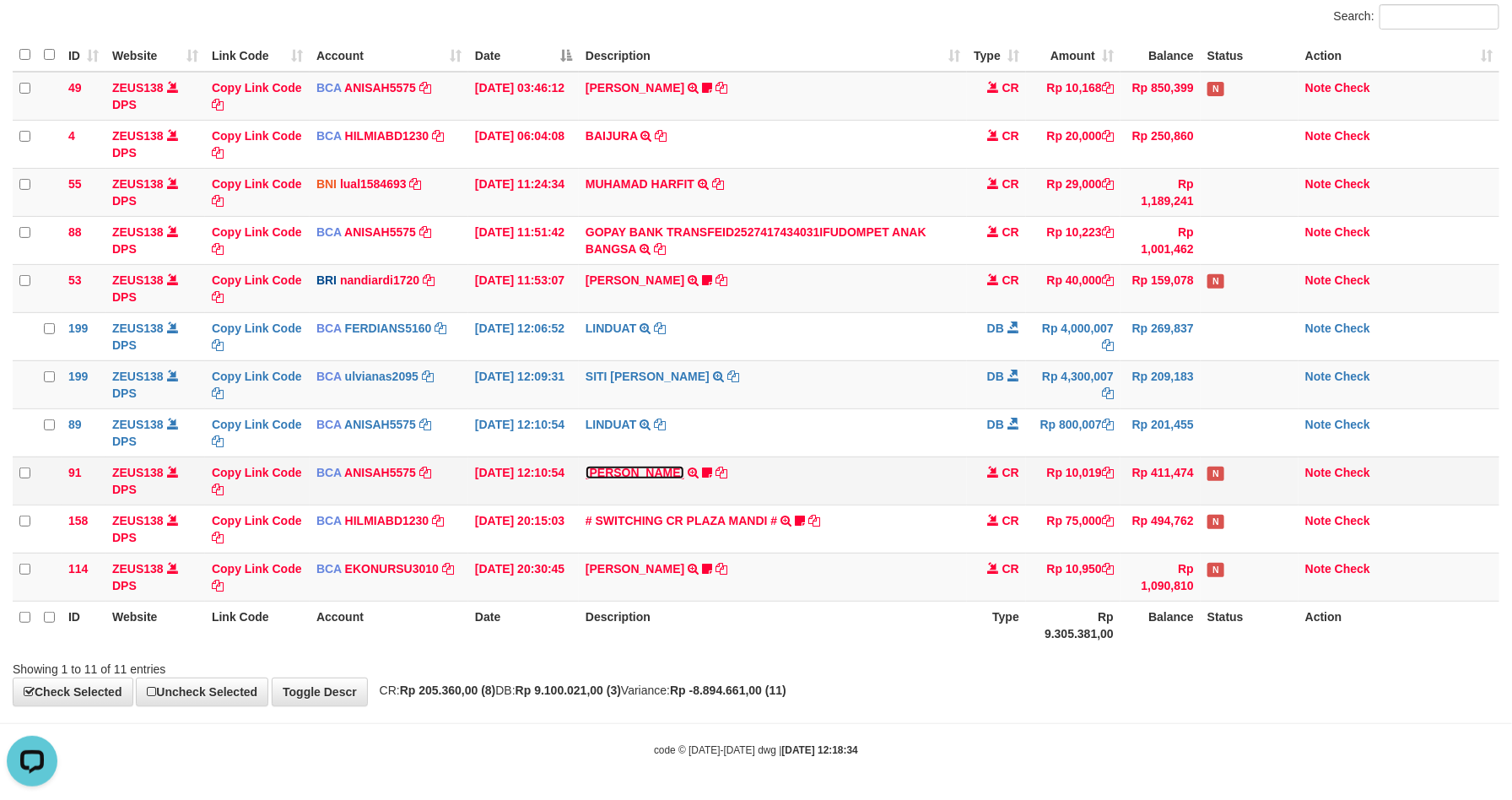
click at [617, 471] on link "[PERSON_NAME]" at bounding box center [635, 472] width 99 height 13
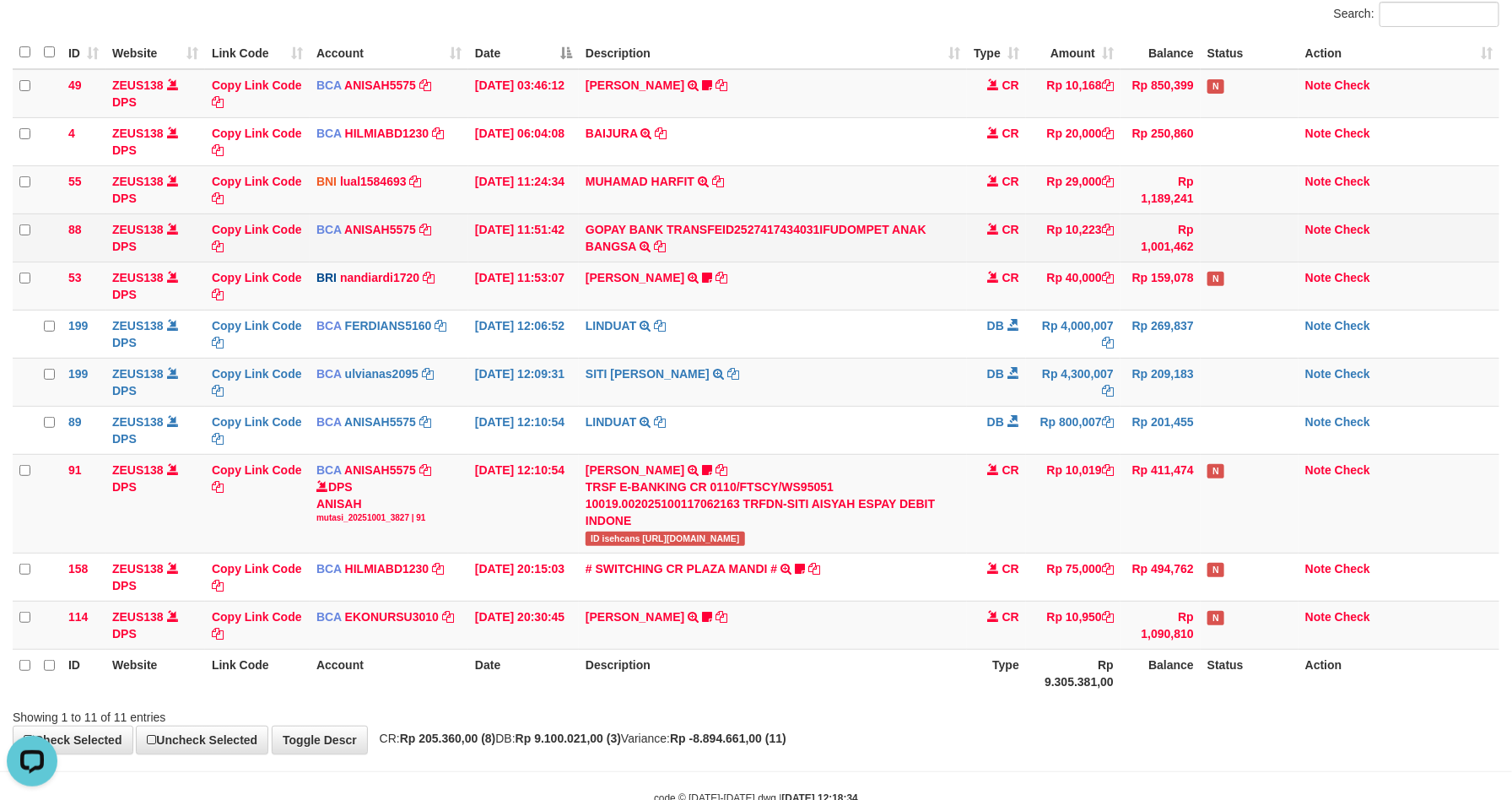
drag, startPoint x: 1044, startPoint y: 248, endPoint x: 1092, endPoint y: 247, distance: 48.0
click at [1057, 244] on td "Rp 10,223" at bounding box center [1073, 237] width 94 height 48
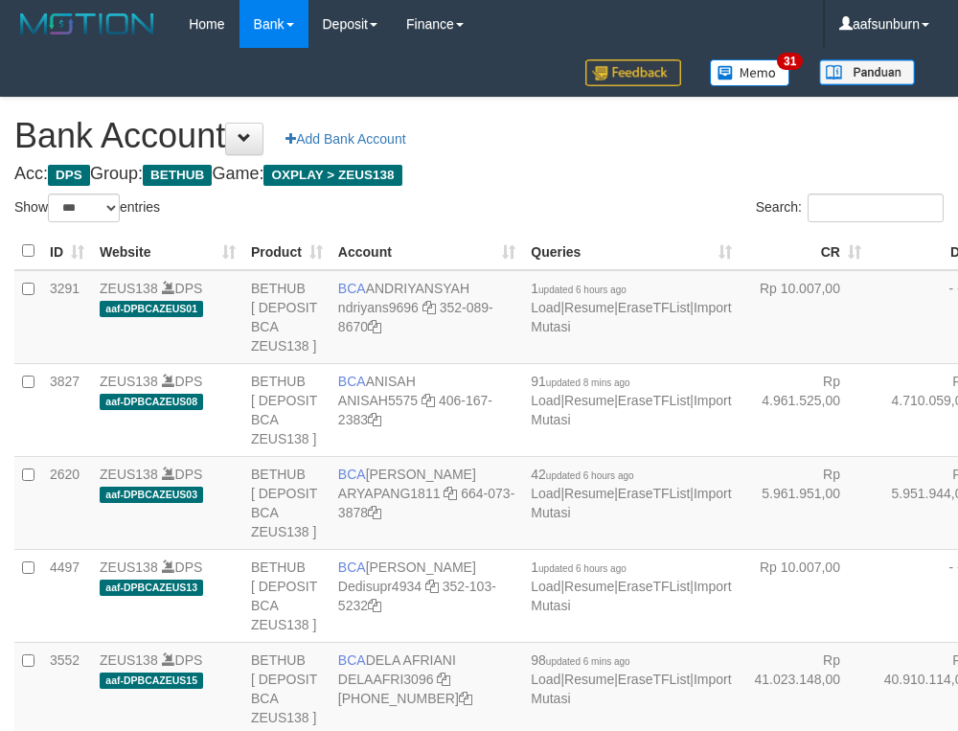
select select "***"
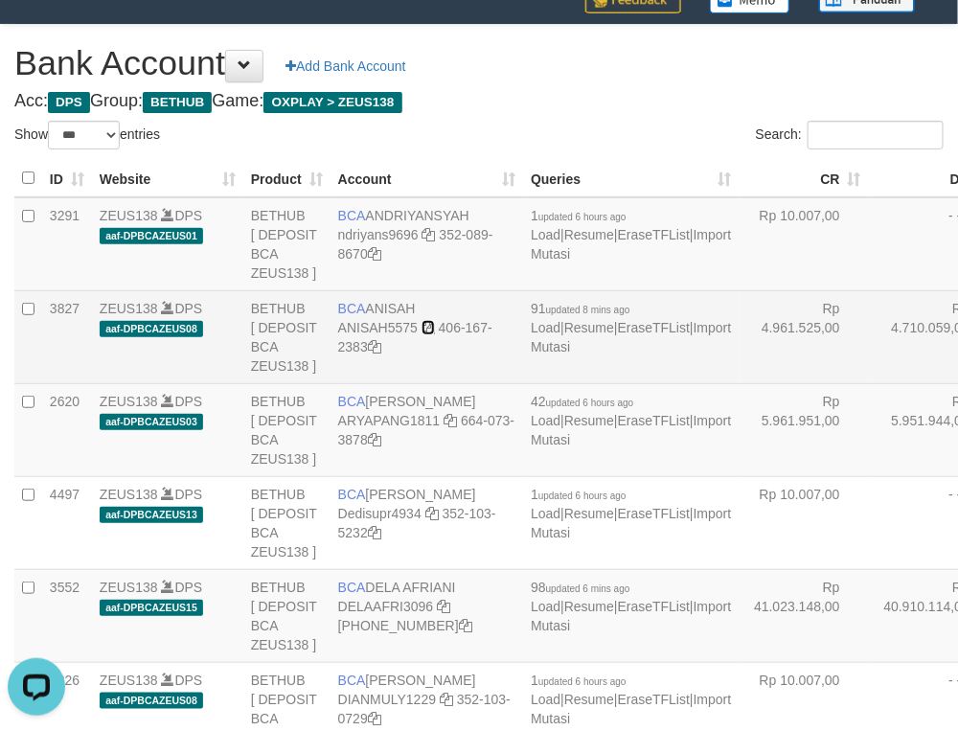
click at [428, 334] on icon at bounding box center [428, 327] width 13 height 13
click at [869, 383] on td "Rp 4.710.059,00" at bounding box center [933, 336] width 129 height 93
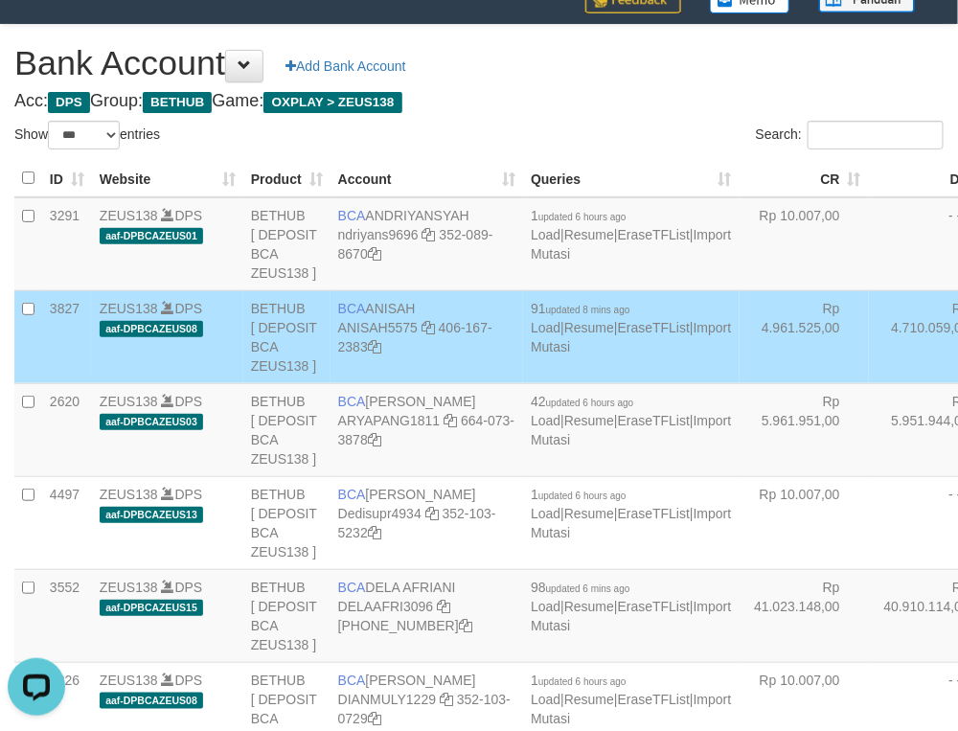
click at [531, 355] on span "91 updated 8 mins ago Load | Resume | EraseTFList | Import Mutasi" at bounding box center [631, 328] width 200 height 54
click at [531, 355] on link "Import Mutasi" at bounding box center [631, 337] width 200 height 34
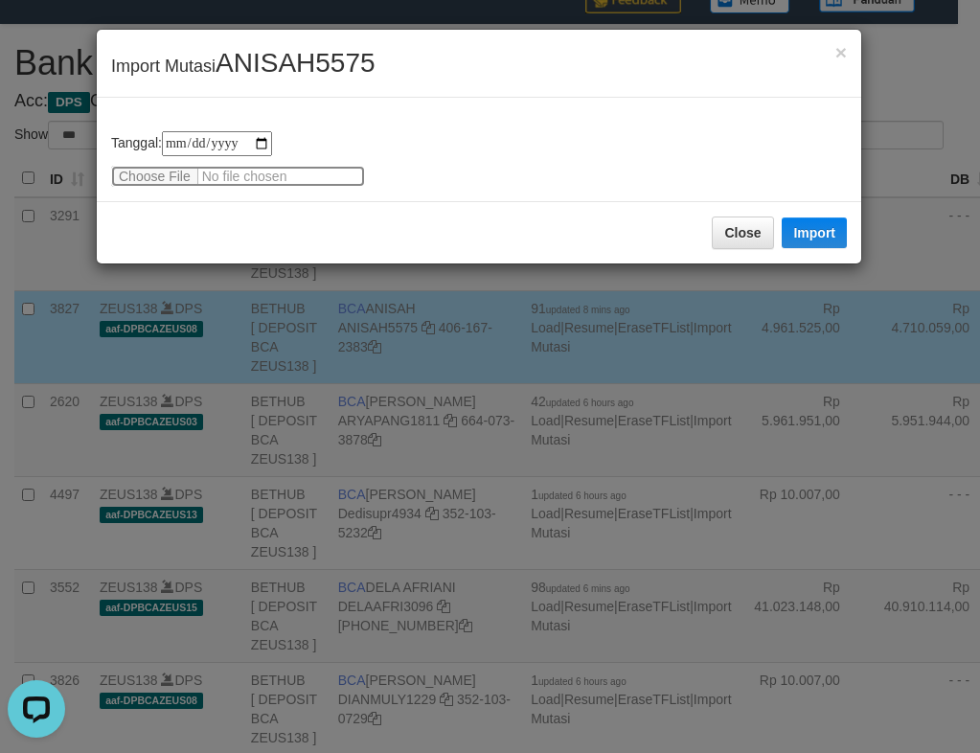
click at [168, 171] on input "file" at bounding box center [238, 176] width 254 height 21
type input "**********"
click at [805, 222] on button "Import" at bounding box center [814, 233] width 65 height 31
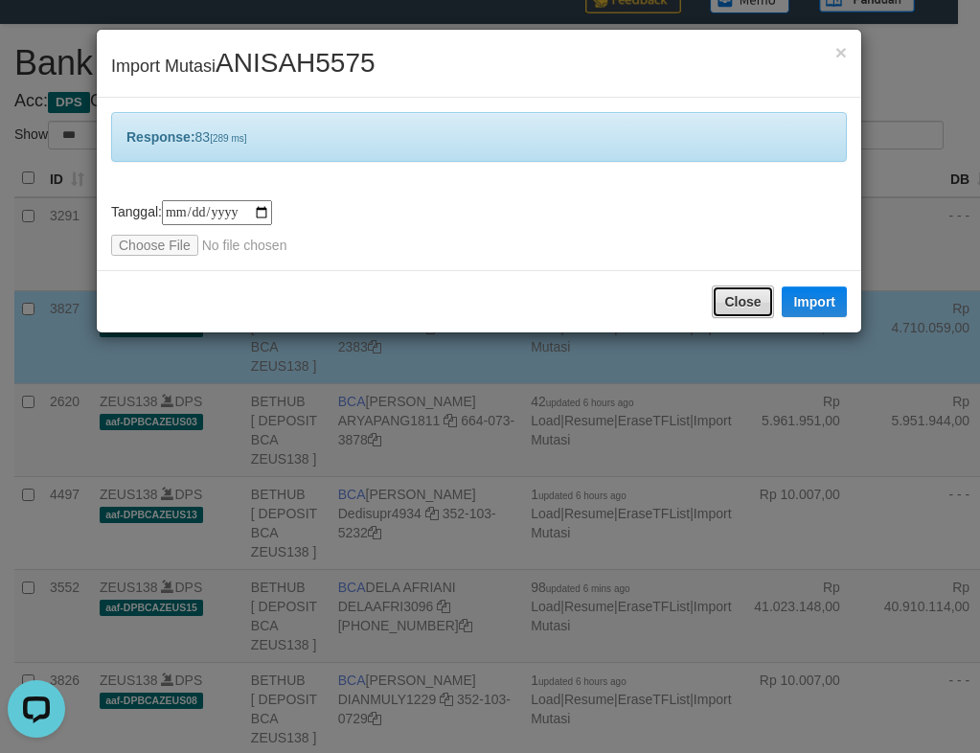
click at [753, 296] on button "Close" at bounding box center [742, 302] width 61 height 33
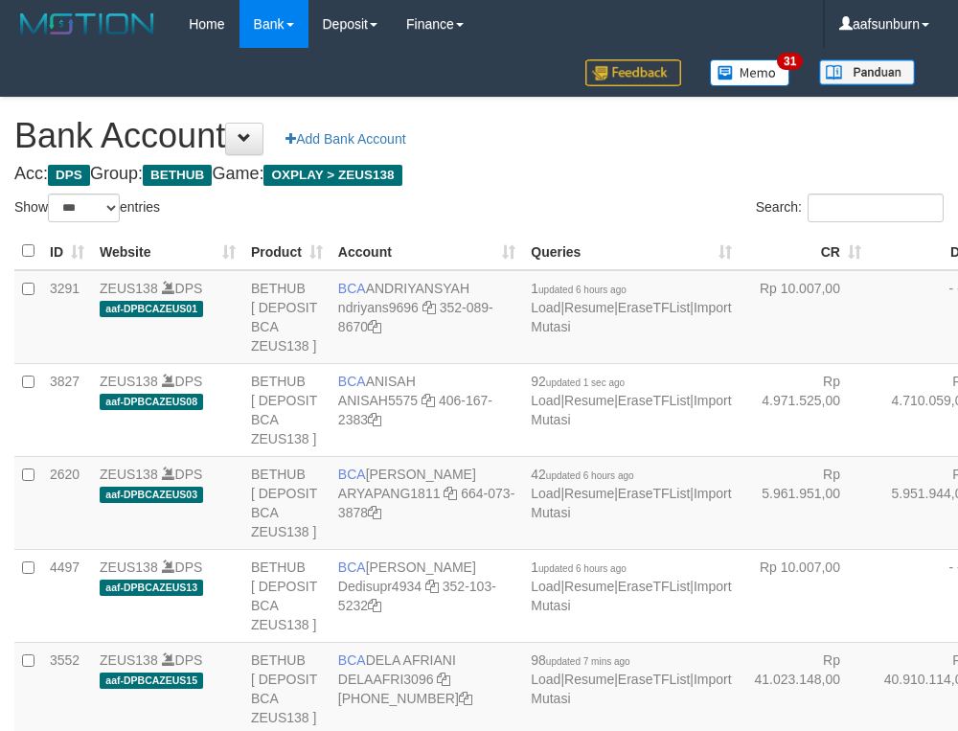
select select "***"
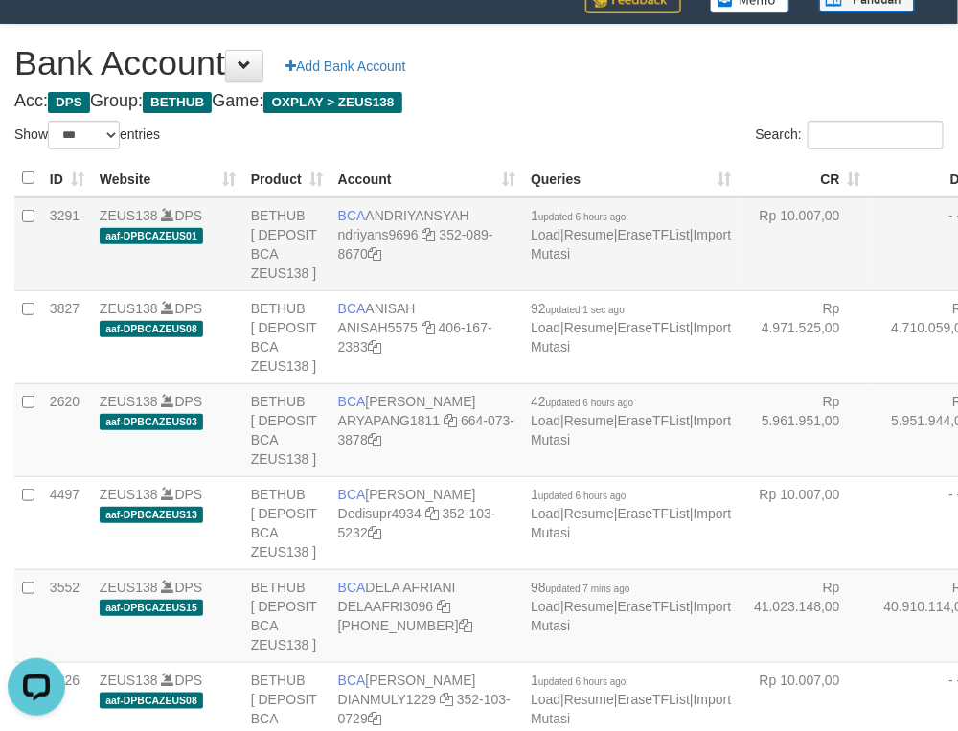
click at [869, 286] on td "- - -" at bounding box center [933, 244] width 129 height 94
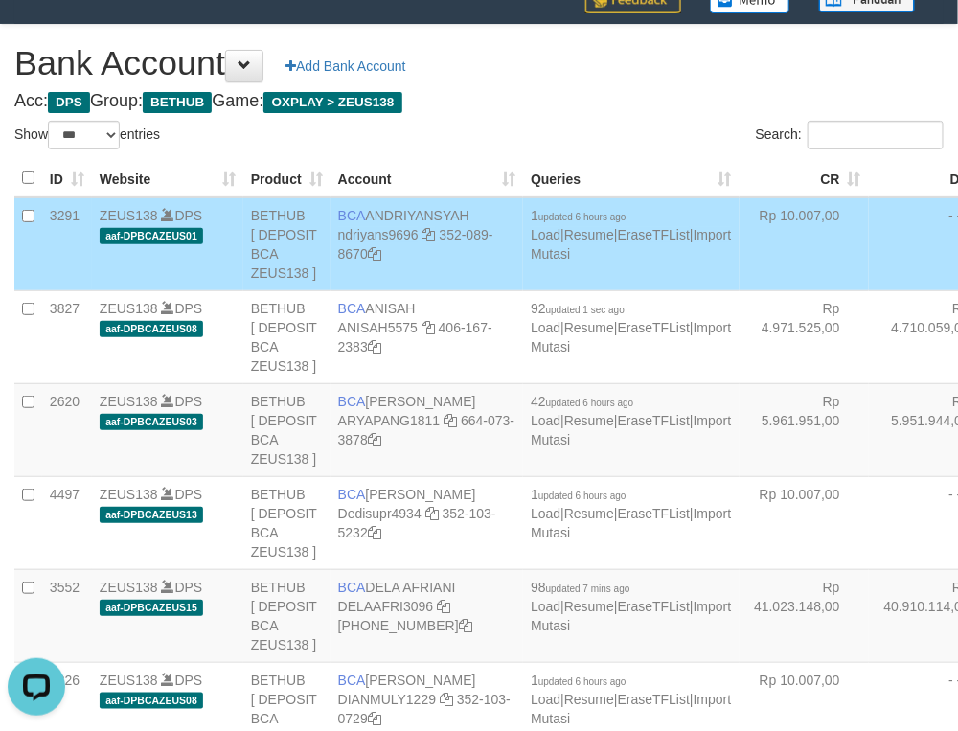
click at [869, 286] on td "- - -" at bounding box center [933, 244] width 129 height 94
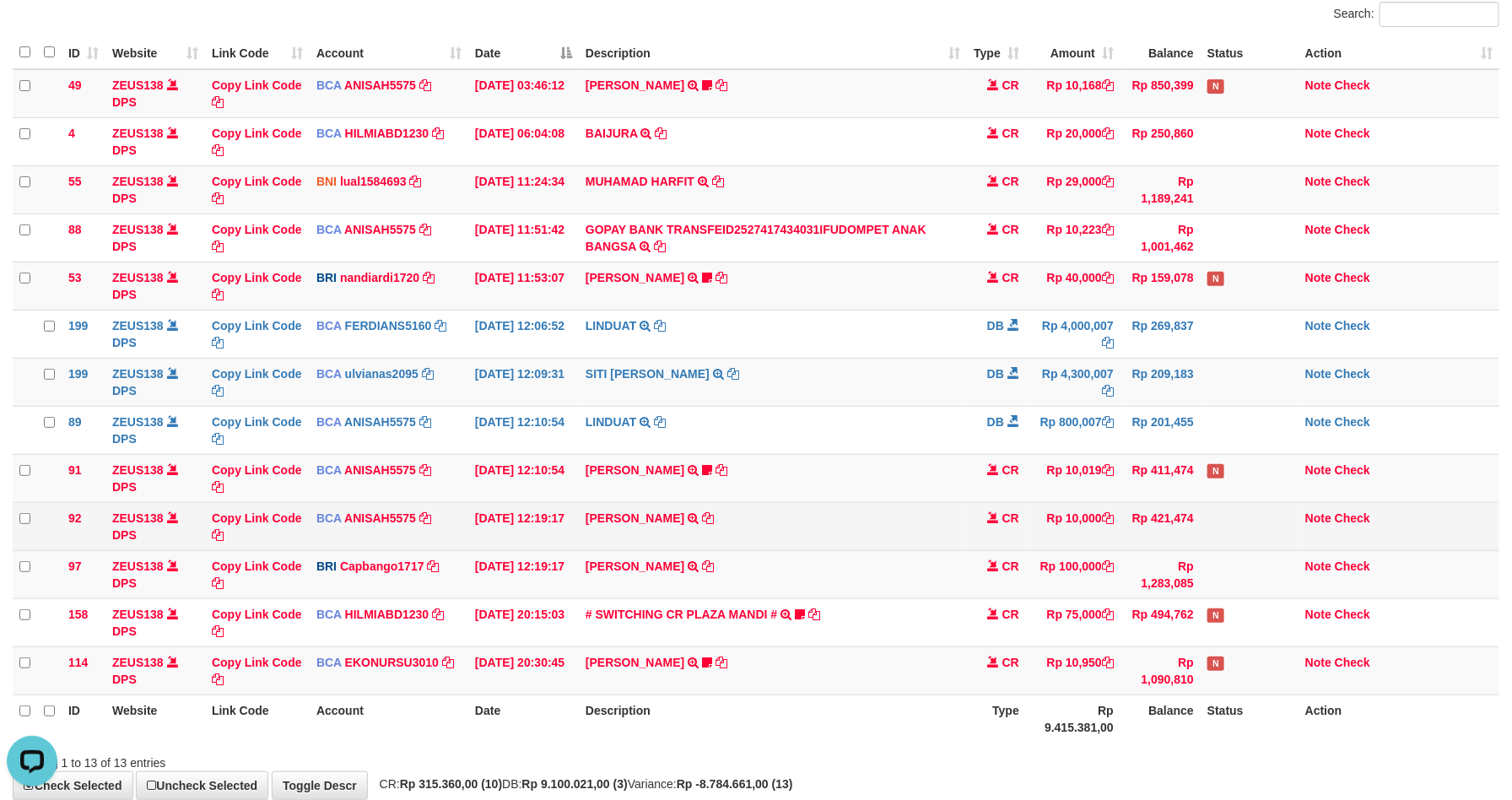
click at [953, 516] on td "TYAS PRATOMO TRSF E-BANKING CR 0110/FTSCY/WS95051 10000.002025100138738753 TRFD…" at bounding box center [772, 526] width 388 height 48
click at [611, 520] on link "TYAS PRATOMO" at bounding box center [635, 518] width 99 height 13
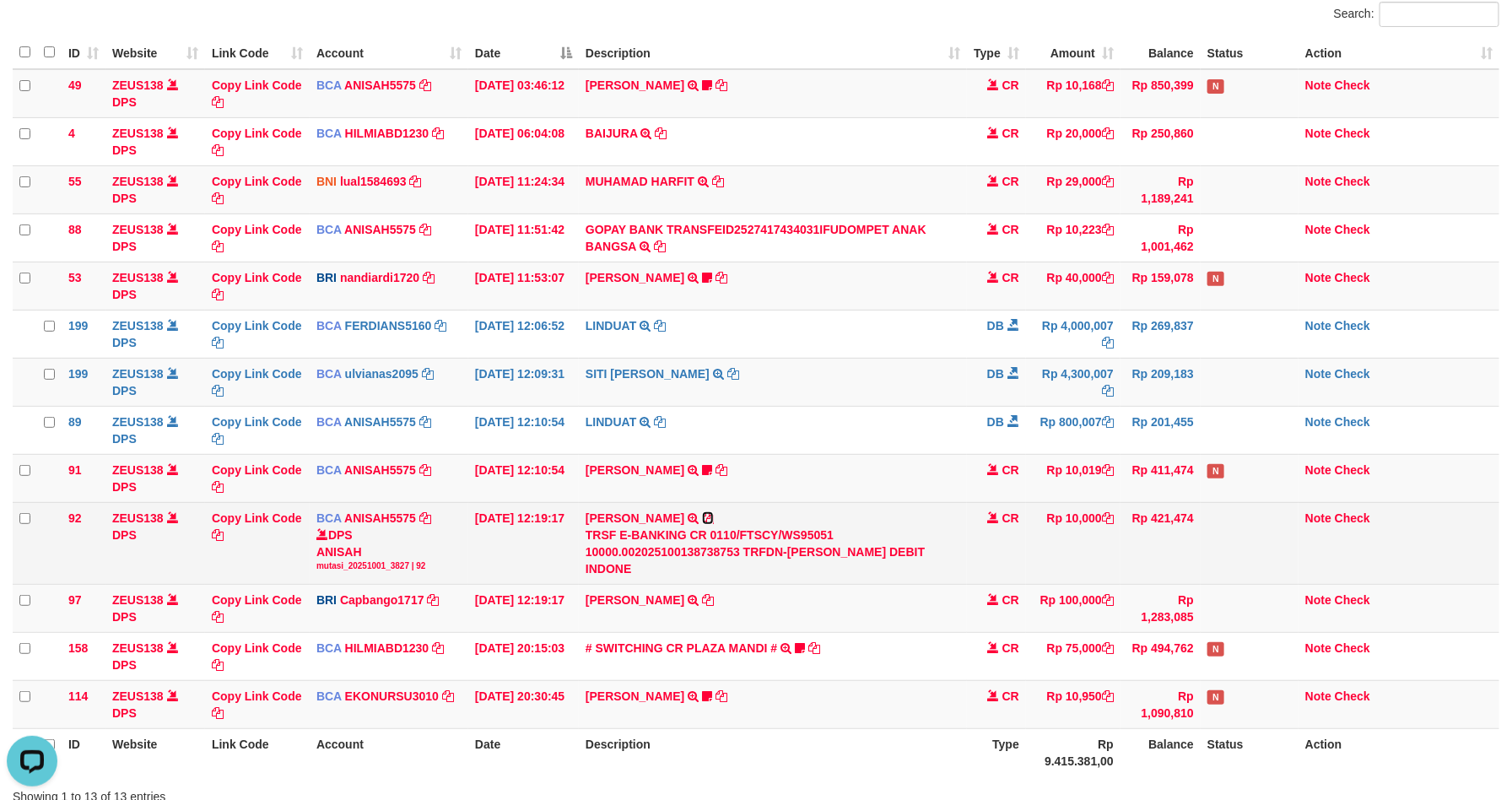
click at [704, 522] on icon at bounding box center [707, 518] width 11 height 11
drag, startPoint x: 1317, startPoint y: 519, endPoint x: 1320, endPoint y: 532, distance: 13.3
click at [1317, 519] on link "Note" at bounding box center [1318, 518] width 26 height 13
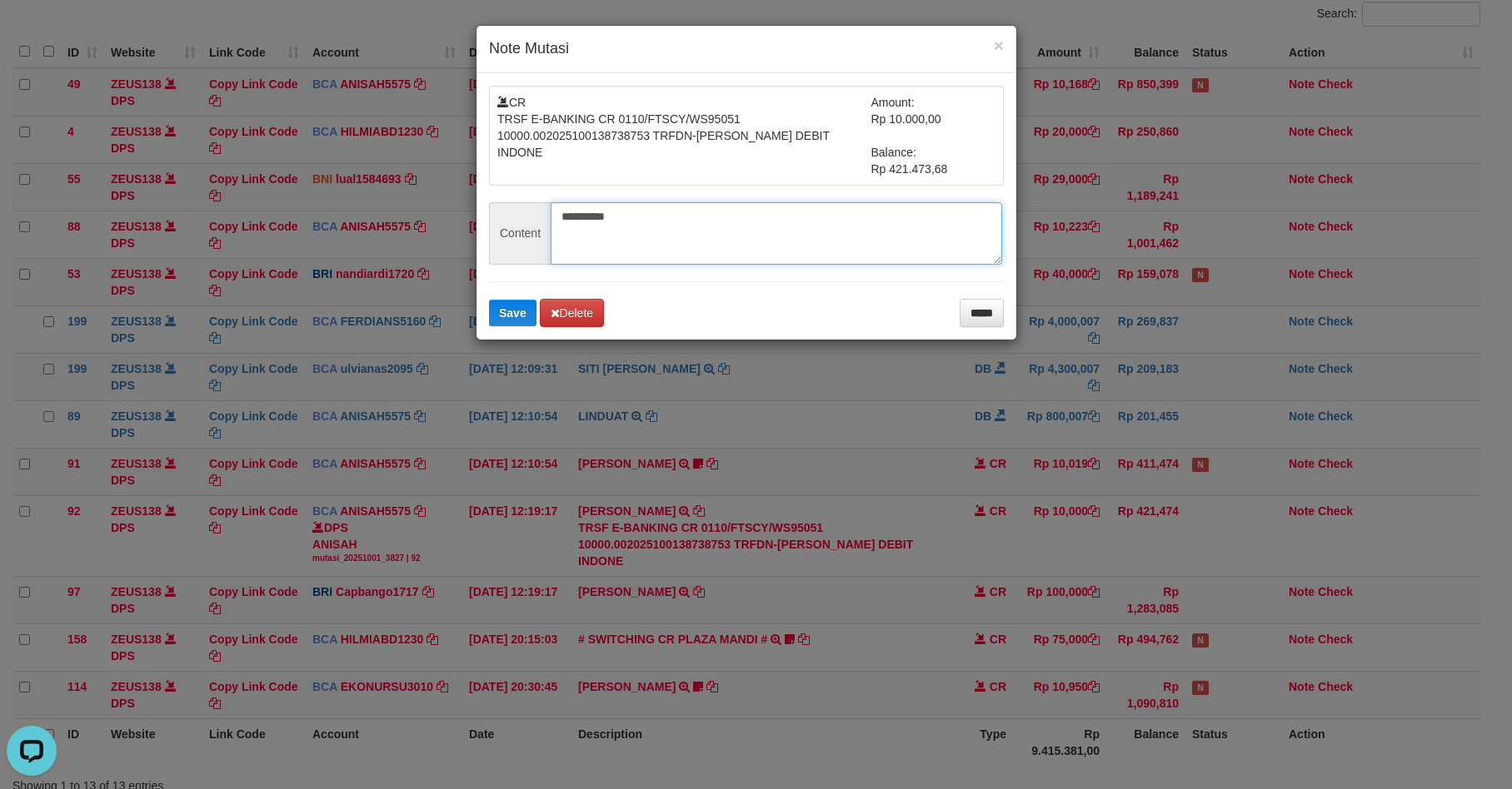
paste textarea "**********"
click at [689, 242] on textarea "**********" at bounding box center [776, 234] width 451 height 63
type textarea "**********"
click at [960, 321] on input "*****" at bounding box center [982, 313] width 44 height 29
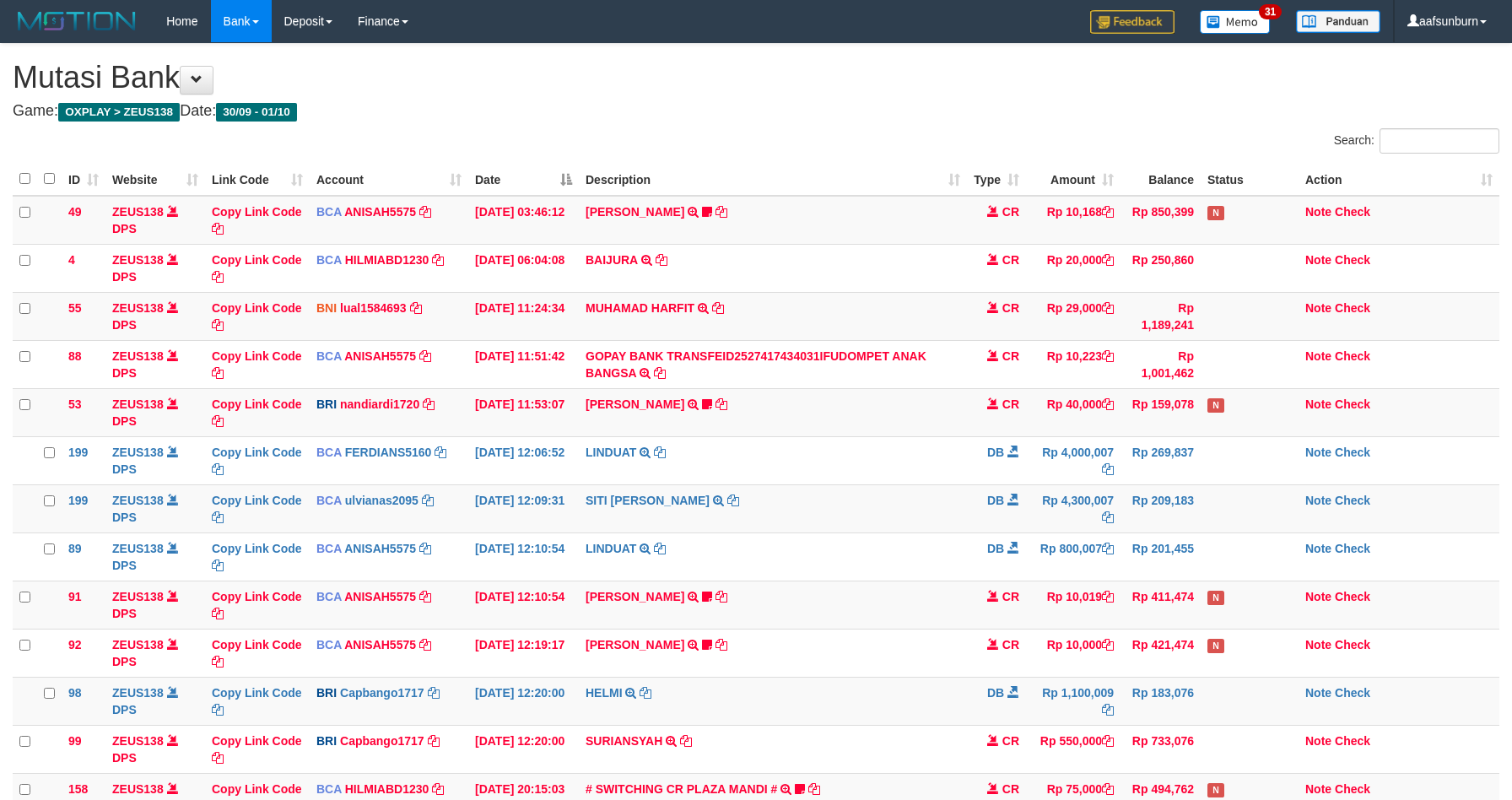
scroll to position [188, 0]
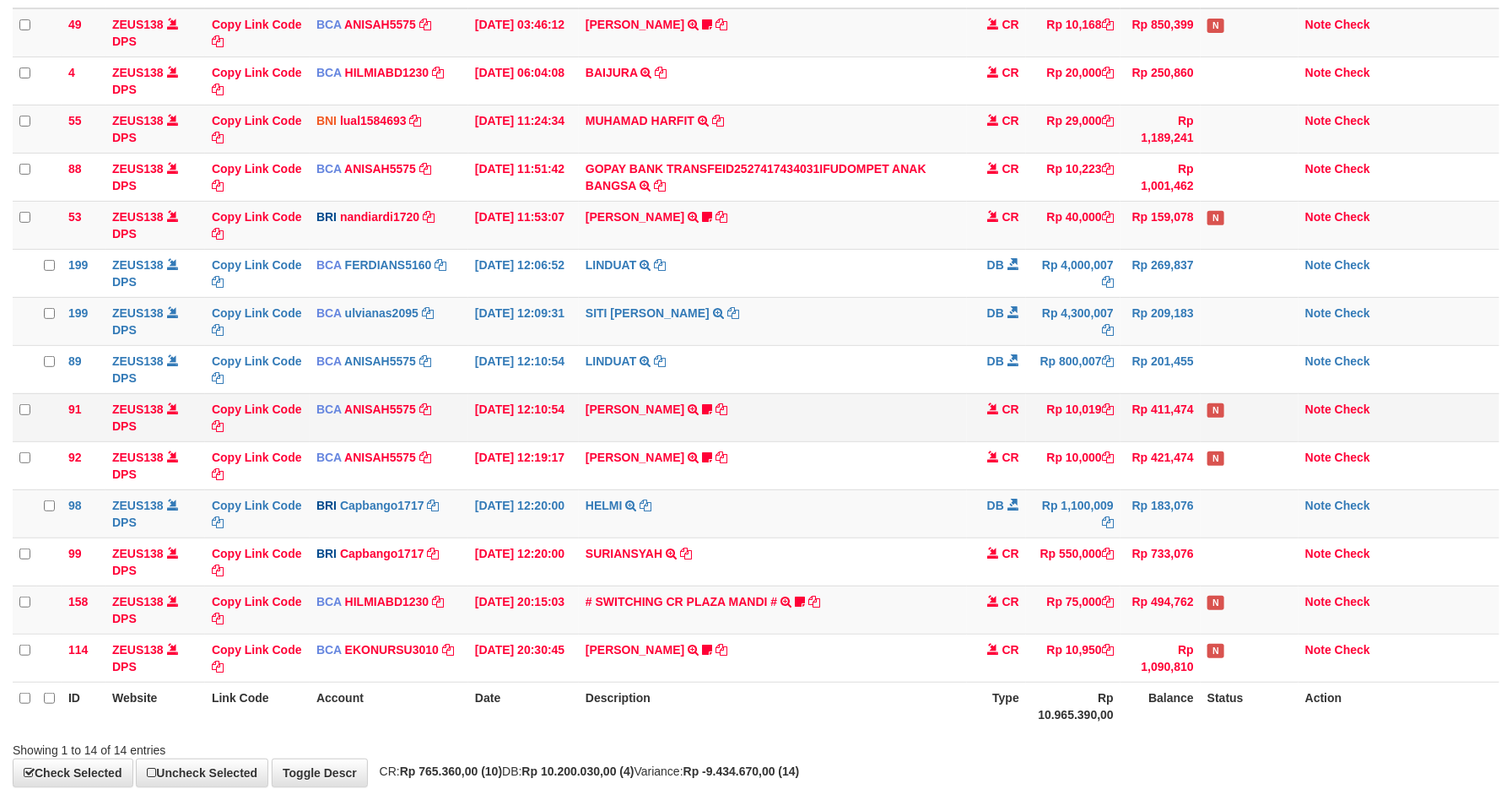
click at [950, 405] on td "SITI AISYAH TRSF E-BANKING CR 0110/FTSCY/WS95051 10019.002025100117062163 TRFDN…" at bounding box center [772, 418] width 388 height 48
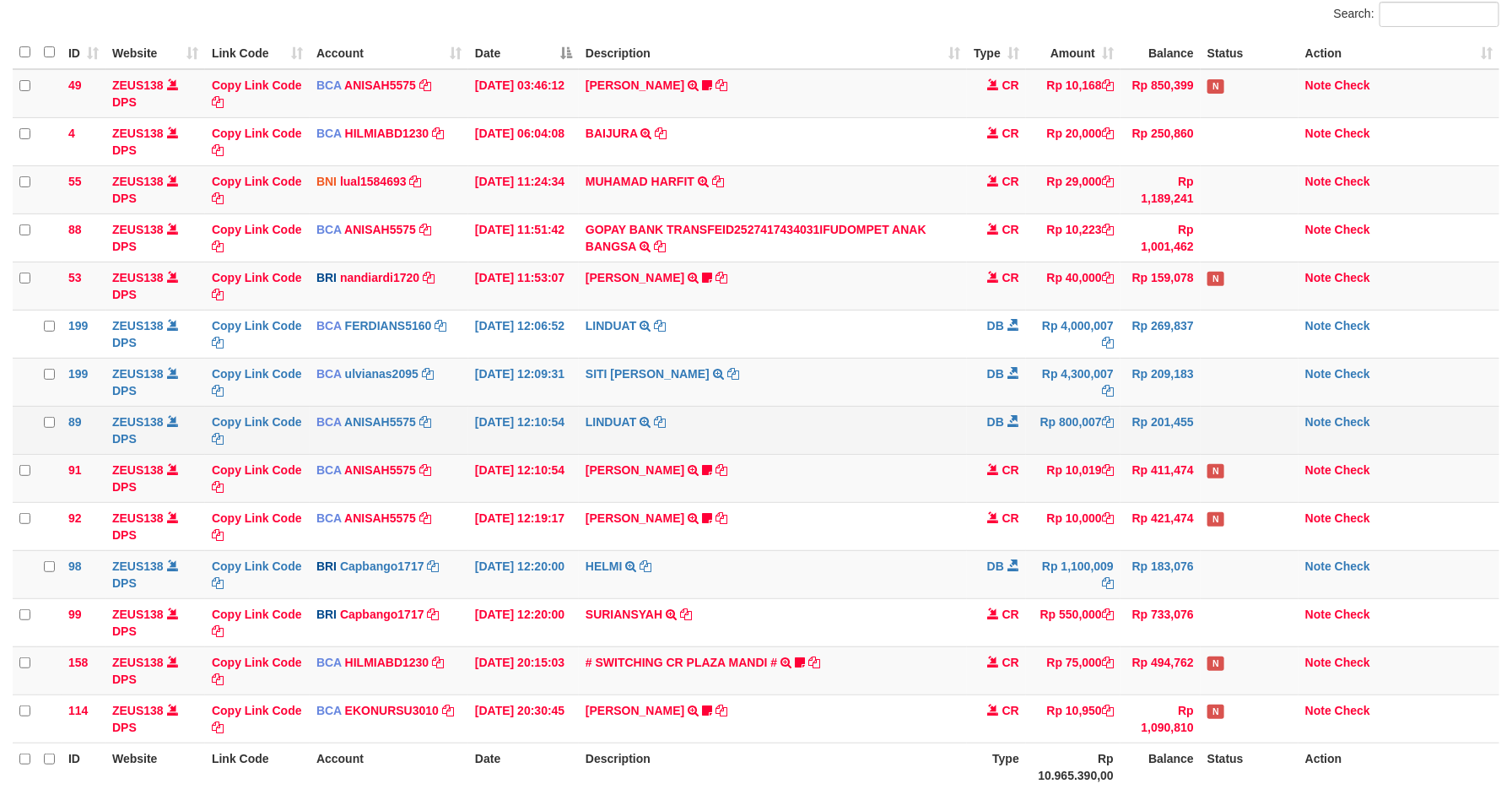
click at [985, 446] on td "DB" at bounding box center [996, 430] width 59 height 48
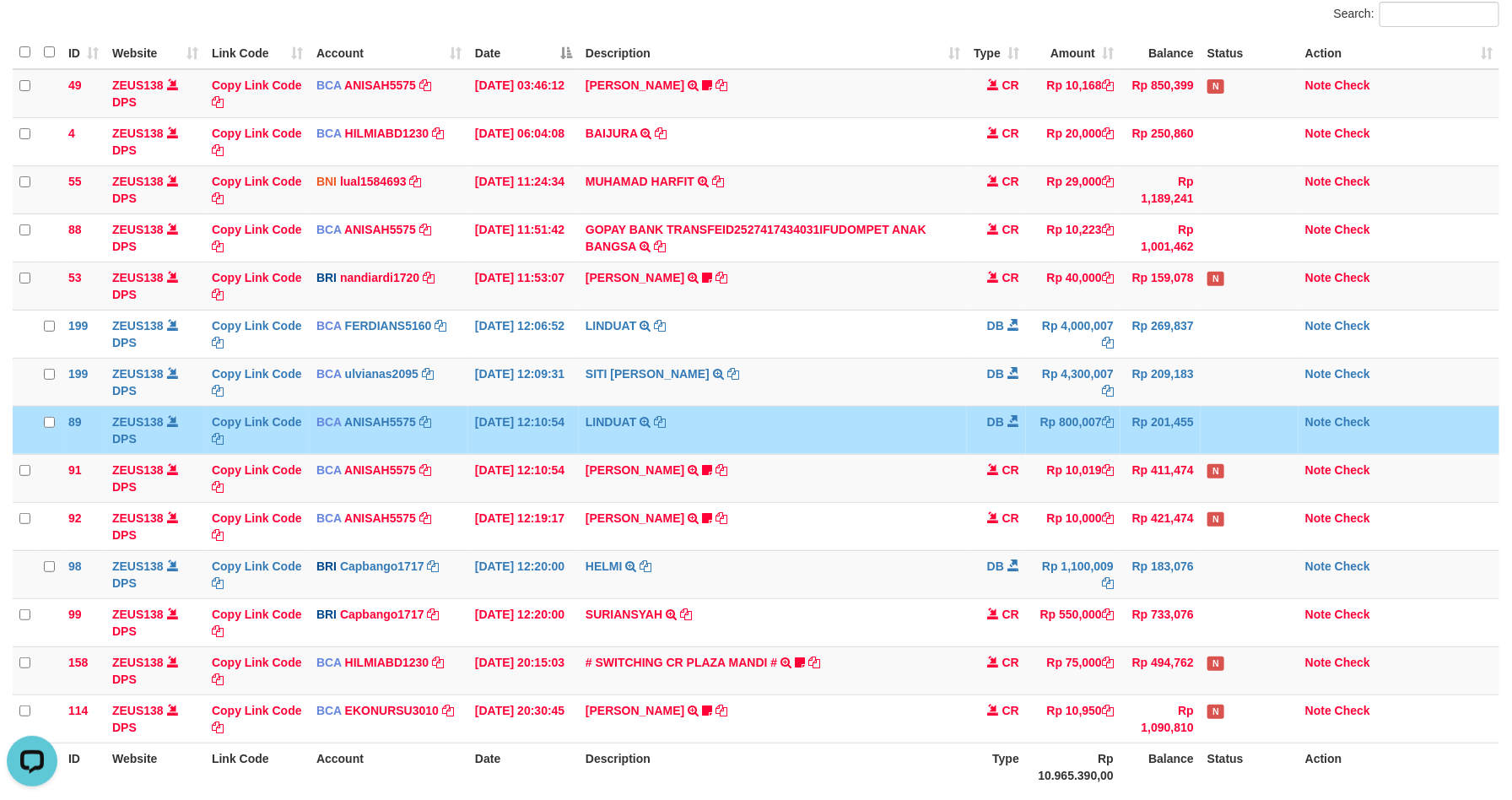
scroll to position [0, 0]
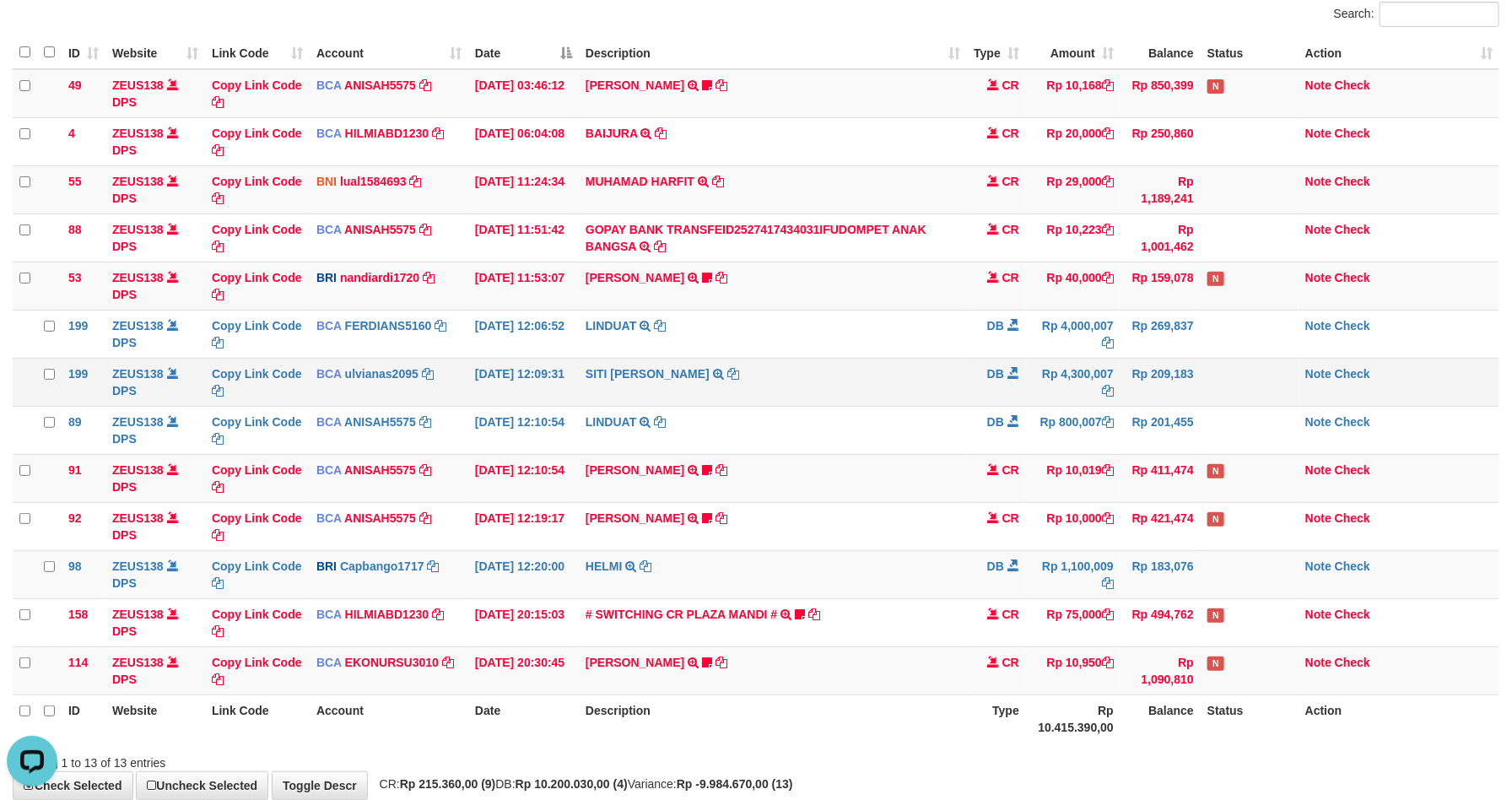
click at [775, 393] on td "SITI [PERSON_NAME] TRSF E-BANKING DB 0110/FTSCY/WS95031 4300007.00SITI [PERSON_…" at bounding box center [772, 381] width 388 height 48
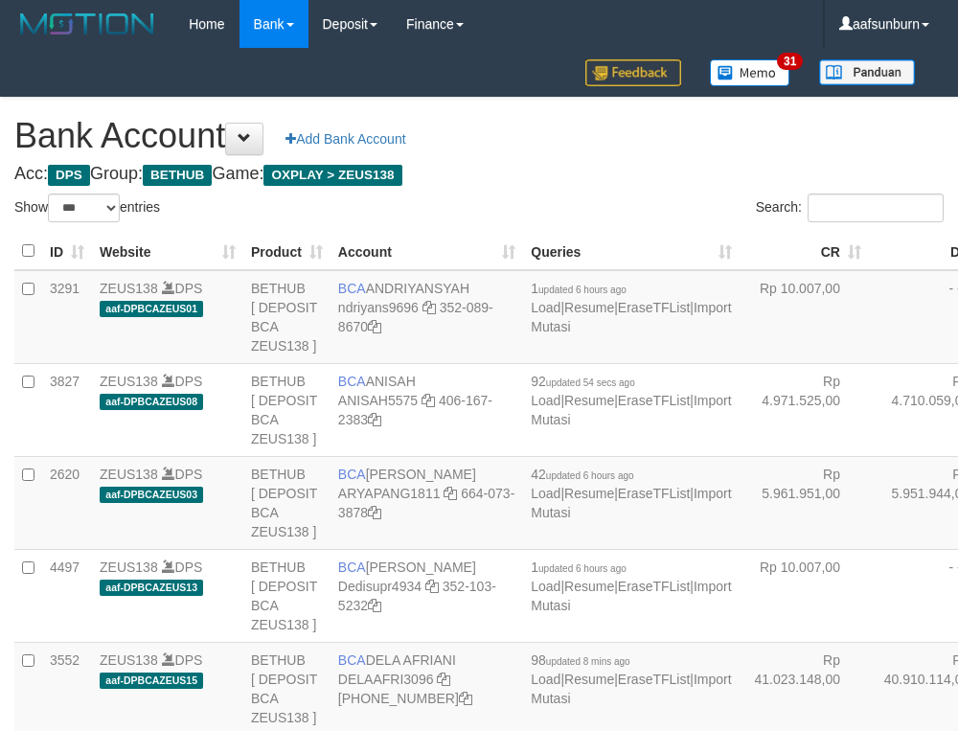
select select "***"
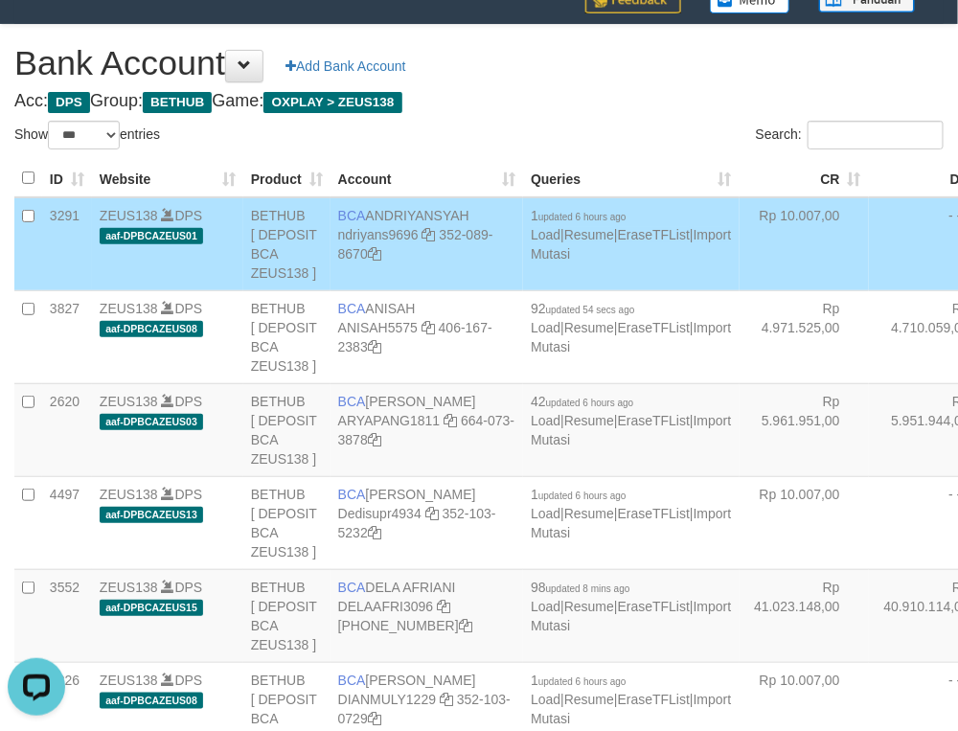
scroll to position [4226, 0]
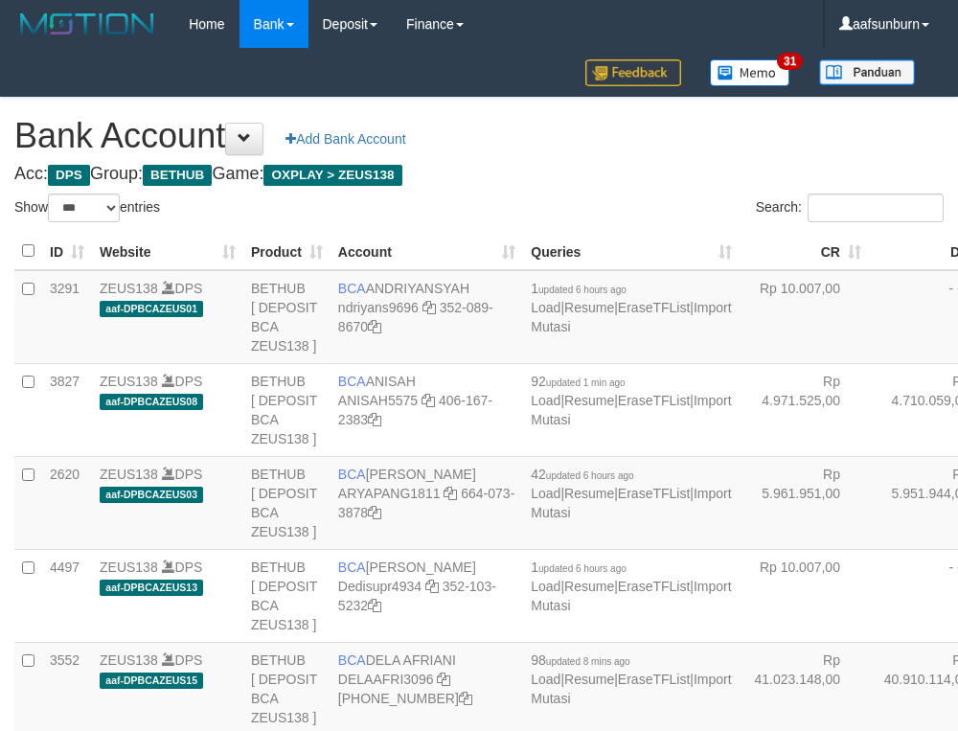
select select "***"
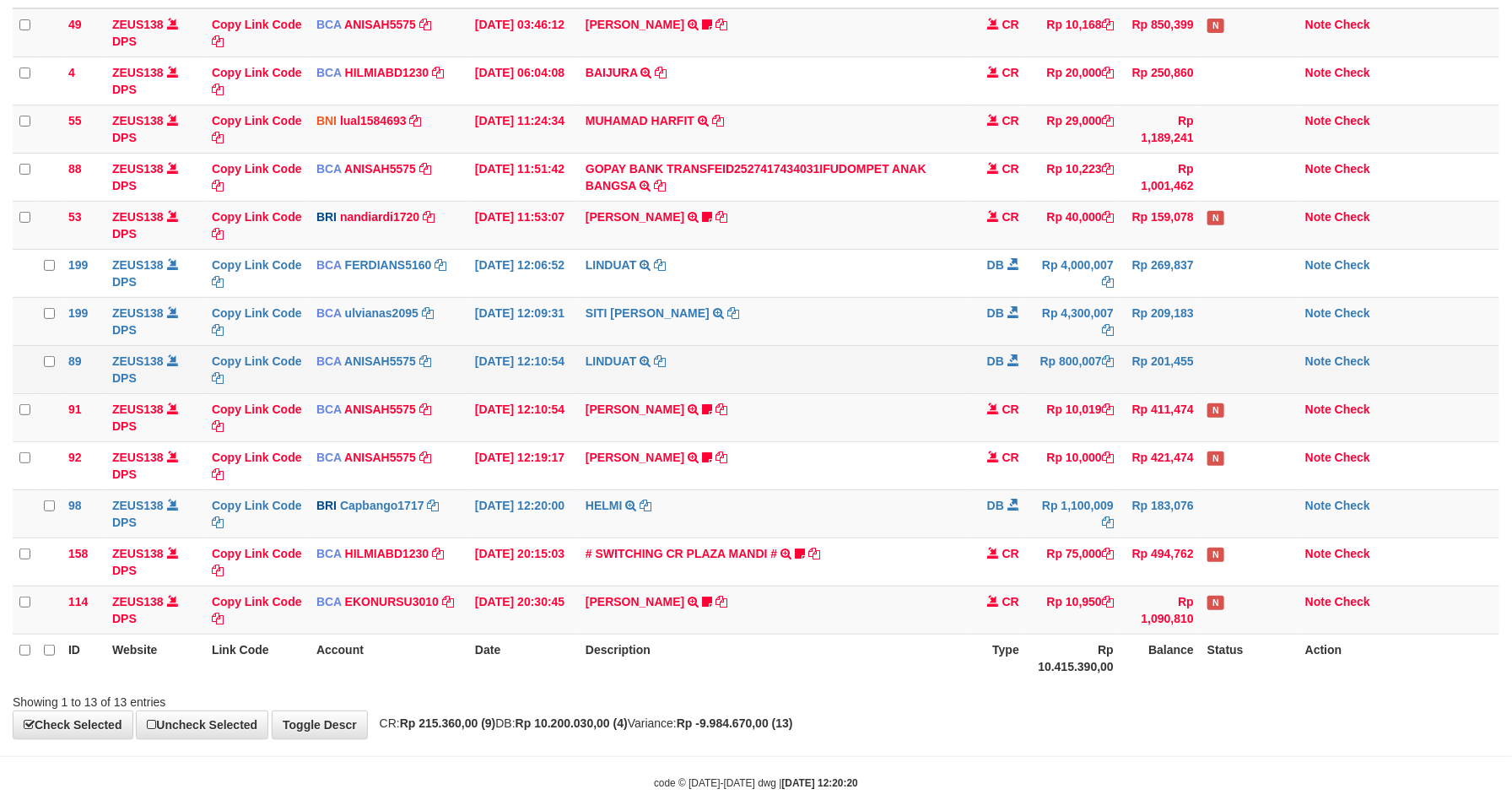
scroll to position [127, 0]
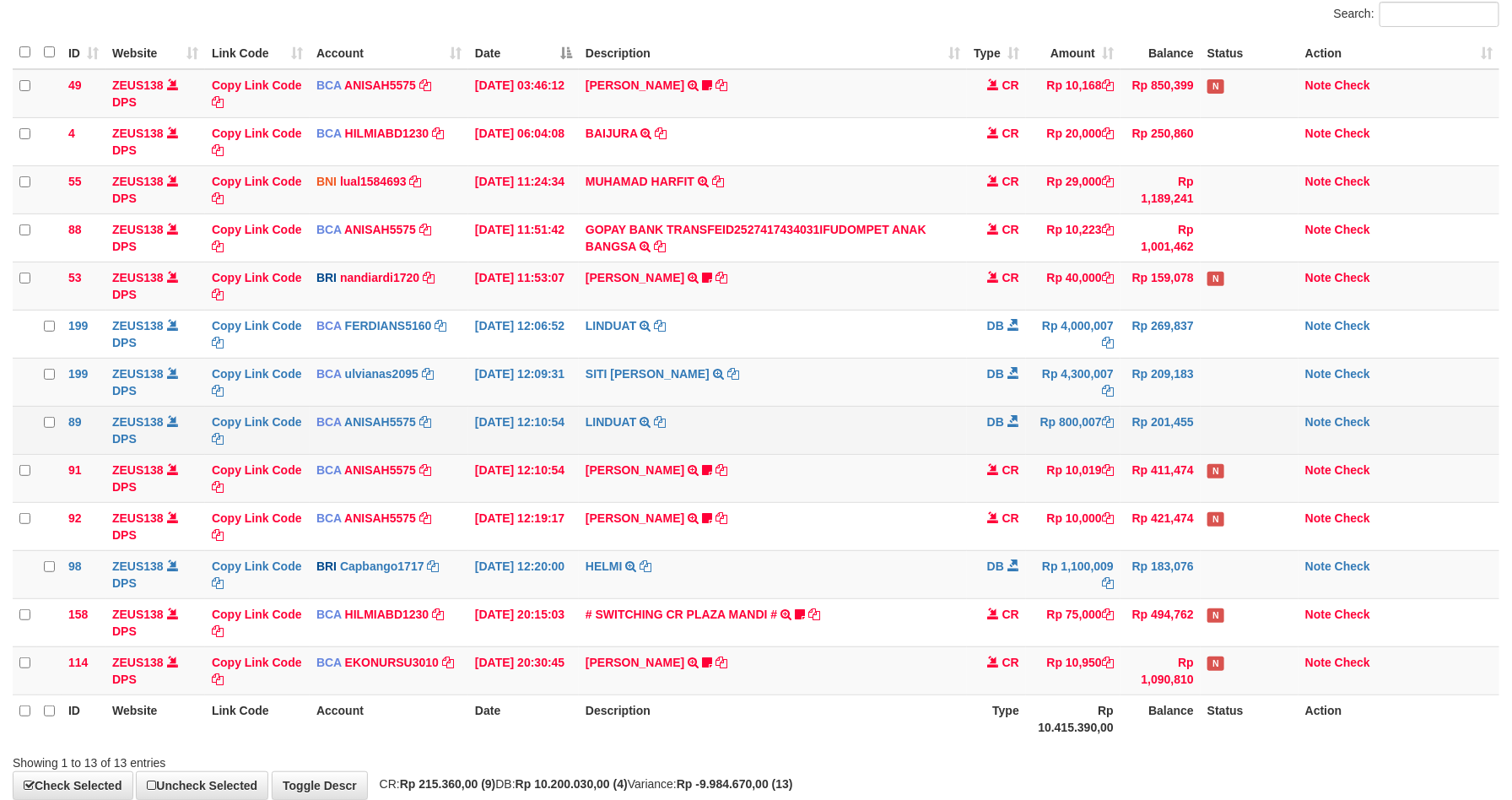
click at [1015, 451] on td "DB" at bounding box center [996, 430] width 59 height 48
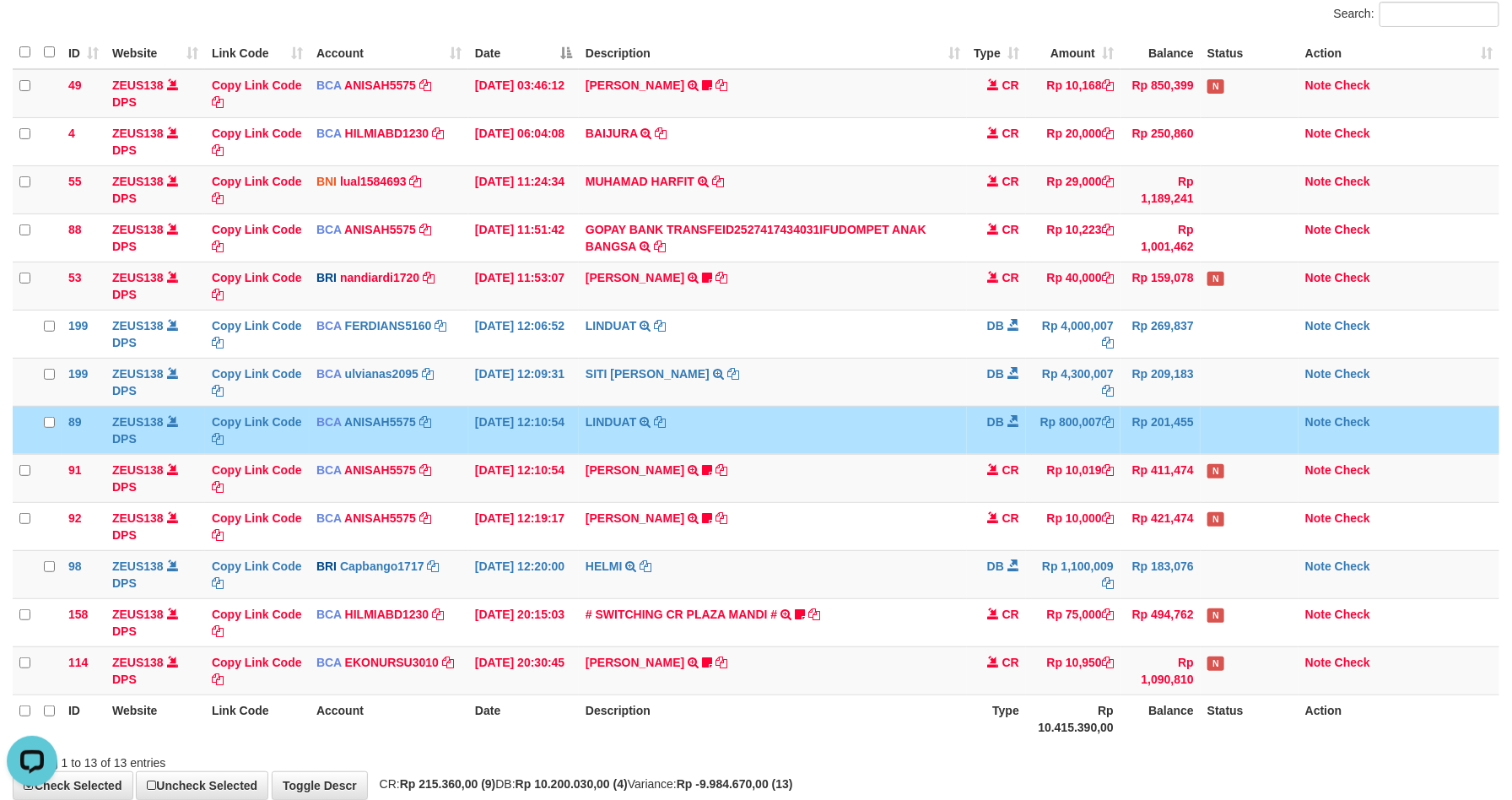
scroll to position [0, 0]
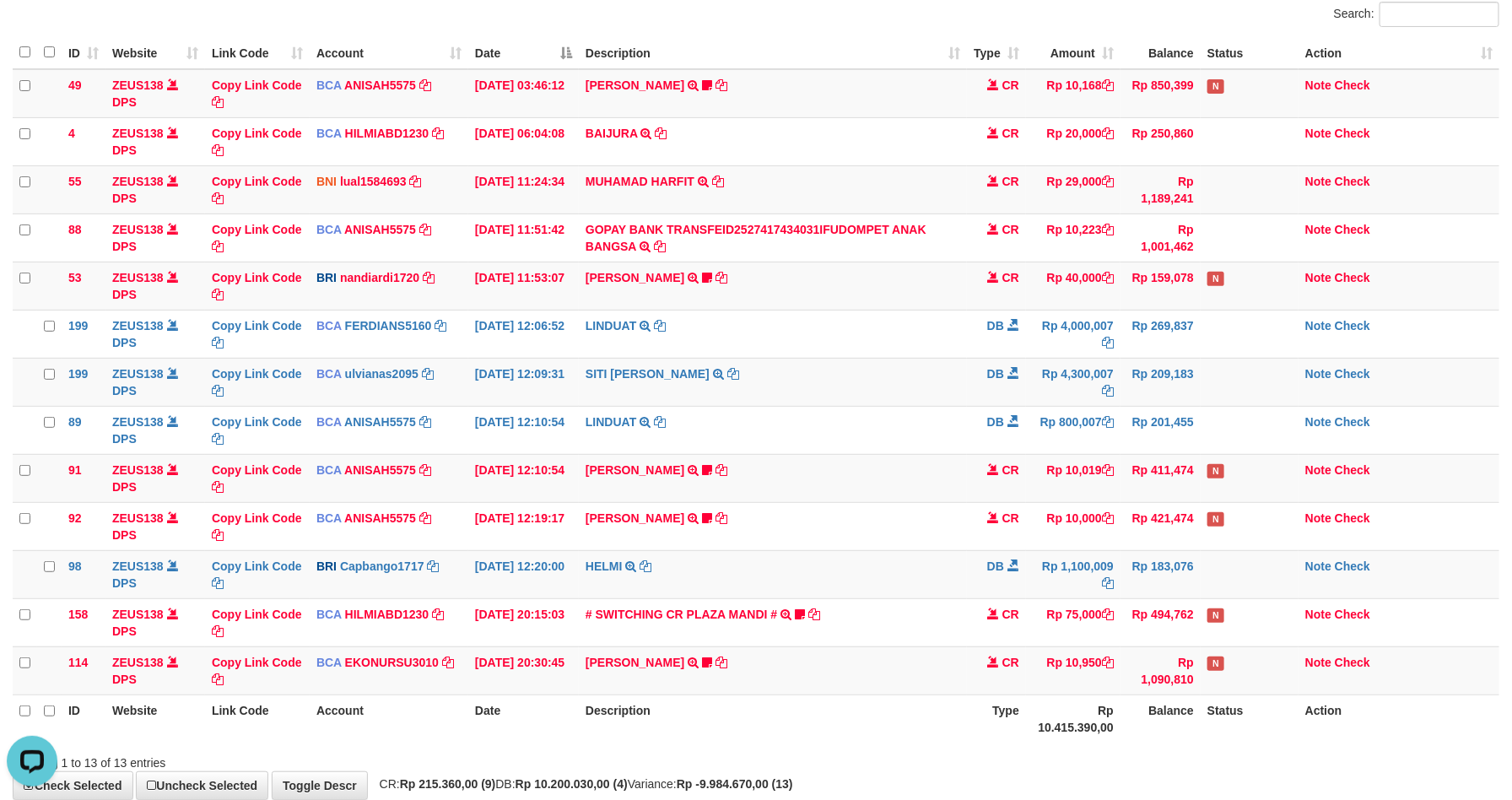
click at [1162, 779] on div "**********" at bounding box center [756, 358] width 1512 height 882
drag, startPoint x: 1161, startPoint y: 767, endPoint x: 1200, endPoint y: 775, distance: 39.8
click at [1161, 765] on div "Showing 1 to 13 of 13 entries" at bounding box center [756, 759] width 1512 height 24
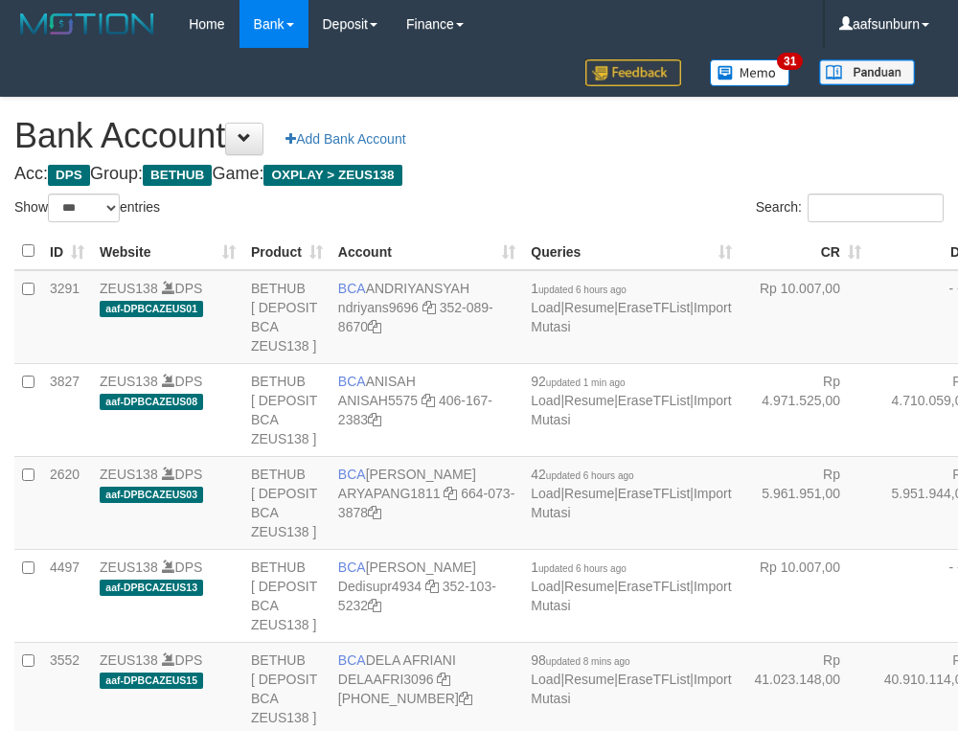
select select "***"
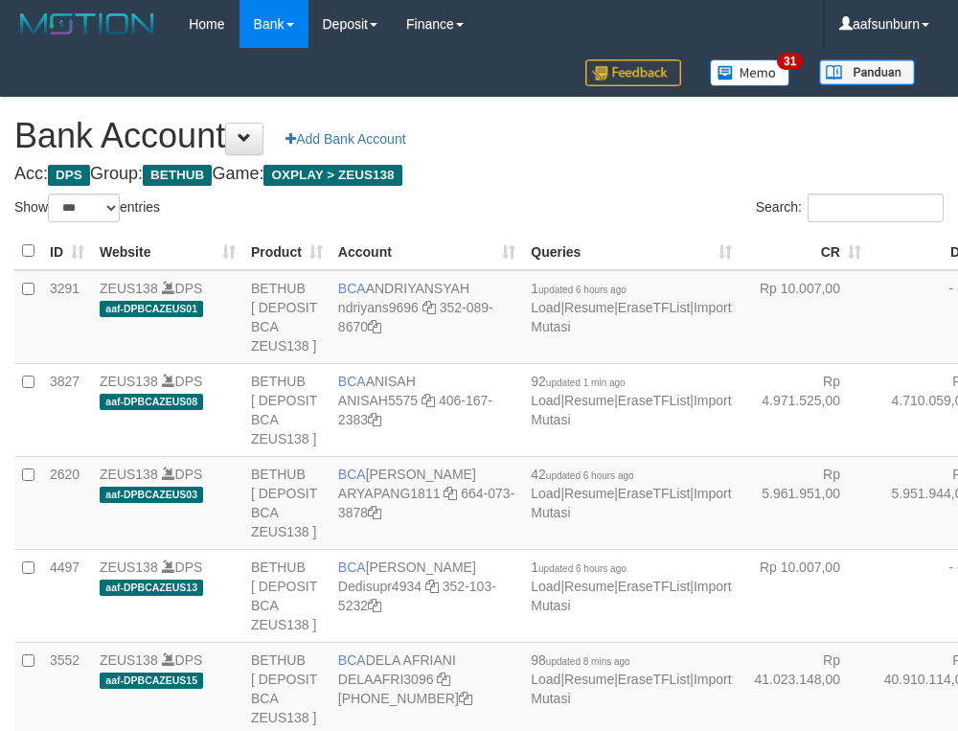
select select "***"
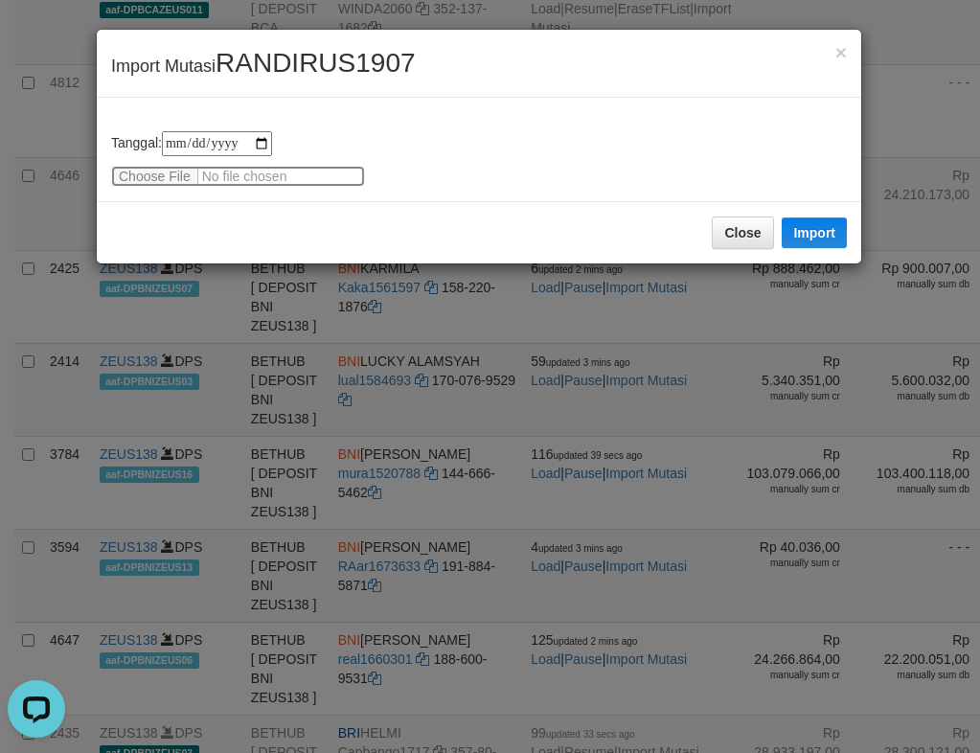
click at [145, 171] on input "file" at bounding box center [238, 176] width 254 height 21
type input "**********"
click at [835, 230] on button "Import" at bounding box center [814, 233] width 65 height 31
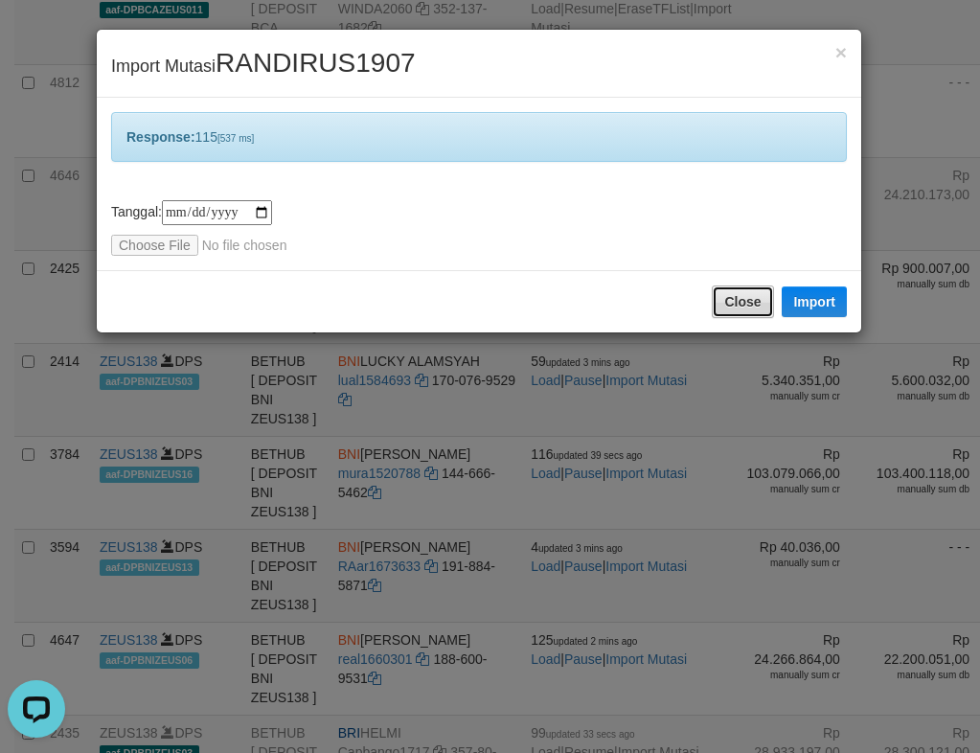
click at [739, 305] on button "Close" at bounding box center [742, 302] width 61 height 33
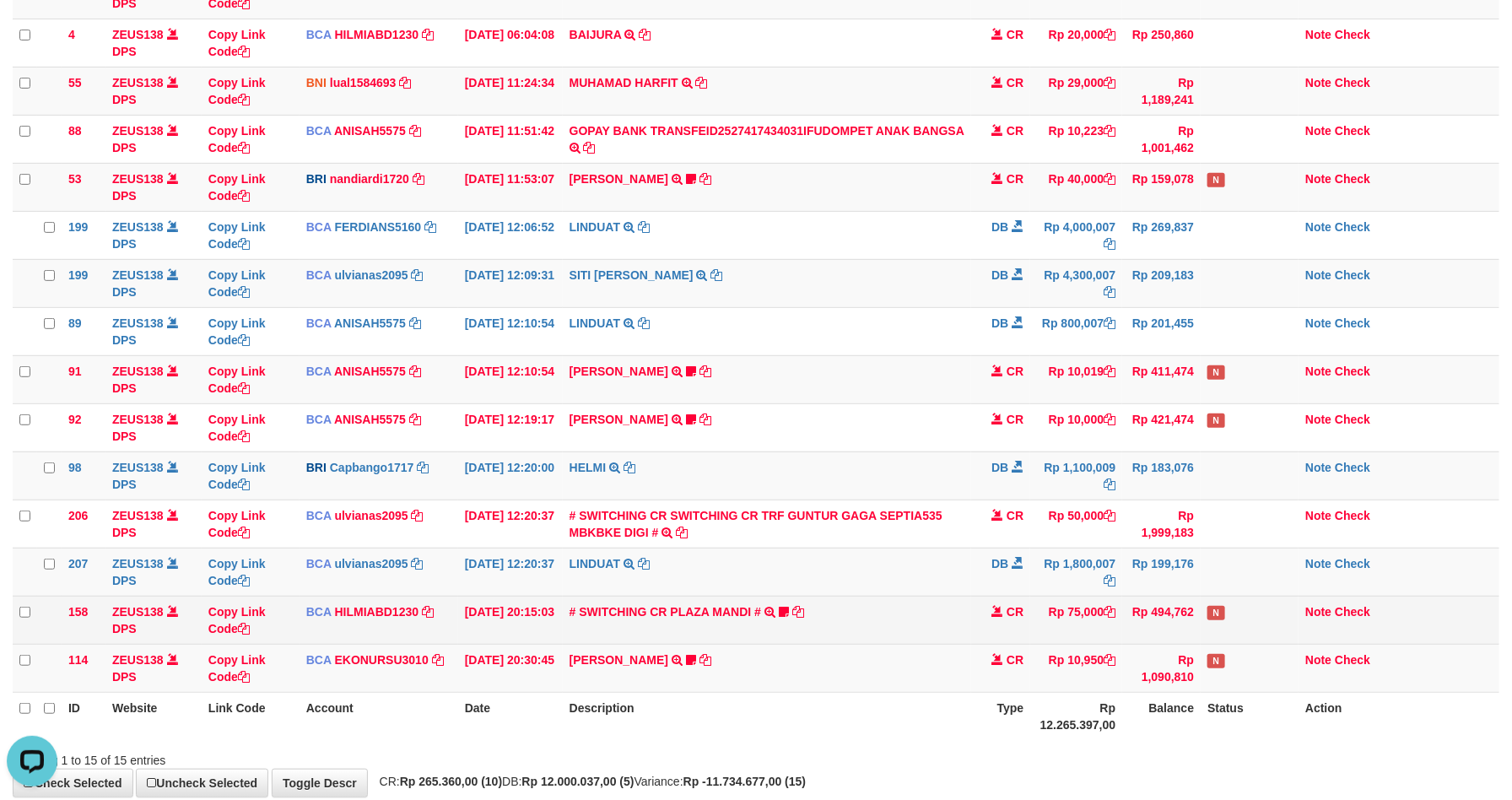
scroll to position [324, 0]
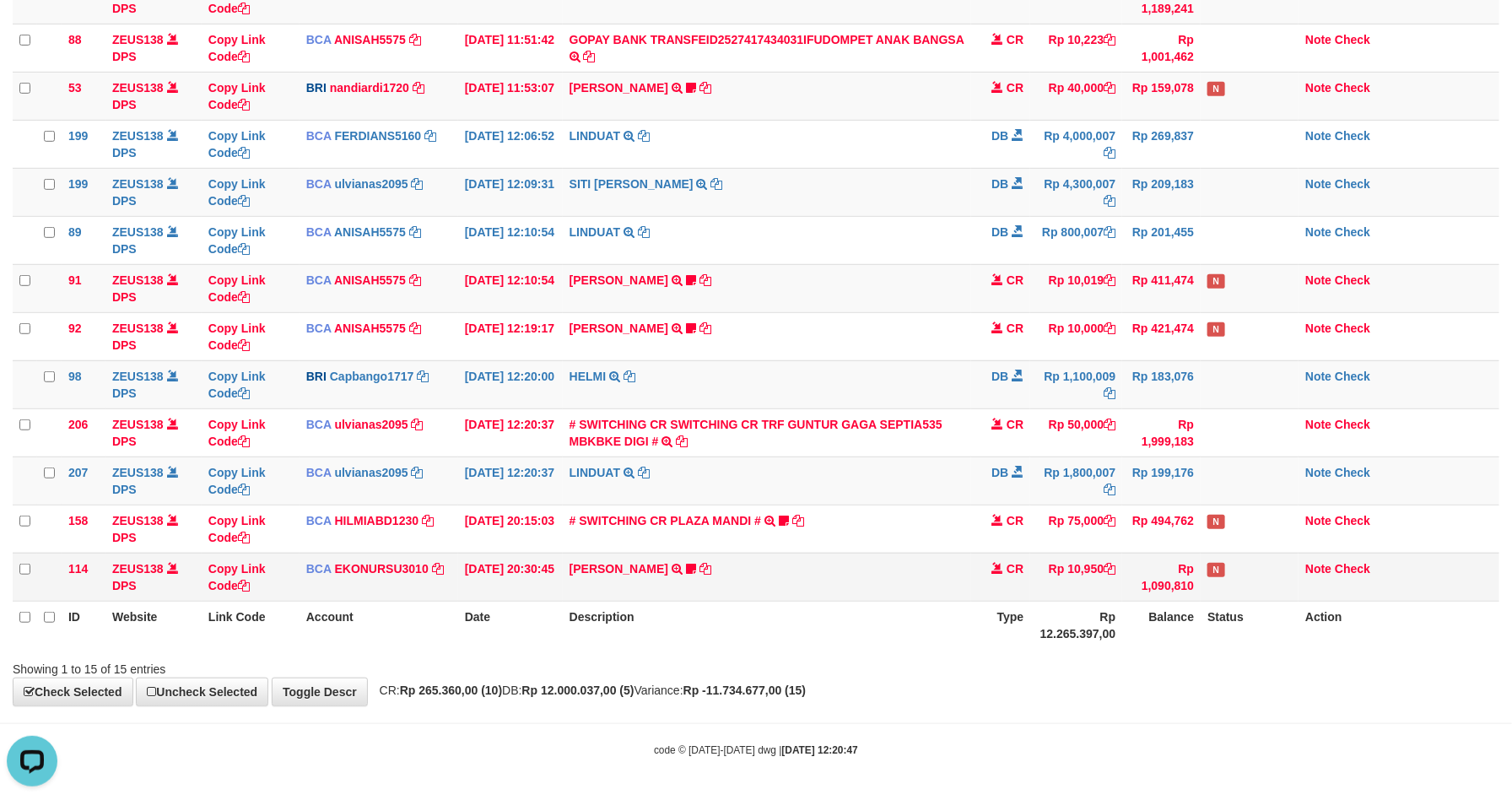
click at [915, 590] on td "[PERSON_NAME] TRSF E-BANKING CR 3009/FTSCY/WS95051 10950.002025093089200473 TRF…" at bounding box center [767, 577] width 409 height 48
click at [901, 593] on td "[PERSON_NAME] TRSF E-BANKING CR 3009/FTSCY/WS95051 10950.002025093089200473 TRF…" at bounding box center [767, 577] width 409 height 48
click at [874, 589] on td "[PERSON_NAME] TRSF E-BANKING CR 3009/FTSCY/WS95051 10950.002025093089200473 TRF…" at bounding box center [767, 577] width 409 height 48
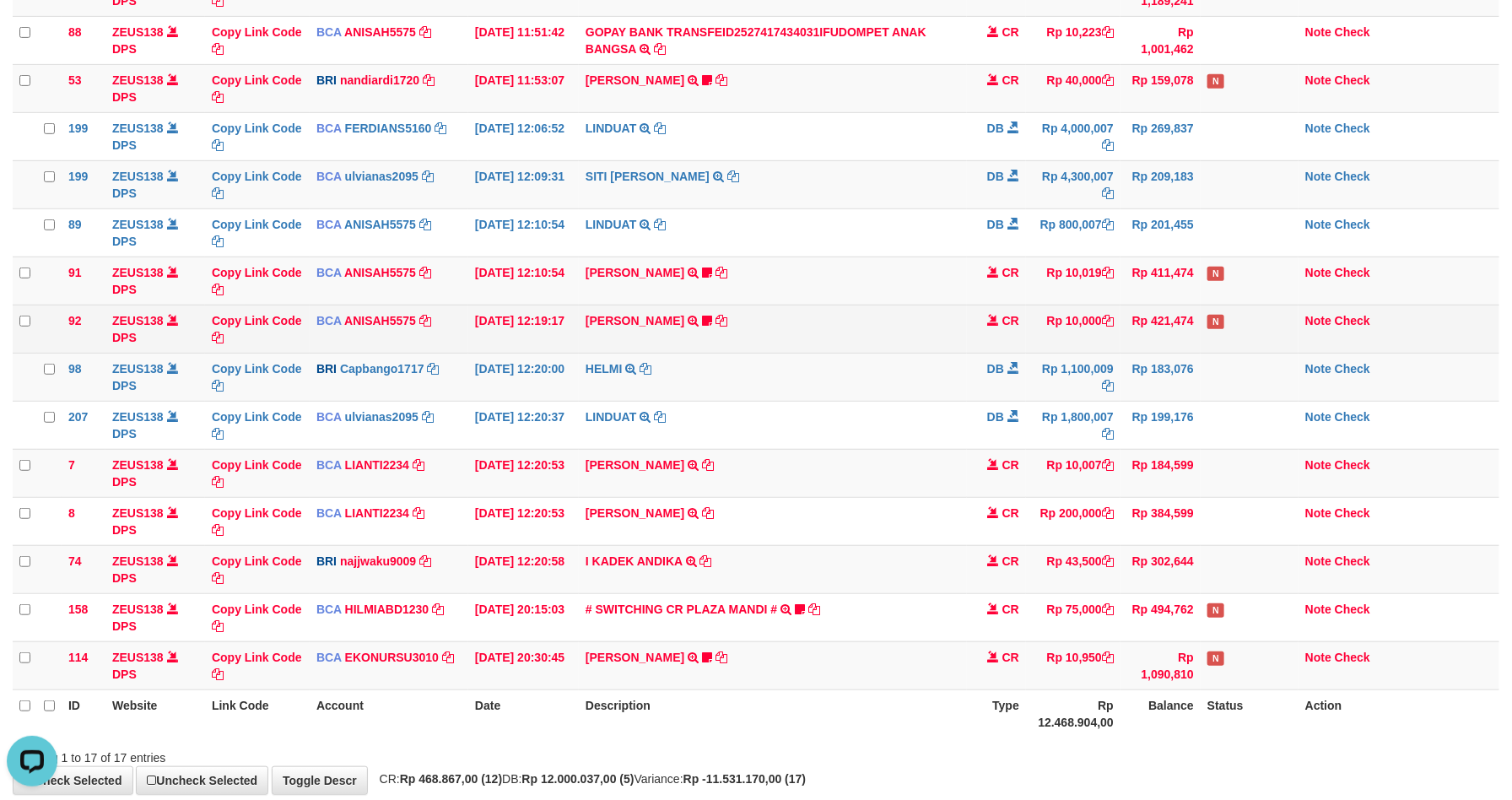
click at [1231, 313] on td "N" at bounding box center [1250, 329] width 98 height 48
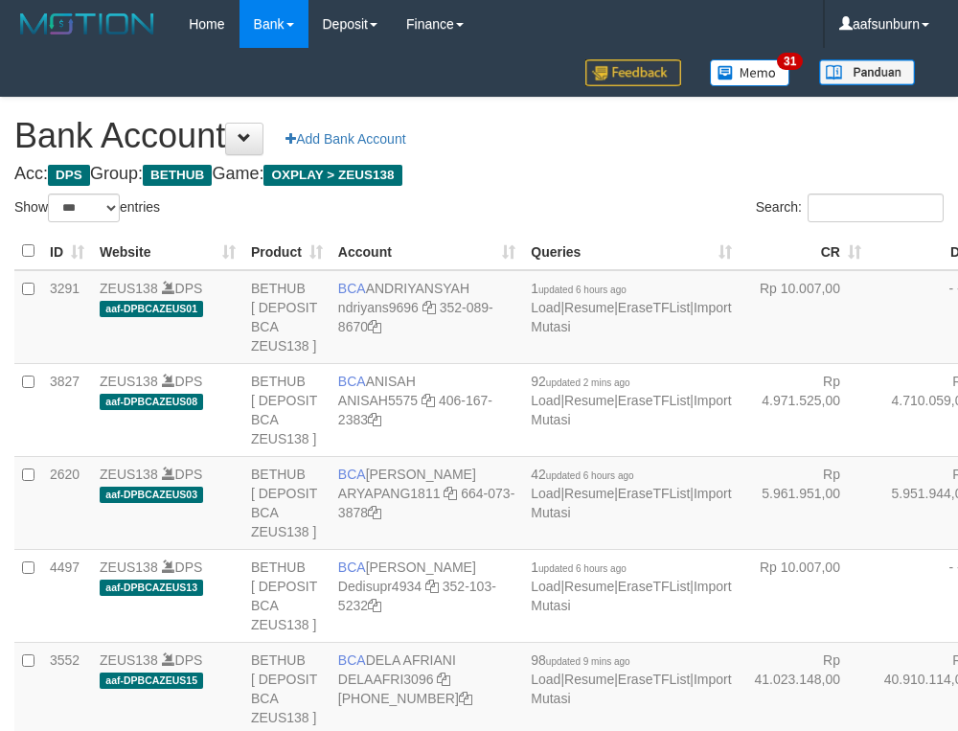
select select "***"
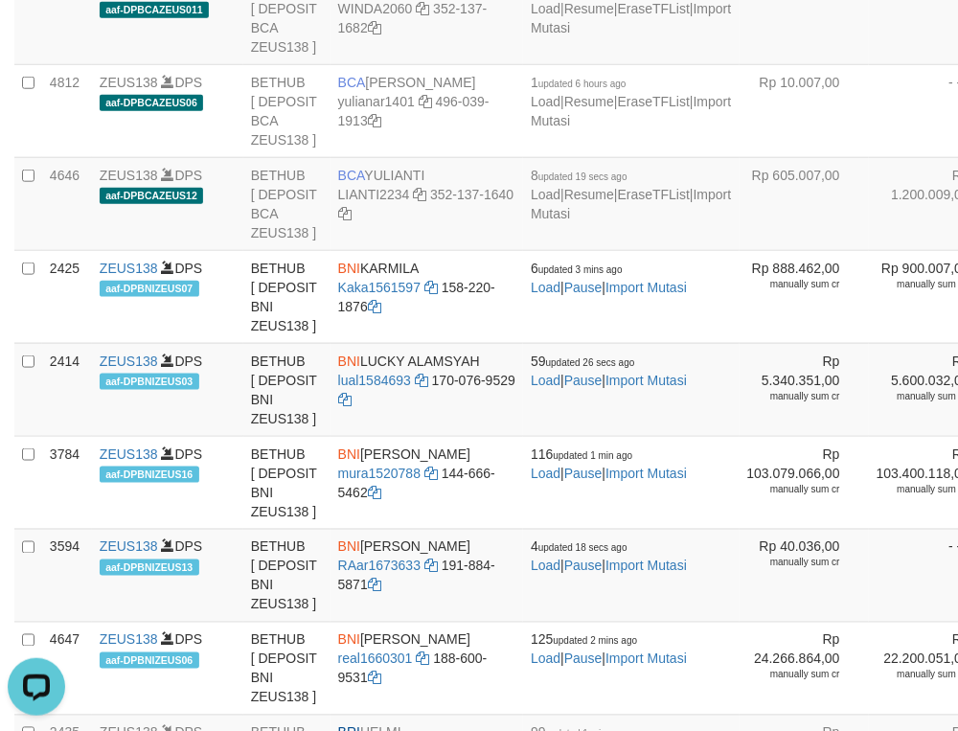
drag, startPoint x: 717, startPoint y: 173, endPoint x: 596, endPoint y: 222, distance: 130.3
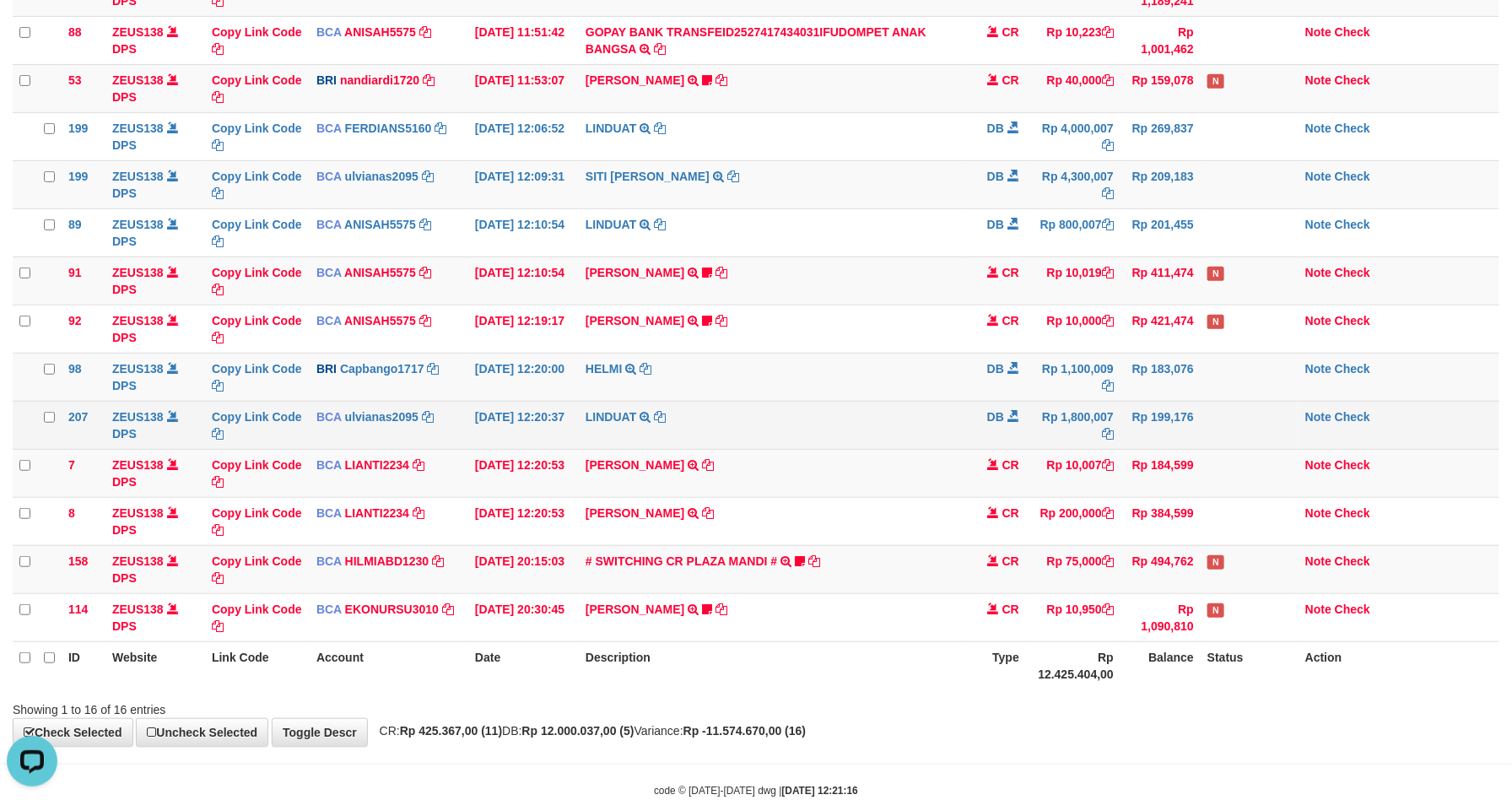
click at [930, 433] on td "LINDUAT TRSF E-BANKING DB 0110/FTSCY/WS95031 1800007.00LINDUAT" at bounding box center [772, 425] width 388 height 48
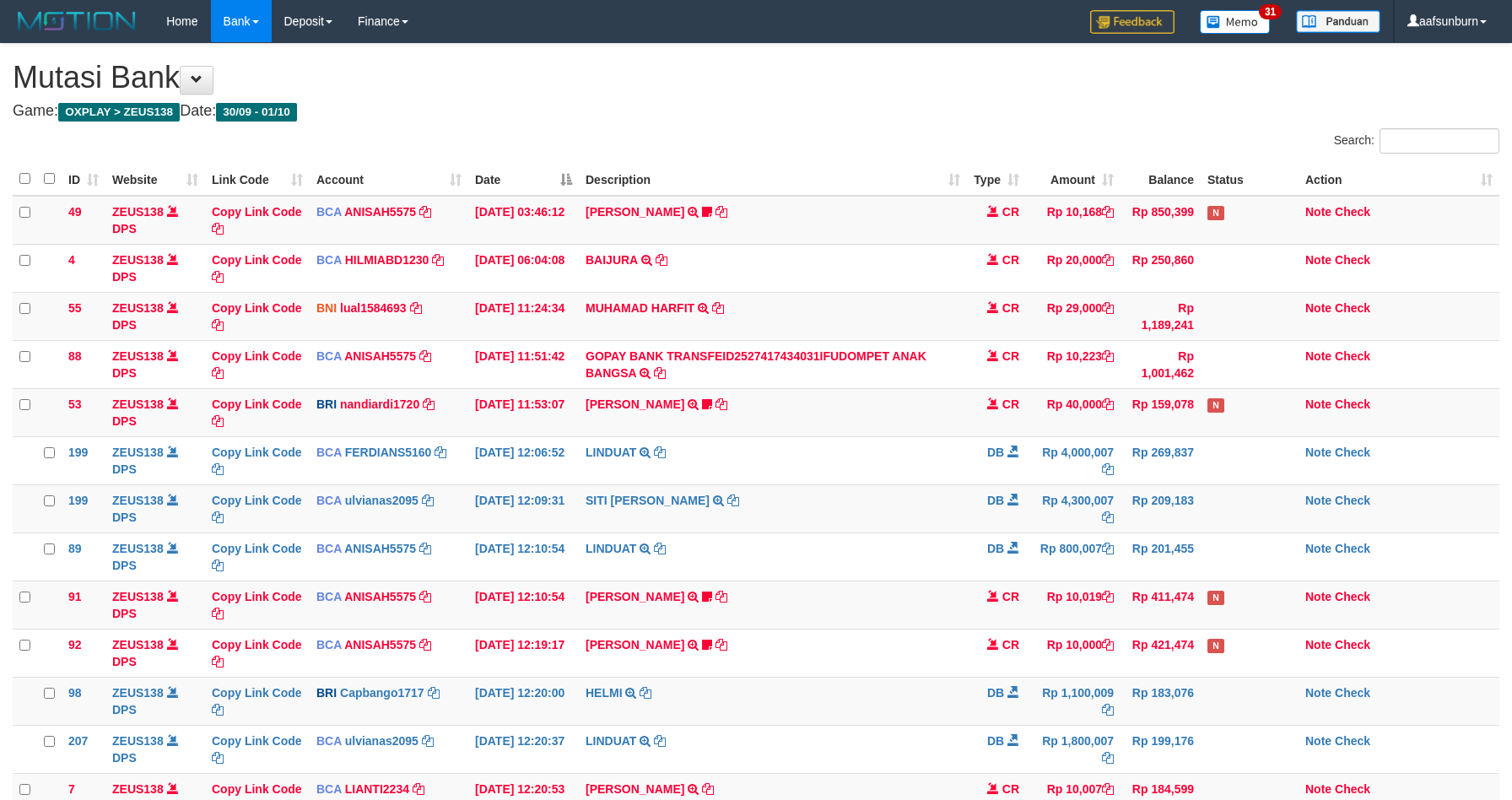
scroll to position [324, 0]
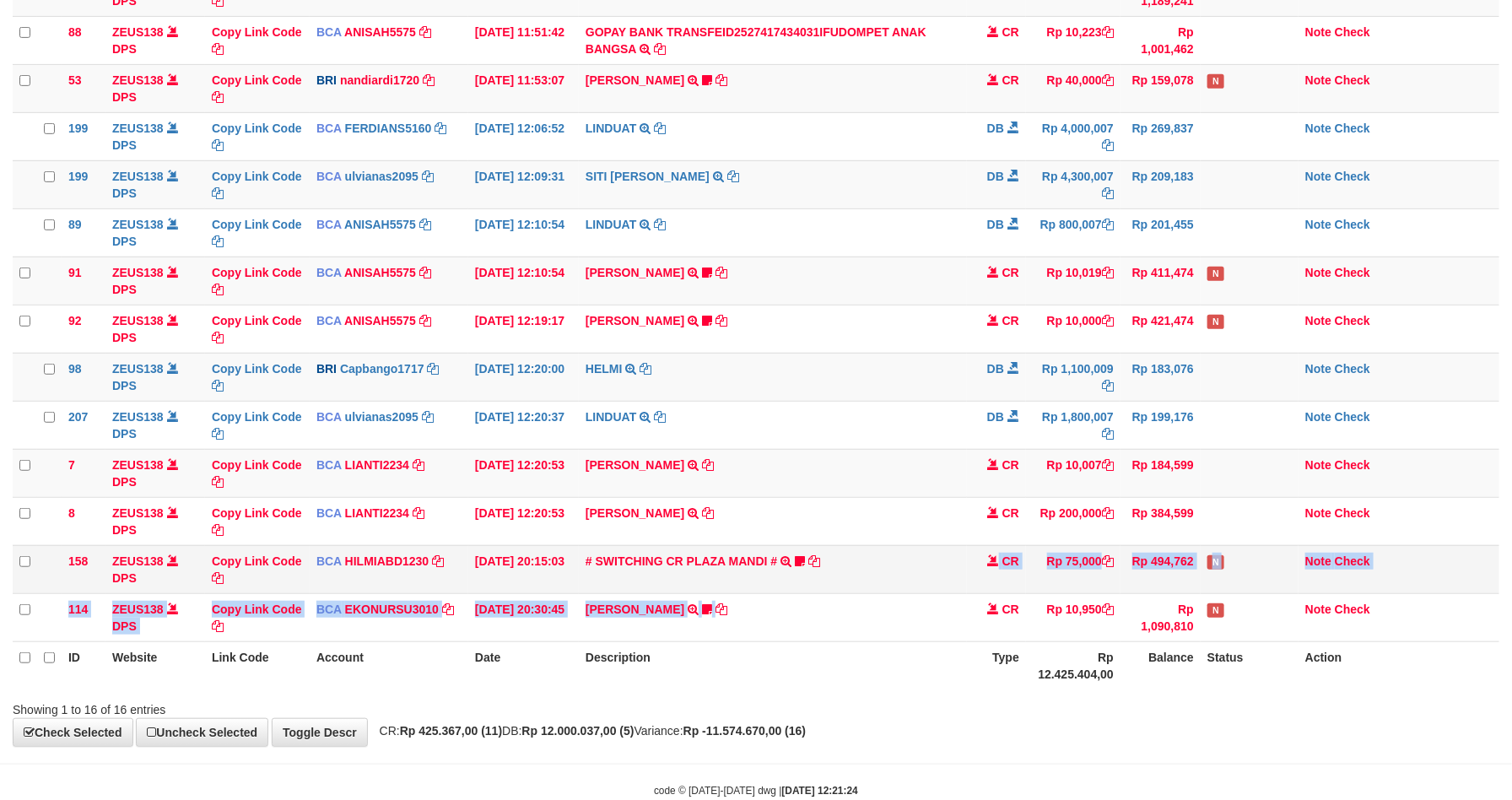
drag, startPoint x: 985, startPoint y: 591, endPoint x: 1049, endPoint y: 596, distance: 64.2
click at [987, 591] on tbody "49 ZEUS138 DPS Copy Link Code BCA ANISAH5575 DPS ANISAH mutasi_20251001_3827 | …" at bounding box center [756, 256] width 1486 height 771
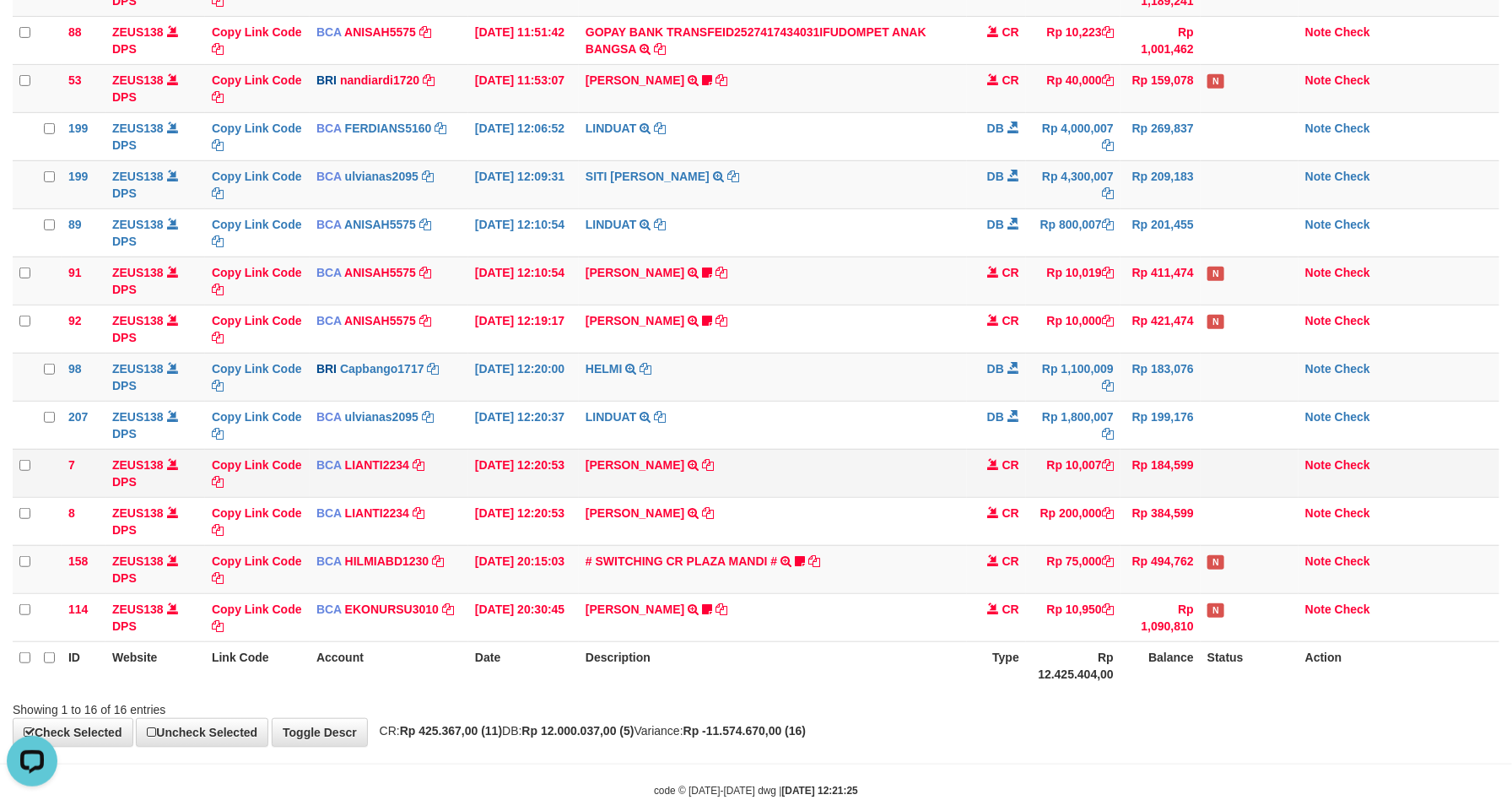
click at [982, 455] on td "CR" at bounding box center [996, 473] width 59 height 48
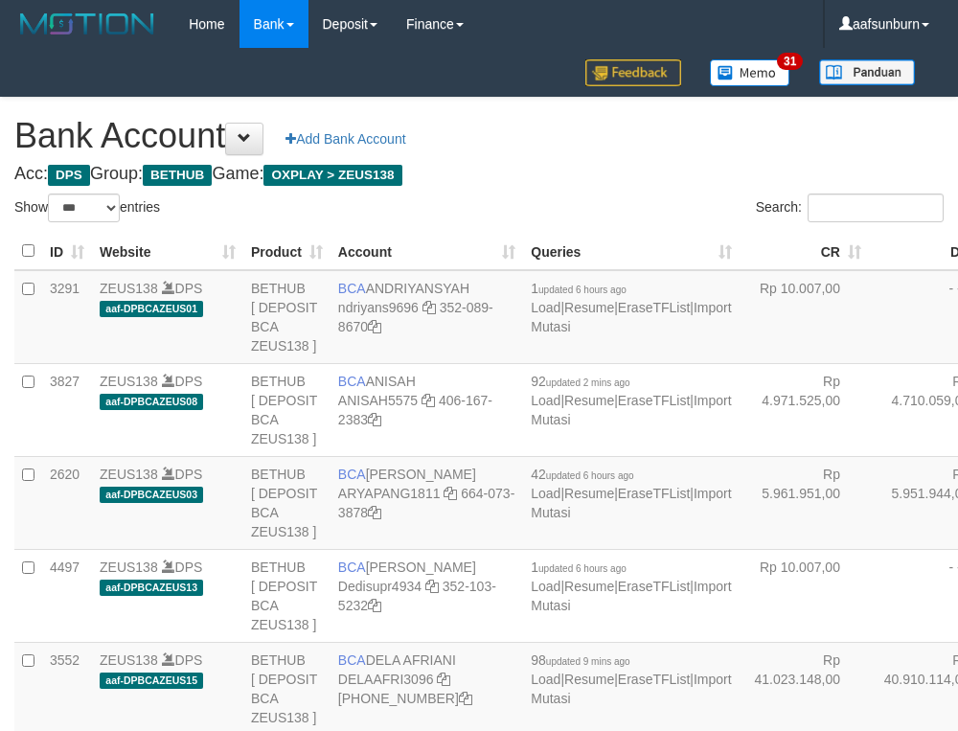
select select "***"
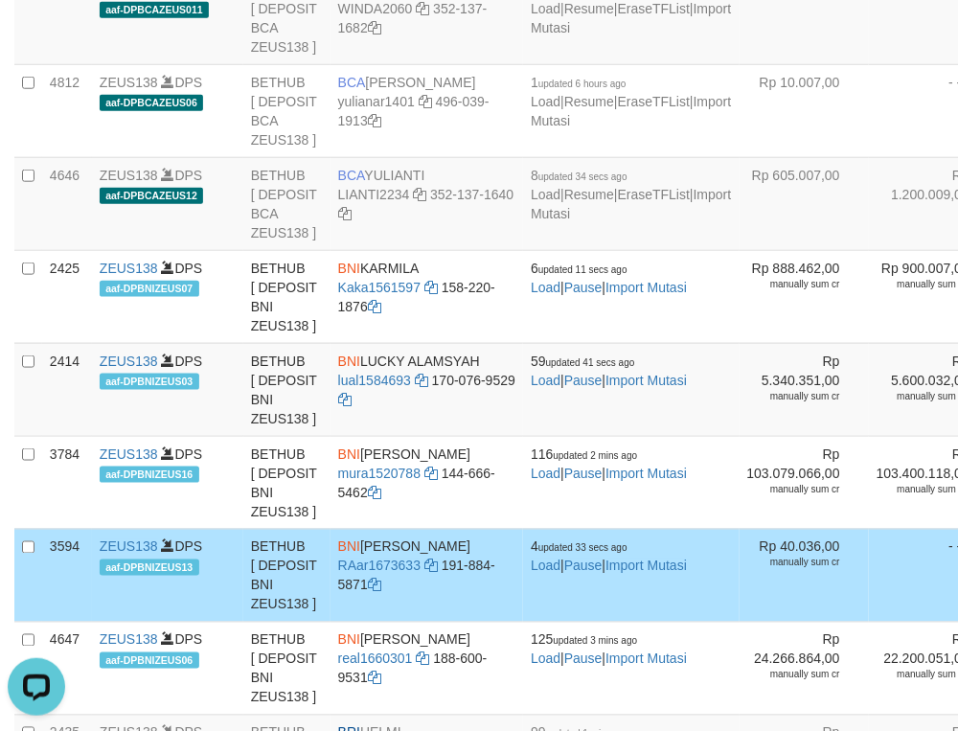
drag, startPoint x: 839, startPoint y: 245, endPoint x: 156, endPoint y: 414, distance: 703.8
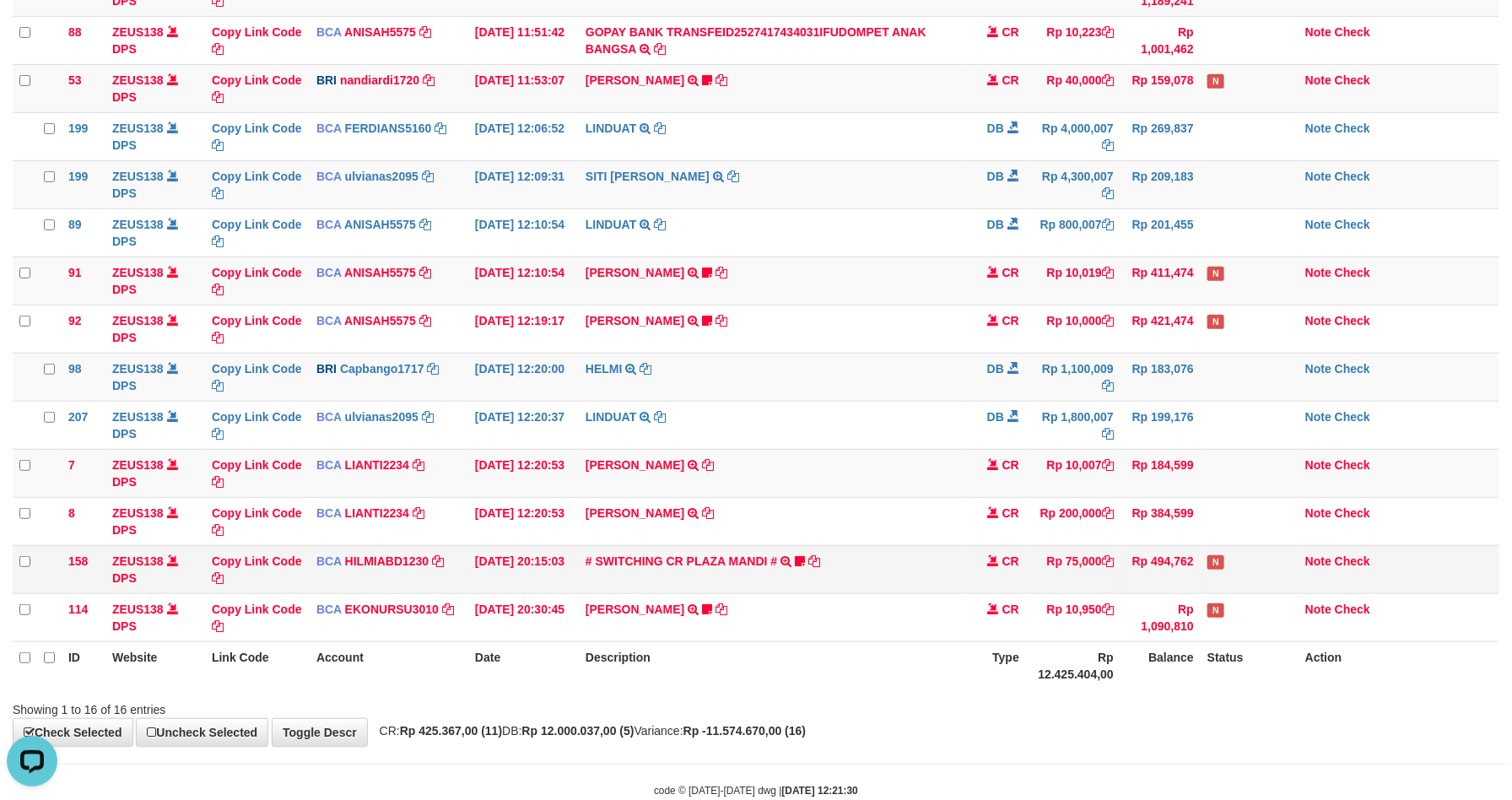
click at [1058, 552] on td "Rp 75,000" at bounding box center [1073, 569] width 94 height 48
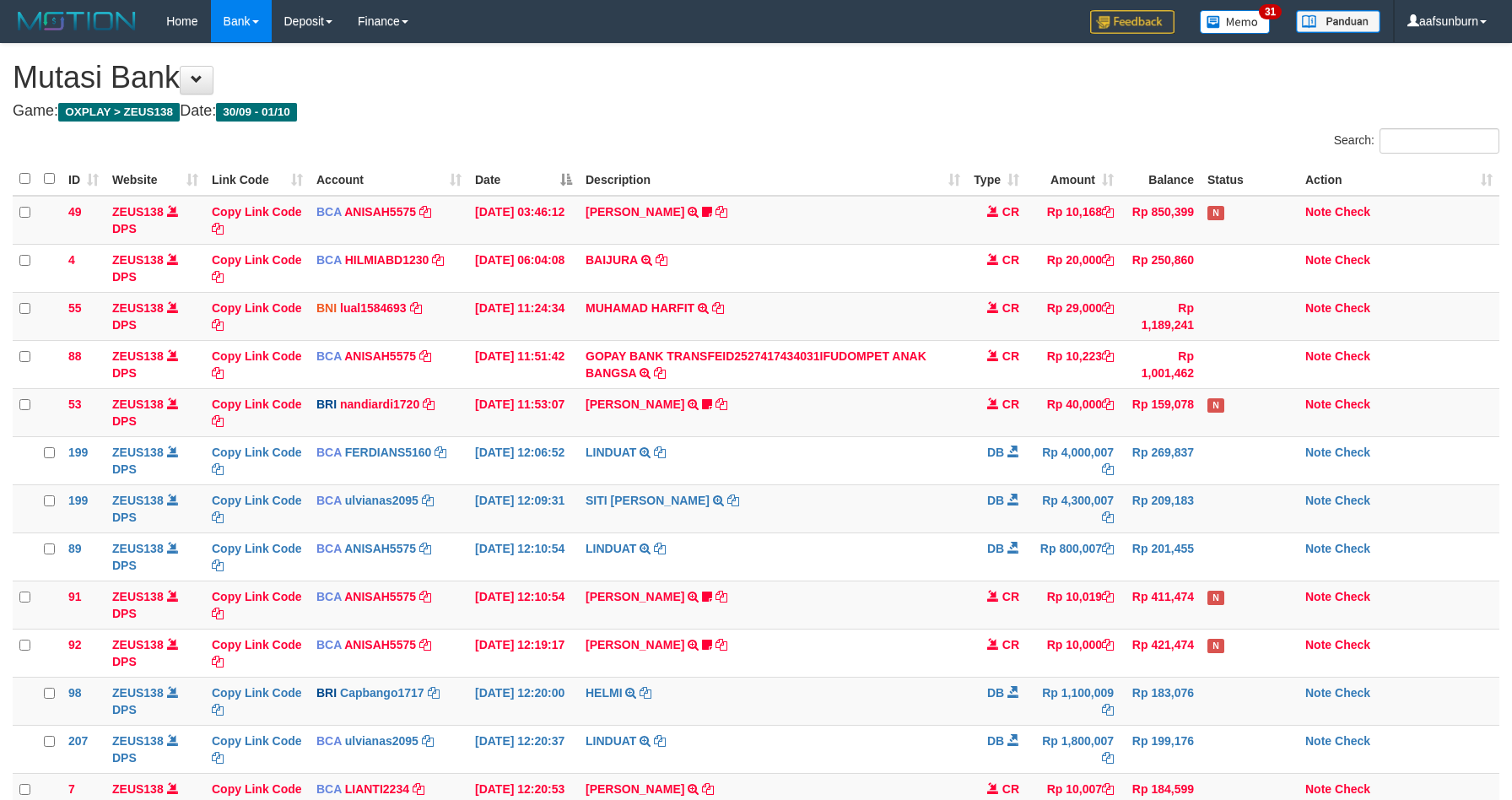
scroll to position [324, 0]
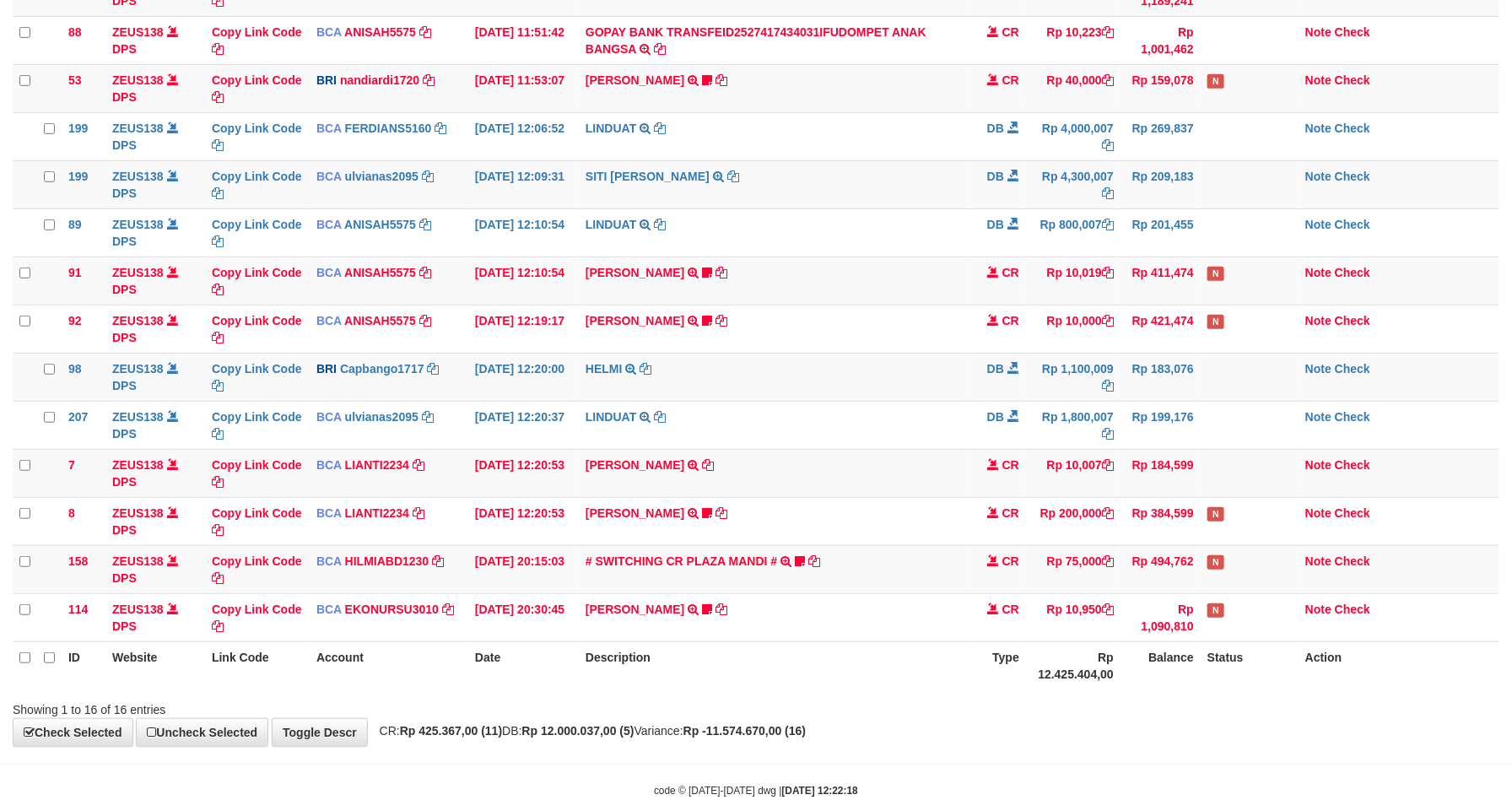
click at [1056, 537] on td "Rp 200,000" at bounding box center [1073, 521] width 94 height 48
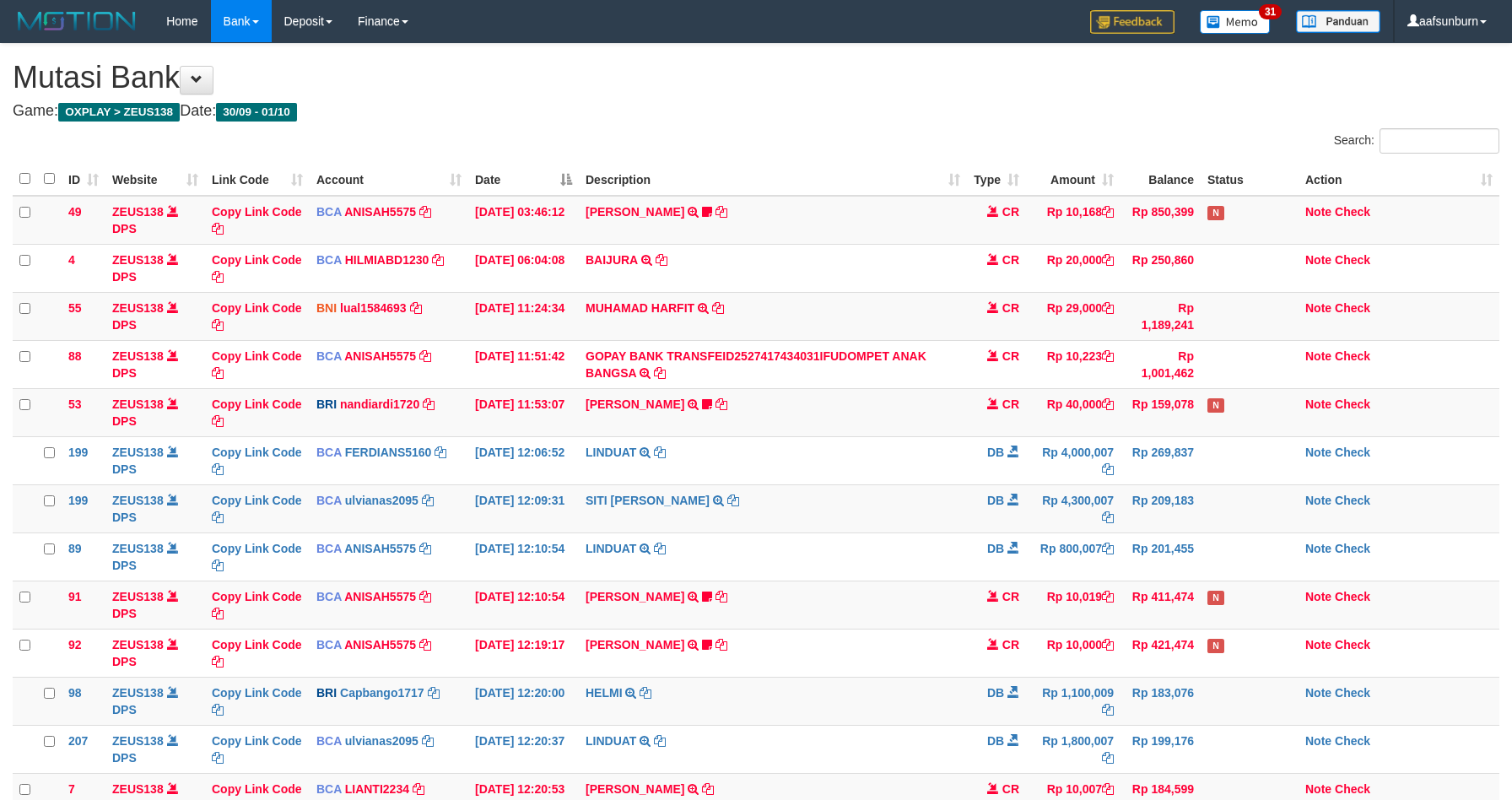
scroll to position [324, 0]
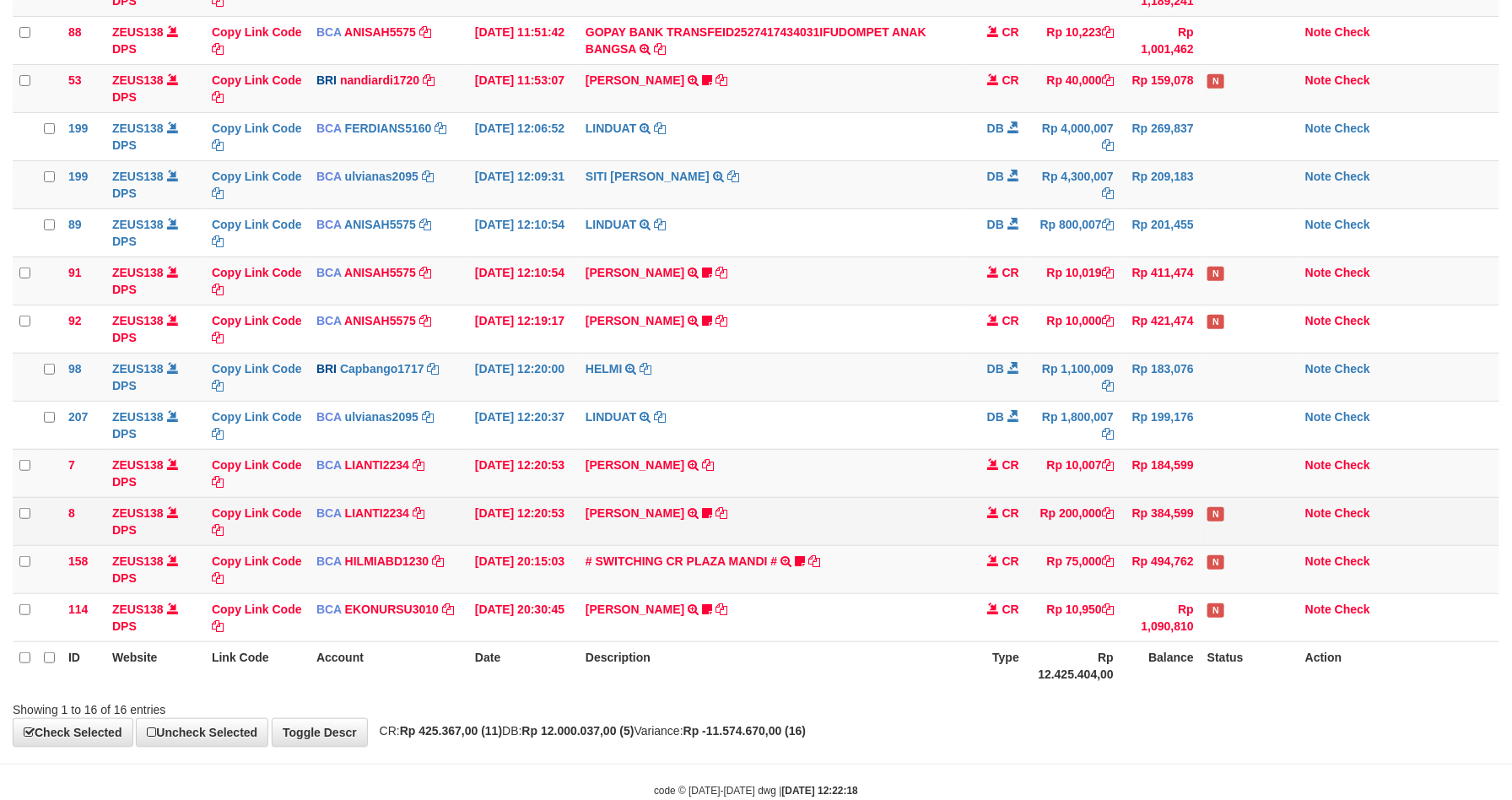
click at [1051, 535] on td "Rp 200,000" at bounding box center [1073, 521] width 94 height 48
click at [955, 545] on td "SISKA MUTIARA WAHY TRSF E-BANKING CR 10/01 687J1 SISKA MUTIARA WAHY Kecutkabut …" at bounding box center [772, 521] width 388 height 48
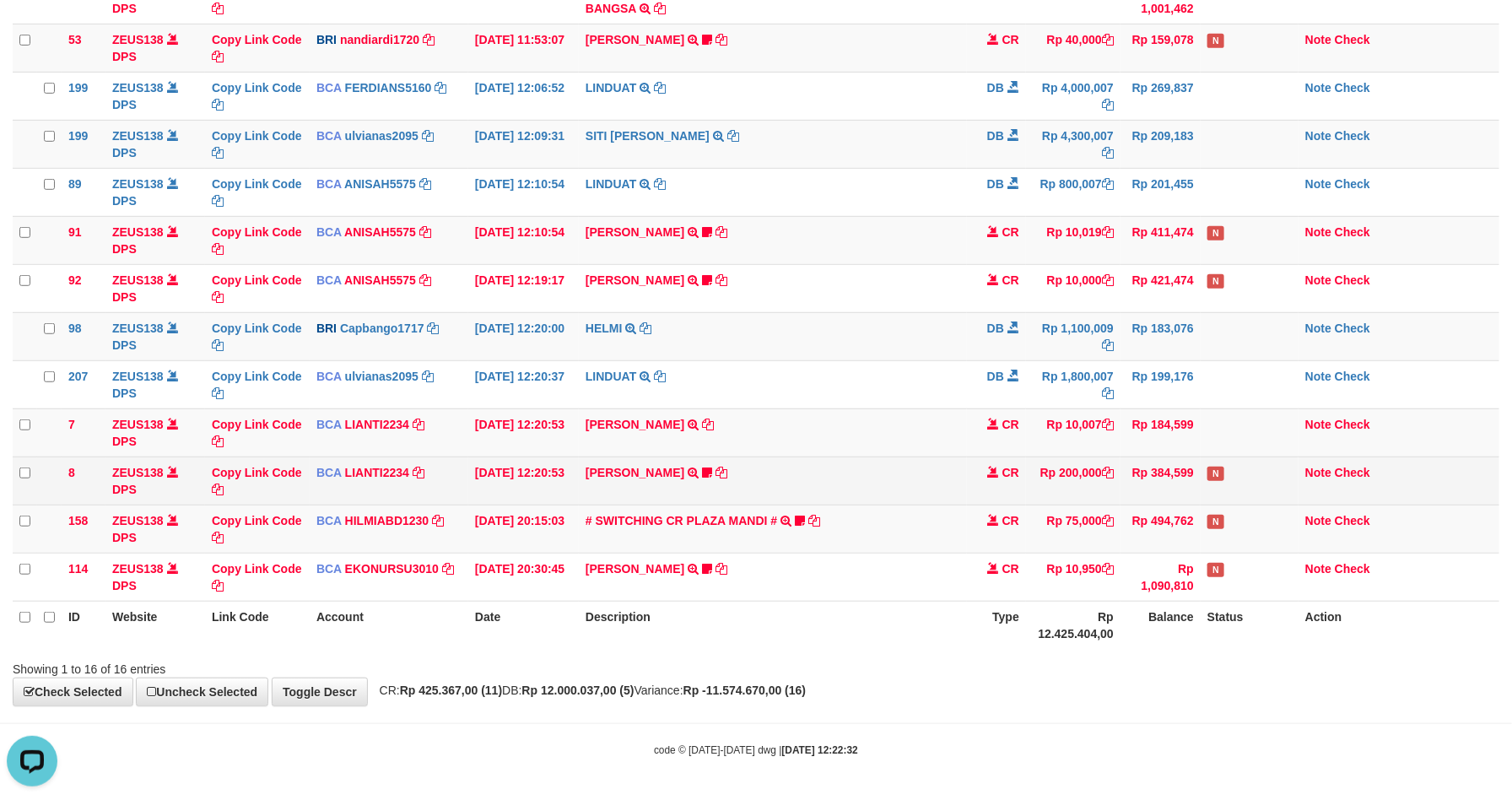
click at [1092, 482] on td "Rp 200,000" at bounding box center [1073, 480] width 94 height 48
drag, startPoint x: 1058, startPoint y: 467, endPoint x: 1089, endPoint y: 462, distance: 31.4
click at [1063, 467] on td "Rp 200,000" at bounding box center [1073, 480] width 94 height 48
click at [1074, 493] on td "Rp 200,000" at bounding box center [1073, 480] width 94 height 48
click at [1074, 492] on td "Rp 200,000" at bounding box center [1073, 480] width 94 height 48
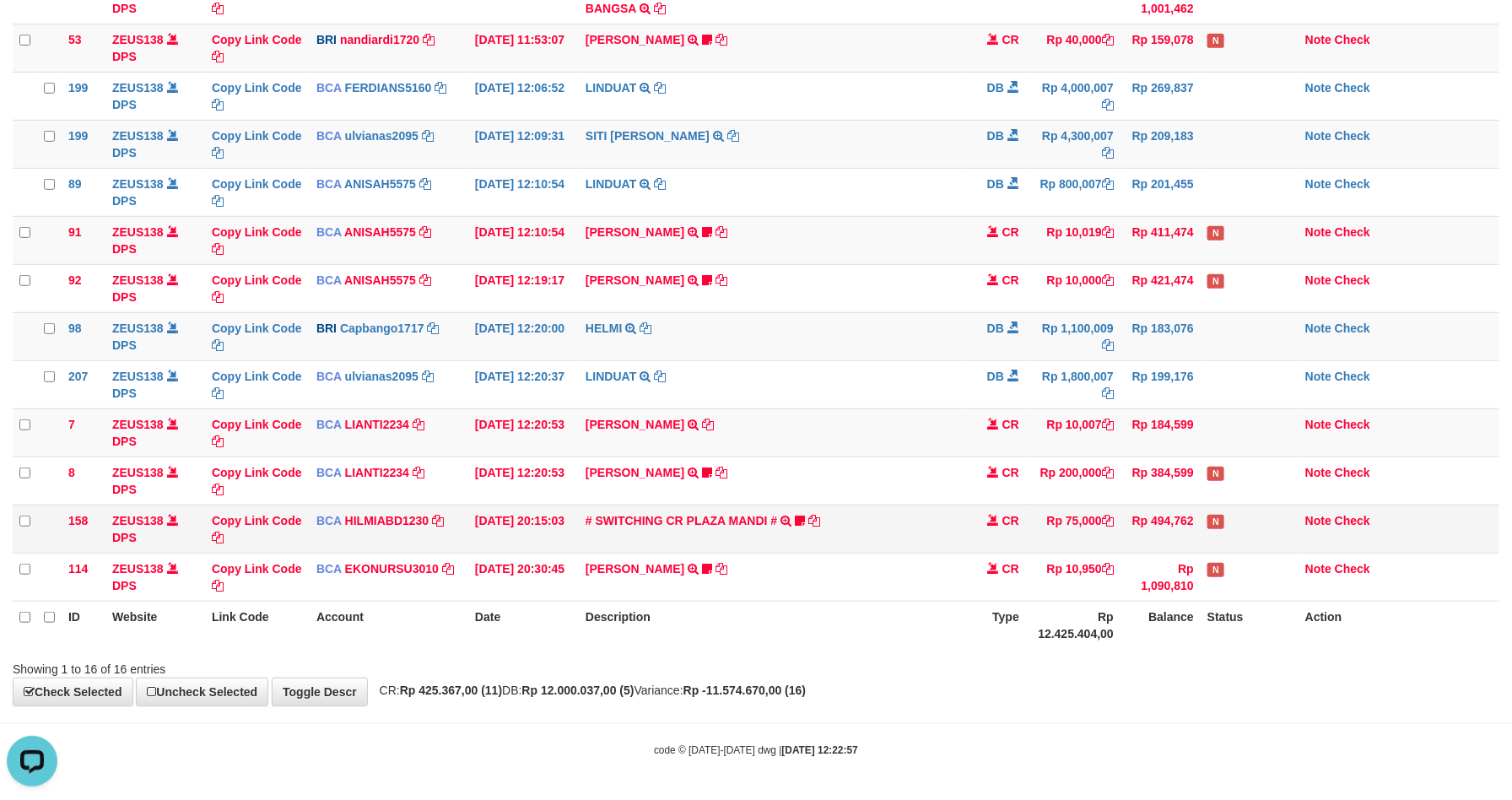
click at [917, 532] on td "# SWITCHING CR PLAZA MANDI # SWITCHING CR TRF TUPARDI 008 PLAZA MANDI 185000420…" at bounding box center [772, 529] width 388 height 48
click at [901, 532] on td "# SWITCHING CR PLAZA MANDI # SWITCHING CR TRF TUPARDI 008 PLAZA MANDI 185000420…" at bounding box center [772, 529] width 388 height 48
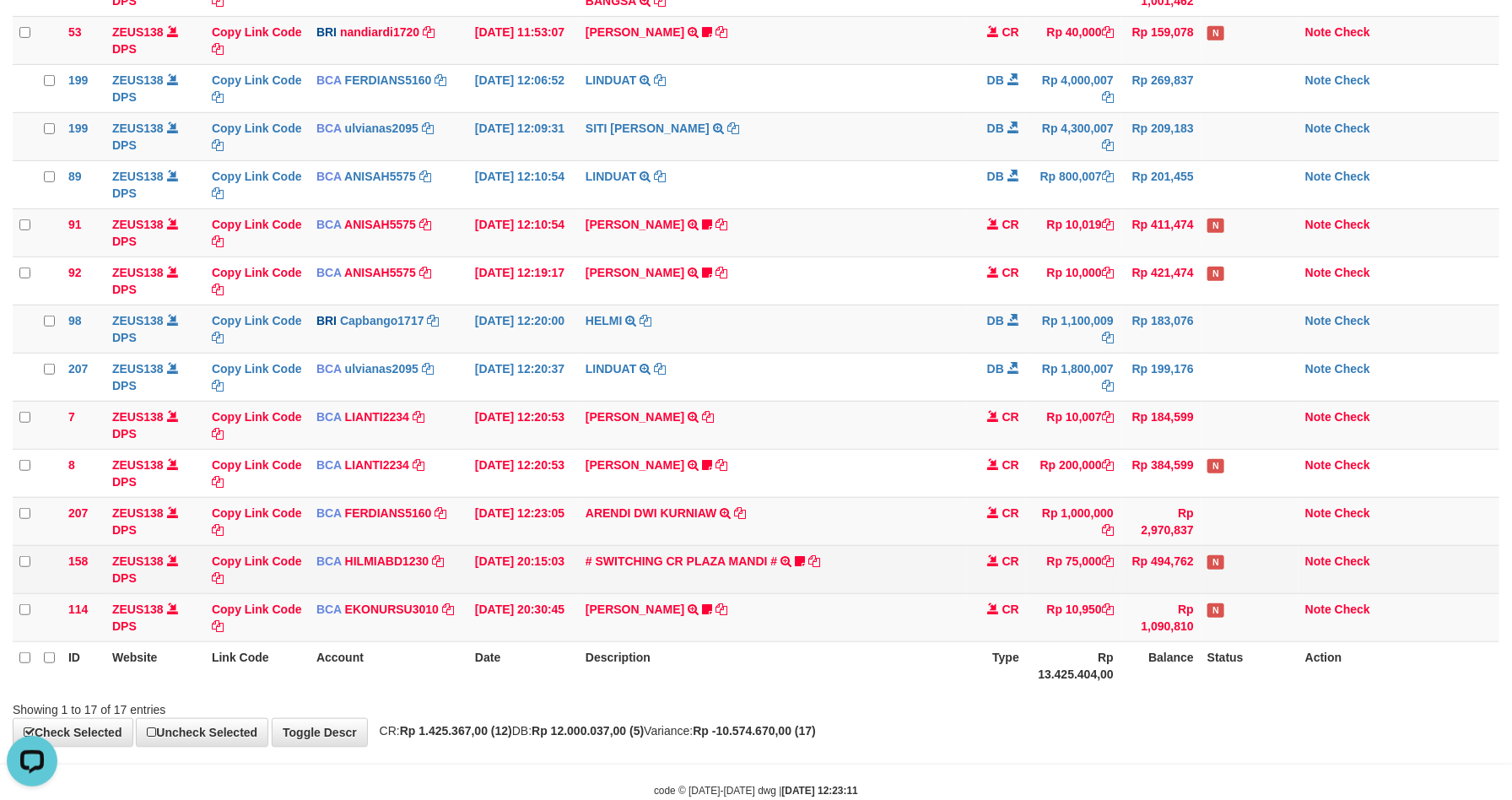
drag, startPoint x: 1006, startPoint y: 590, endPoint x: 1022, endPoint y: 588, distance: 16.1
click at [1006, 588] on td "CR" at bounding box center [996, 569] width 59 height 48
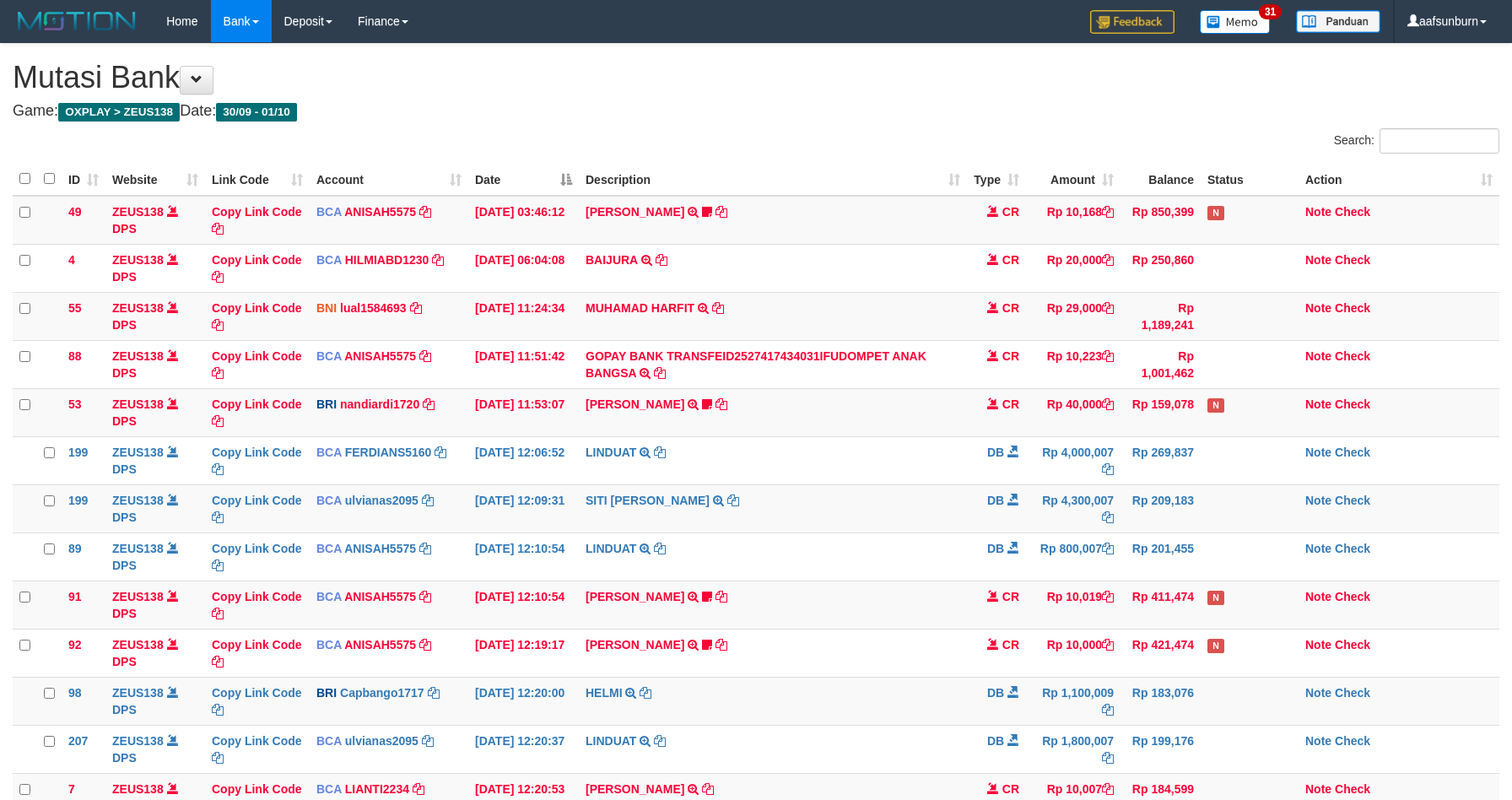
scroll to position [373, 0]
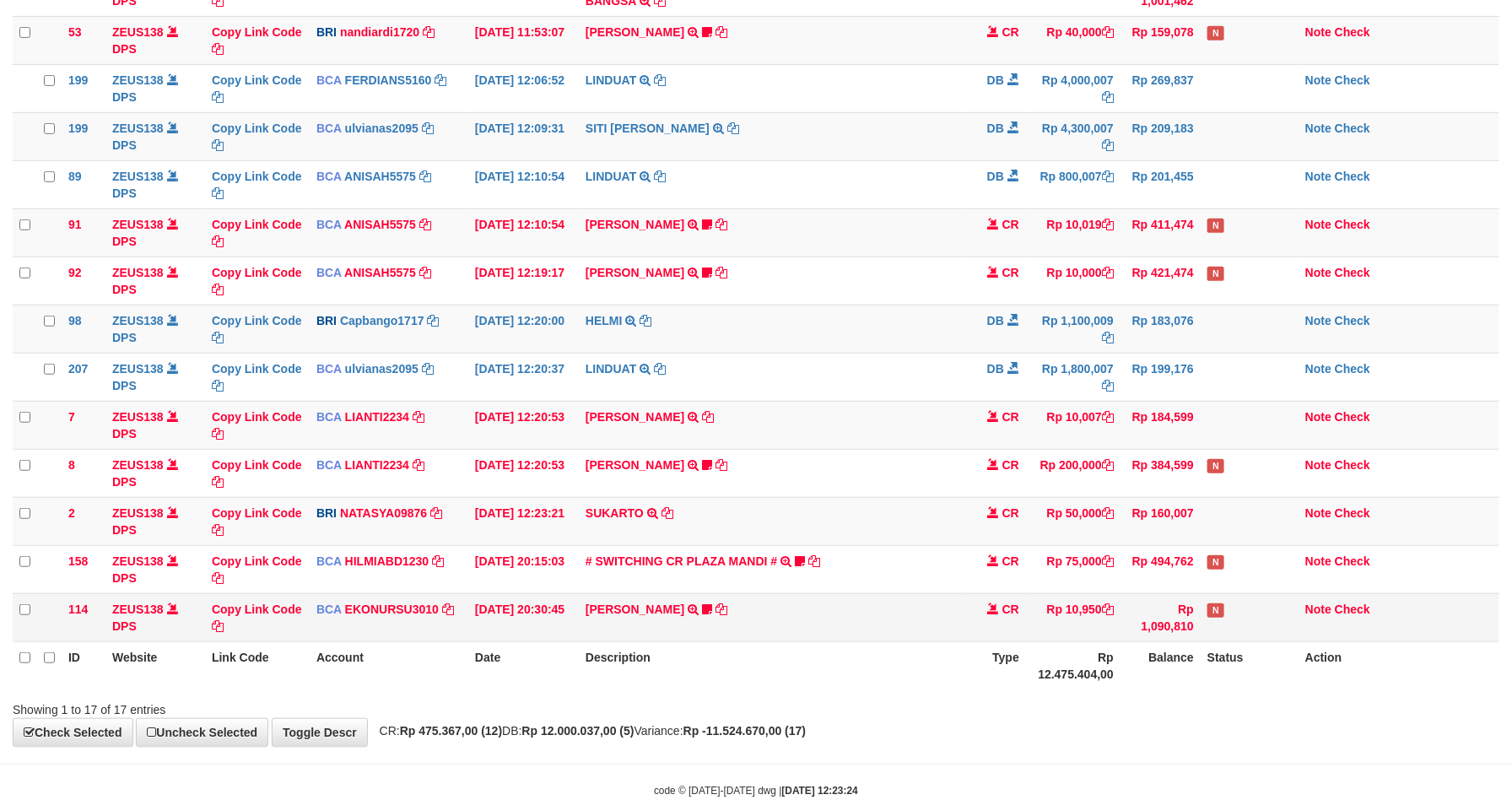
click at [1150, 636] on td "Rp 1,090,810" at bounding box center [1161, 618] width 80 height 48
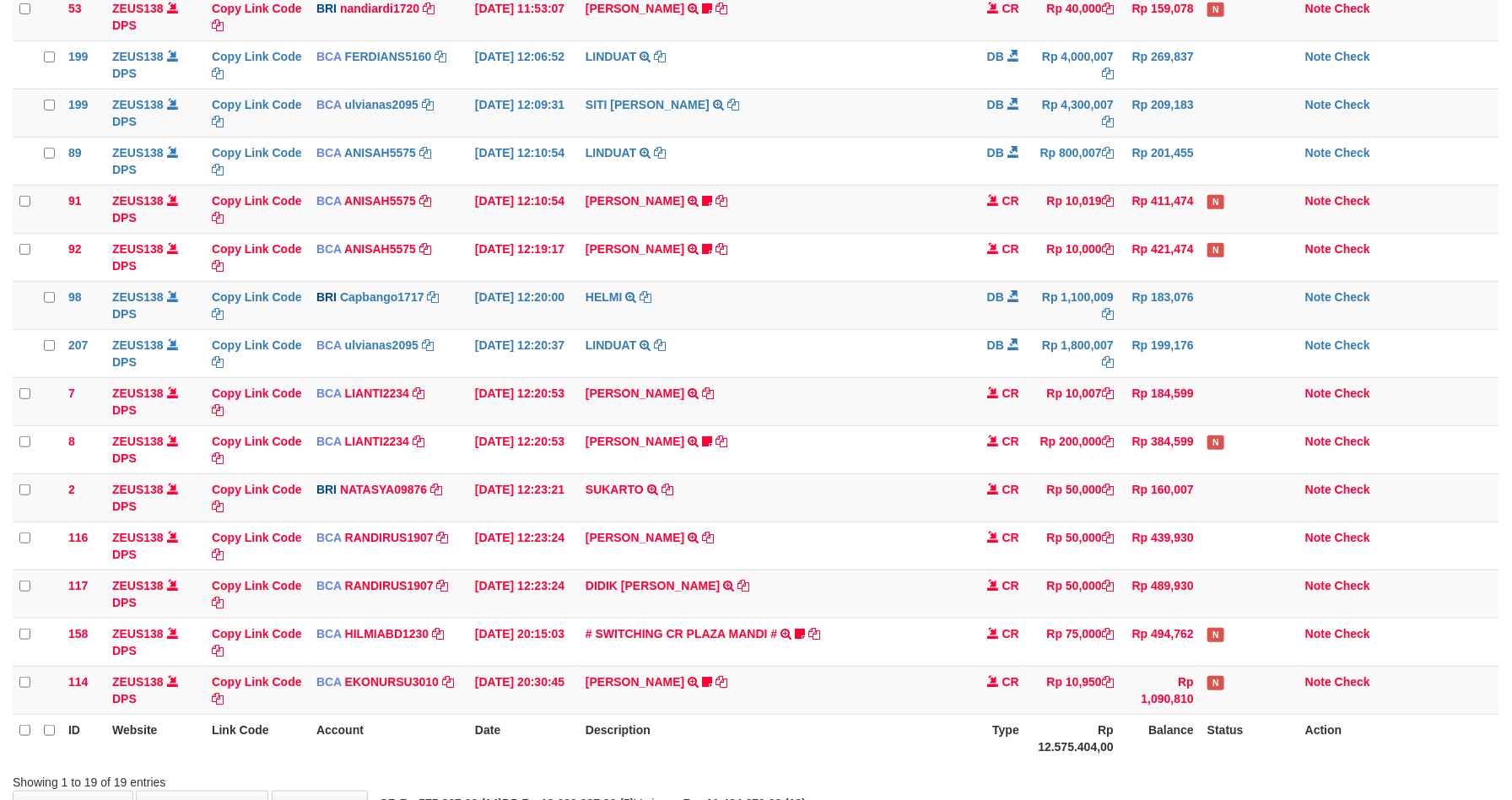
click at [1150, 636] on td "Rp 494,762" at bounding box center [1161, 641] width 80 height 48
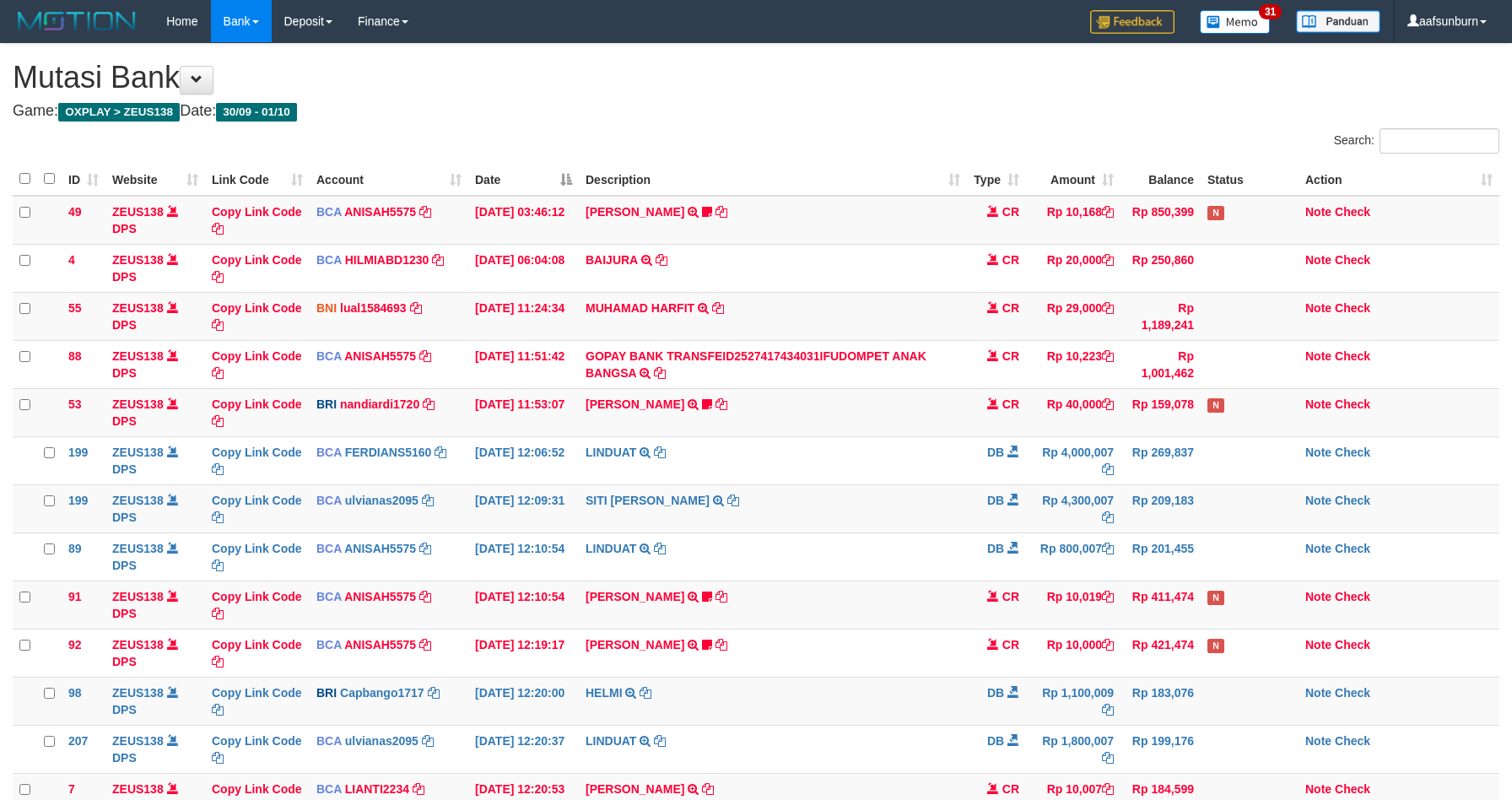
scroll to position [373, 0]
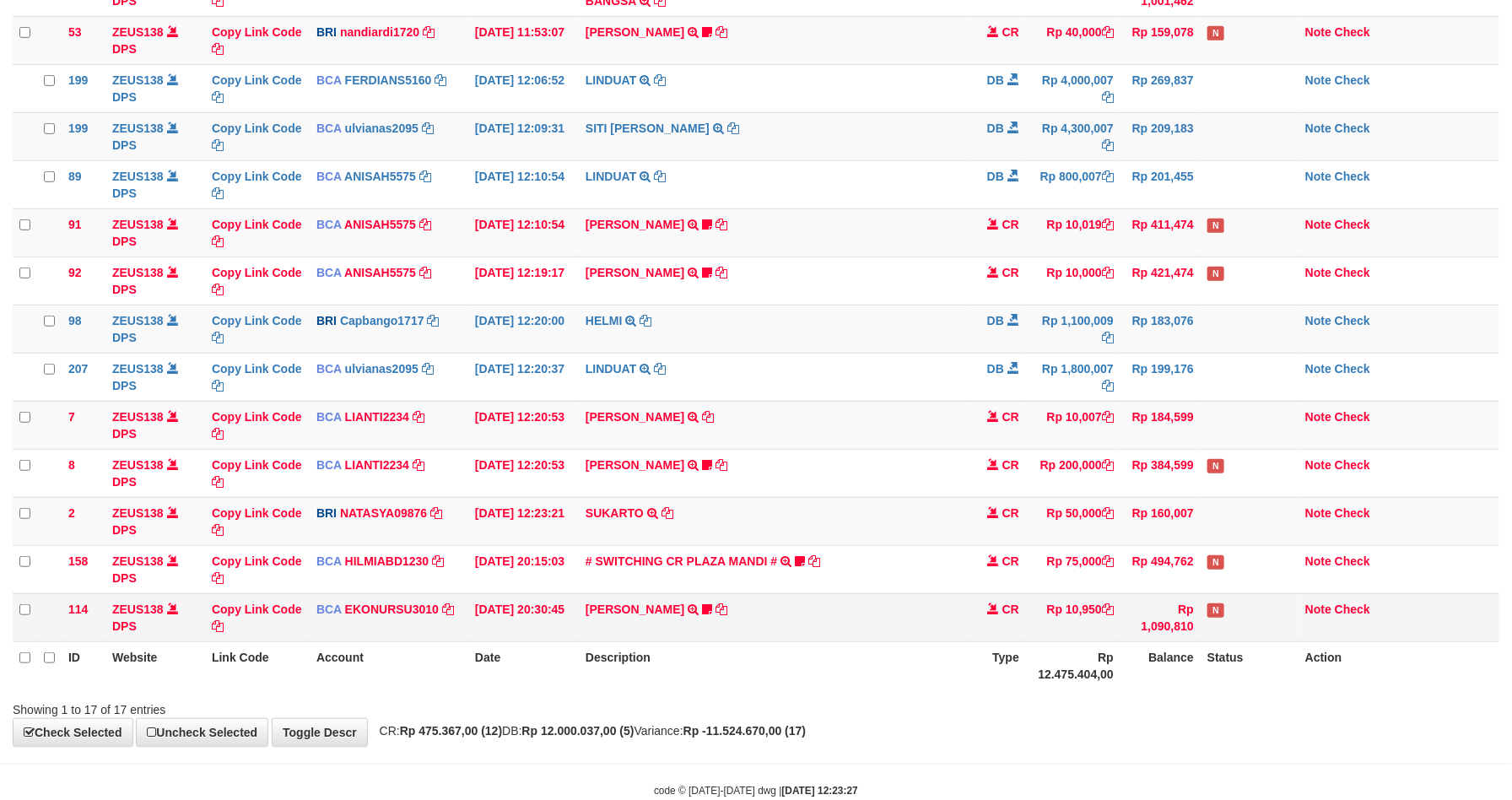
drag, startPoint x: 0, startPoint y: 0, endPoint x: 1150, endPoint y: 636, distance: 1314.2
click at [1150, 636] on td "Rp 1,090,810" at bounding box center [1161, 618] width 80 height 48
click at [927, 735] on div "**********" at bounding box center [756, 209] width 1512 height 1075
click at [1022, 664] on th "Type" at bounding box center [996, 665] width 59 height 48
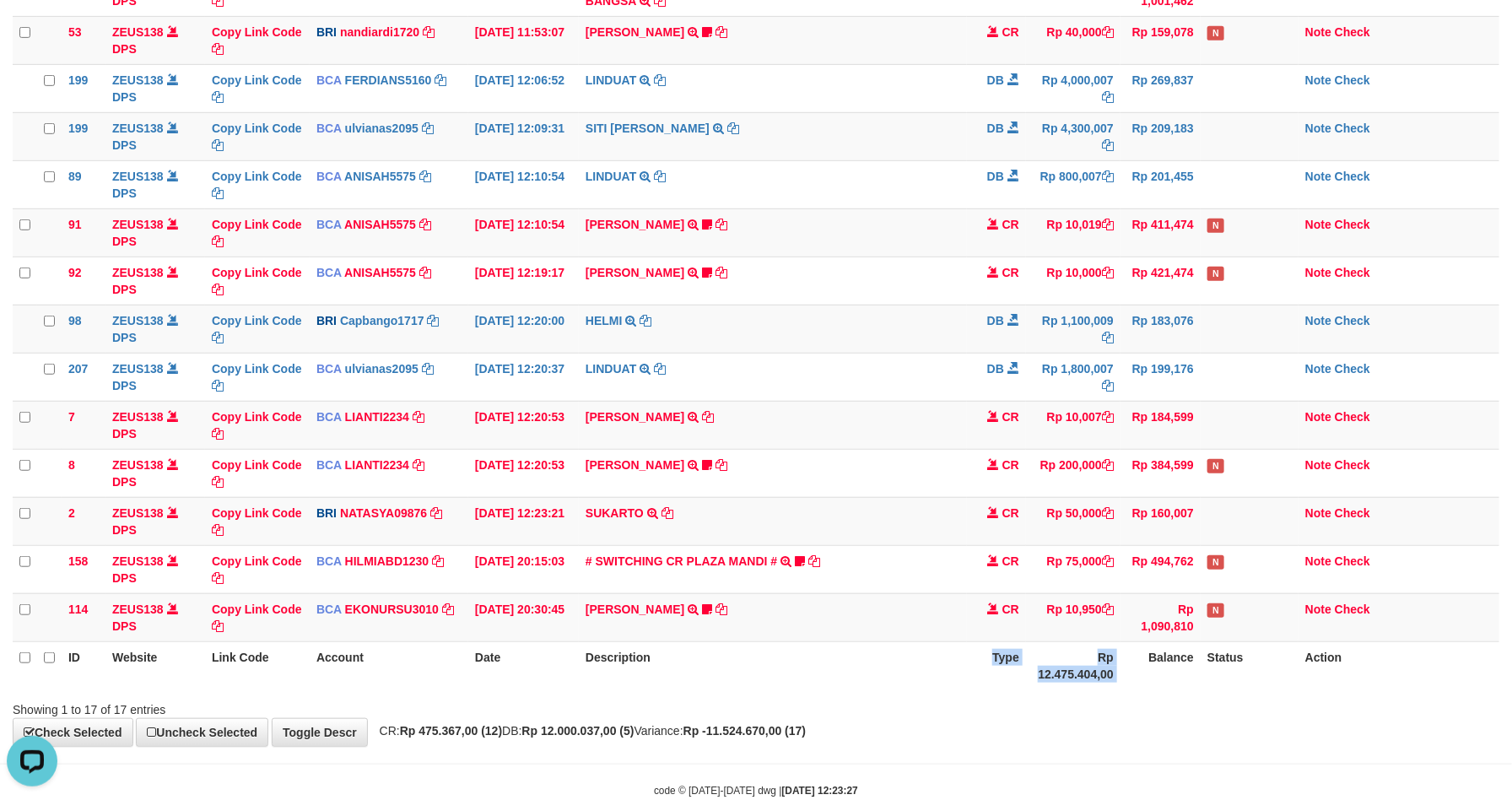
click at [1026, 666] on tr "ID Website Link Code Account Date Description Type Rp 12.475.404,00 Balance Sta…" at bounding box center [756, 665] width 1486 height 48
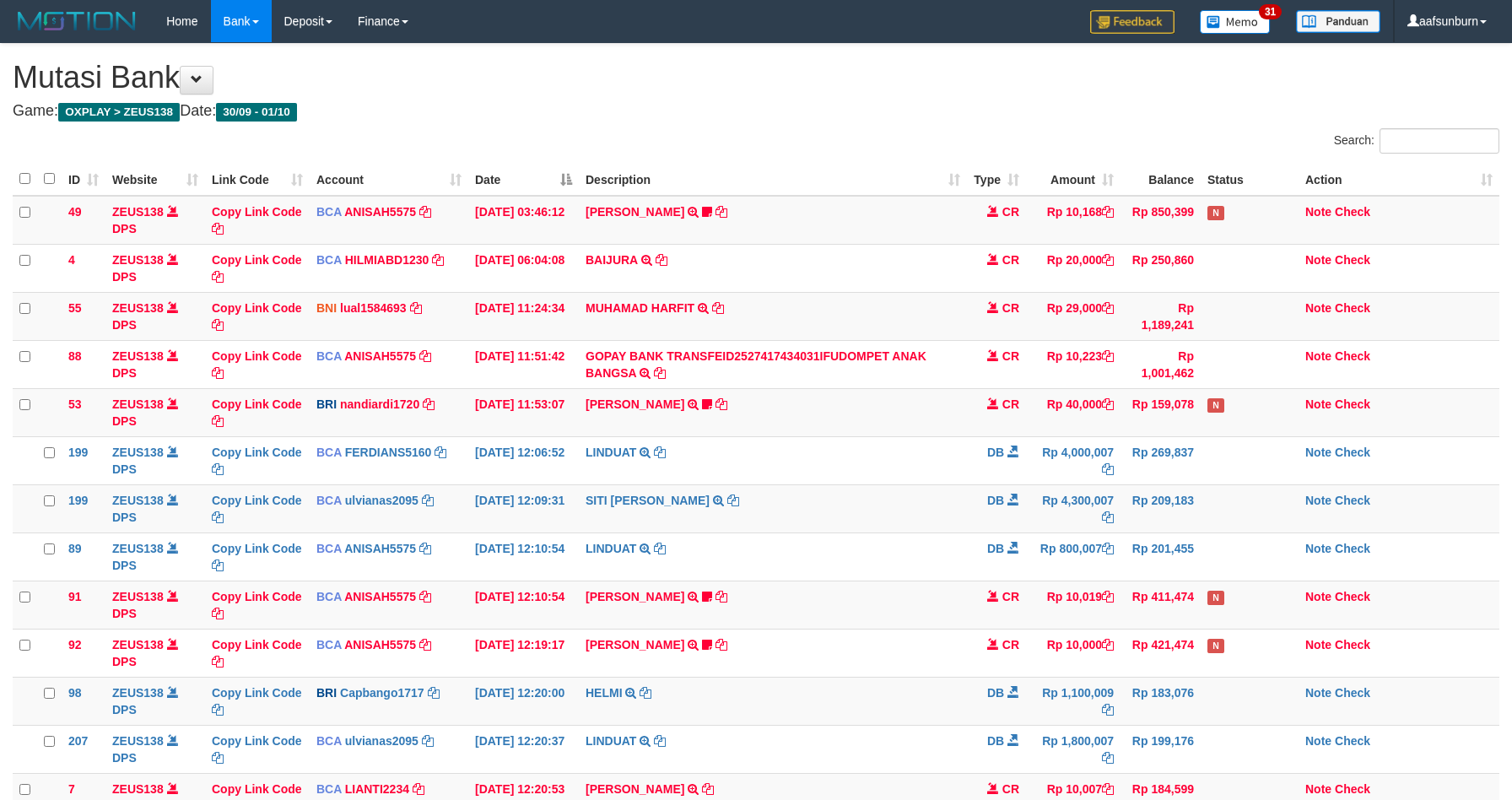
scroll to position [373, 0]
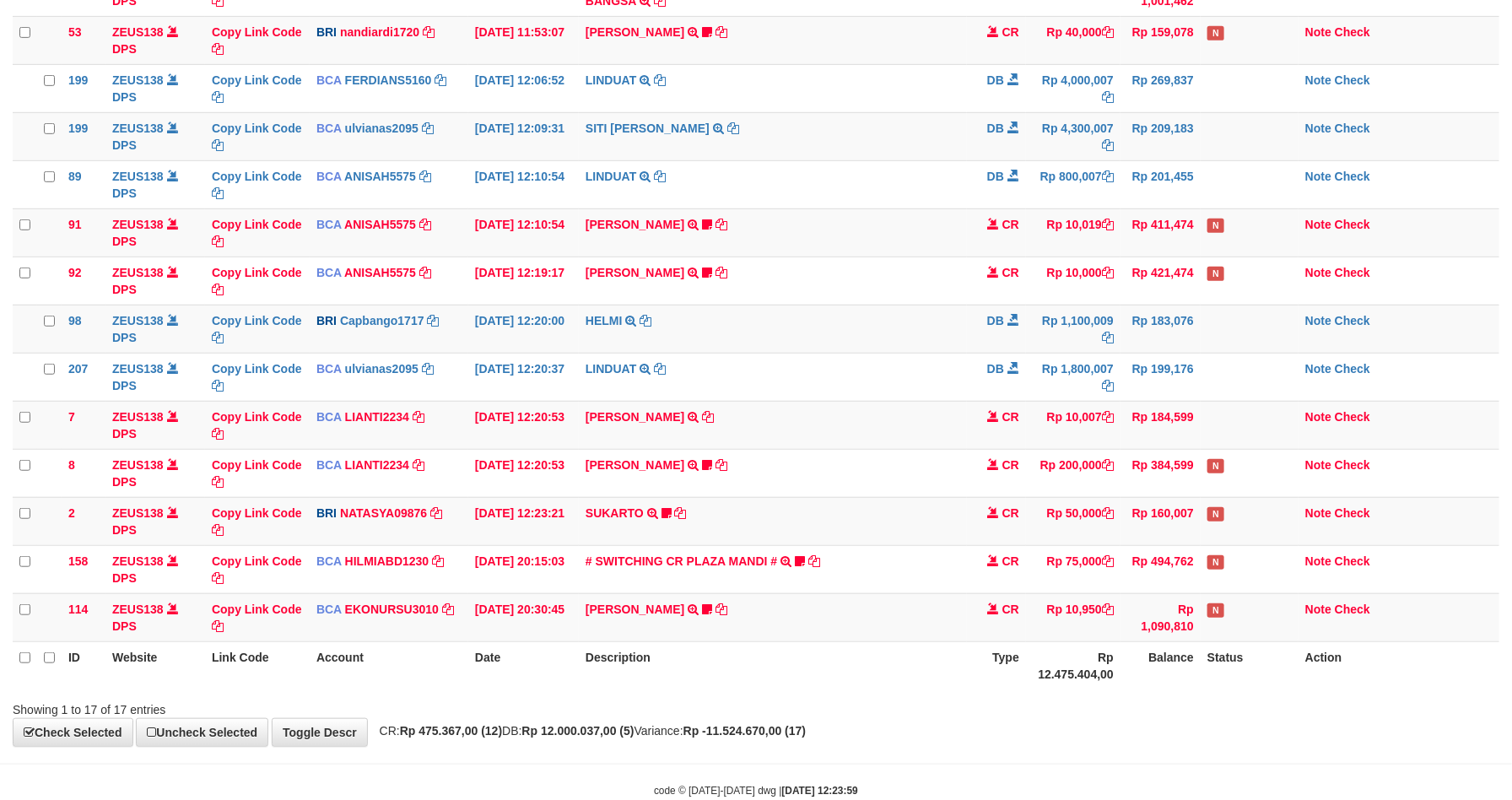
click at [1213, 695] on div "ID Website Link Code Account Date Description Type Amount Balance Status Action…" at bounding box center [756, 241] width 1512 height 909
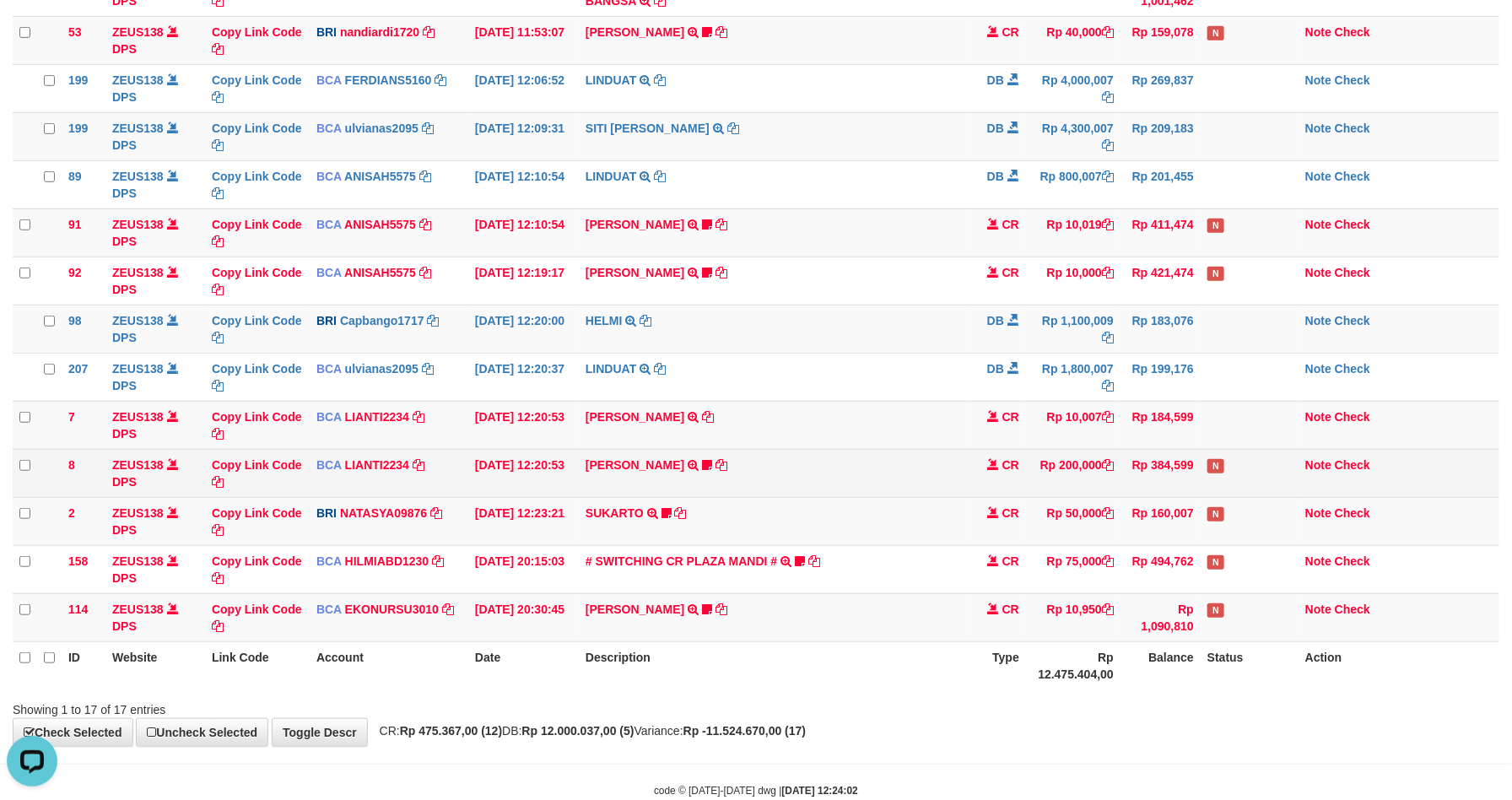
click at [942, 458] on td "SISKA MUTIARA WAHY TRSF E-BANKING CR 10/01 687J1 SISKA MUTIARA WAHY Kecutkabut …" at bounding box center [772, 473] width 388 height 48
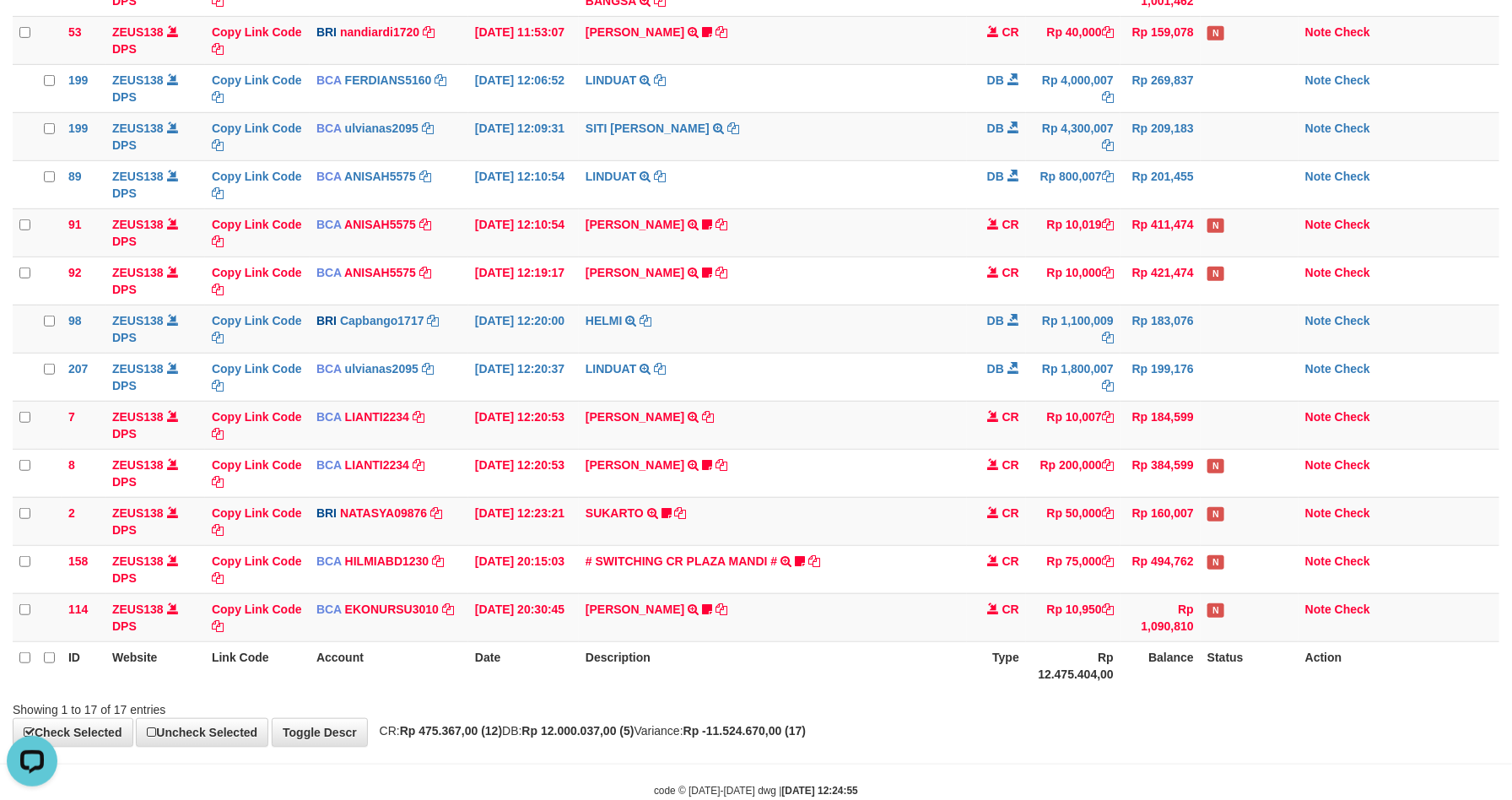
click at [1180, 671] on th "Balance" at bounding box center [1161, 665] width 80 height 48
drag, startPoint x: 1177, startPoint y: 652, endPoint x: 1168, endPoint y: 651, distance: 9.1
click at [1175, 651] on th "Balance" at bounding box center [1161, 665] width 80 height 48
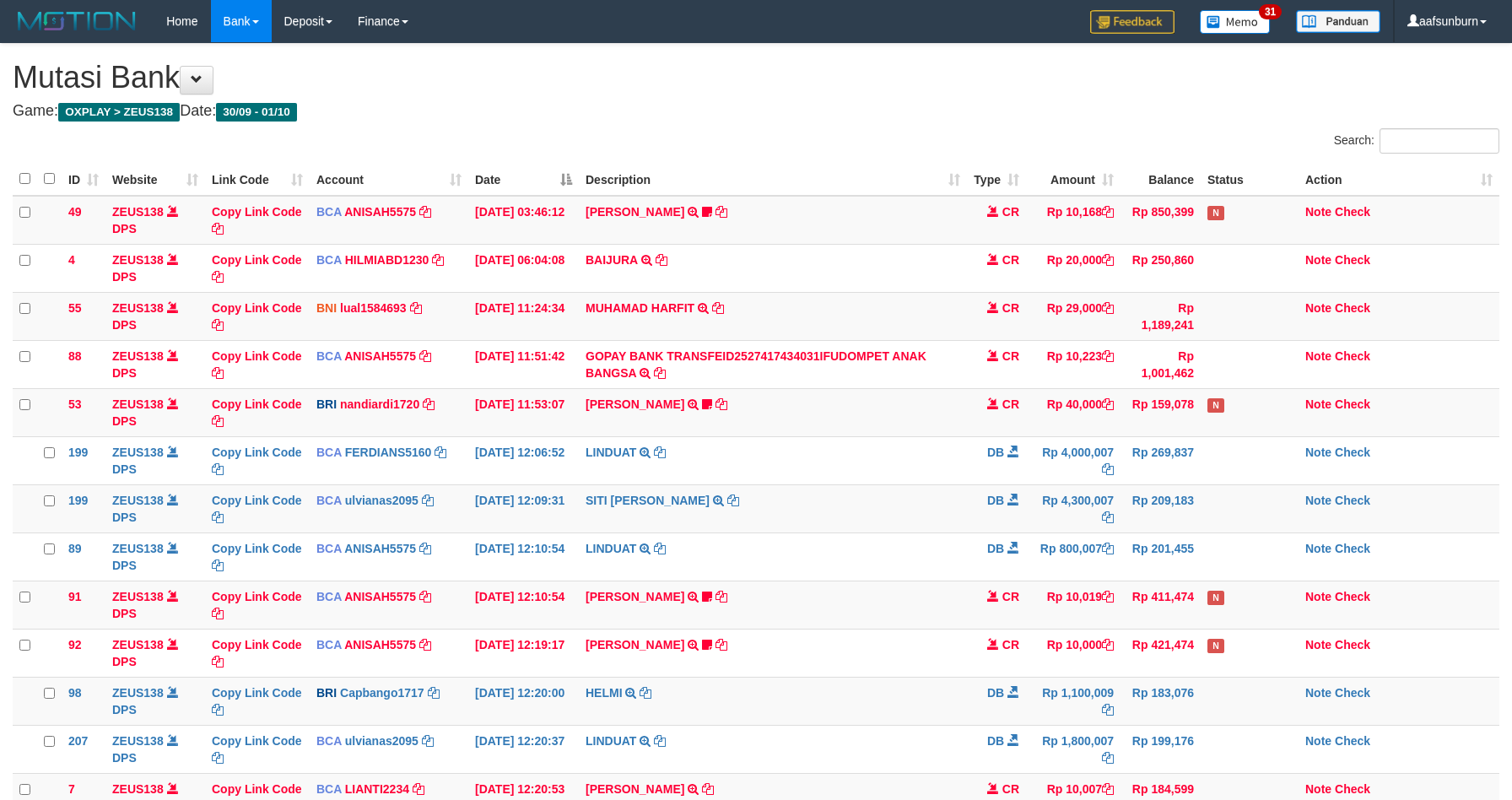
scroll to position [373, 0]
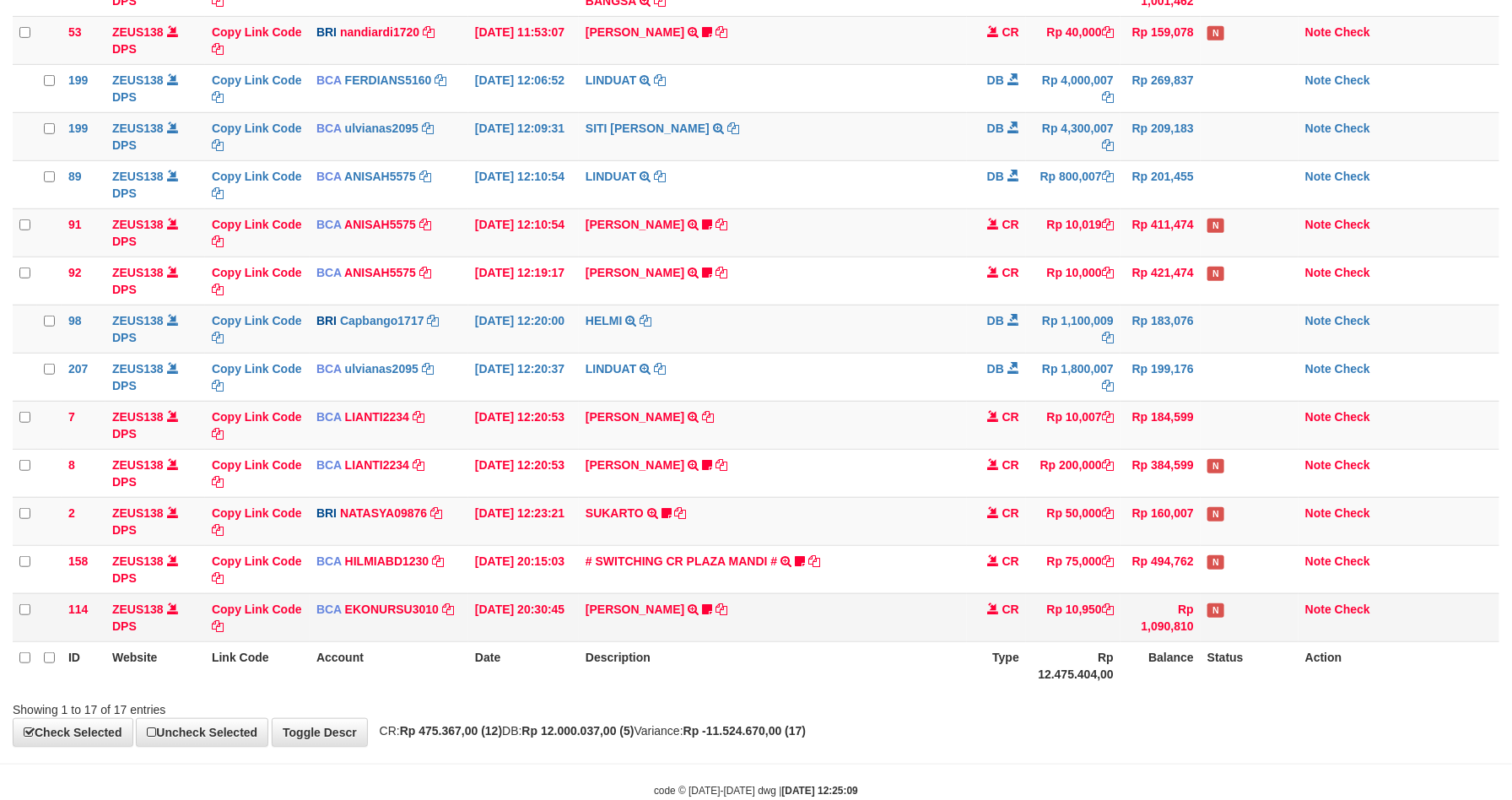
click at [1036, 629] on td "Rp 10,950" at bounding box center [1073, 618] width 94 height 48
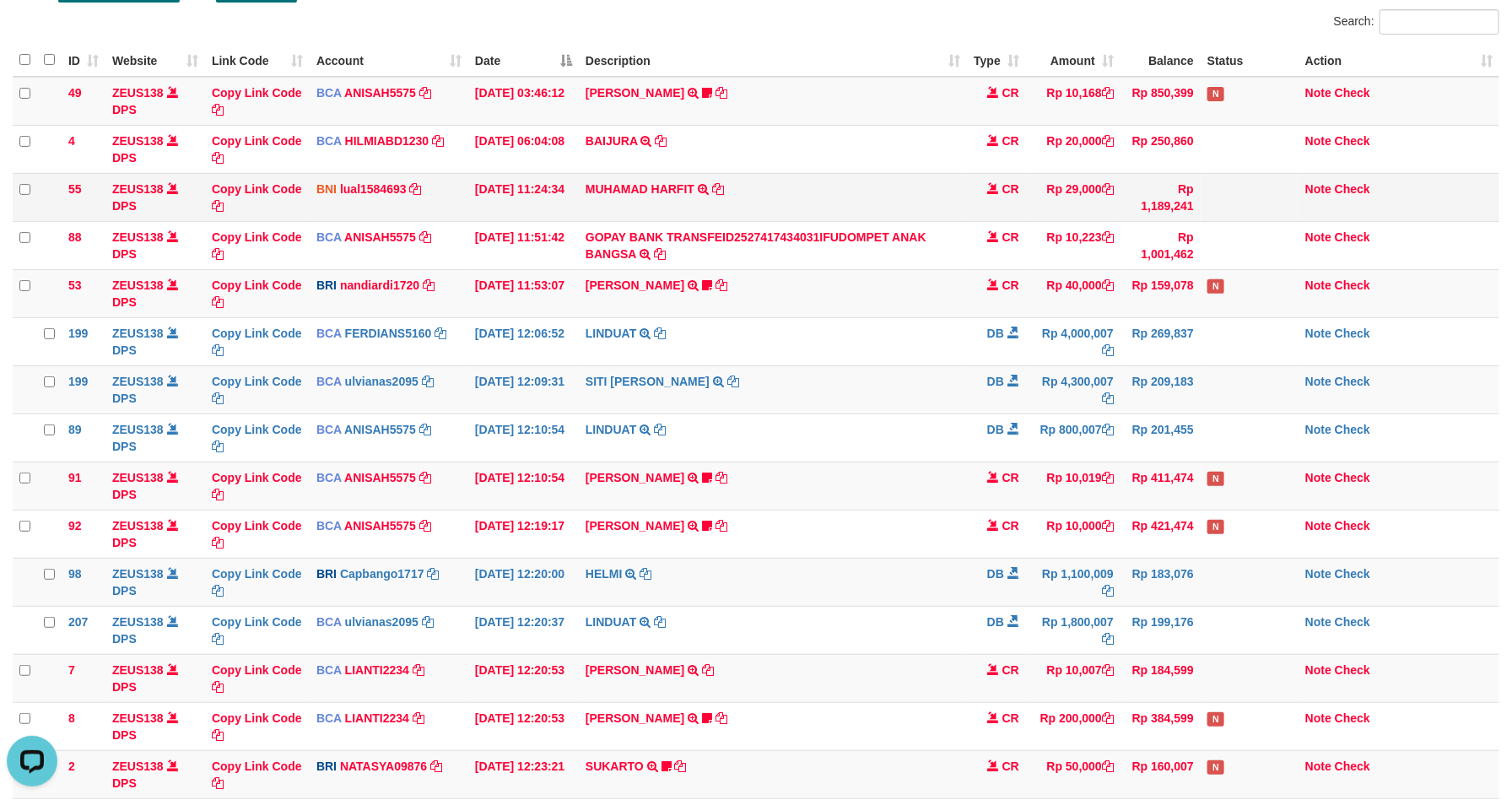
click at [656, 209] on td "MUHAMAD HARFIT TRANSFER DARI SDR [PERSON_NAME]" at bounding box center [772, 196] width 388 height 48
click at [656, 209] on td "MUHAMAD HARFIT TRANSFER DARI SDR MUHAMAD HARFIT" at bounding box center [772, 196] width 388 height 48
copy td "HARFIT"
click at [656, 209] on td "MUHAMAD HARFIT TRANSFER DARI SDR MUHAMAD HARFIT" at bounding box center [772, 196] width 388 height 48
copy td "MUHAMAD HARFIT"
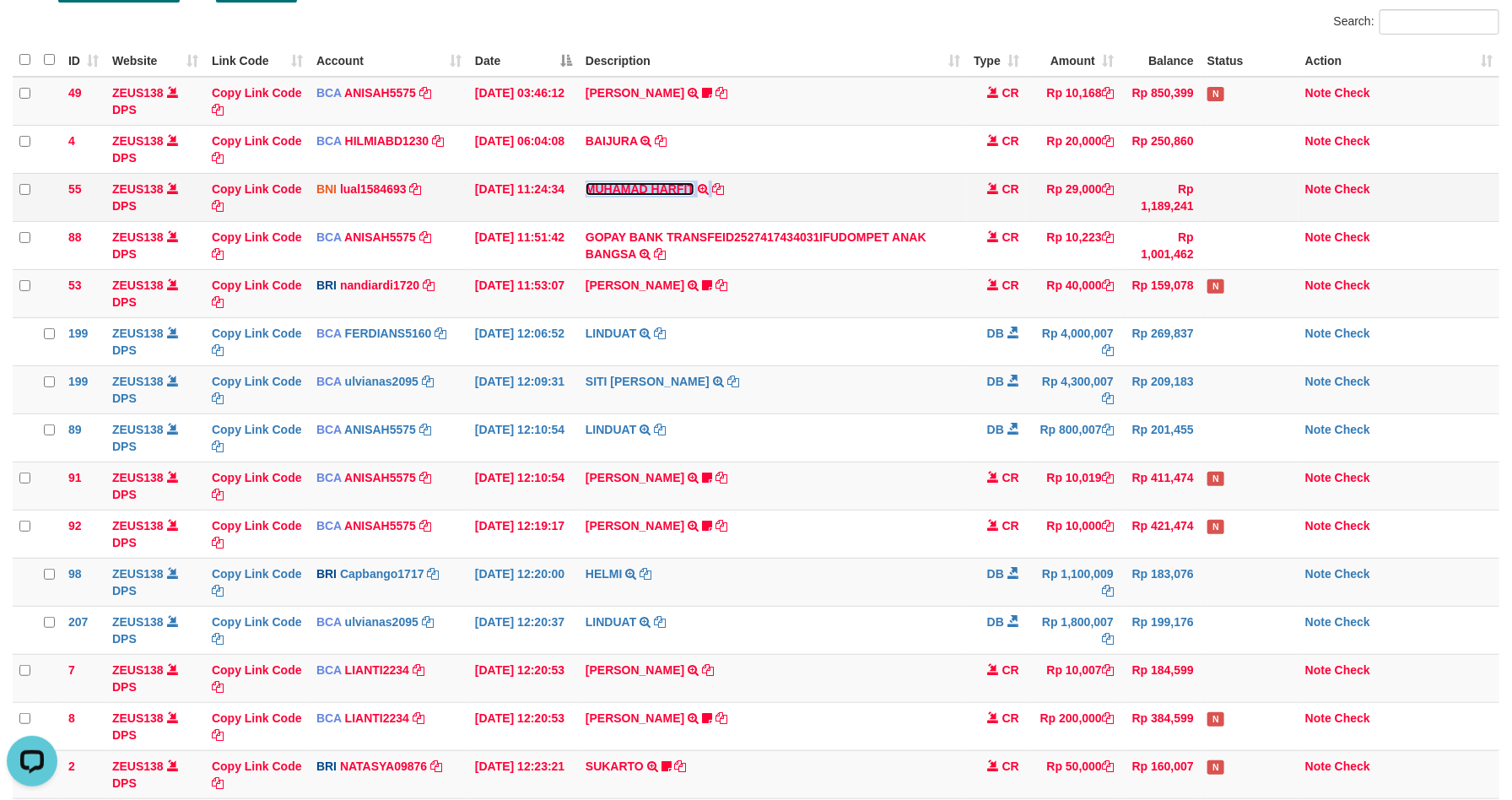
click at [645, 195] on link "MUHAMAD HARFIT" at bounding box center [640, 189] width 109 height 13
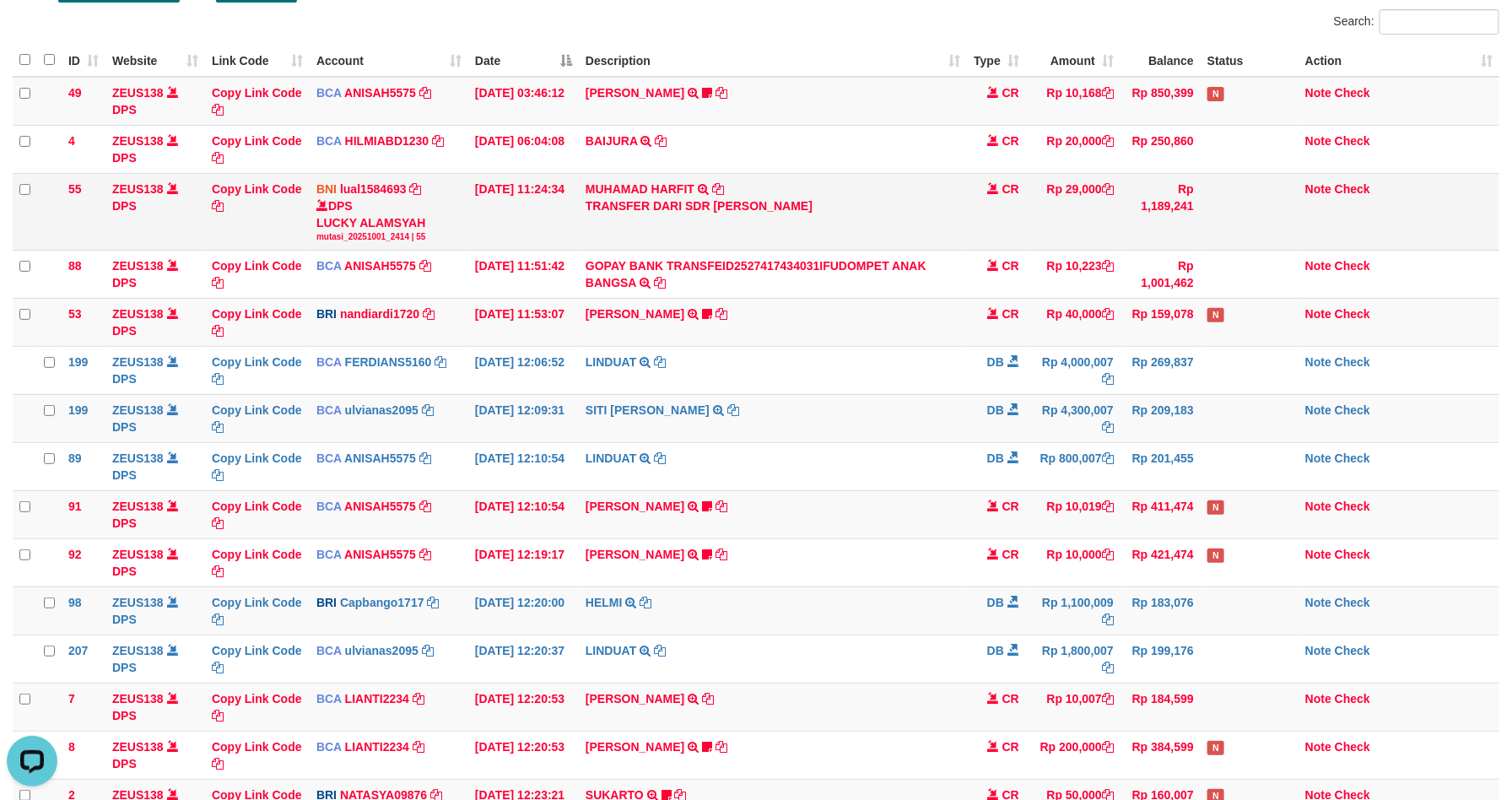
click at [1086, 197] on td "Rp 29,000" at bounding box center [1073, 211] width 94 height 77
copy td "29,000"
click at [718, 189] on icon at bounding box center [718, 189] width 11 height 11
copy td "29,000"
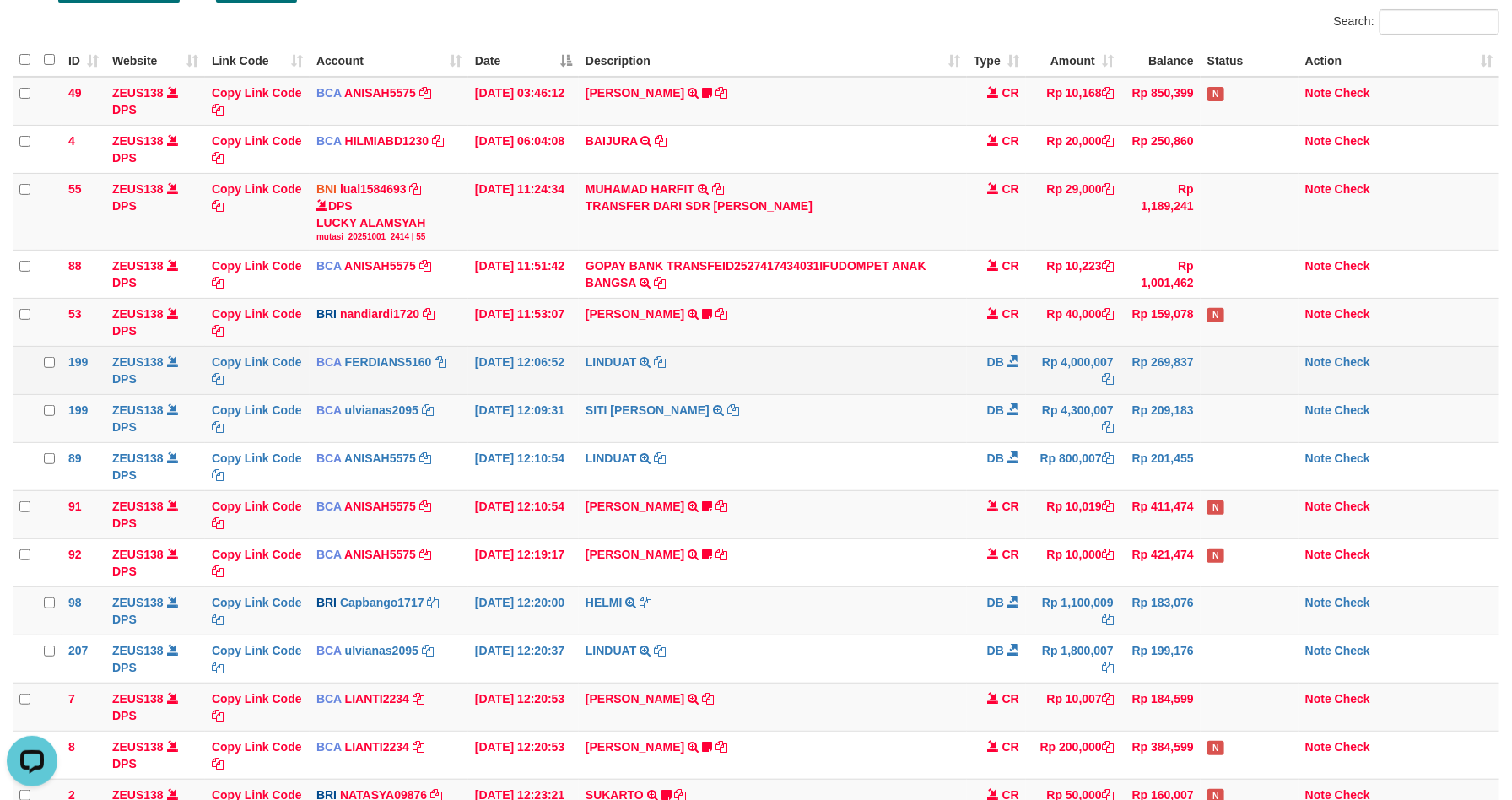
click at [983, 386] on td "DB" at bounding box center [996, 370] width 59 height 48
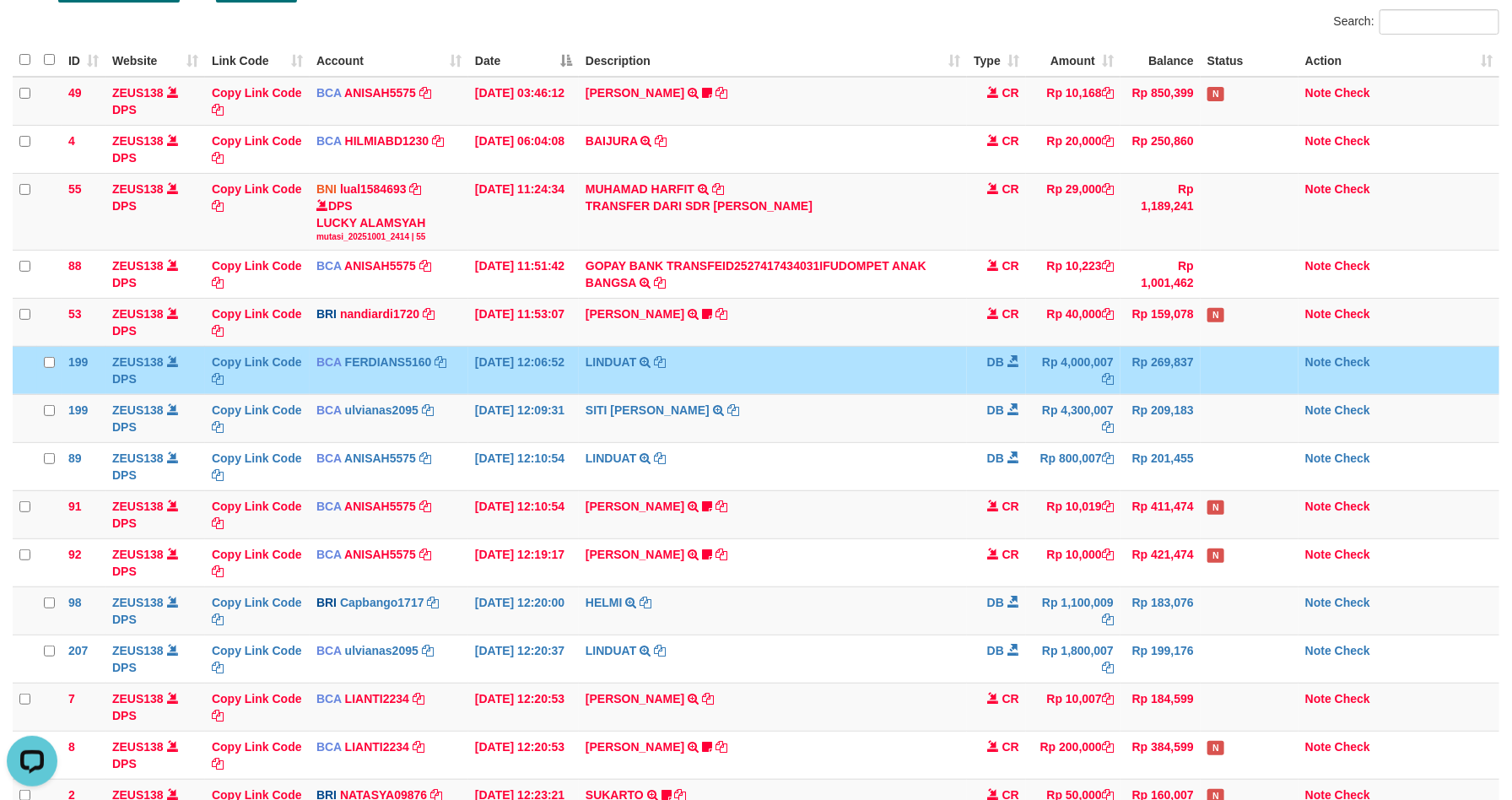
click at [992, 386] on td "DB" at bounding box center [996, 370] width 59 height 48
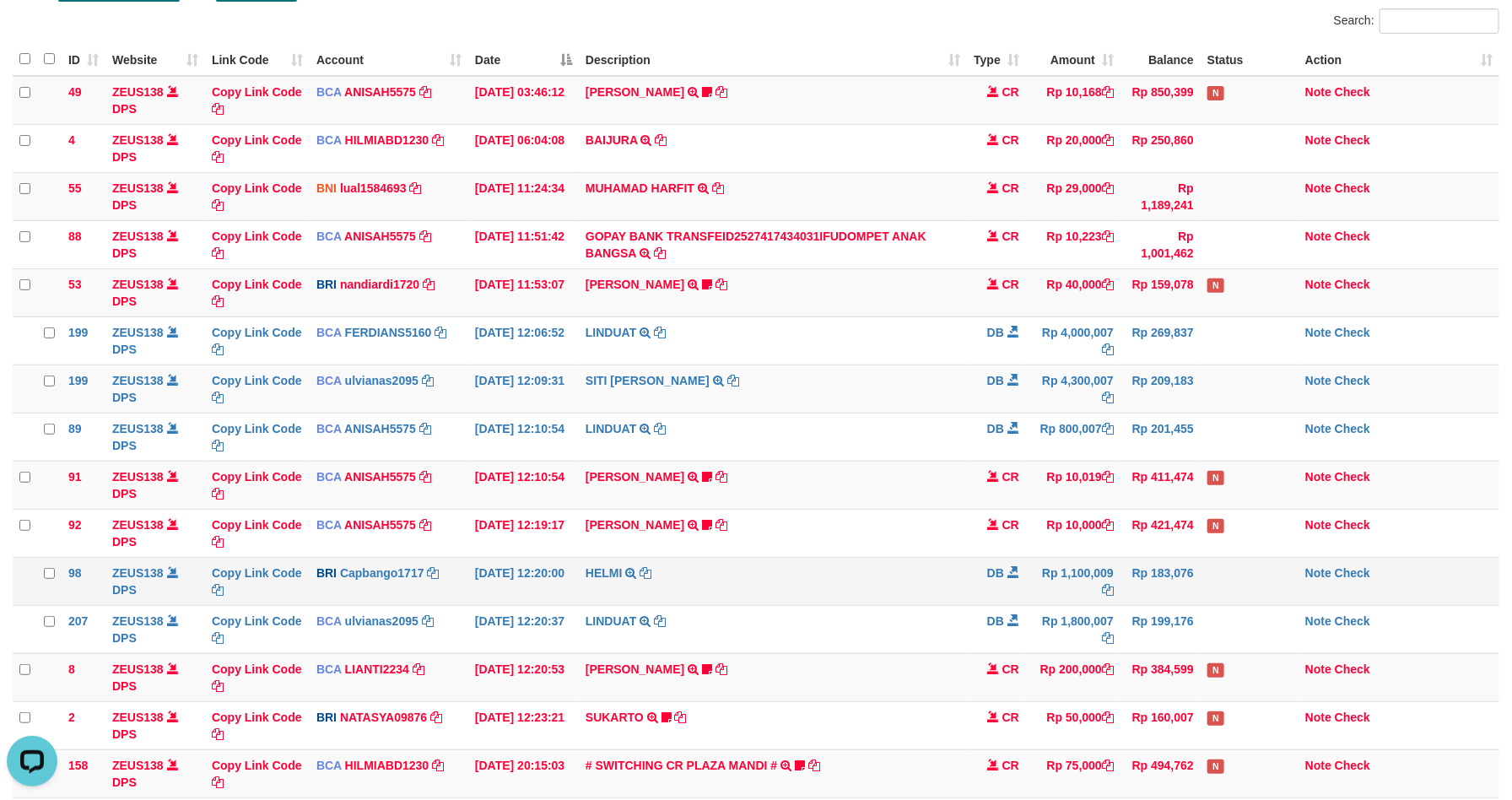
click at [1100, 590] on td "Rp 1,100,009" at bounding box center [1073, 581] width 94 height 48
click at [1061, 580] on td "Rp 1,100,009" at bounding box center [1073, 581] width 94 height 48
